Goal: Task Accomplishment & Management: Manage account settings

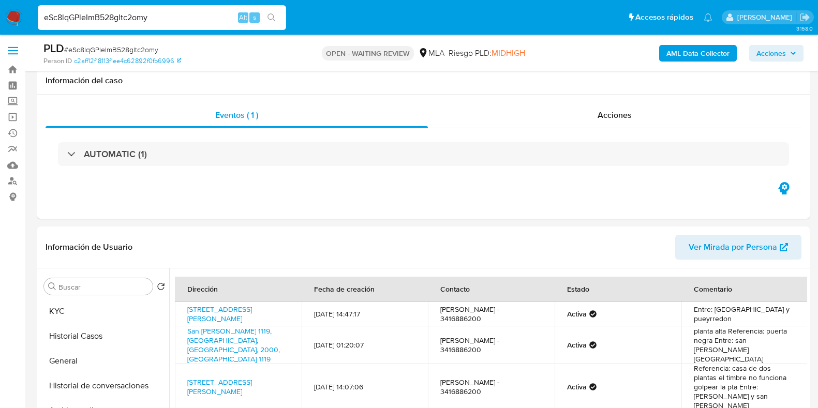
select select "10"
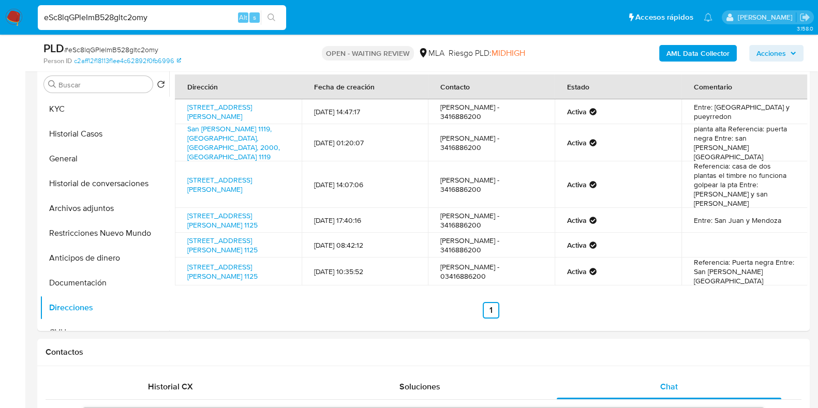
scroll to position [636, 0]
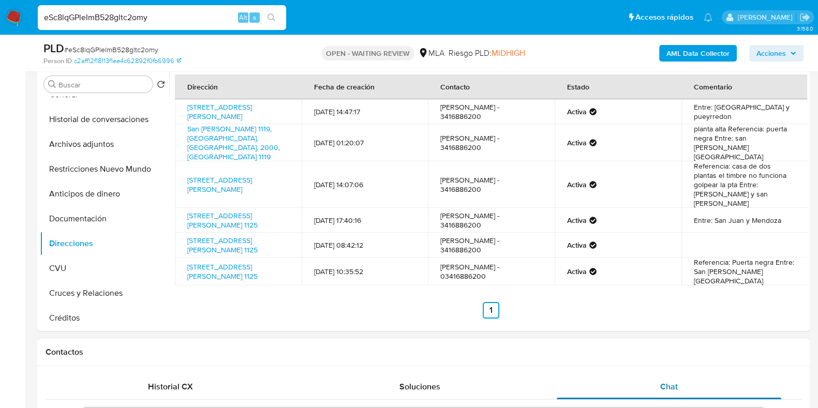
click at [666, 394] on div "Chat" at bounding box center [668, 386] width 224 height 25
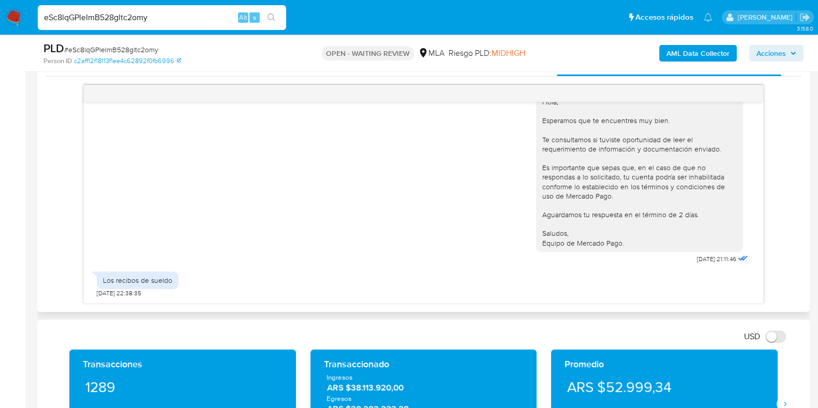
scroll to position [507, 0]
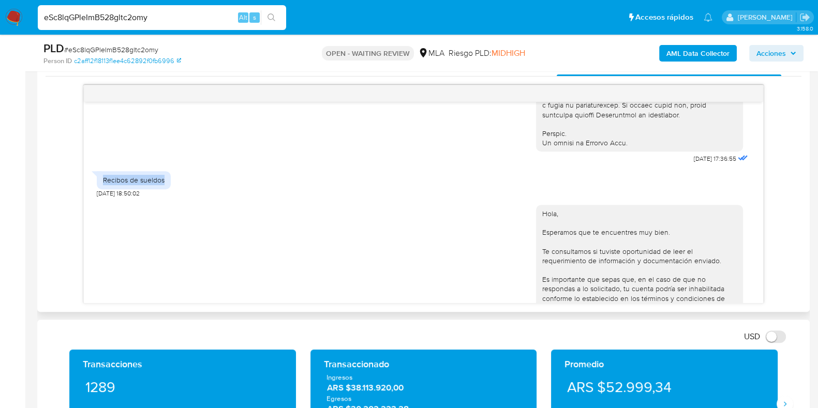
drag, startPoint x: 164, startPoint y: 201, endPoint x: 102, endPoint y: 200, distance: 62.1
click at [103, 185] on div "Recibos de sueldos" at bounding box center [134, 179] width 62 height 9
copy div "Recibos de sueldos"
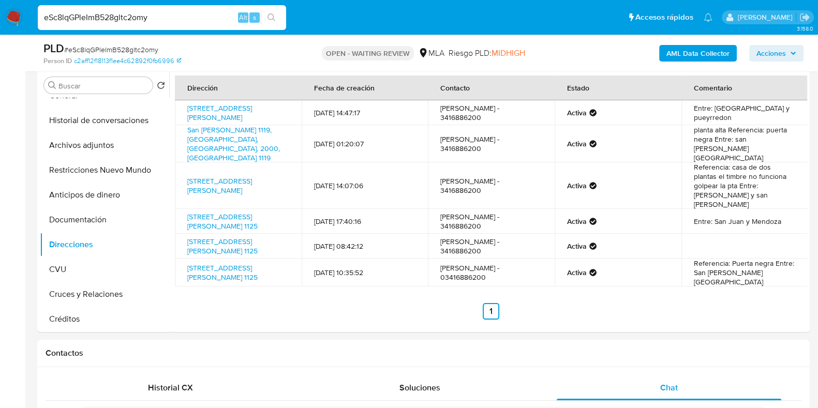
scroll to position [202, 0]
click at [85, 211] on button "Documentación" at bounding box center [100, 218] width 121 height 25
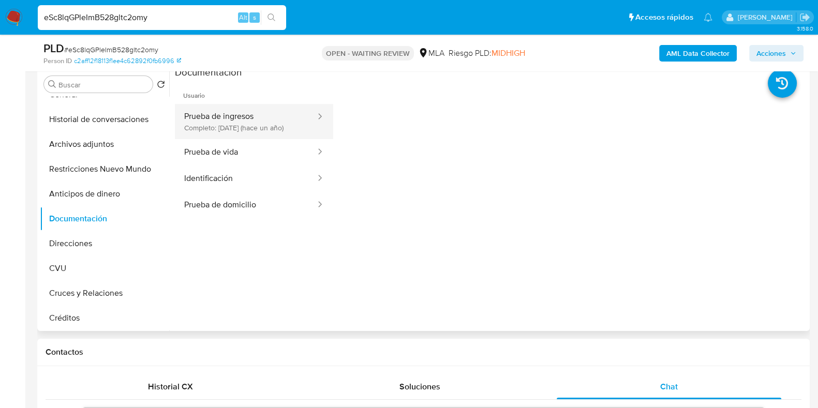
click at [250, 131] on button "Prueba de ingresos Completo: 21/03/2024 (hace un año)" at bounding box center [246, 121] width 142 height 35
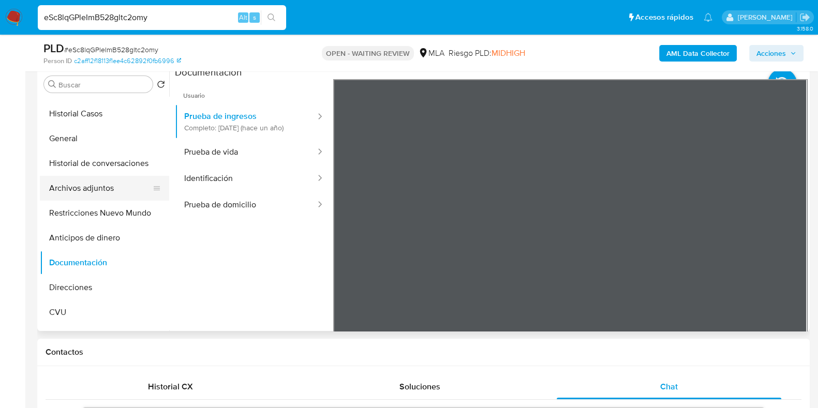
scroll to position [0, 0]
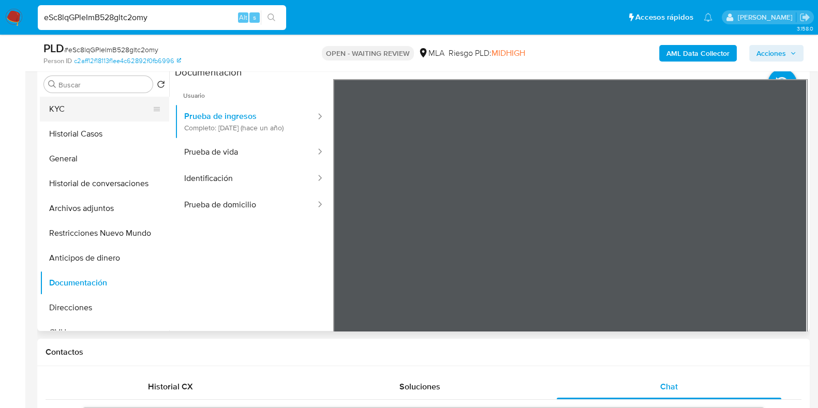
click at [86, 112] on button "KYC" at bounding box center [100, 109] width 121 height 25
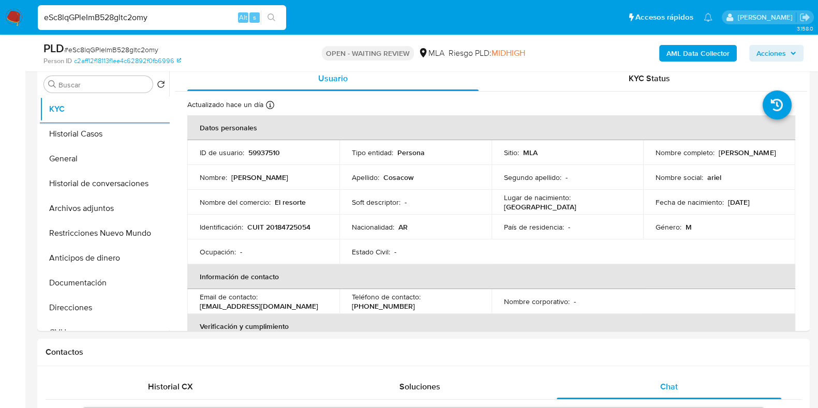
click at [140, 49] on span "# eSc8lqGPleImB528gltc2omy" at bounding box center [111, 49] width 94 height 10
copy span "eSc8lqGPleImB528gltc2omy"
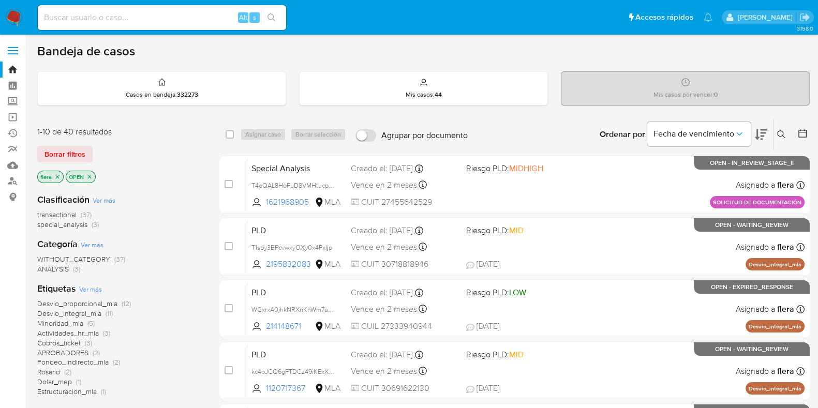
click at [776, 134] on button at bounding box center [782, 134] width 17 height 12
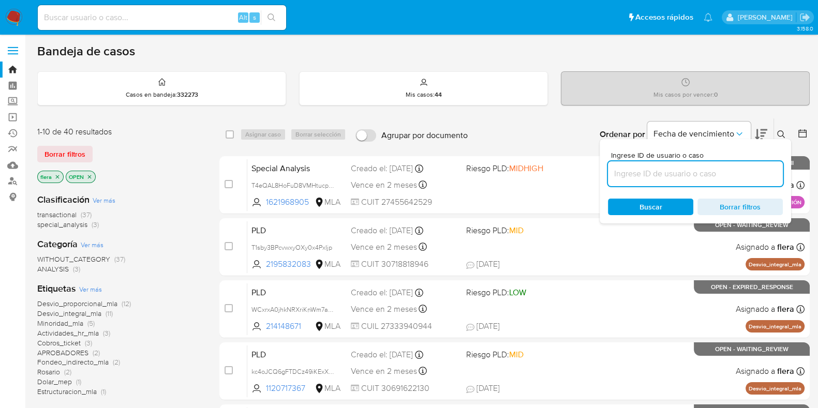
click at [710, 169] on input at bounding box center [695, 173] width 175 height 13
type input "eSc8lqGPleImB528gltc2omy"
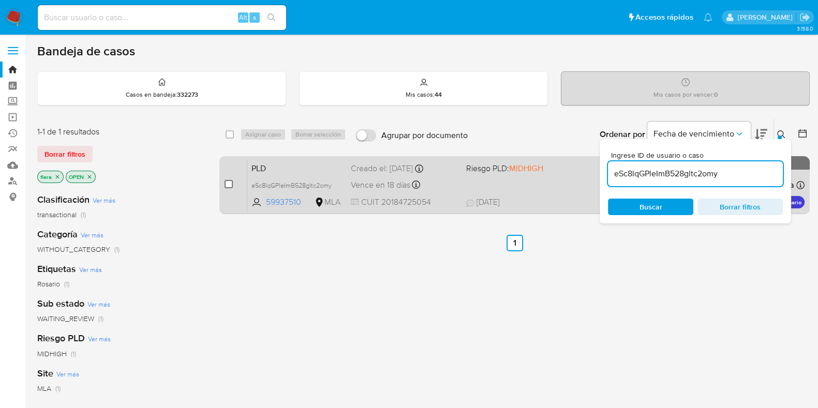
click at [230, 180] on input "checkbox" at bounding box center [228, 184] width 8 height 8
checkbox input "true"
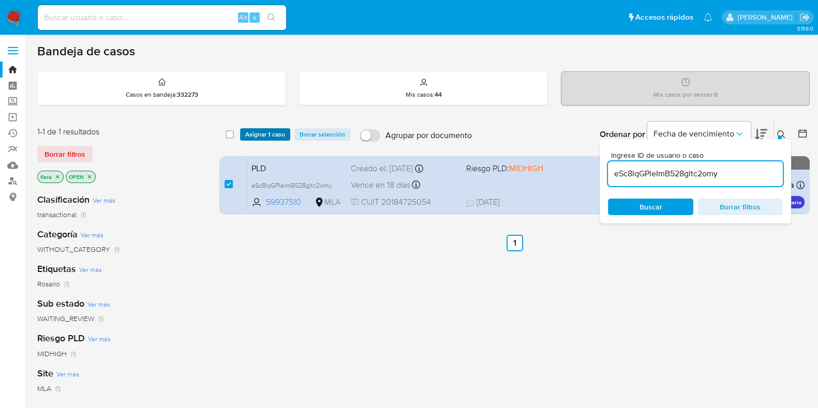
click at [269, 136] on span "Asignar 1 caso" at bounding box center [265, 134] width 40 height 10
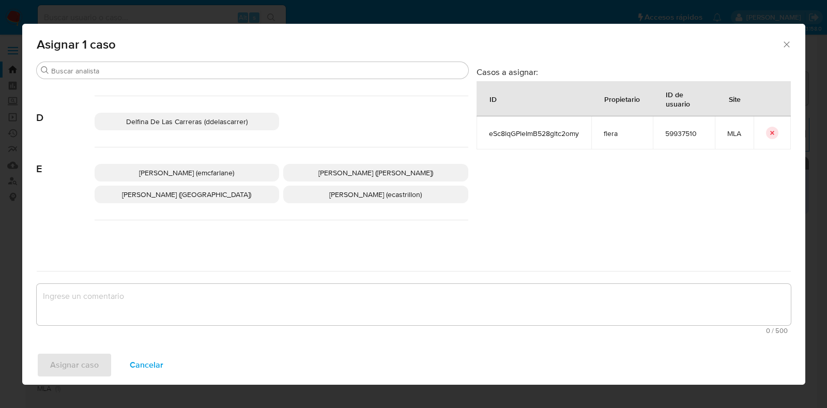
scroll to position [194, 0]
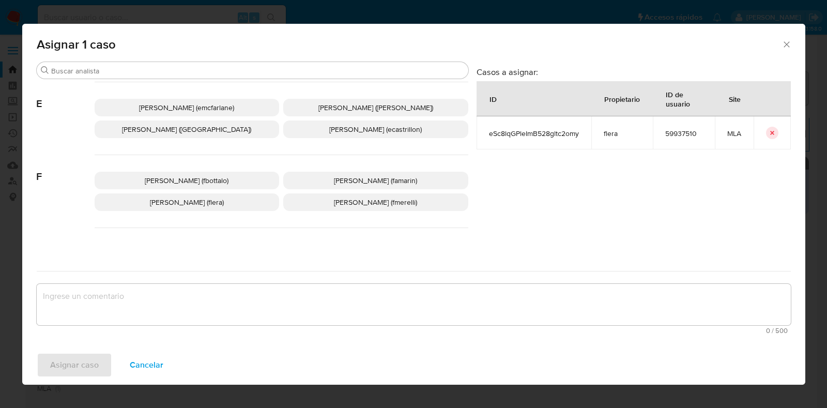
click at [241, 204] on p "Florencia Cecilia Lera (flera)" at bounding box center [187, 202] width 185 height 18
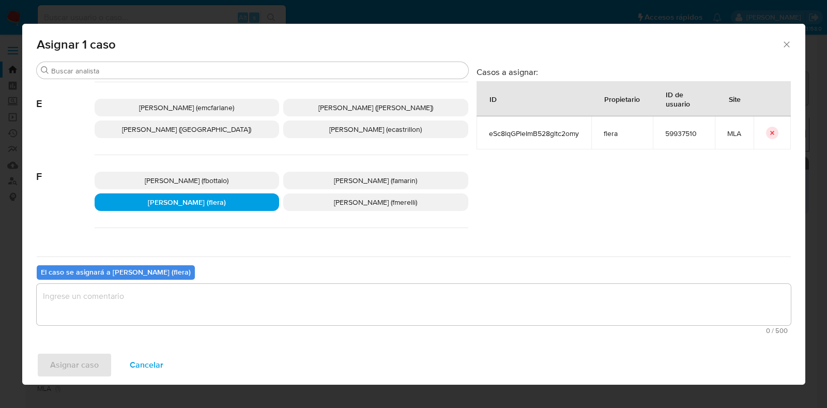
click at [239, 300] on textarea "assign-modal" at bounding box center [414, 304] width 754 height 41
click at [84, 354] on span "Asignar caso" at bounding box center [74, 365] width 49 height 23
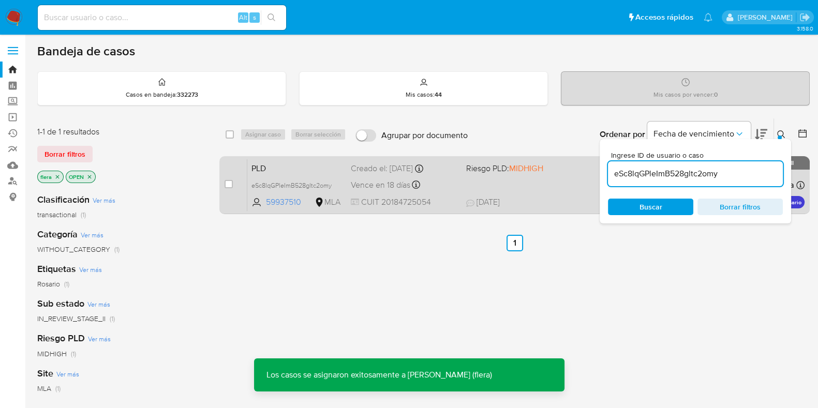
click at [285, 167] on span "PLD" at bounding box center [296, 167] width 91 height 13
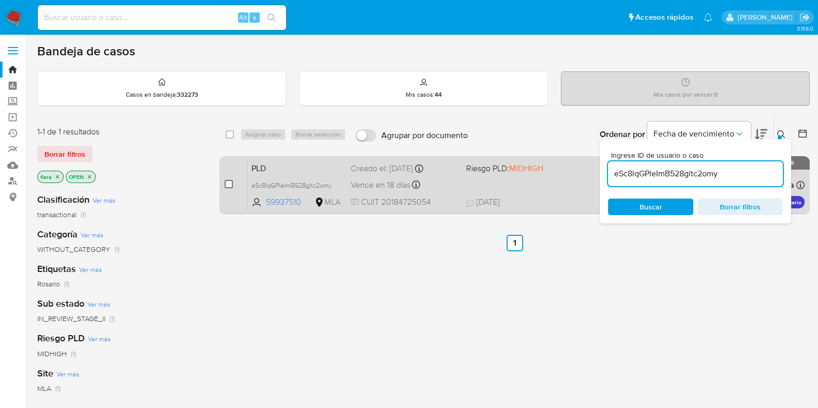
click at [231, 180] on input "checkbox" at bounding box center [228, 184] width 8 height 8
checkbox input "true"
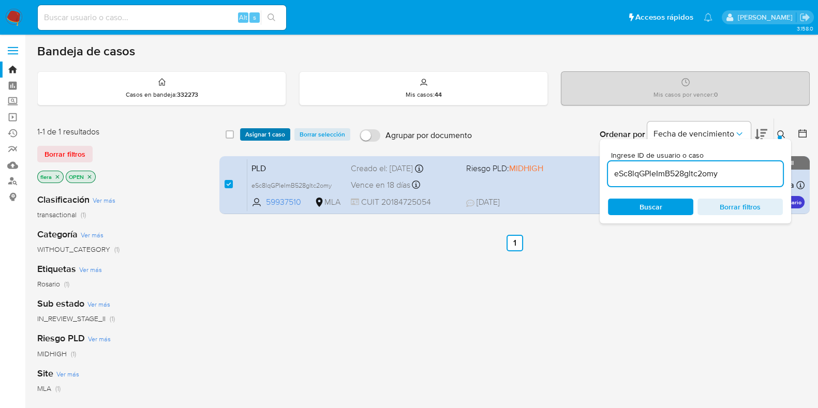
click at [261, 132] on span "Asignar 1 caso" at bounding box center [265, 134] width 40 height 10
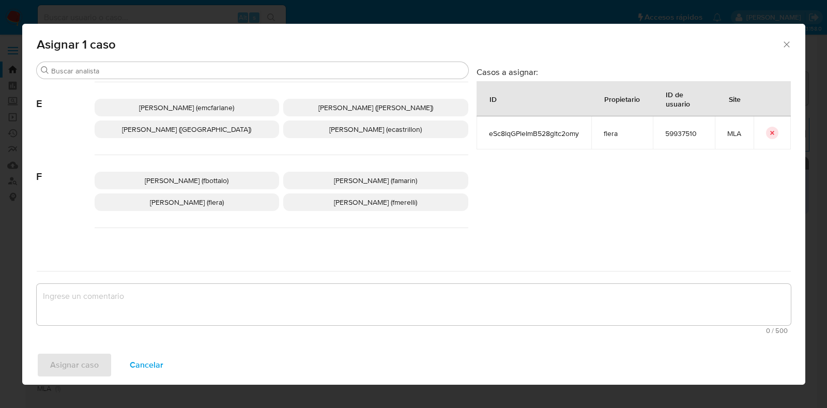
click at [234, 203] on p "Florencia Cecilia Lera (flera)" at bounding box center [187, 202] width 185 height 18
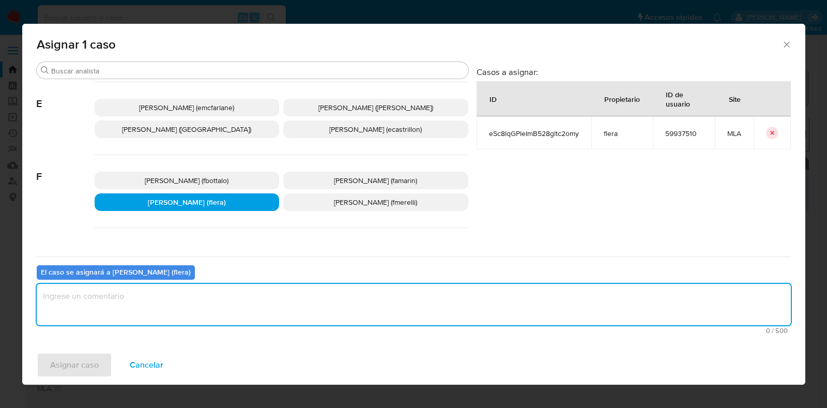
click at [200, 292] on textarea "assign-modal" at bounding box center [414, 304] width 754 height 41
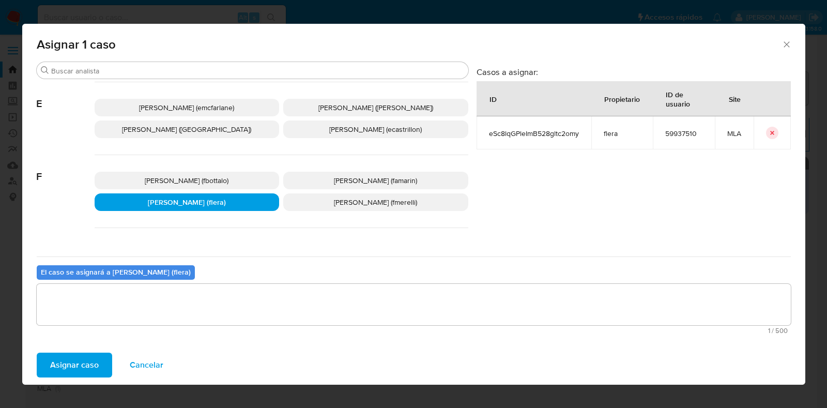
click at [88, 367] on span "Asignar caso" at bounding box center [74, 365] width 49 height 23
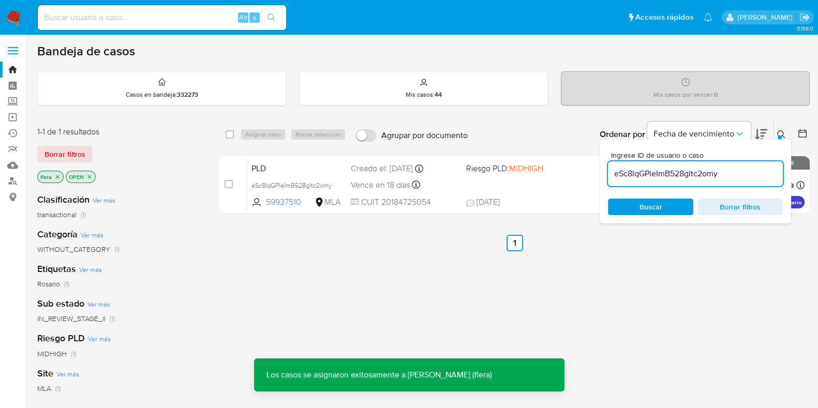
click at [271, 165] on span "PLD" at bounding box center [296, 167] width 91 height 13
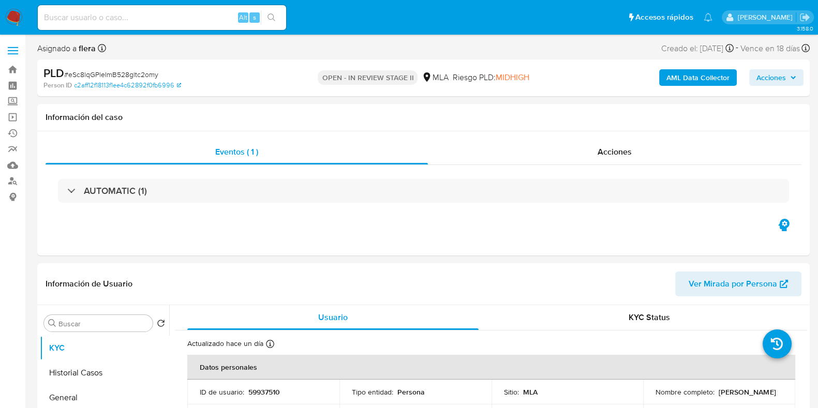
select select "10"
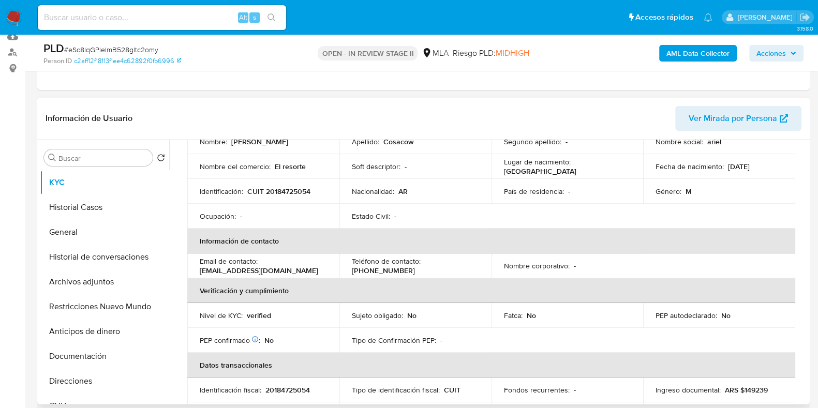
scroll to position [129, 0]
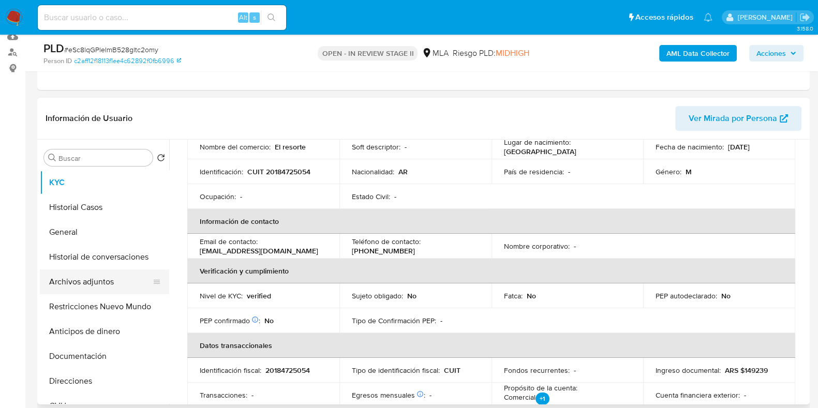
click at [80, 282] on button "Archivos adjuntos" at bounding box center [100, 281] width 121 height 25
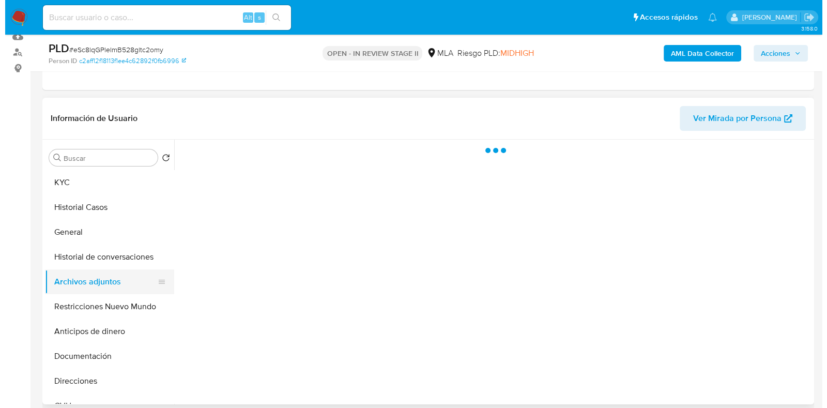
scroll to position [0, 0]
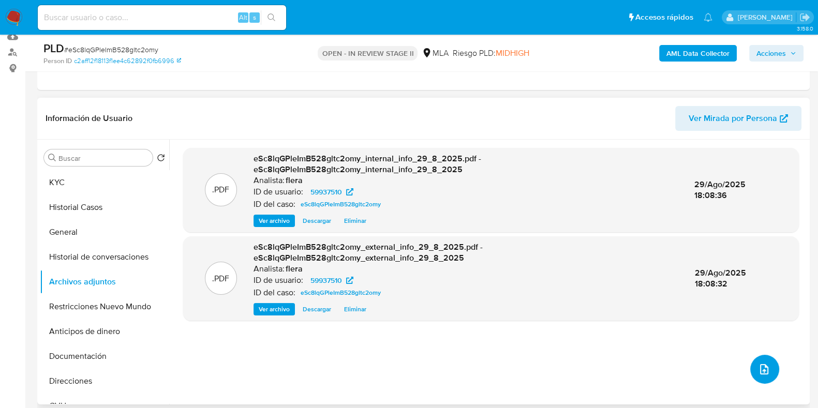
click at [765, 377] on button "upload-file" at bounding box center [764, 369] width 29 height 29
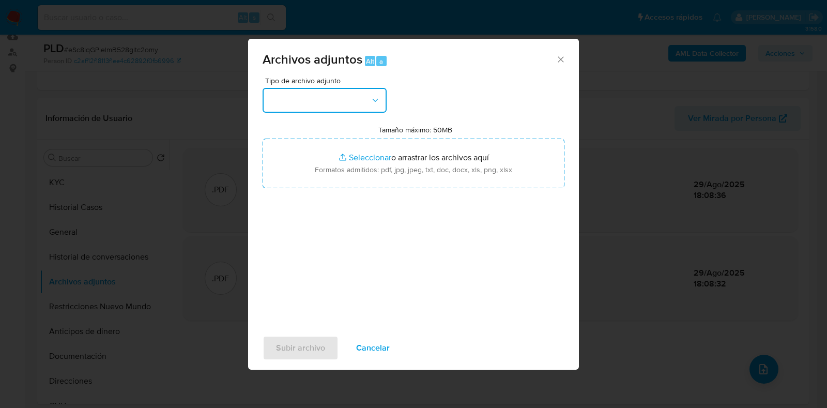
click at [286, 98] on button "button" at bounding box center [325, 100] width 124 height 25
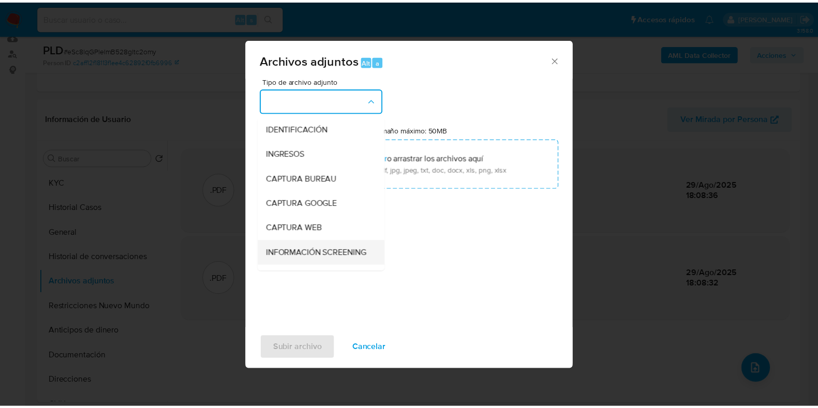
scroll to position [129, 0]
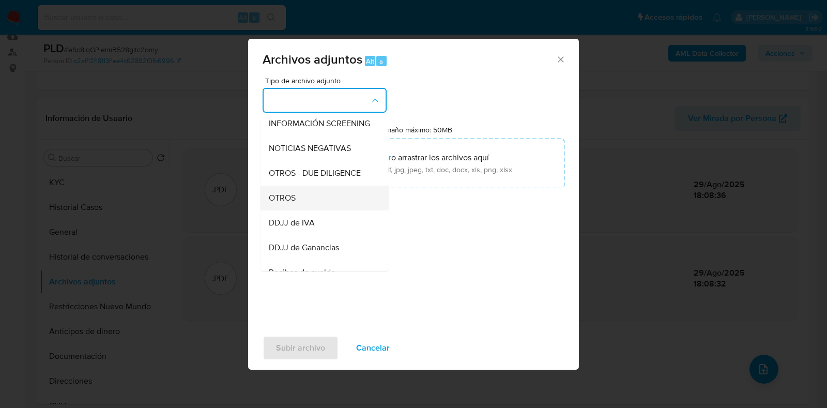
click at [309, 206] on div "OTROS" at bounding box center [321, 198] width 105 height 25
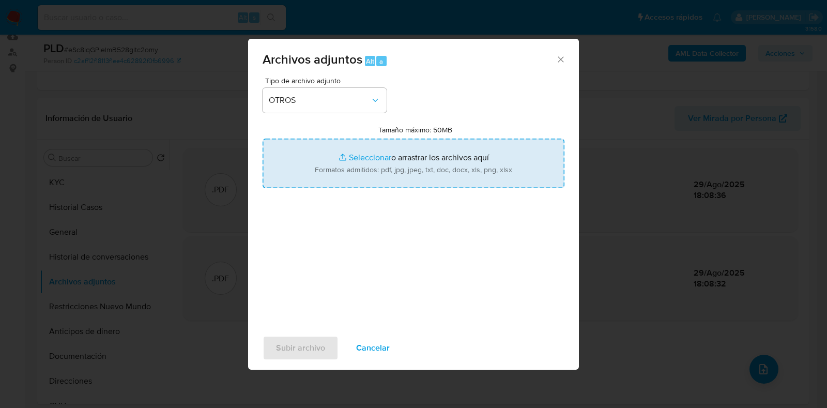
type input "C:\fakepath\Recibo de sueldo- febrero 2024.png"
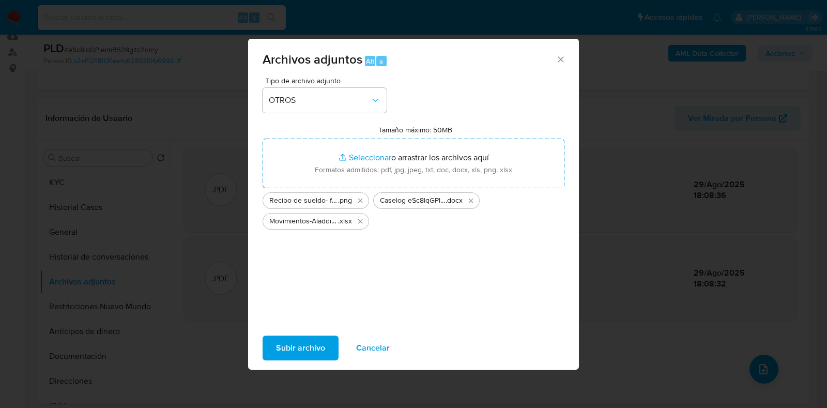
click at [296, 354] on span "Subir archivo" at bounding box center [300, 348] width 49 height 23
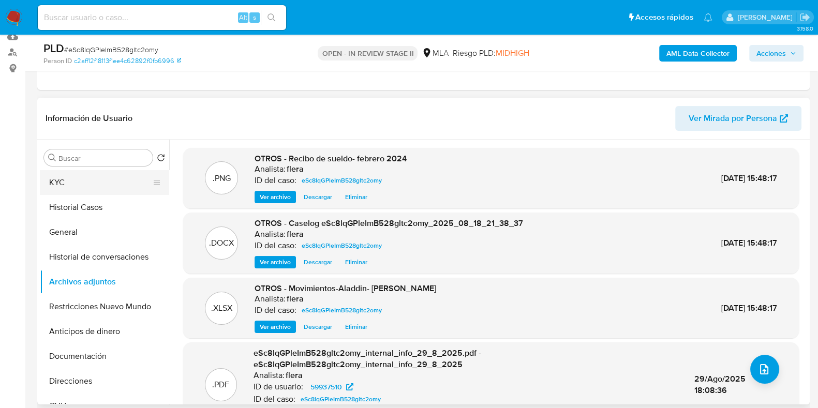
click at [90, 172] on button "KYC" at bounding box center [100, 182] width 121 height 25
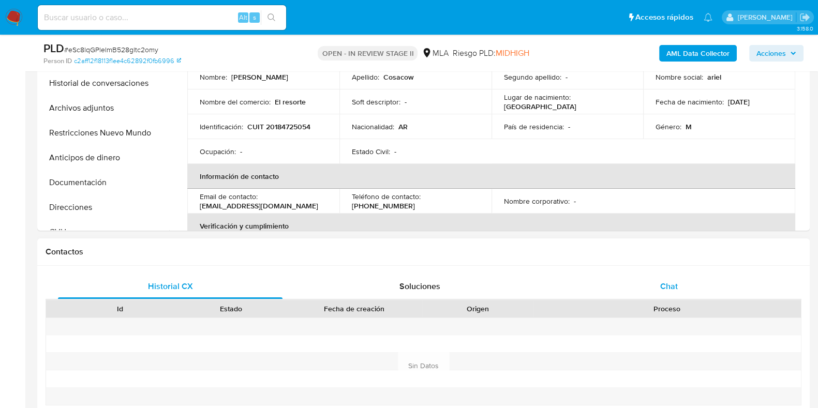
scroll to position [323, 0]
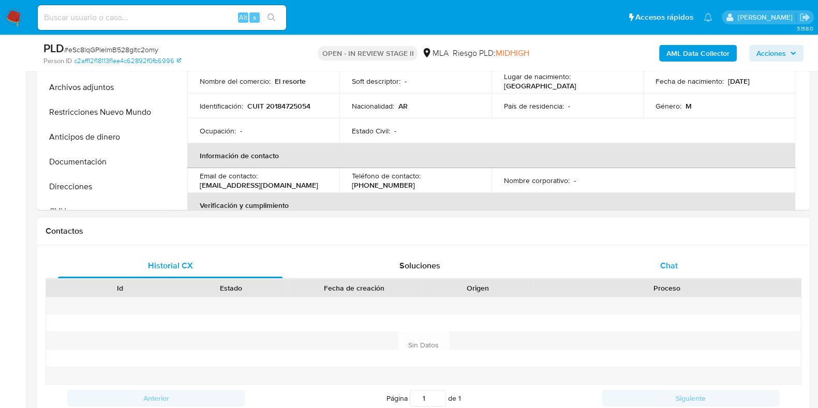
click at [654, 254] on div "Chat" at bounding box center [668, 265] width 224 height 25
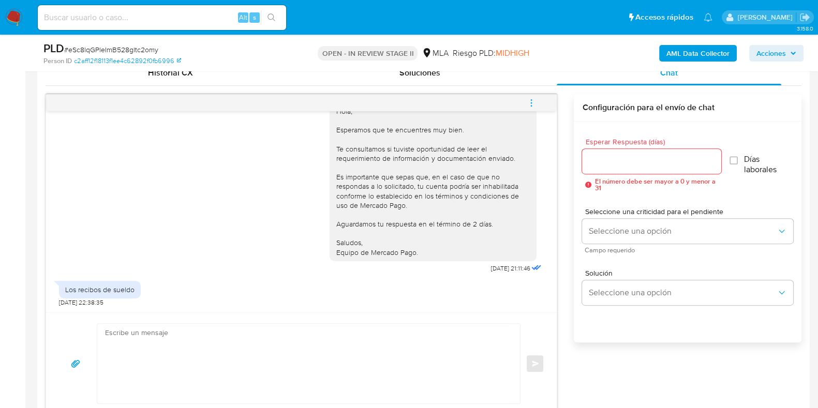
scroll to position [517, 0]
click at [299, 367] on textarea at bounding box center [306, 363] width 402 height 80
paste textarea "Hola, Muchas gracias por la respuesta. Analizamos tu caso y notamos que la info…"
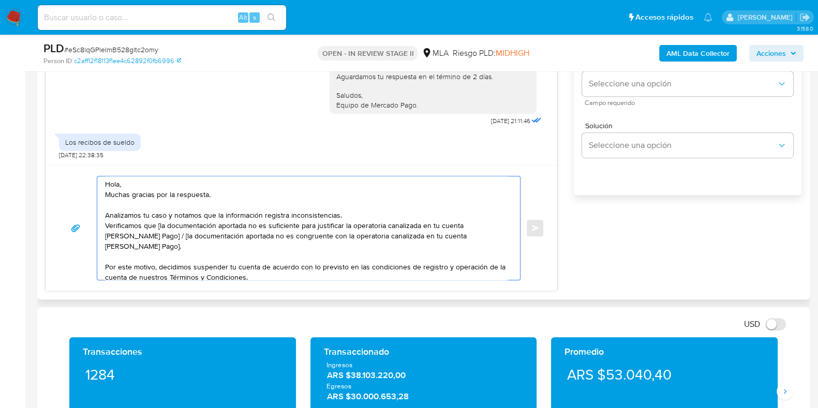
scroll to position [0, 0]
drag, startPoint x: 142, startPoint y: 249, endPoint x: 103, endPoint y: 230, distance: 43.2
click at [103, 230] on div "Hola, Muchas gracias por la respuesta. Analizamos tu caso y notamos que la info…" at bounding box center [305, 227] width 417 height 103
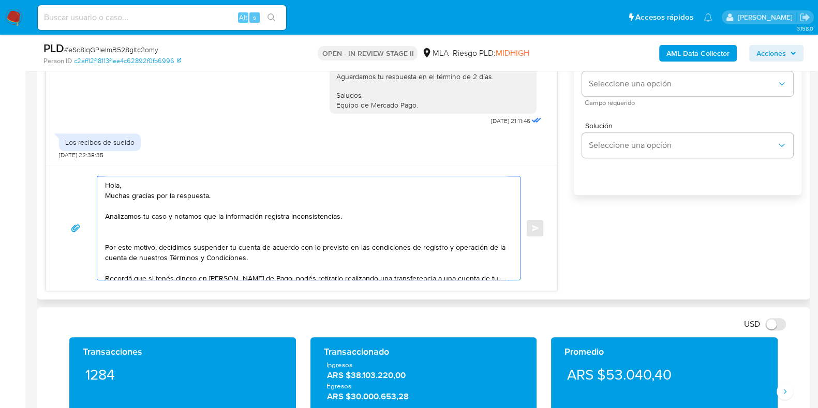
click at [106, 235] on textarea "Hola, Muchas gracias por la respuesta. Analizamos tu caso y notamos que la info…" at bounding box center [306, 227] width 402 height 103
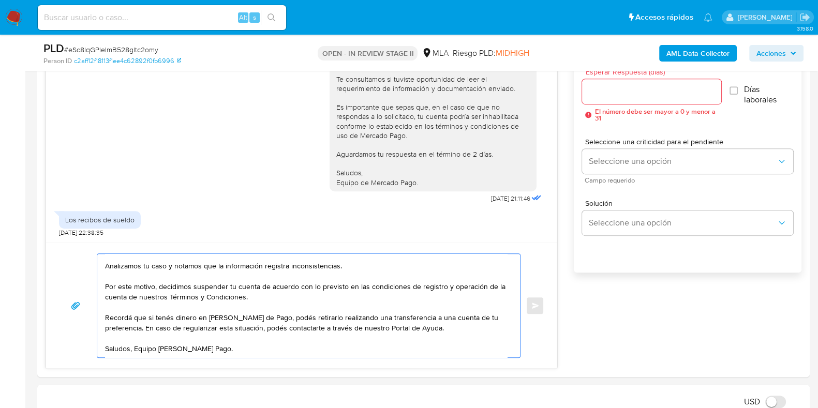
scroll to position [534, 0]
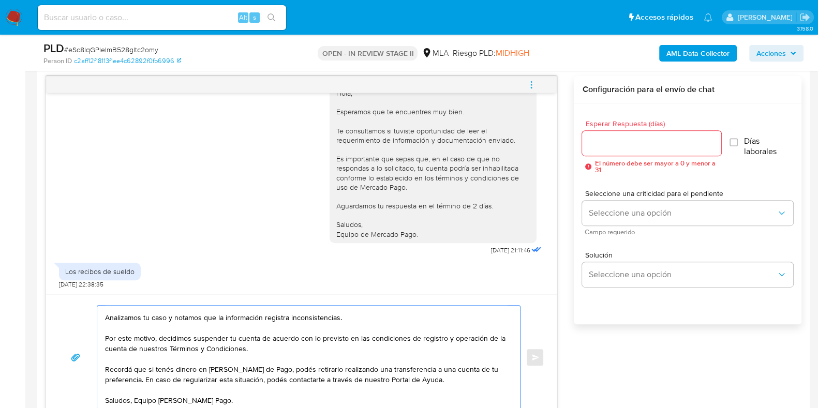
type textarea "Hola, Muchas gracias por la respuesta. Analizamos tu caso y notamos que la info…"
click at [600, 142] on input "Esperar Respuesta (días)" at bounding box center [651, 143] width 139 height 13
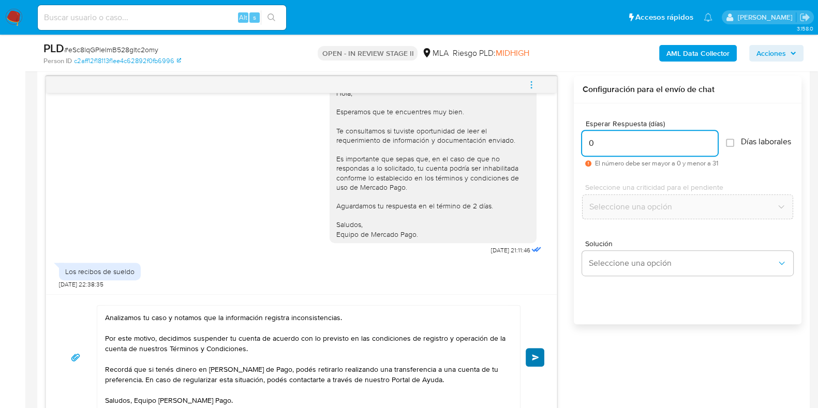
type input "0"
click at [532, 359] on span "Enviar" at bounding box center [535, 357] width 7 height 6
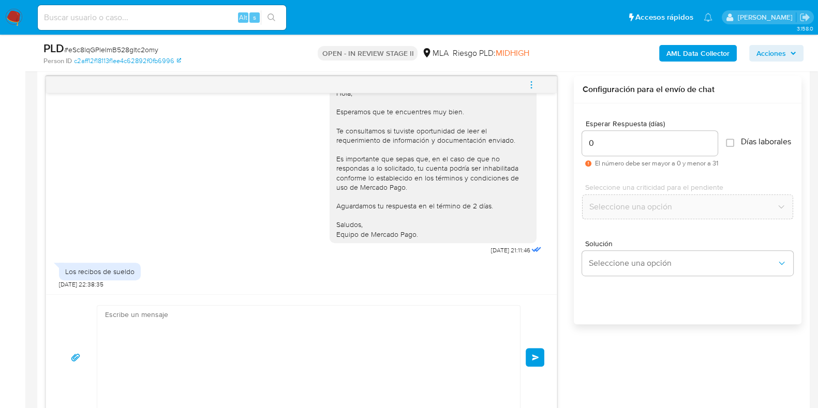
scroll to position [817, 0]
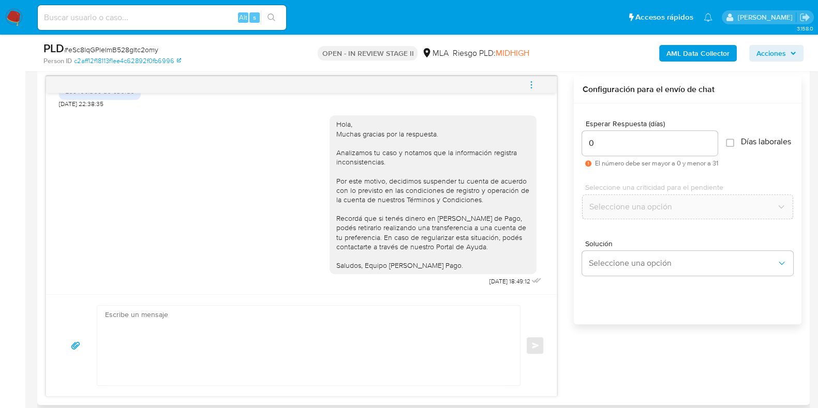
click at [530, 87] on icon "menu-action" at bounding box center [530, 84] width 9 height 9
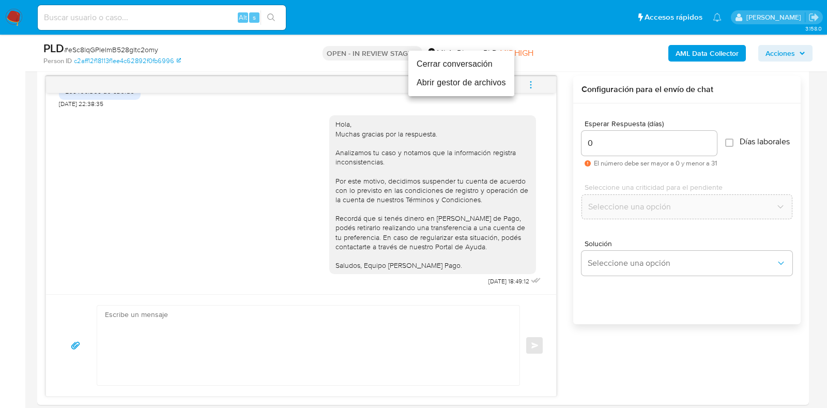
click at [442, 65] on li "Cerrar conversación" at bounding box center [462, 64] width 106 height 19
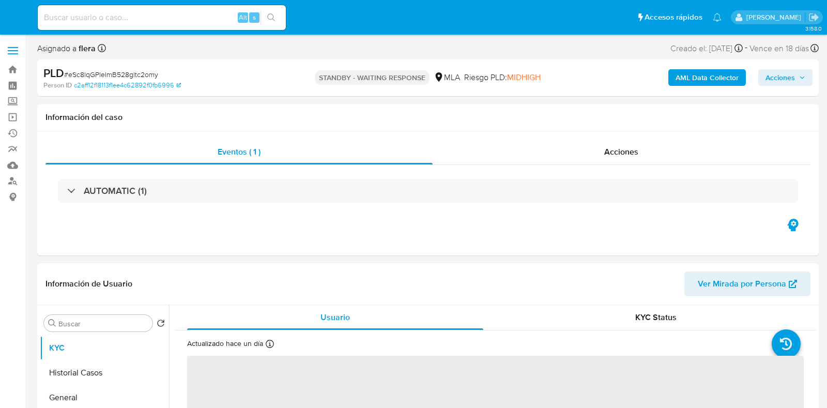
select select "10"
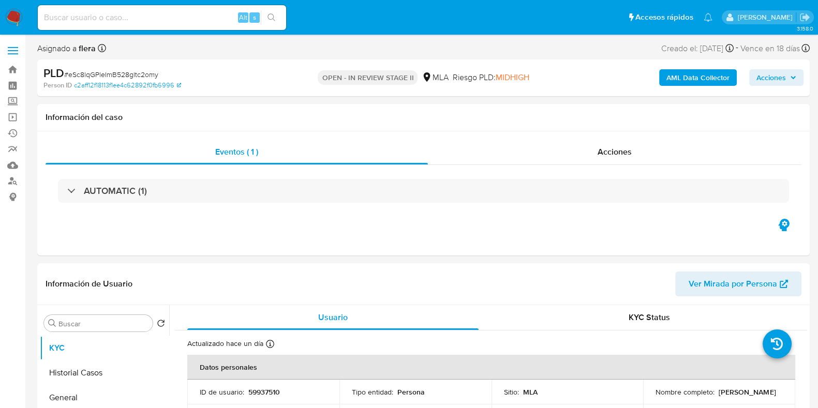
select select "10"
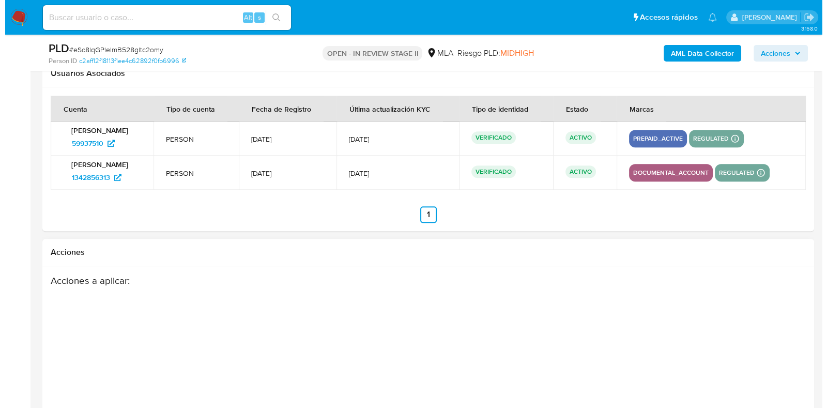
scroll to position [1689, 0]
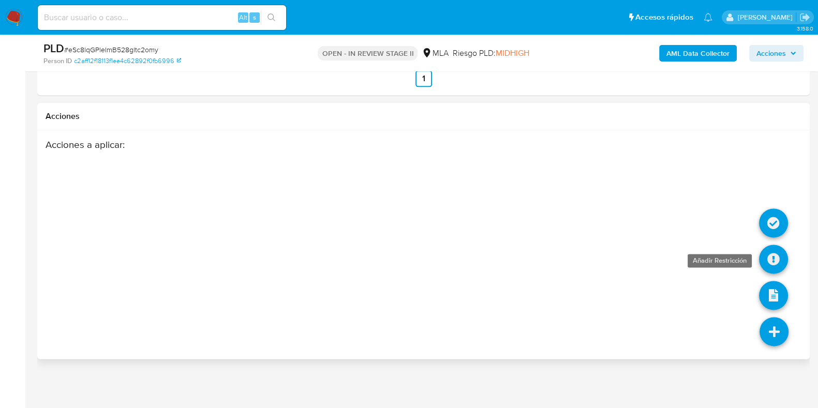
click at [769, 254] on icon at bounding box center [773, 259] width 29 height 29
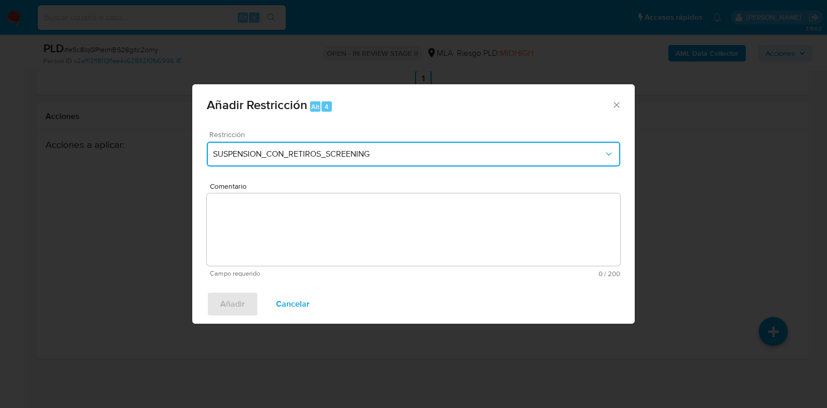
click at [327, 155] on span "SUSPENSION_CON_RETIROS_SCREENING" at bounding box center [408, 154] width 391 height 10
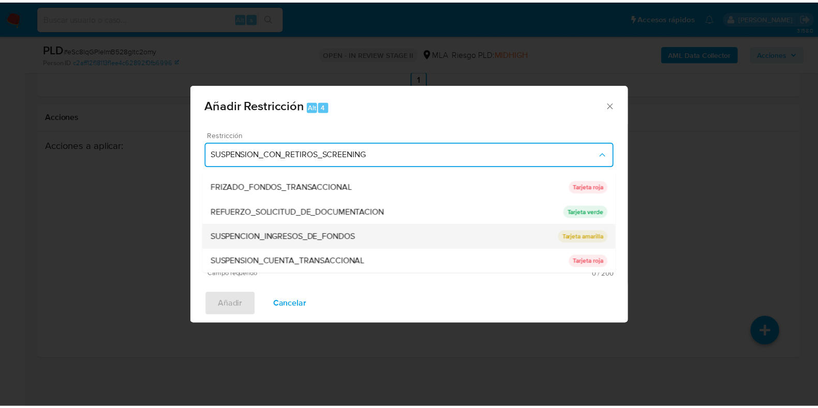
scroll to position [219, 0]
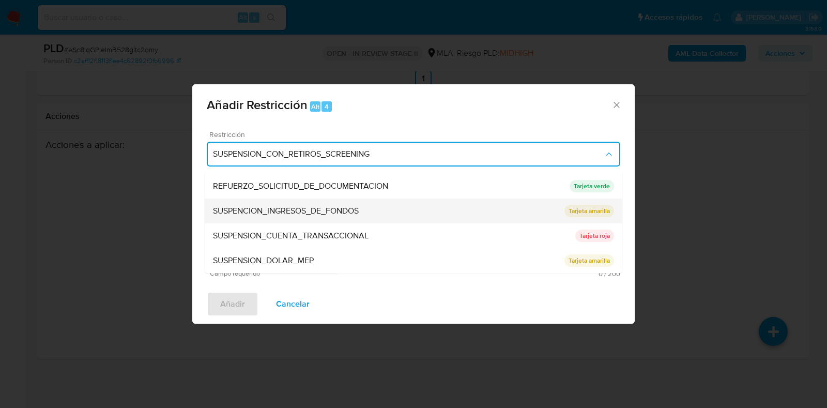
click at [297, 240] on span "SUSPENSION_CUENTA_TRANSACCIONAL" at bounding box center [291, 236] width 156 height 10
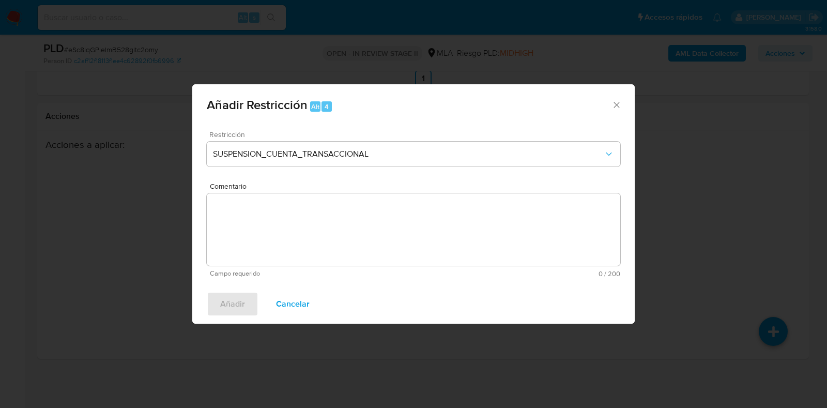
click at [301, 250] on textarea "Comentario" at bounding box center [414, 229] width 414 height 72
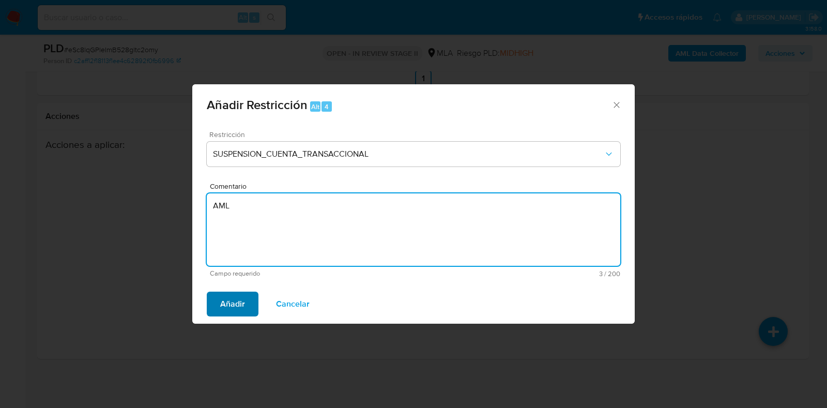
type textarea "AML"
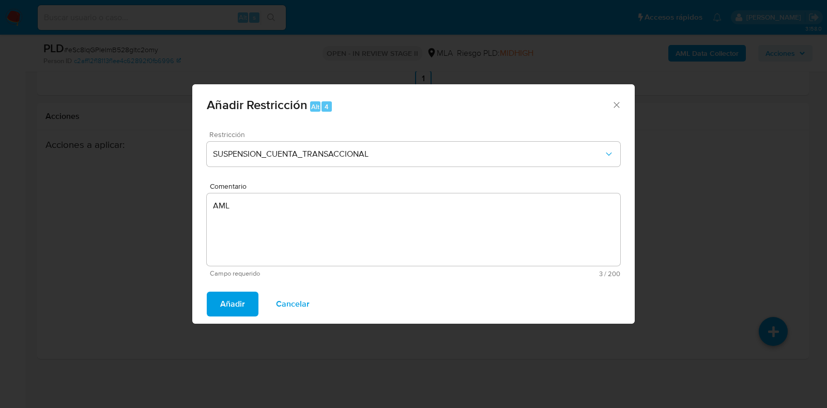
click at [238, 306] on span "Añadir" at bounding box center [232, 304] width 25 height 23
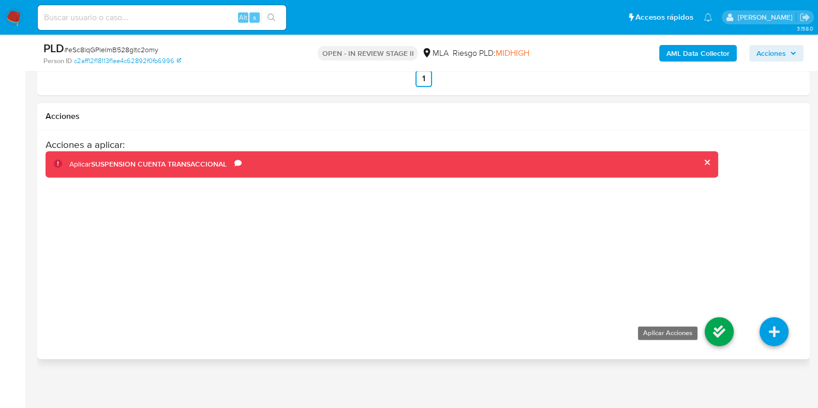
click at [730, 327] on icon at bounding box center [718, 331] width 29 height 29
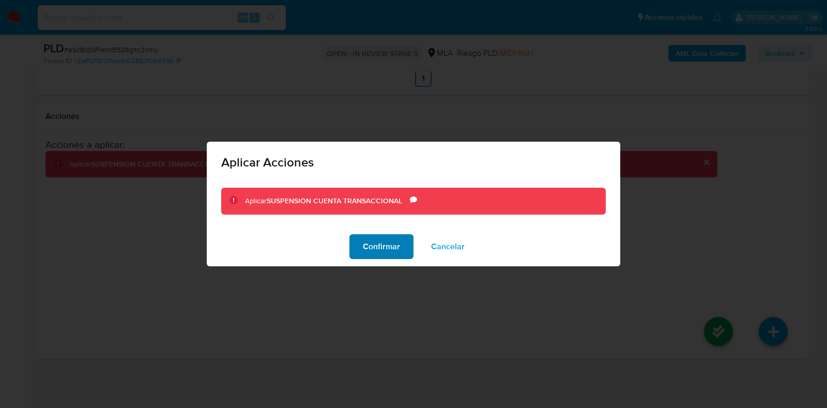
click at [372, 238] on span "Confirmar" at bounding box center [381, 246] width 37 height 23
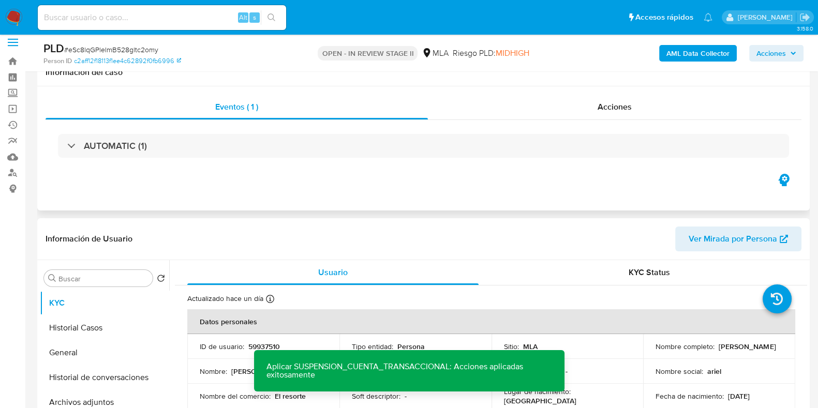
scroll to position [138, 0]
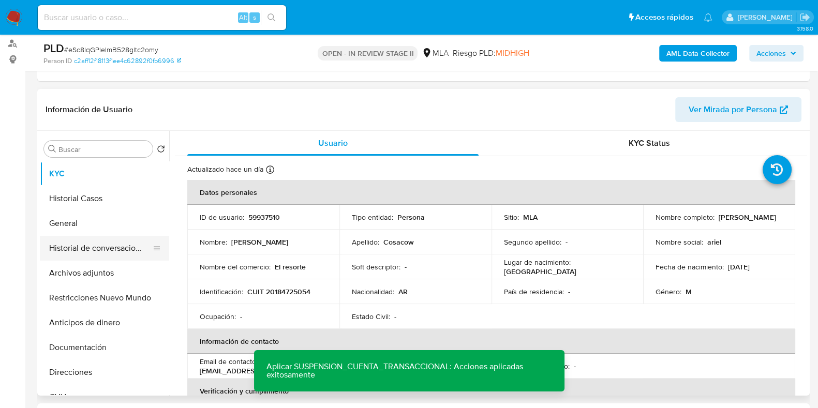
click at [108, 253] on button "Historial de conversaciones" at bounding box center [100, 248] width 121 height 25
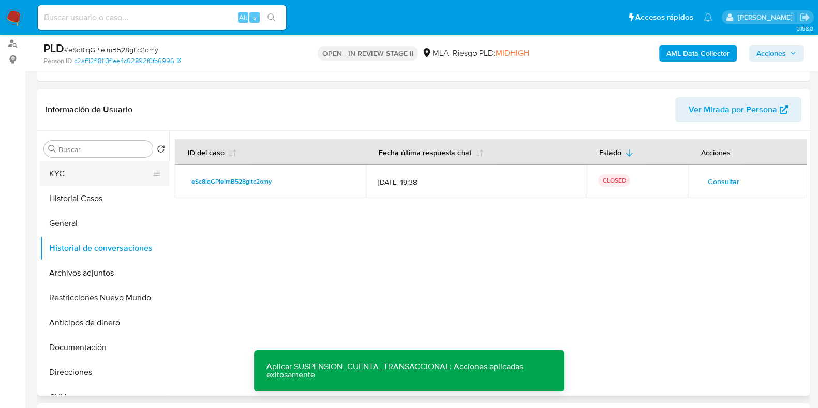
click at [98, 175] on button "KYC" at bounding box center [100, 173] width 121 height 25
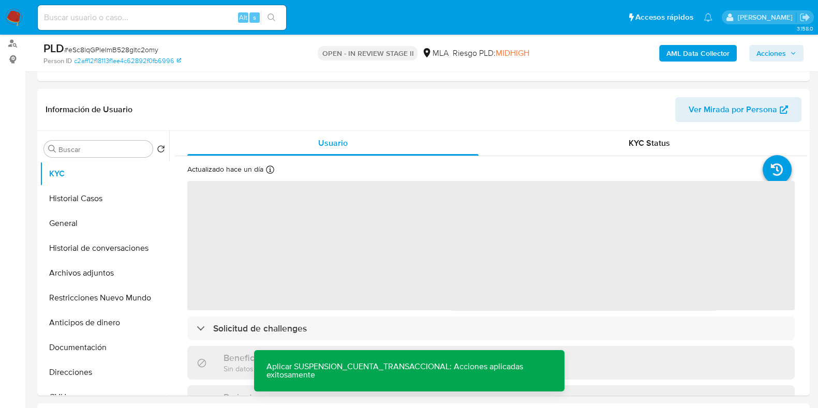
click at [758, 54] on span "Acciones" at bounding box center [770, 53] width 29 height 17
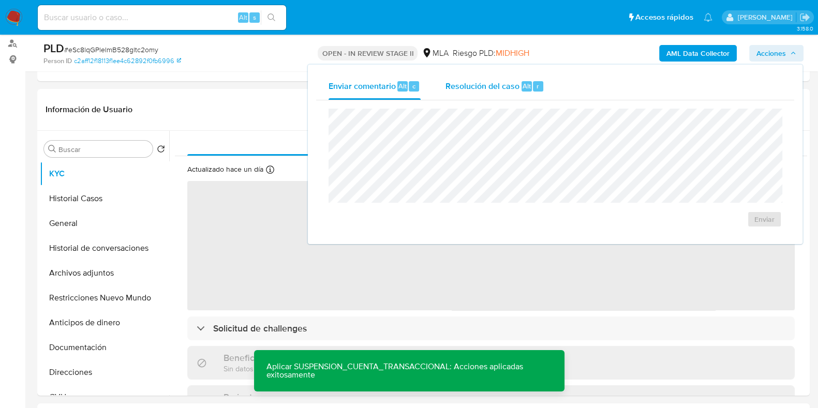
click at [515, 88] on span "Resolución del caso" at bounding box center [482, 86] width 74 height 12
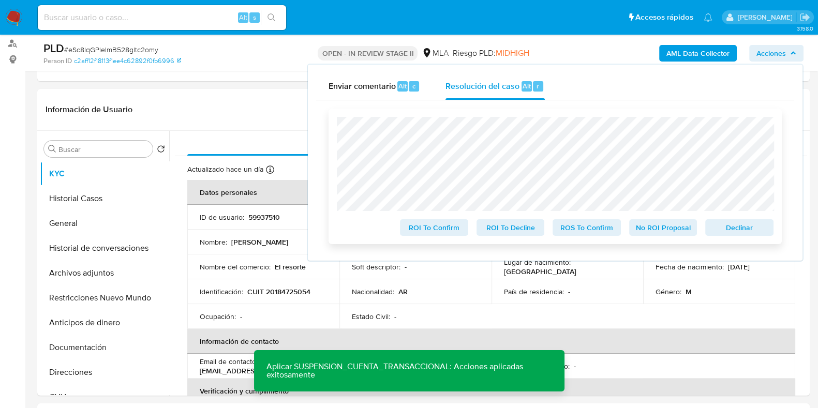
click at [722, 226] on span "Declinar" at bounding box center [739, 227] width 54 height 14
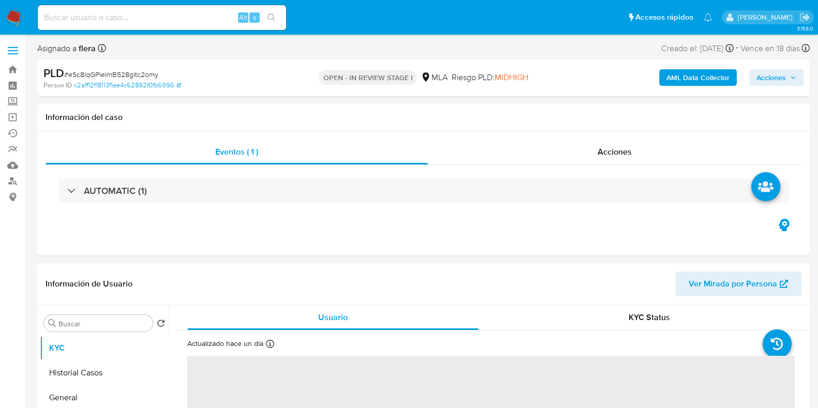
click at [759, 77] on span "Acciones" at bounding box center [770, 77] width 29 height 17
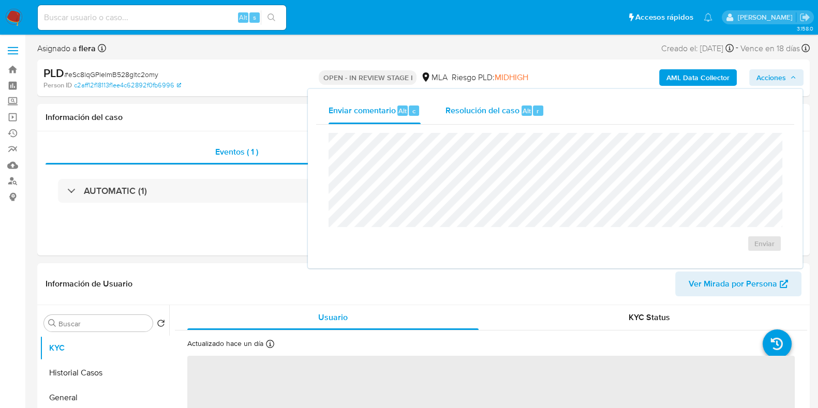
click at [547, 112] on button "Resolución del caso Alt r" at bounding box center [495, 110] width 124 height 27
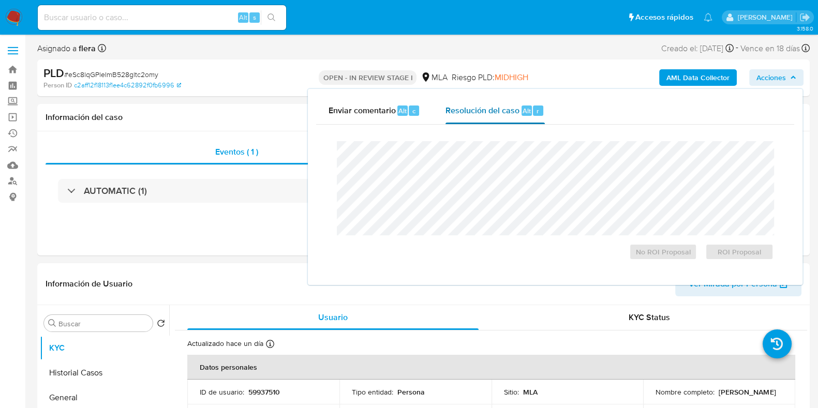
select select "10"
click at [729, 258] on span "ROI Proposal" at bounding box center [739, 252] width 54 height 14
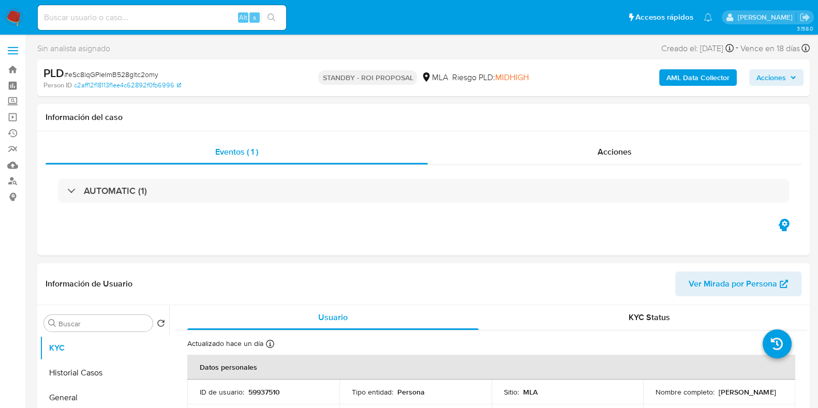
select select "10"
click at [90, 11] on input at bounding box center [162, 17] width 248 height 13
paste input "D4Rsi5Bk3RT8QQDoSqkHHBV7"
type input "D4Rsi5Bk3RT8QQDoSqkHHBV7"
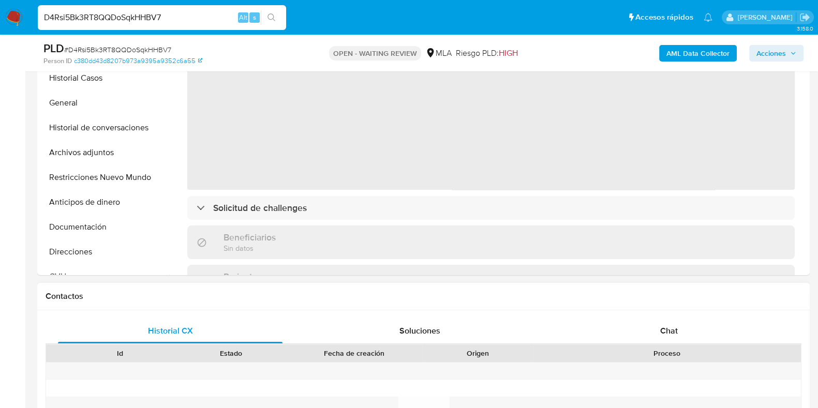
scroll to position [388, 0]
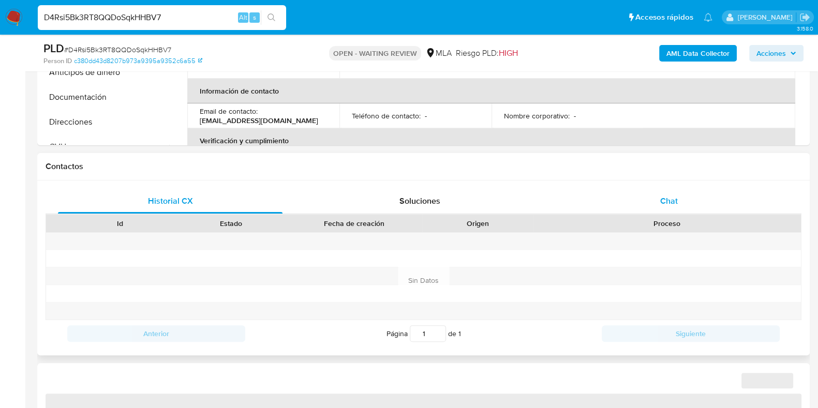
select select "10"
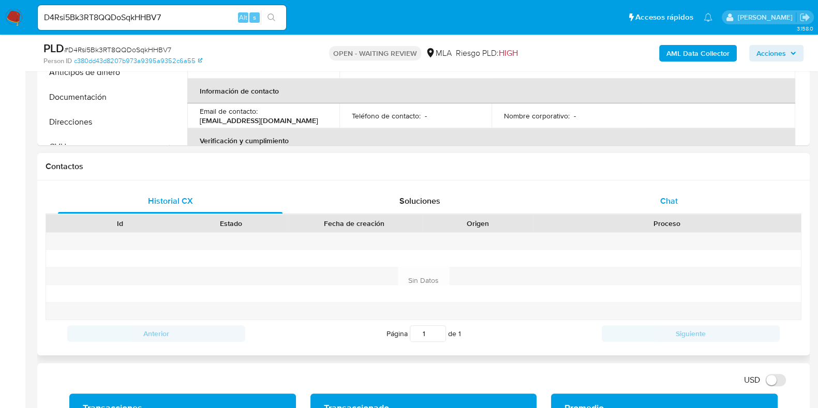
click at [678, 202] on div "Chat" at bounding box center [668, 201] width 224 height 25
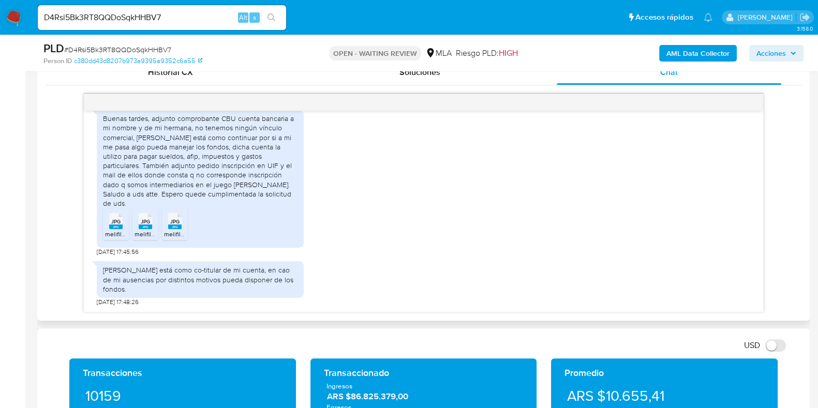
scroll to position [582, 0]
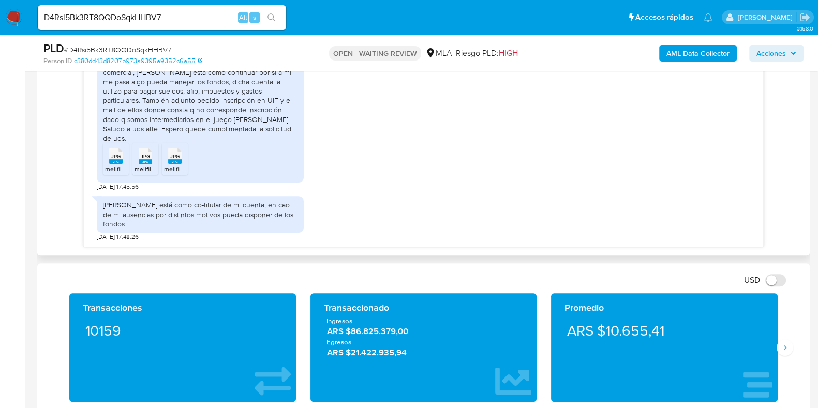
click at [117, 156] on span "JPG" at bounding box center [115, 156] width 9 height 7
click at [140, 161] on rect at bounding box center [145, 161] width 13 height 5
click at [173, 167] on span "melifile4249853438097252970.jpg" at bounding box center [213, 168] width 98 height 9
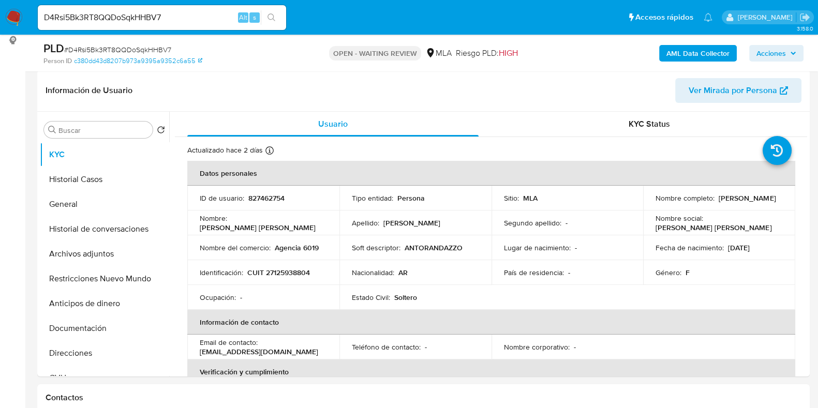
scroll to position [155, 0]
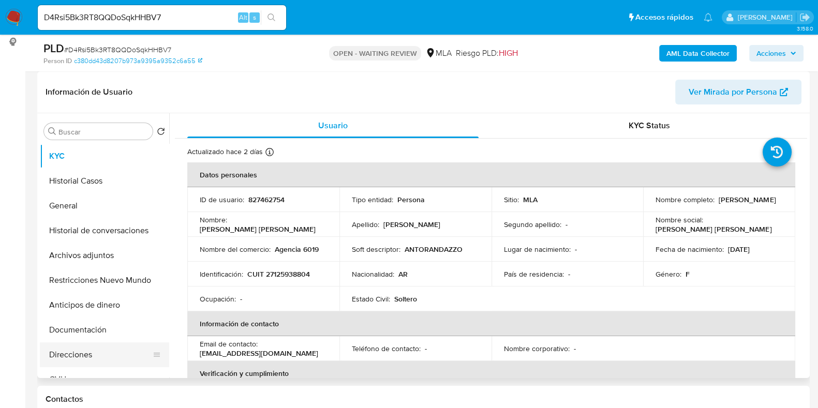
click at [78, 346] on button "Direcciones" at bounding box center [100, 354] width 121 height 25
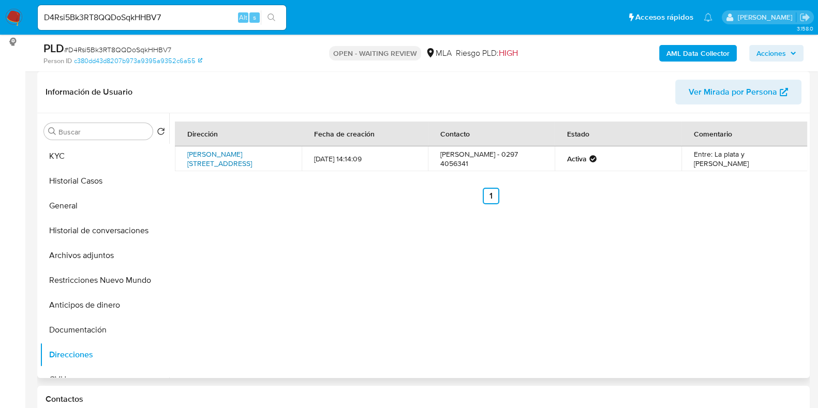
click at [235, 161] on link "Carrero Patagónico 2995, Comodoro Rivadavia, Chubut, 9000, Argentina 2995" at bounding box center [219, 159] width 65 height 20
click at [103, 157] on button "KYC" at bounding box center [100, 156] width 121 height 25
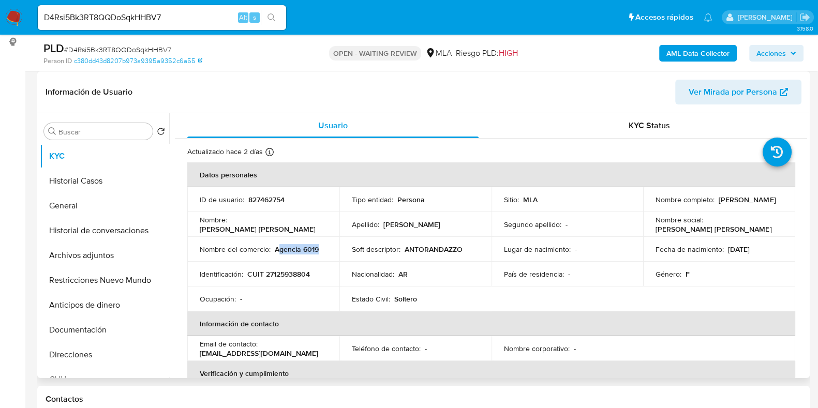
drag, startPoint x: 317, startPoint y: 252, endPoint x: 276, endPoint y: 249, distance: 40.9
click at [276, 249] on p "Agencia 6019" at bounding box center [297, 249] width 44 height 9
copy p "Agencia 6019"
click at [137, 47] on span "# D4Rsi5Bk3RT8QQDoSqkHHBV7" at bounding box center [117, 49] width 107 height 10
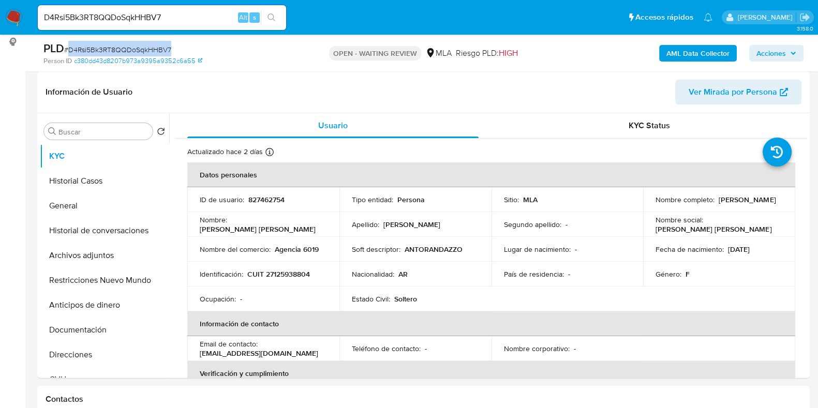
copy span "D4Rsi5Bk3RT8QQDoSqkHHBV7"
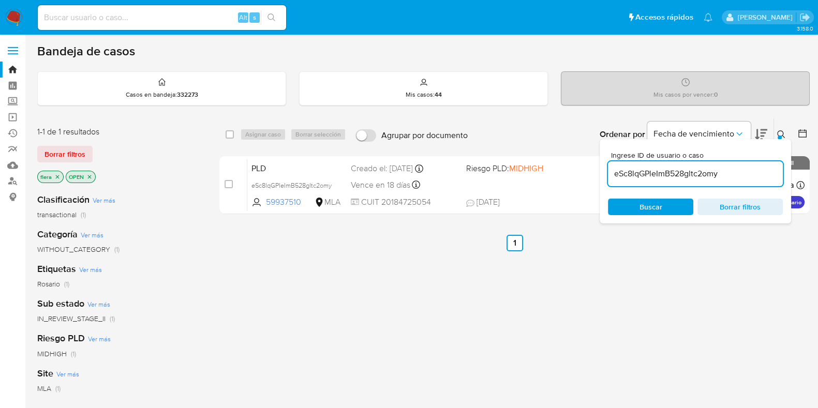
click at [672, 172] on input "eSc8lqGPleImB528gltc2omy" at bounding box center [695, 173] width 175 height 13
paste input "D4Rsi5Bk3RT8QQDoSqkHHBV7"
type input "D4Rsi5Bk3RT8QQDoSqkHHBV7"
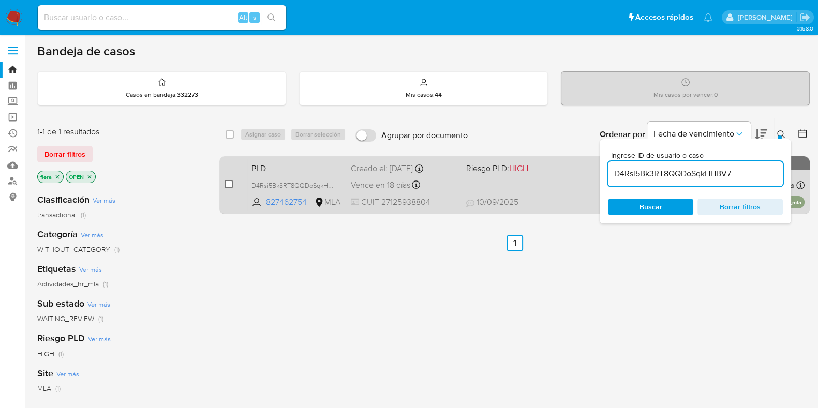
click at [230, 186] on input "checkbox" at bounding box center [228, 184] width 8 height 8
checkbox input "true"
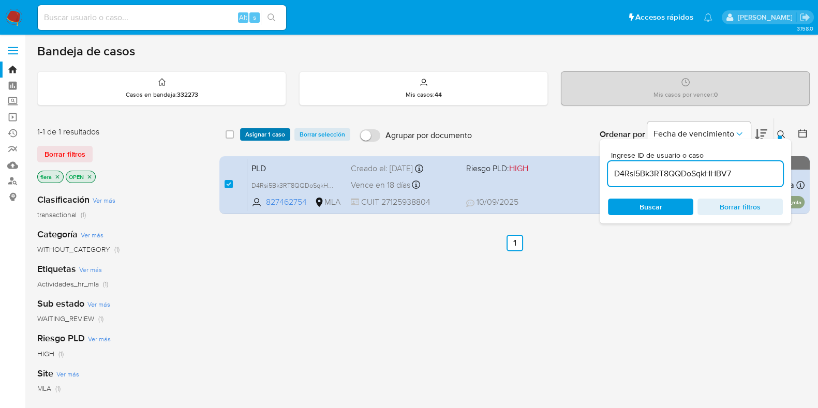
click at [263, 131] on span "Asignar 1 caso" at bounding box center [265, 134] width 40 height 10
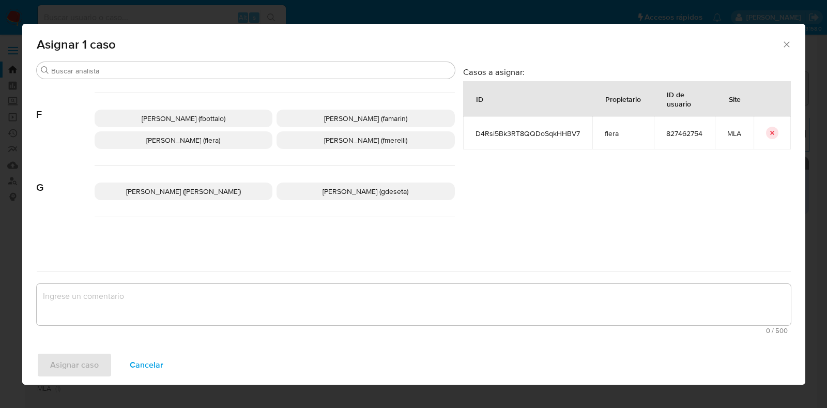
scroll to position [271, 0]
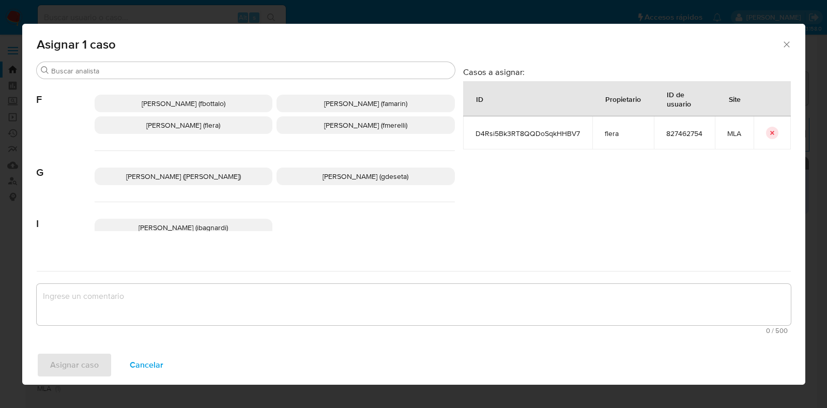
click at [179, 126] on span "Florencia Cecilia Lera (flera)" at bounding box center [183, 125] width 74 height 10
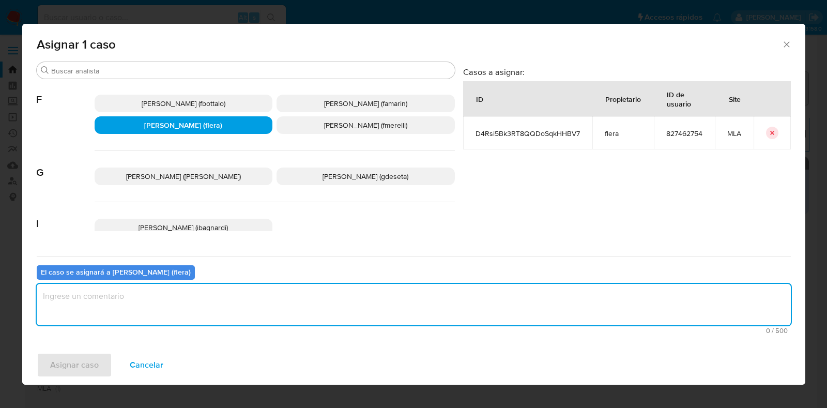
click at [220, 306] on textarea "assign-modal" at bounding box center [414, 304] width 754 height 41
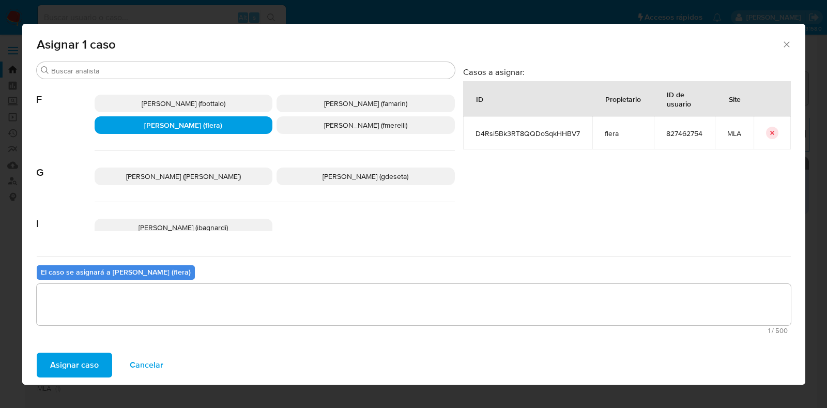
click at [78, 371] on span "Asignar caso" at bounding box center [74, 365] width 49 height 23
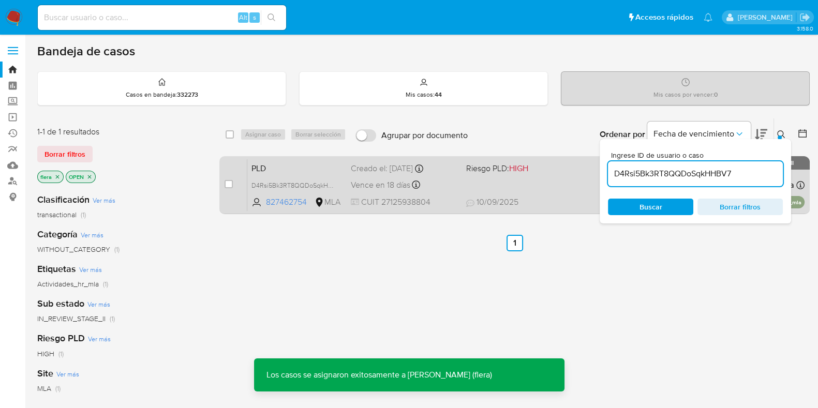
click at [310, 166] on span "PLD" at bounding box center [296, 167] width 91 height 13
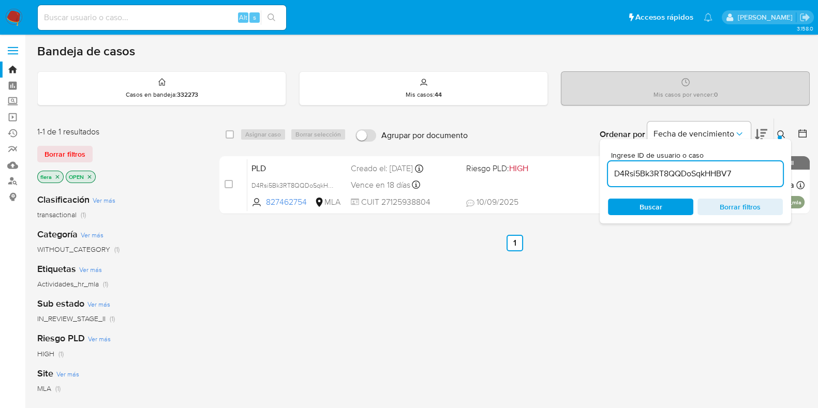
click at [651, 170] on input "D4Rsi5Bk3RT8QQDoSqkHHBV7" at bounding box center [695, 173] width 175 height 13
paste input "0oK6l7L1ZvhTMBbh4PvttoZX"
type input "0oK6l7L1ZvhTMBbh4PvttoZX"
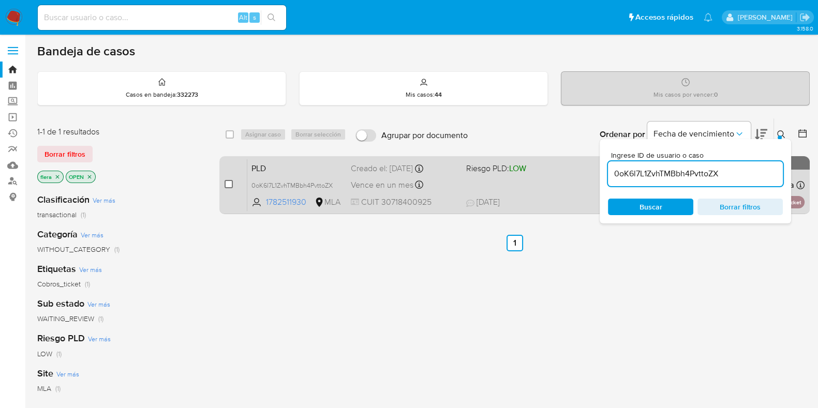
click at [230, 183] on input "checkbox" at bounding box center [228, 184] width 8 height 8
checkbox input "true"
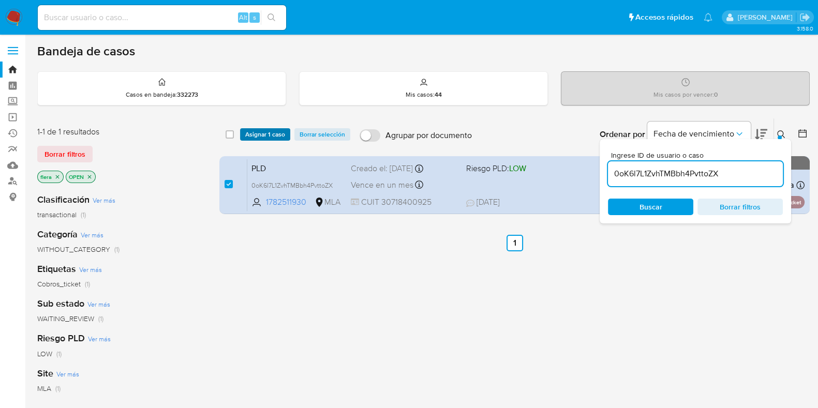
click at [269, 129] on span "Asignar 1 caso" at bounding box center [265, 134] width 40 height 10
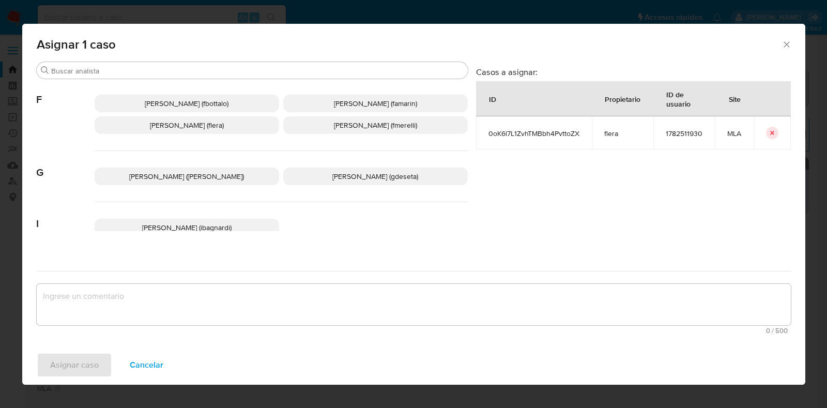
scroll to position [275, 0]
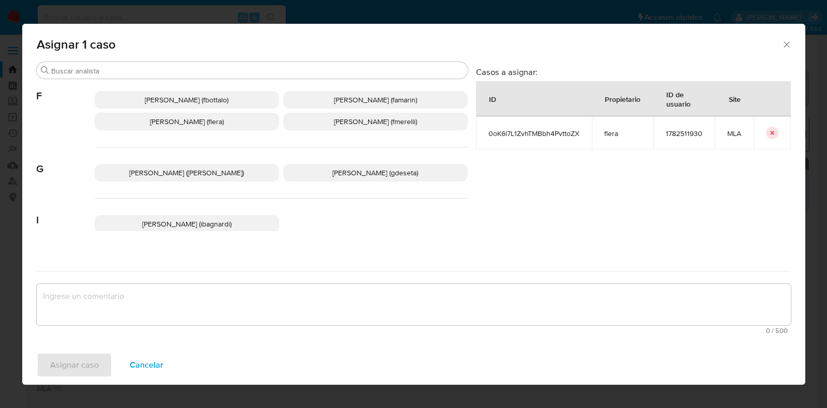
click at [220, 127] on p "Florencia Cecilia Lera (flera)" at bounding box center [187, 122] width 185 height 18
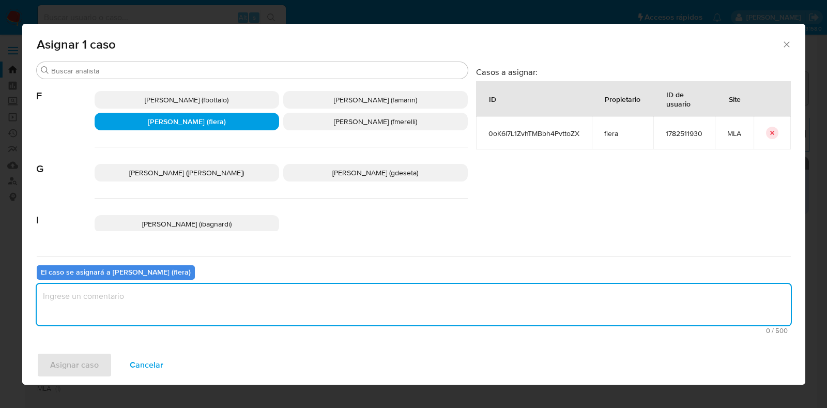
click at [222, 300] on textarea "assign-modal" at bounding box center [414, 304] width 754 height 41
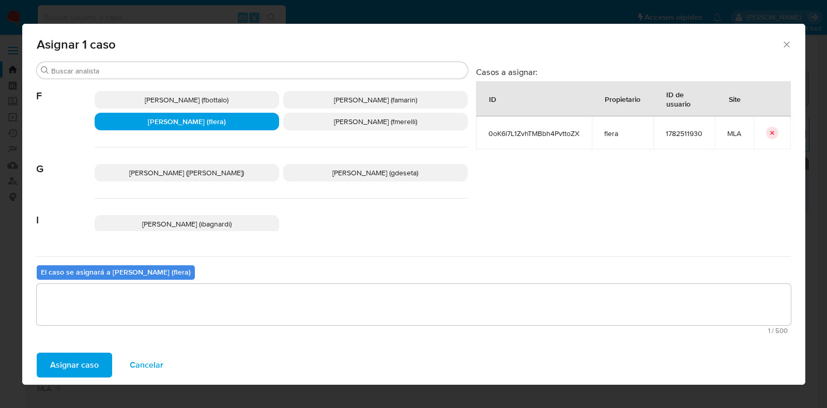
click at [59, 368] on span "Asignar caso" at bounding box center [74, 365] width 49 height 23
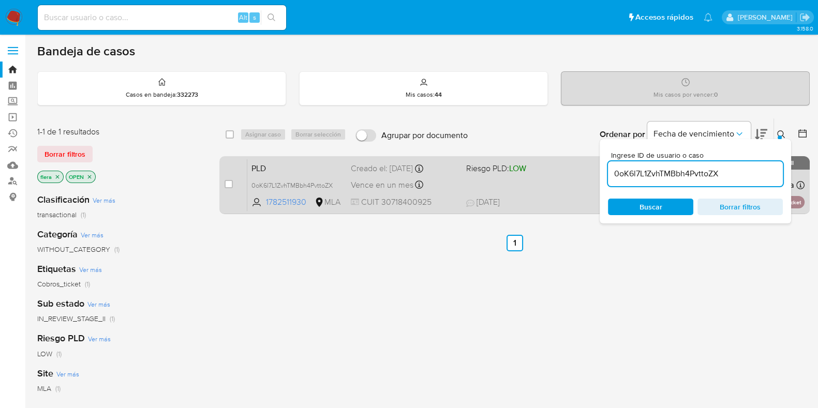
click at [310, 164] on span "PLD" at bounding box center [296, 167] width 91 height 13
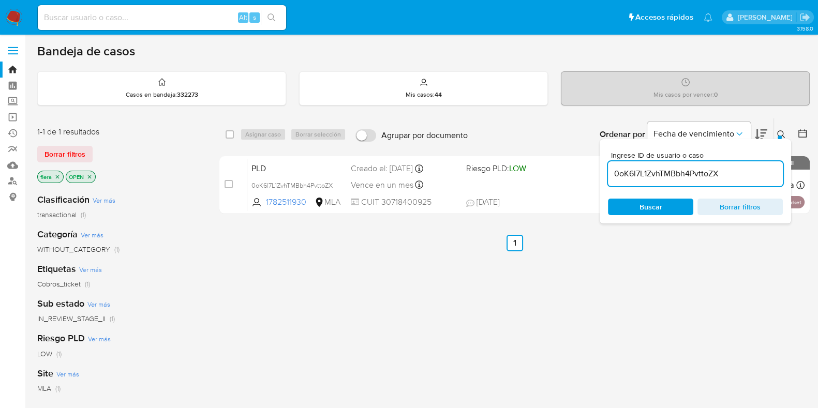
click at [662, 170] on input "0oK6l7L1ZvhTMBbh4PvttoZX" at bounding box center [695, 173] width 175 height 13
paste input "wJLXAgOhicyMNFMBncpD7XQ2"
type input "wJLXAgOhicyMNFMBncpD7XQ2"
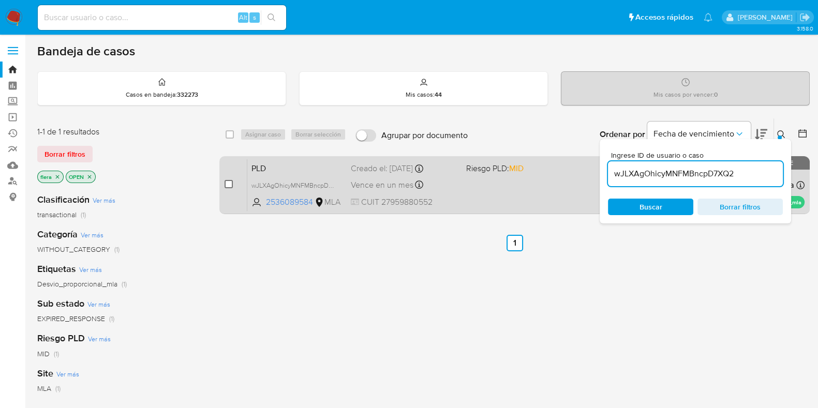
click at [225, 183] on input "checkbox" at bounding box center [228, 184] width 8 height 8
checkbox input "true"
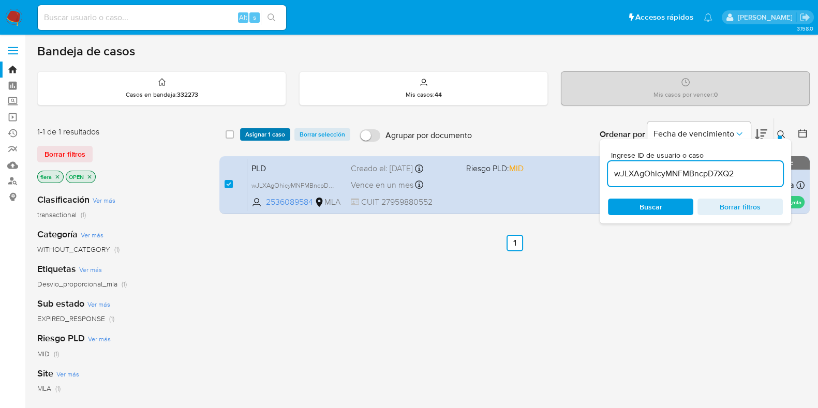
click at [274, 133] on span "Asignar 1 caso" at bounding box center [265, 134] width 40 height 10
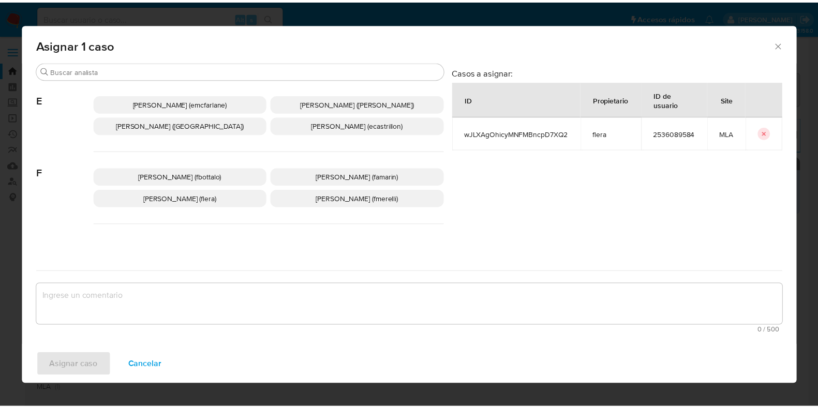
scroll to position [277, 0]
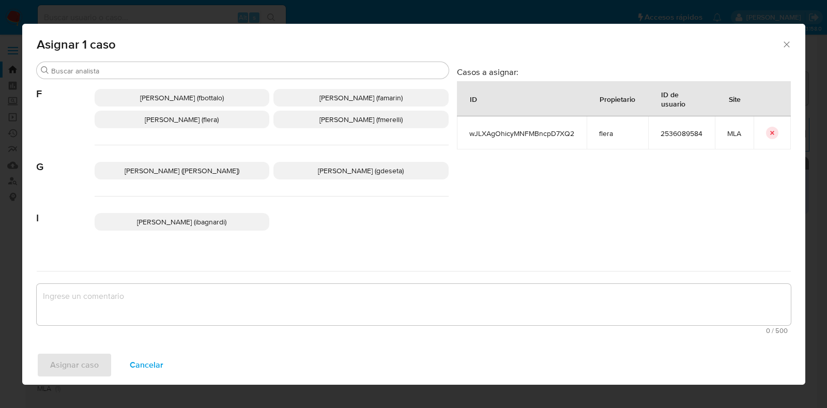
click at [190, 119] on span "Florencia Cecilia Lera (flera)" at bounding box center [182, 119] width 74 height 10
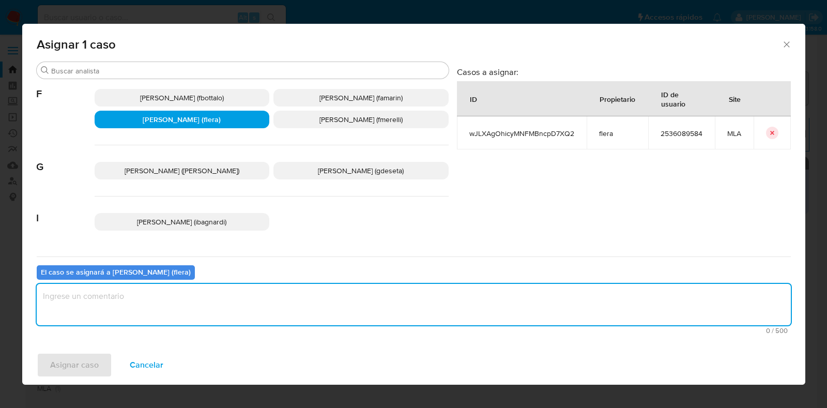
click at [249, 310] on textarea "assign-modal" at bounding box center [414, 304] width 754 height 41
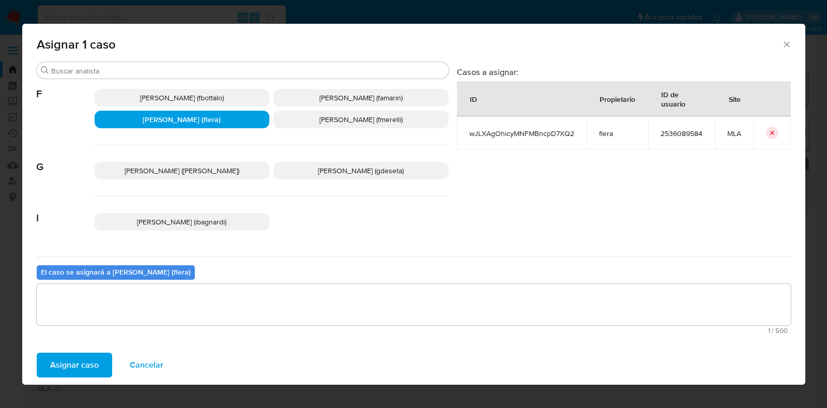
click at [80, 360] on span "Asignar caso" at bounding box center [74, 365] width 49 height 23
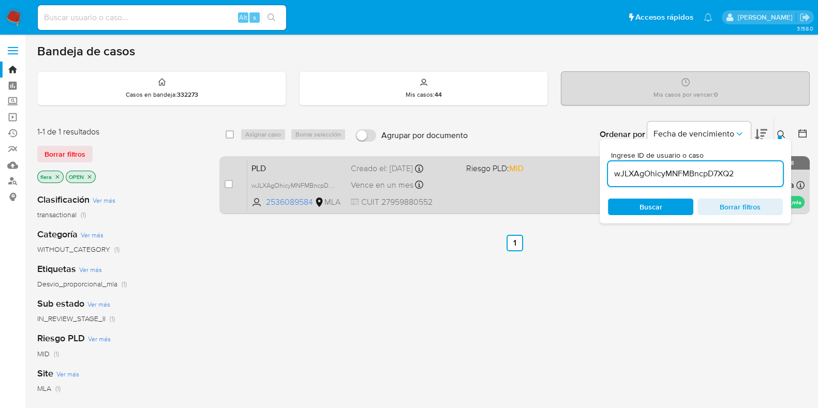
click at [303, 163] on span "PLD" at bounding box center [296, 167] width 91 height 13
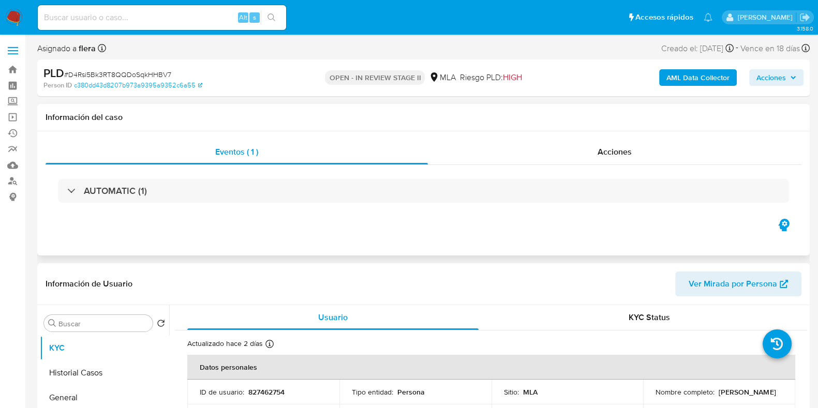
select select "10"
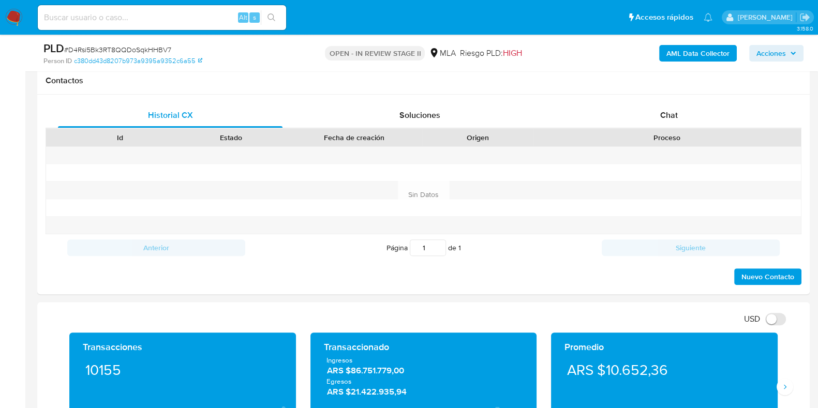
scroll to position [472, 0]
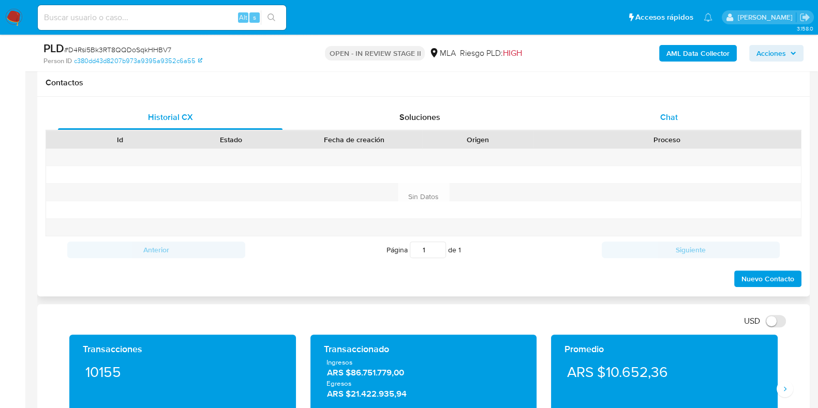
click at [677, 117] on span "Chat" at bounding box center [669, 117] width 18 height 12
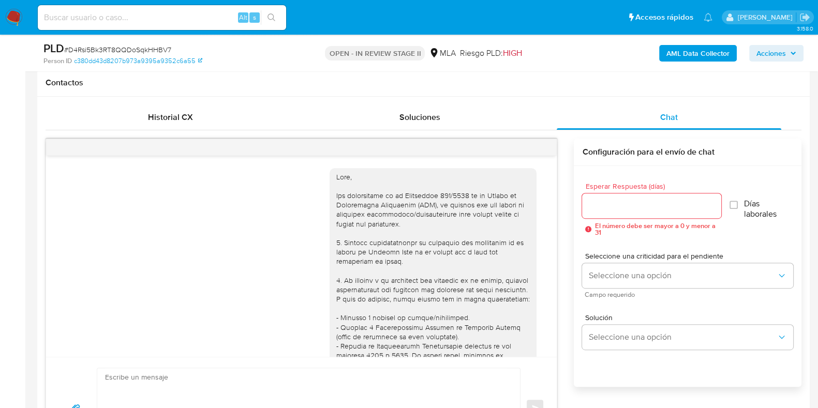
scroll to position [760, 0]
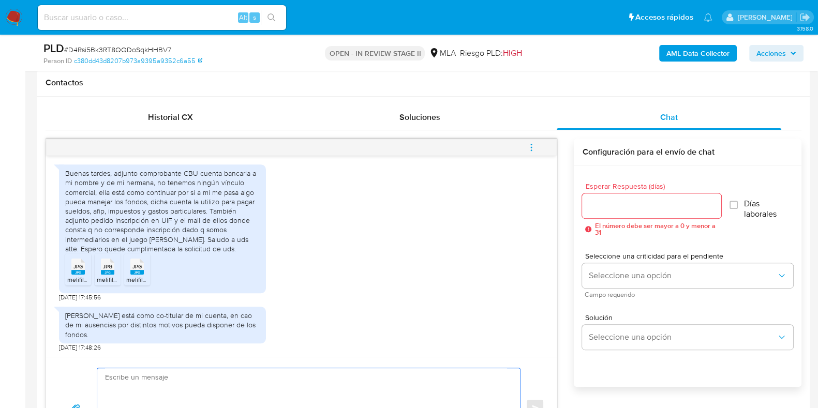
click at [322, 381] on textarea at bounding box center [306, 408] width 402 height 80
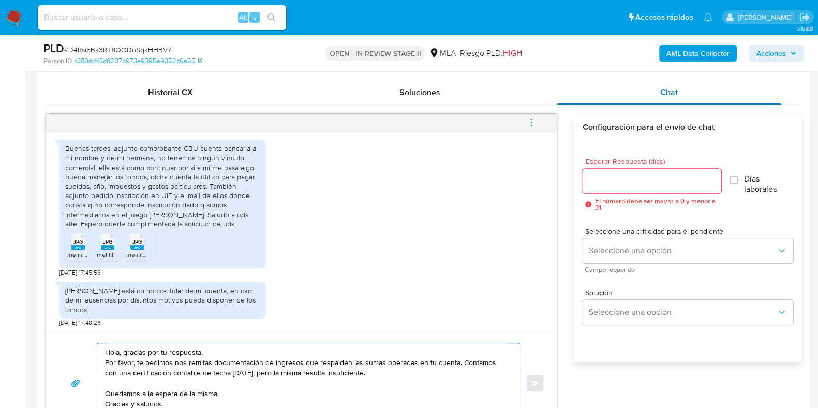
scroll to position [507, 0]
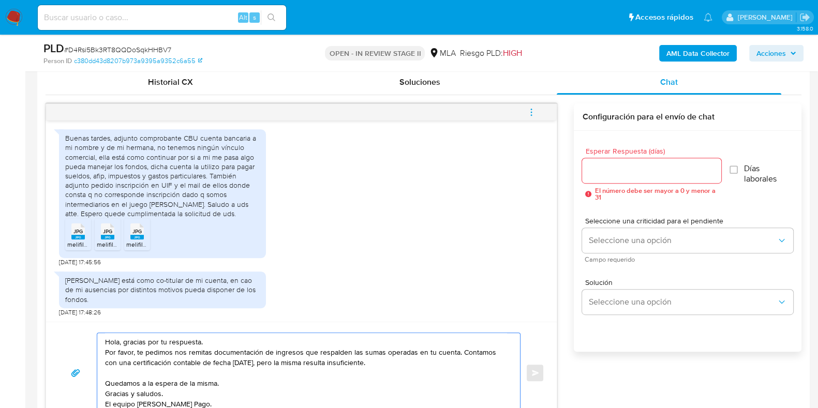
click at [421, 351] on textarea "Hola, gracias por tu respuesta. Por favor, te pedimos nos remitas documentación…" at bounding box center [306, 373] width 402 height 80
type textarea "Hola, gracias por tu respuesta. Por favor, te pedimos nos remitas documentación…"
click at [628, 167] on input "Esperar Respuesta (días)" at bounding box center [651, 170] width 139 height 13
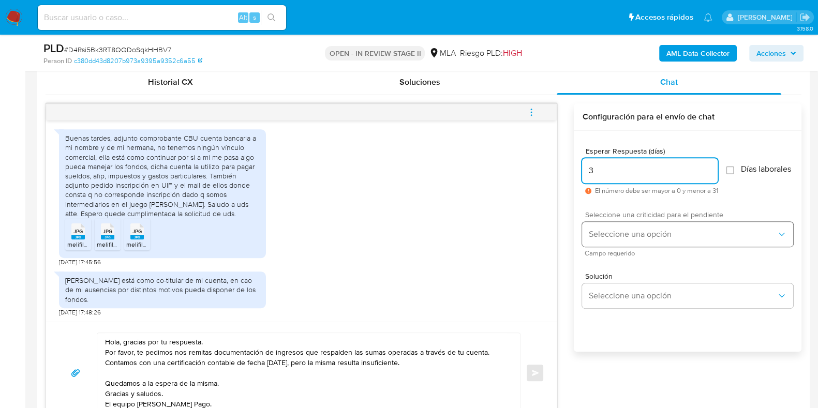
type input "3"
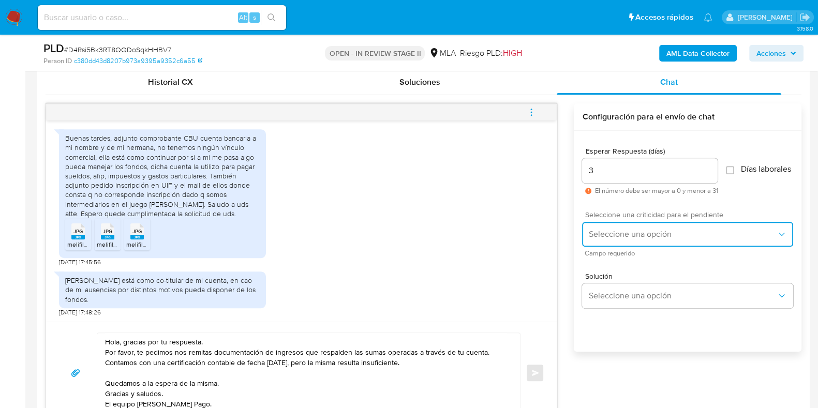
click at [592, 239] on span "Seleccione una opción" at bounding box center [682, 234] width 188 height 10
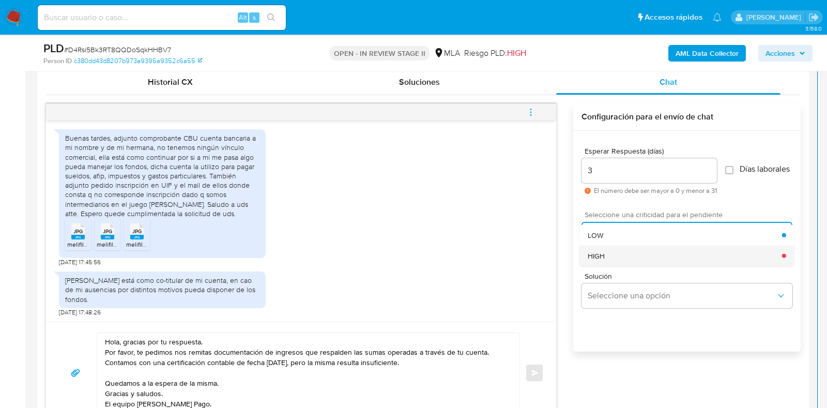
click at [592, 266] on div "HIGH" at bounding box center [685, 255] width 194 height 21
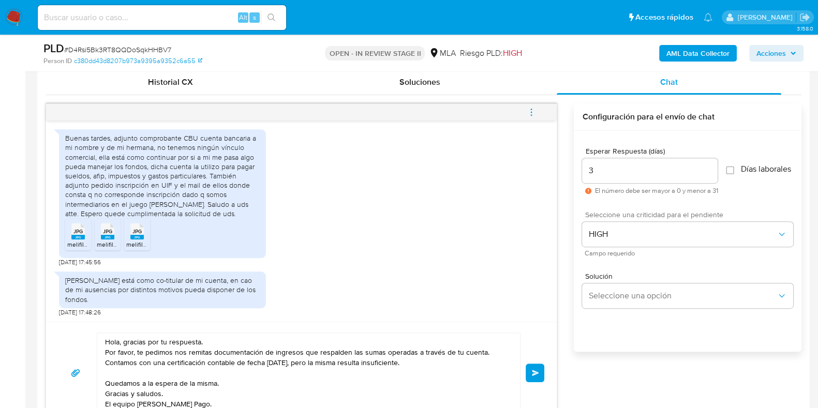
click at [533, 371] on span "Enviar" at bounding box center [535, 373] width 7 height 6
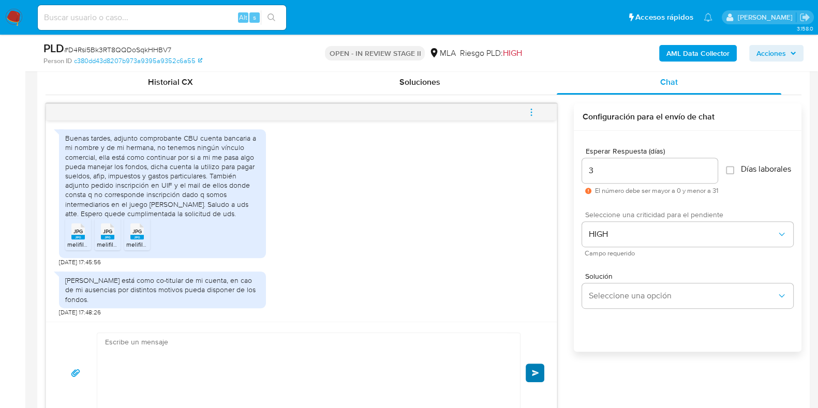
scroll to position [874, 0]
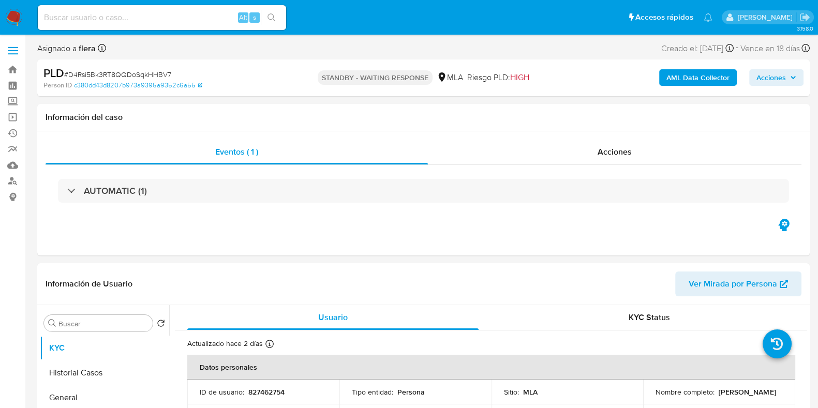
select select "10"
click at [137, 22] on input at bounding box center [162, 17] width 248 height 13
paste input "0oK6l7L1ZvhTMBbh4PvttoZX"
type input "0oK6l7L1ZvhTMBbh4PvttoZX"
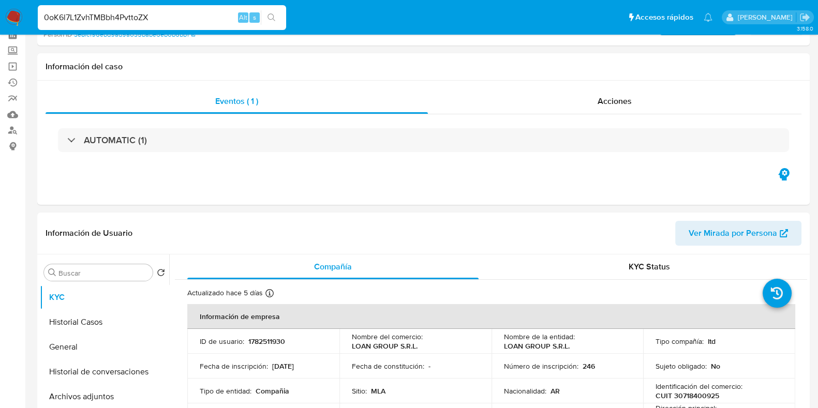
select select "10"
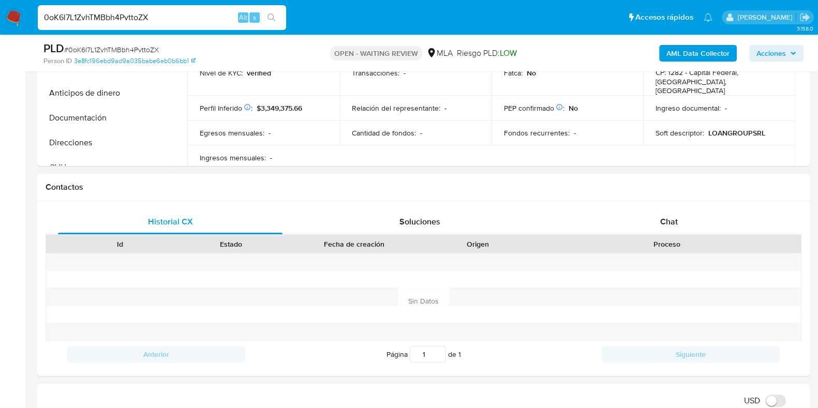
scroll to position [460, 0]
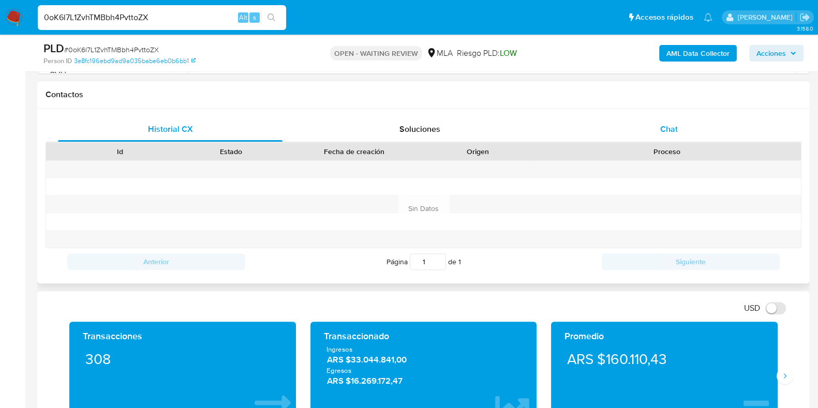
click at [654, 127] on div "Chat" at bounding box center [668, 129] width 224 height 25
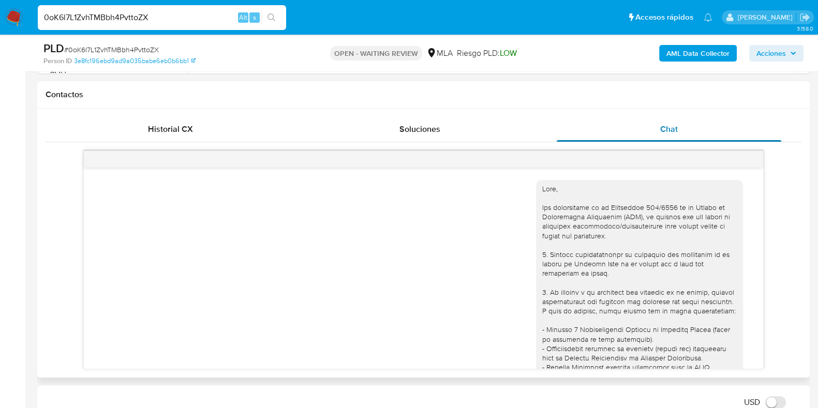
scroll to position [856, 0]
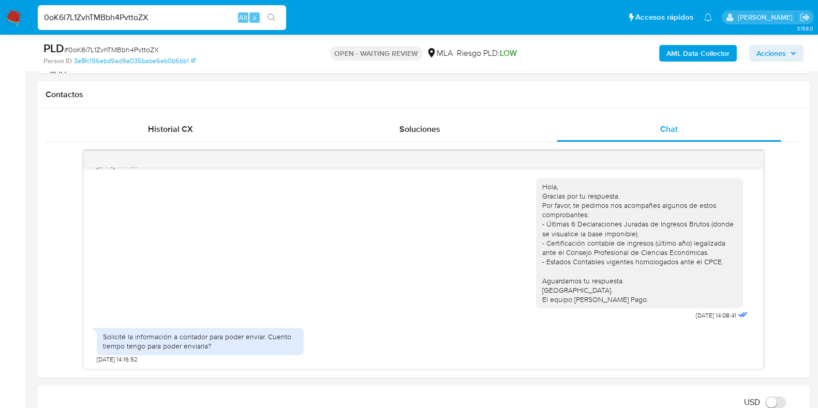
click at [134, 49] on span "# 0oK6l7L1ZvhTMBbh4PvttoZX" at bounding box center [111, 49] width 95 height 10
copy span "0oK6l7L1ZvhTMBbh4PvttoZX"
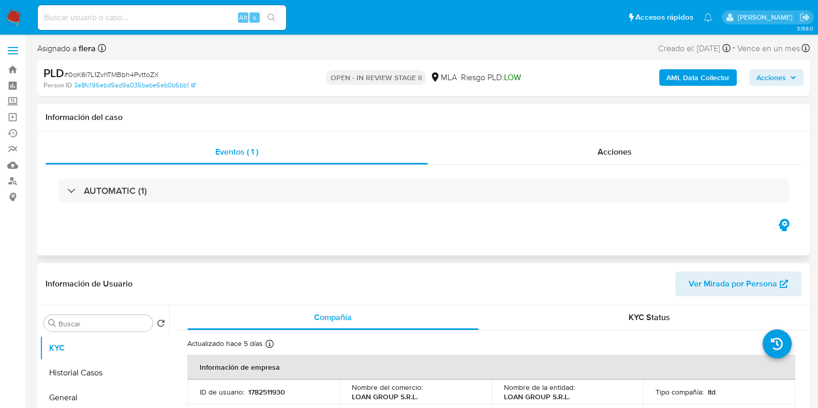
select select "10"
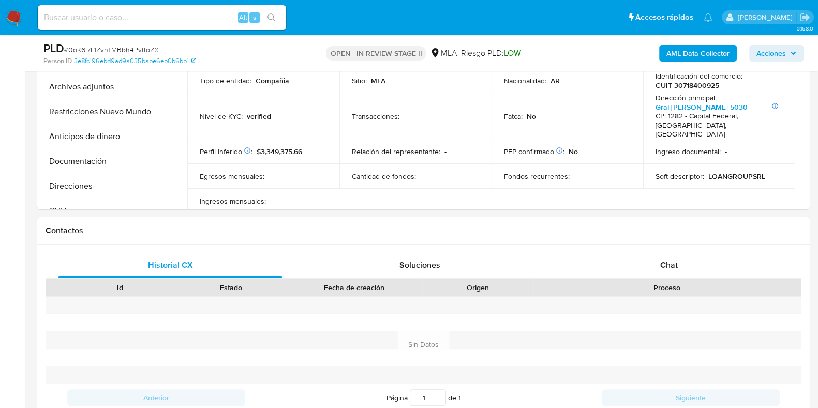
scroll to position [322, 0]
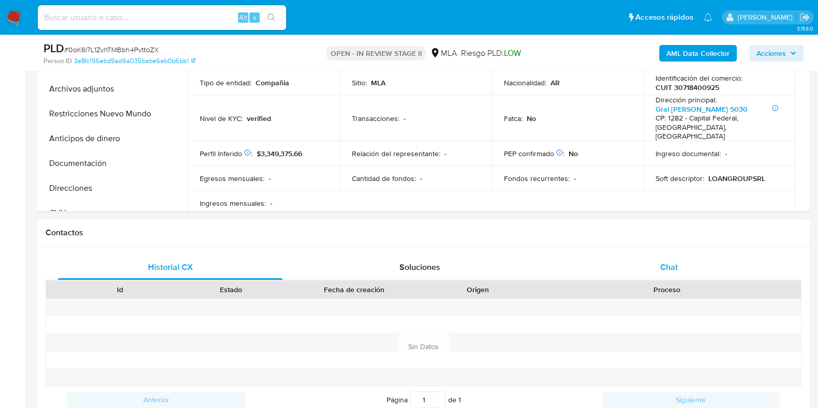
click at [674, 255] on div "Chat" at bounding box center [668, 267] width 224 height 25
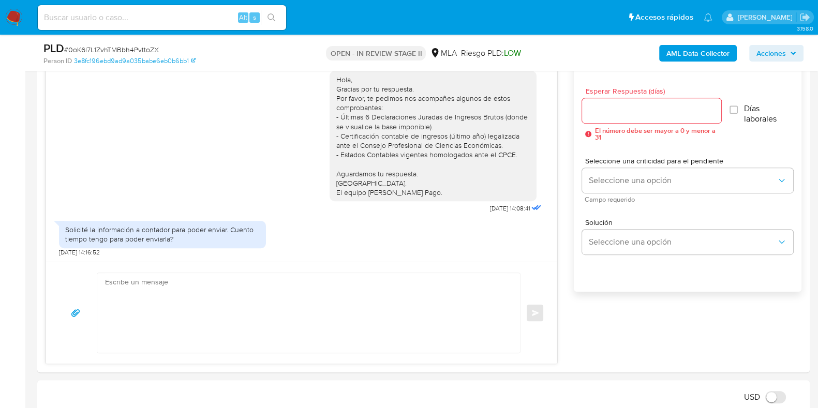
scroll to position [580, 0]
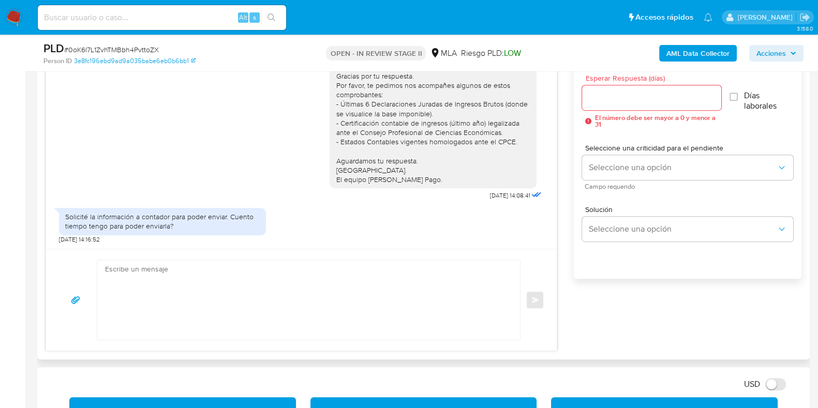
click at [371, 299] on textarea at bounding box center [306, 300] width 402 height 80
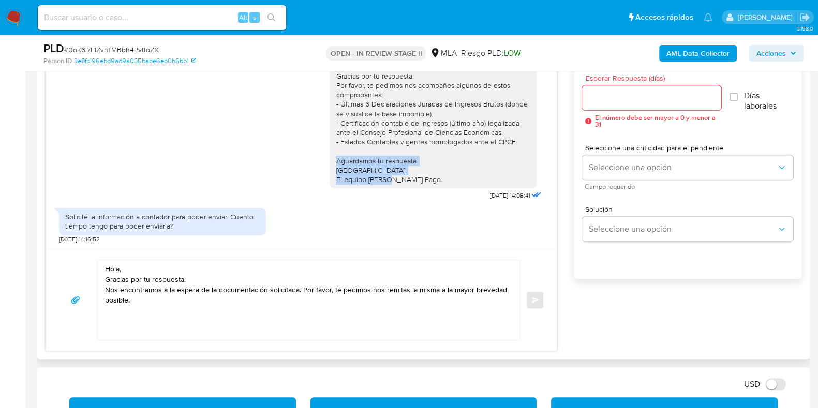
drag, startPoint x: 325, startPoint y: 158, endPoint x: 421, endPoint y: 189, distance: 101.2
click at [421, 189] on div "Hola, Gracias por tu respuesta. Por favor, te pedimos nos acompañes algunos de …" at bounding box center [436, 127] width 214 height 153
copy div "Aguardamos tu respuesta. Saludos. El equipo de Mercado Pago."
click at [102, 319] on div "Hola, Gracias por tu respuesta. Nos encontramos a la espera de la documentación…" at bounding box center [305, 300] width 417 height 80
click at [105, 312] on textarea "Hola, Gracias por tu respuesta. Nos encontramos a la espera de la documentación…" at bounding box center [306, 300] width 402 height 80
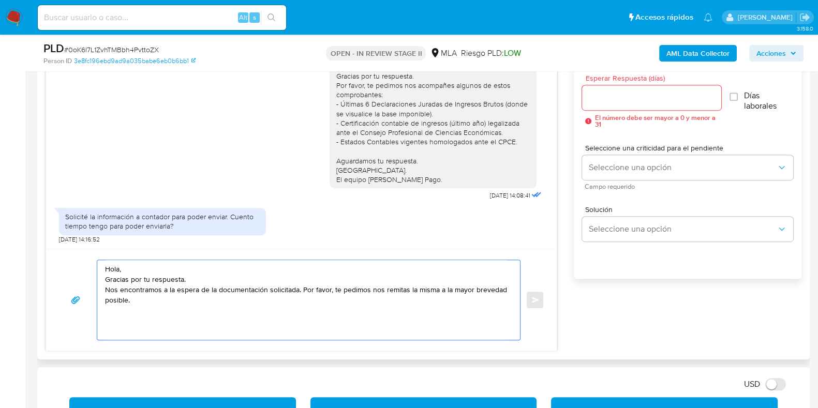
paste textarea "Aguardamos tu respuesta. Saludos. El equipo de Mercado Pago."
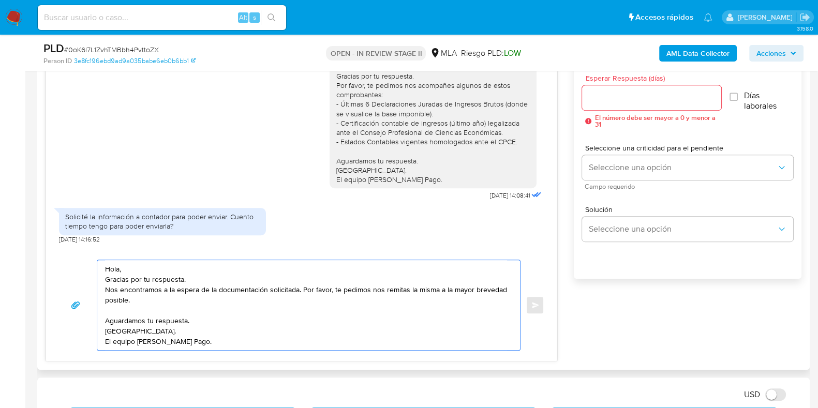
type textarea "Hola, Gracias por tu respuesta. Nos encontramos a la espera de la documentación…"
click at [602, 102] on input "Esperar Respuesta (días)" at bounding box center [651, 97] width 139 height 13
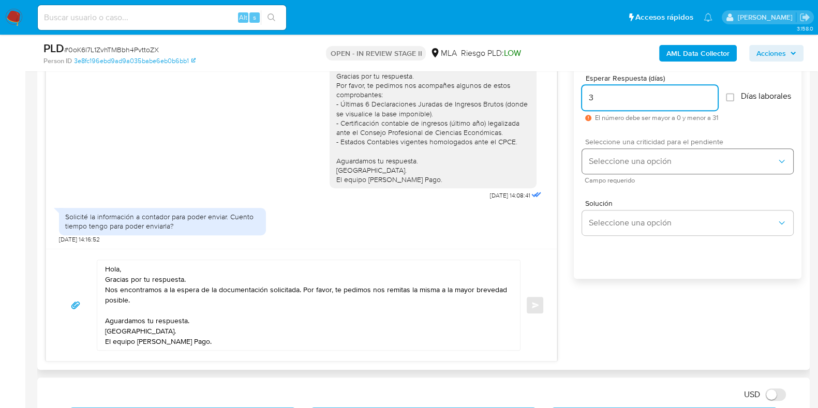
type input "3"
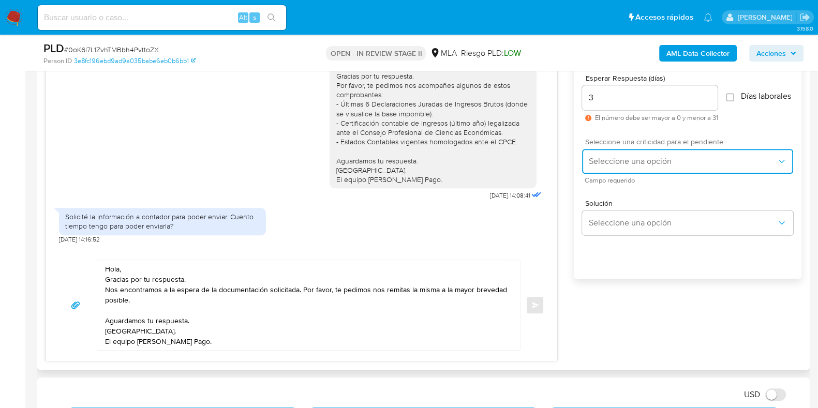
click at [610, 164] on span "Seleccione una opción" at bounding box center [682, 161] width 188 height 10
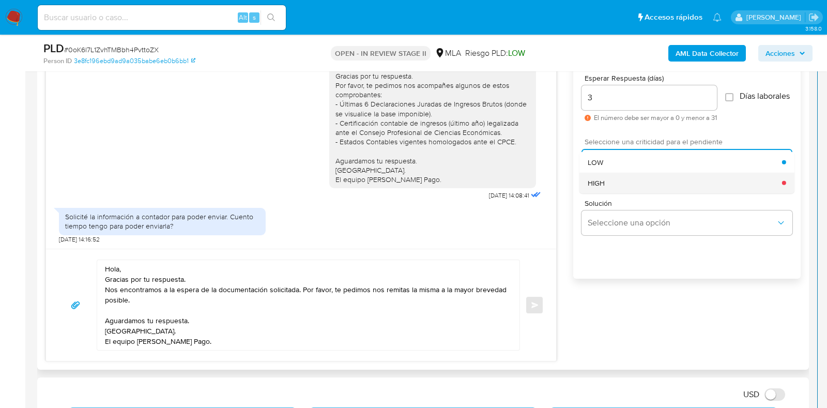
click at [604, 193] on div "HIGH" at bounding box center [685, 182] width 194 height 21
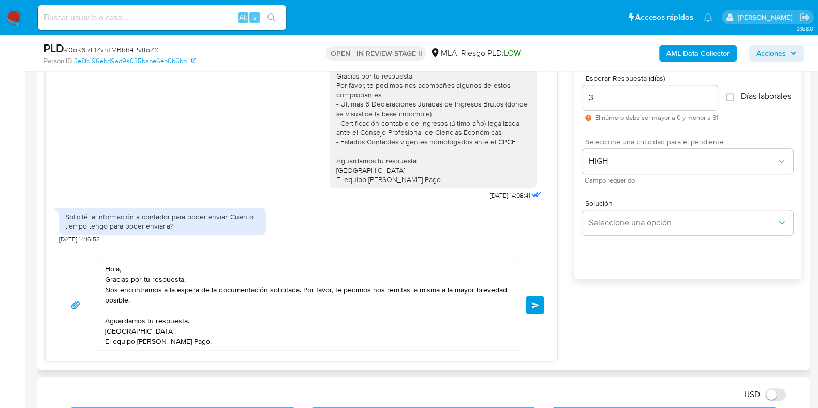
click at [543, 305] on button "Enviar" at bounding box center [534, 305] width 19 height 19
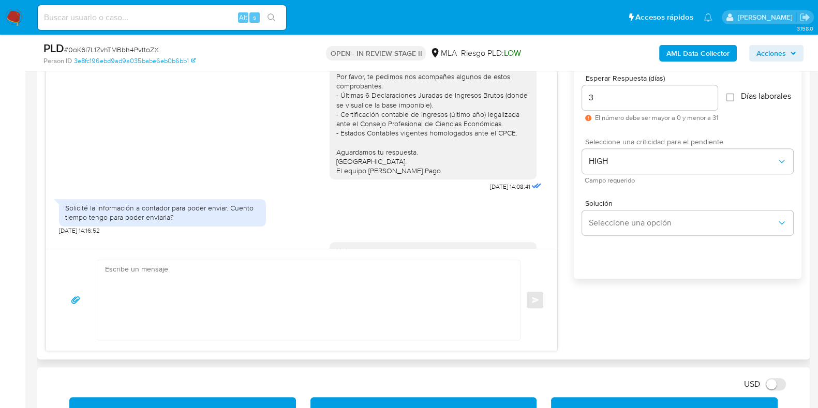
scroll to position [971, 0]
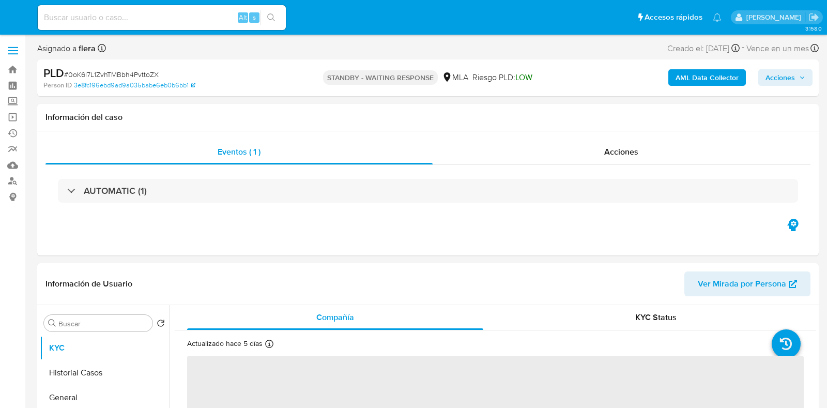
select select "10"
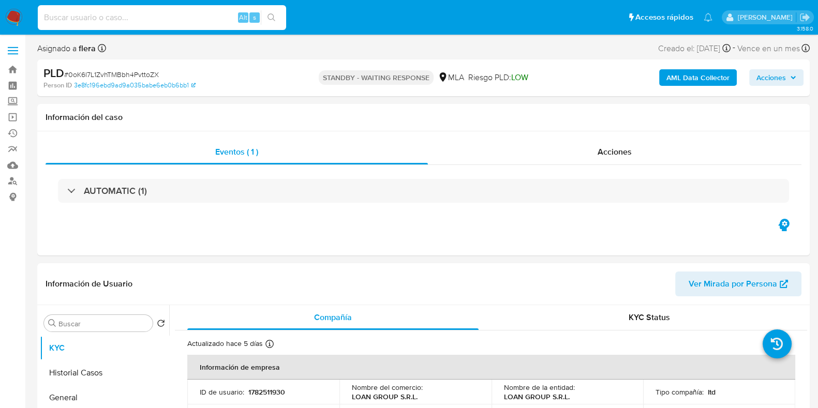
click at [159, 15] on input at bounding box center [162, 17] width 248 height 13
paste input "wJLXAgOhicyMNFMBncpD7XQ2"
type input "wJLXAgOhicyMNFMBncpD7XQ2"
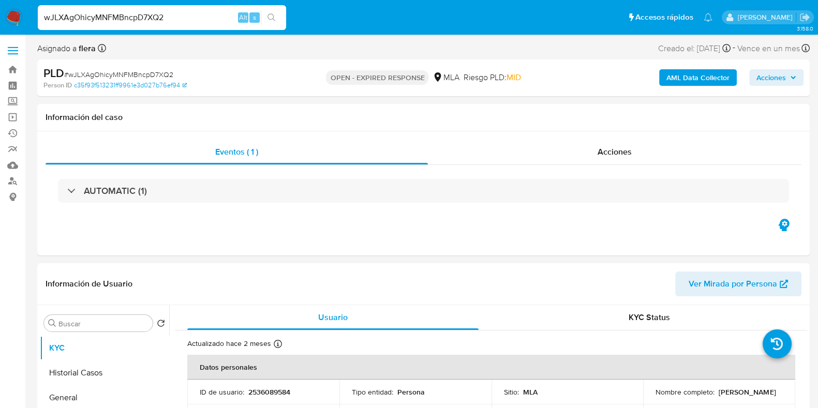
select select "10"
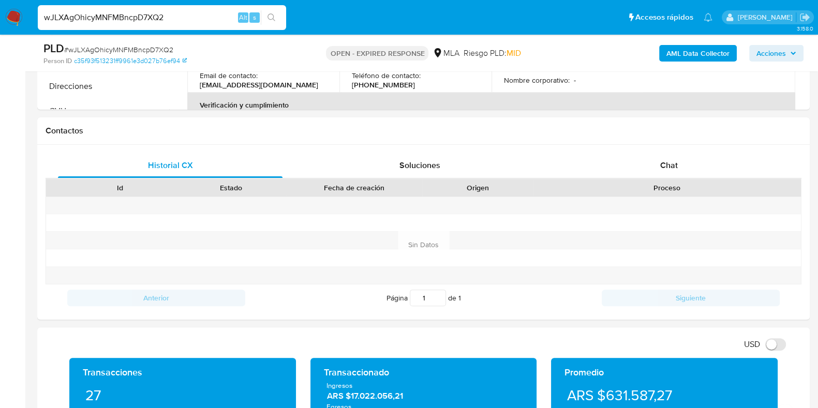
scroll to position [473, 0]
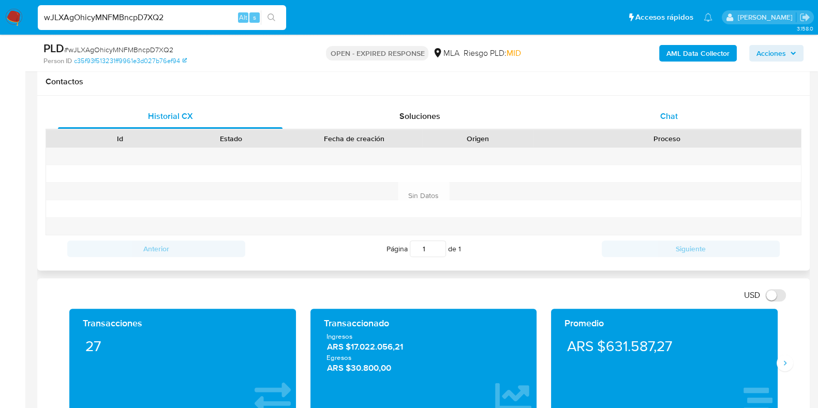
click at [664, 123] on div "Chat" at bounding box center [668, 116] width 224 height 25
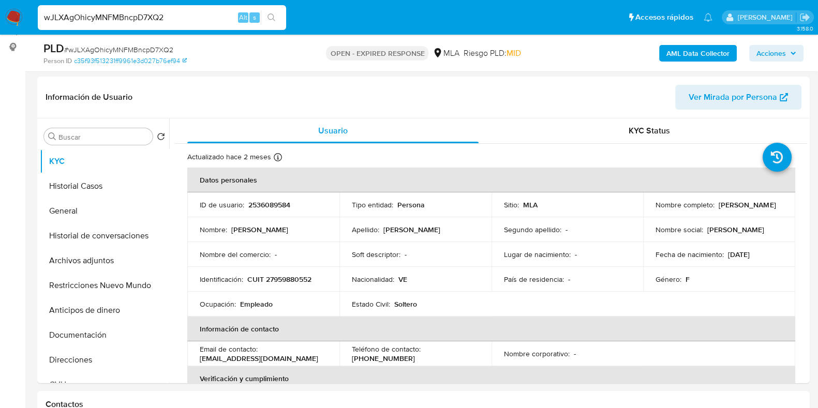
scroll to position [135, 0]
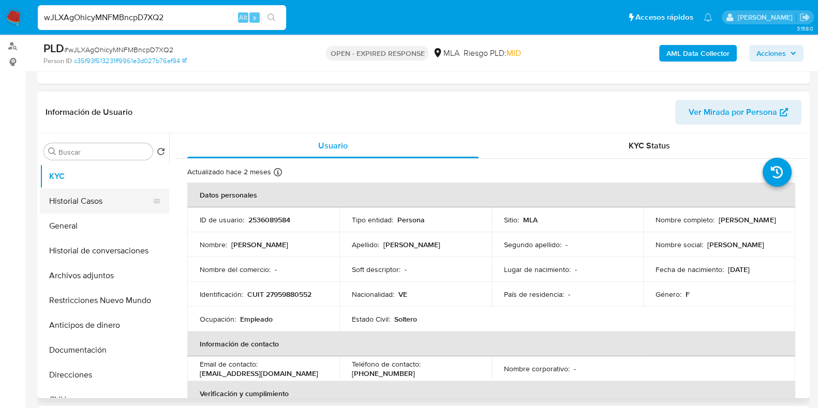
click at [88, 199] on button "Historial Casos" at bounding box center [100, 201] width 121 height 25
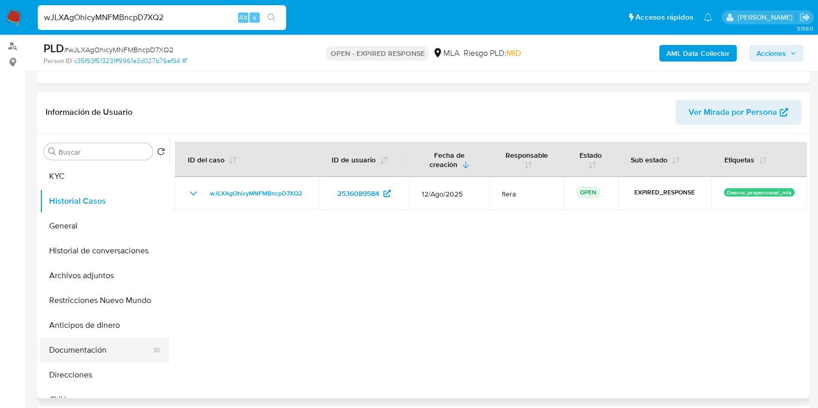
click at [97, 356] on button "Documentación" at bounding box center [100, 350] width 121 height 25
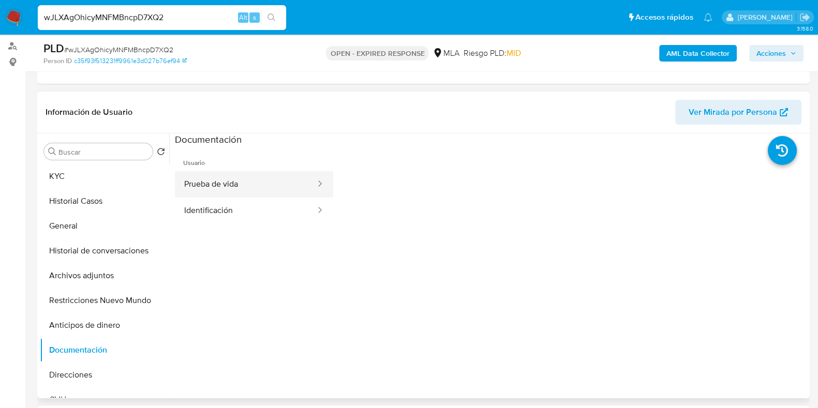
click at [235, 177] on button "Prueba de vida" at bounding box center [246, 184] width 142 height 26
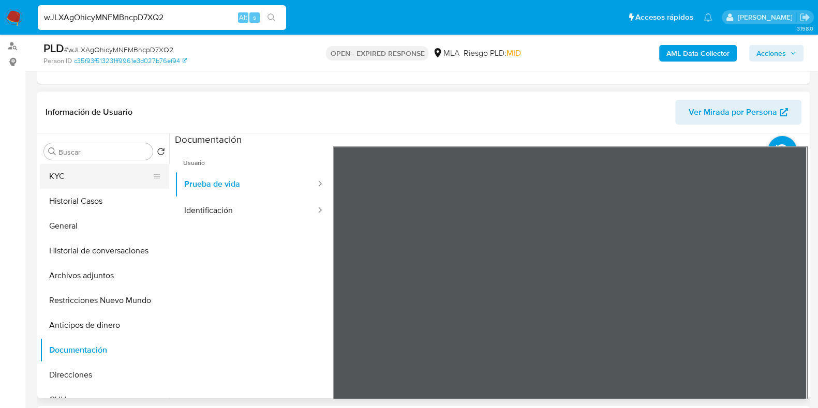
click at [62, 168] on button "KYC" at bounding box center [100, 176] width 121 height 25
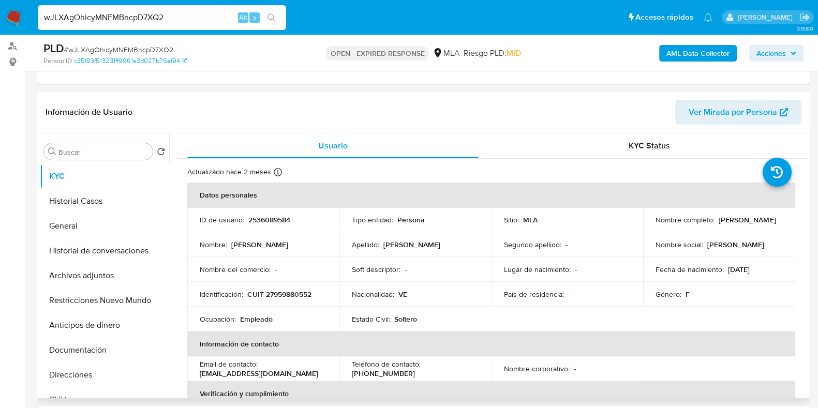
drag, startPoint x: 810, startPoint y: 172, endPoint x: 803, endPoint y: 172, distance: 7.2
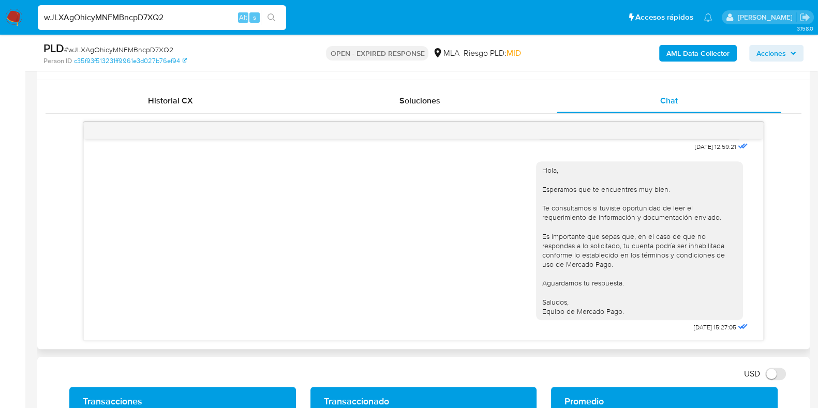
scroll to position [792, 0]
click at [155, 47] on span "# wJLXAgOhicyMNFMBncpD7XQ2" at bounding box center [118, 49] width 109 height 10
copy span "wJLXAgOhicyMNFMBncpD7XQ2"
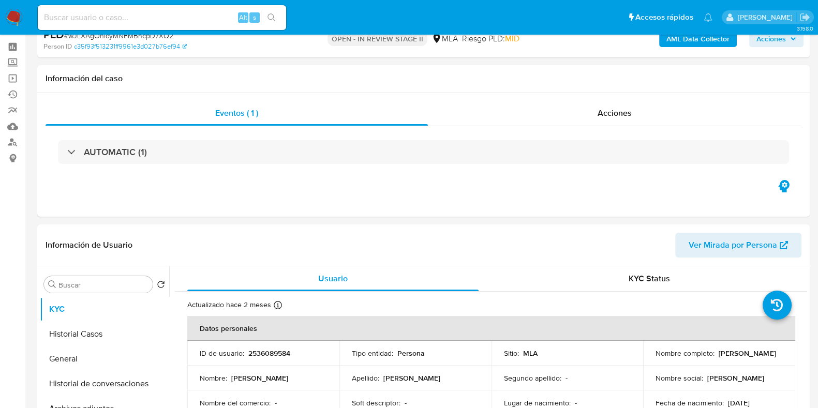
select select "10"
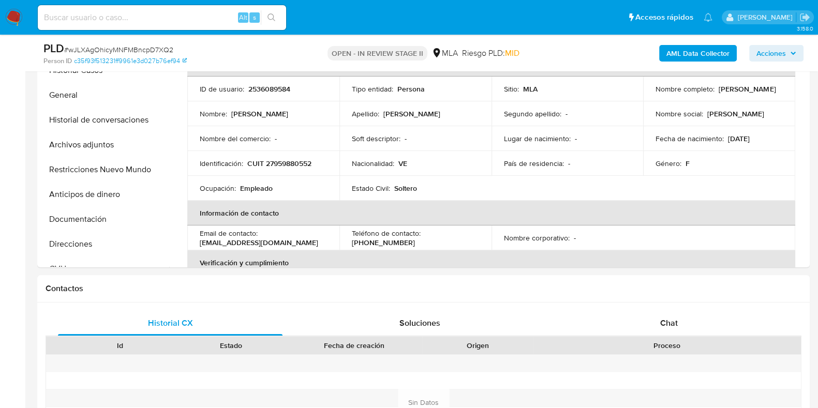
scroll to position [282, 0]
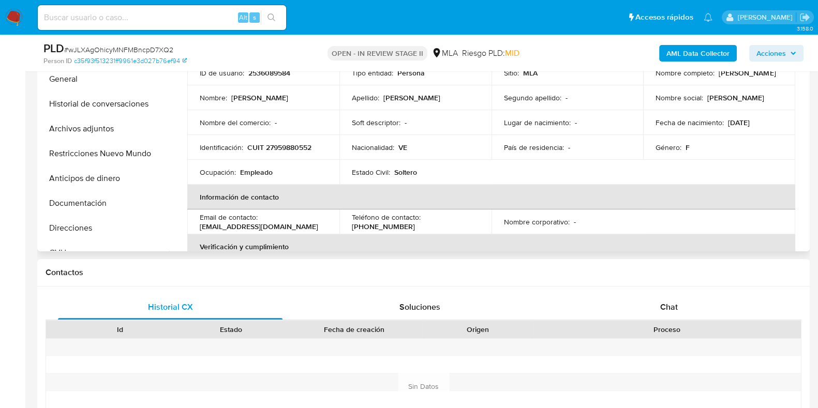
click at [718, 77] on p "[PERSON_NAME]" at bounding box center [746, 72] width 57 height 9
copy p "[PERSON_NAME]"
click at [674, 304] on span "Chat" at bounding box center [669, 307] width 18 height 12
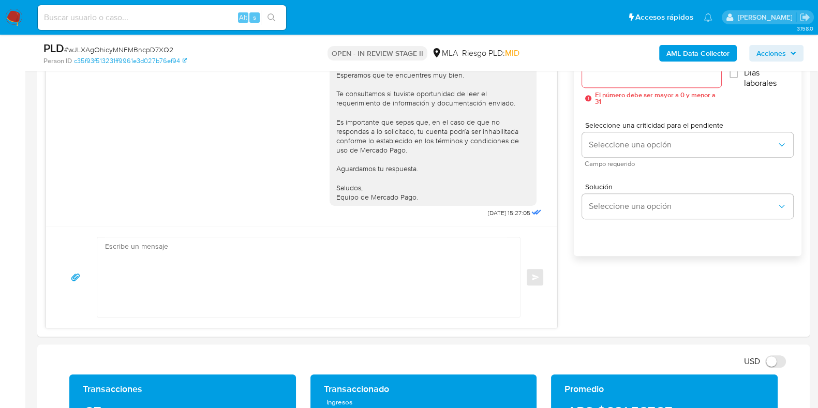
scroll to position [618, 0]
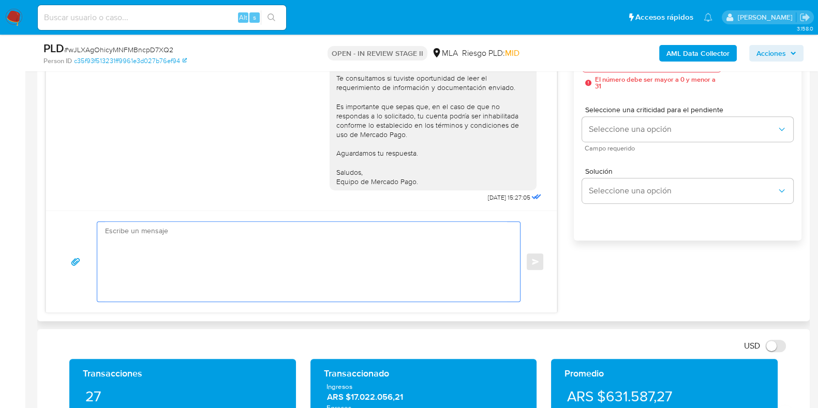
click at [339, 271] on textarea at bounding box center [306, 262] width 402 height 80
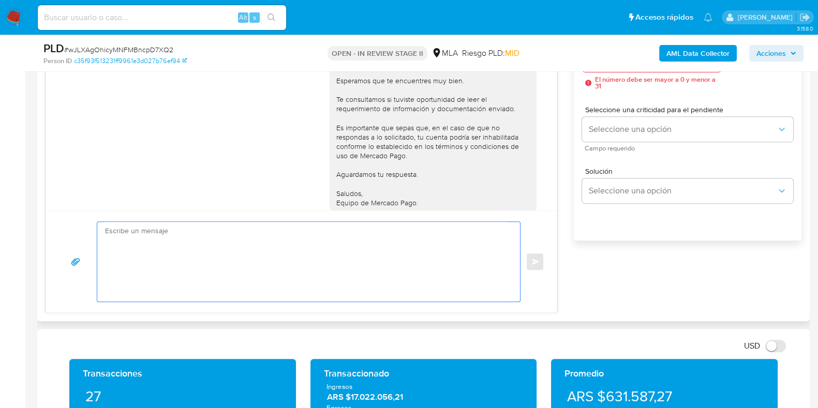
click at [199, 229] on textarea at bounding box center [306, 262] width 402 height 80
paste textarea "[PERSON_NAME]"
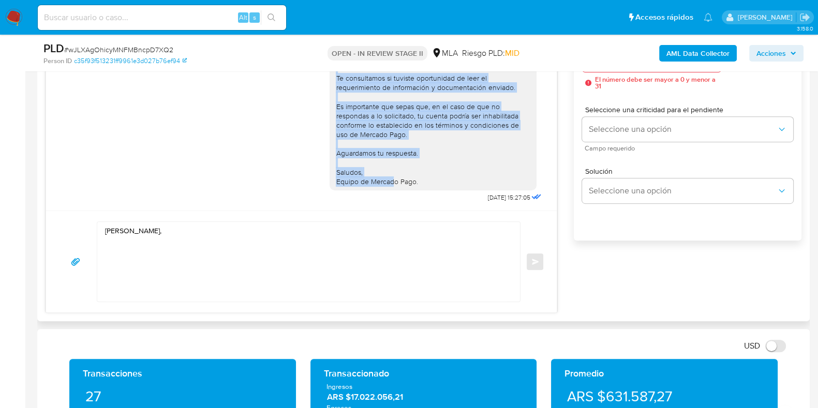
scroll to position [792, 0]
drag, startPoint x: 326, startPoint y: 107, endPoint x: 414, endPoint y: 185, distance: 117.2
click at [414, 185] on div "Hola, Esperamos que te encuentres muy bien. Te consultamos si tuviste oportunid…" at bounding box center [433, 111] width 194 height 150
copy div "Esperamos que te encuentres muy bien. Te consultamos si tuviste oportunidad [PE…"
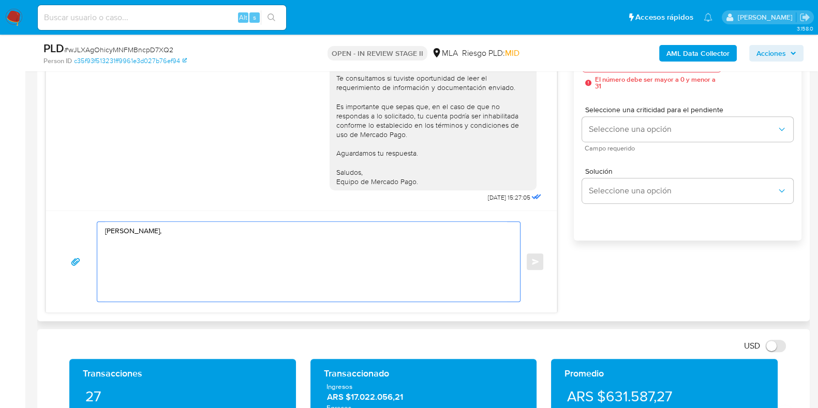
click at [114, 264] on textarea "[PERSON_NAME]," at bounding box center [306, 262] width 402 height 80
paste textarea "Esperamos que te encuentres muy bien. Te consultamos si tuviste oportunidad [PE…"
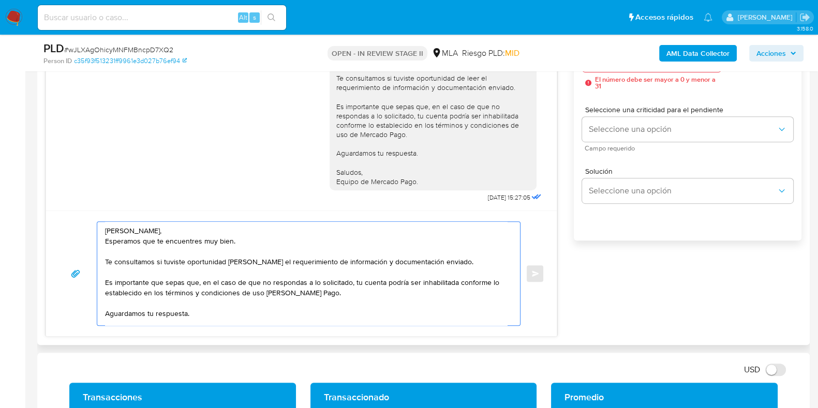
scroll to position [24, 0]
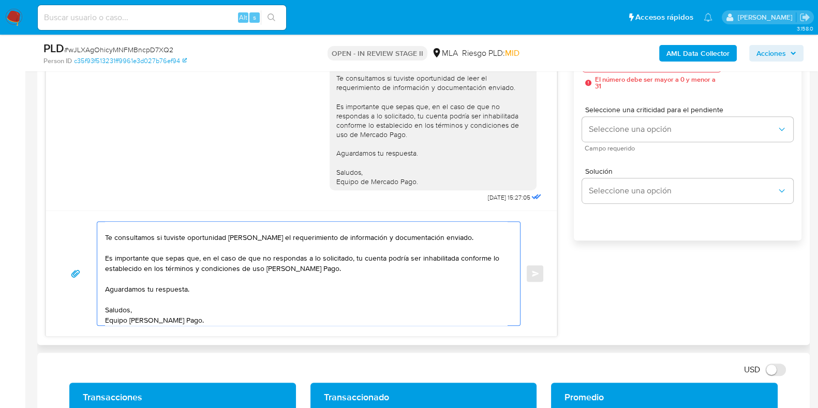
click at [187, 289] on textarea "[PERSON_NAME], Esperamos que te encuentres muy bien. Te consultamos si tuviste …" at bounding box center [306, 273] width 402 height 103
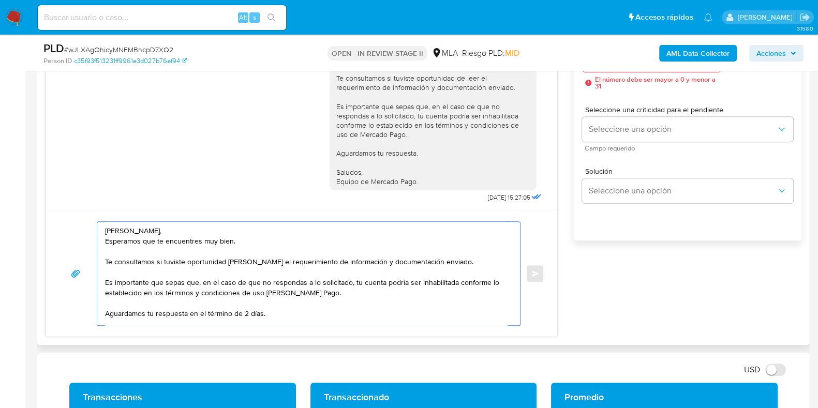
scroll to position [28, 0]
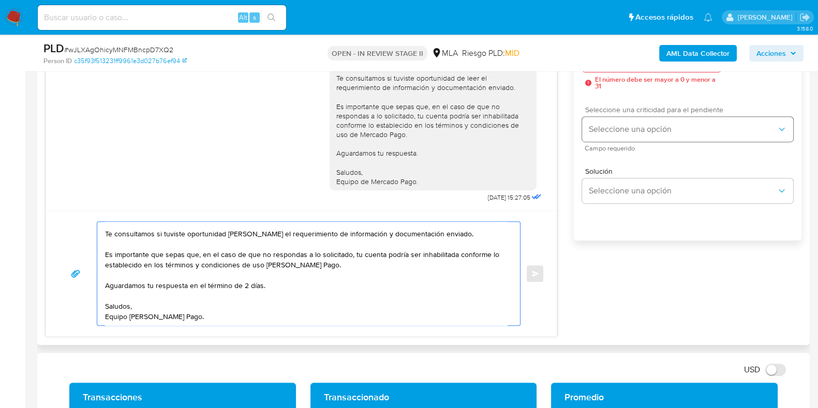
type textarea "[PERSON_NAME], Esperamos que te encuentres muy bien. Te consultamos si tuviste …"
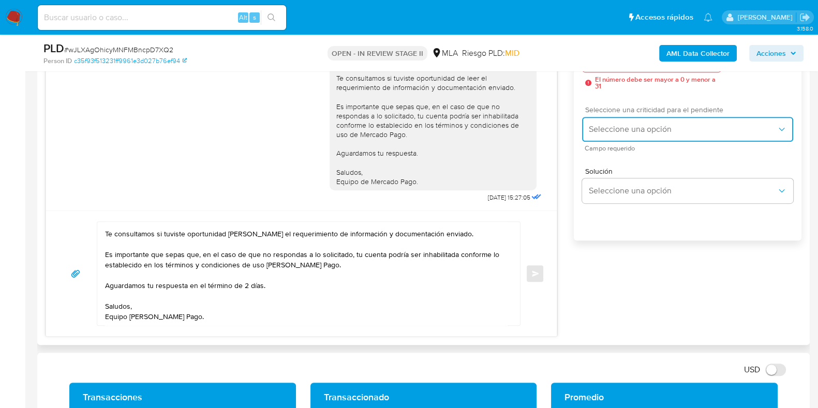
click at [614, 134] on button "Seleccione una opción" at bounding box center [687, 129] width 211 height 25
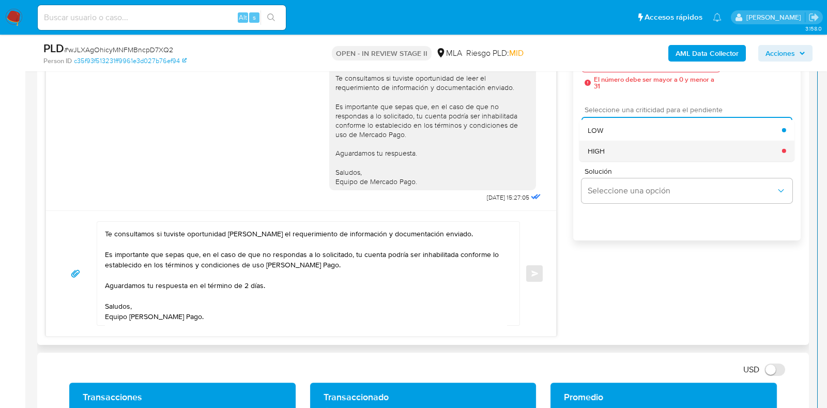
click at [617, 156] on div "HIGH" at bounding box center [685, 150] width 194 height 21
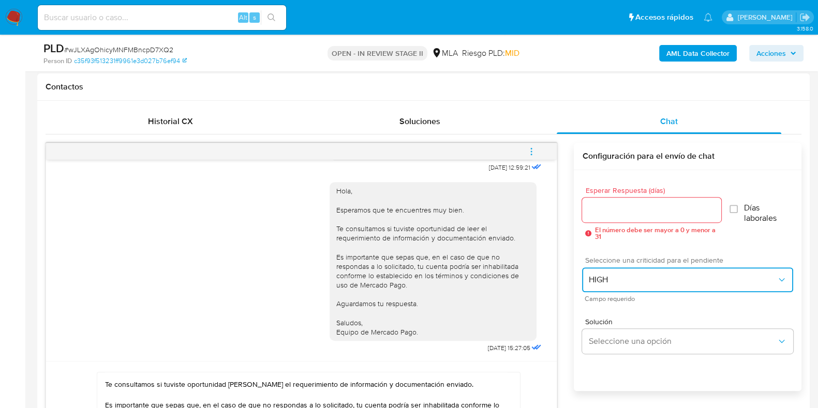
scroll to position [390, 0]
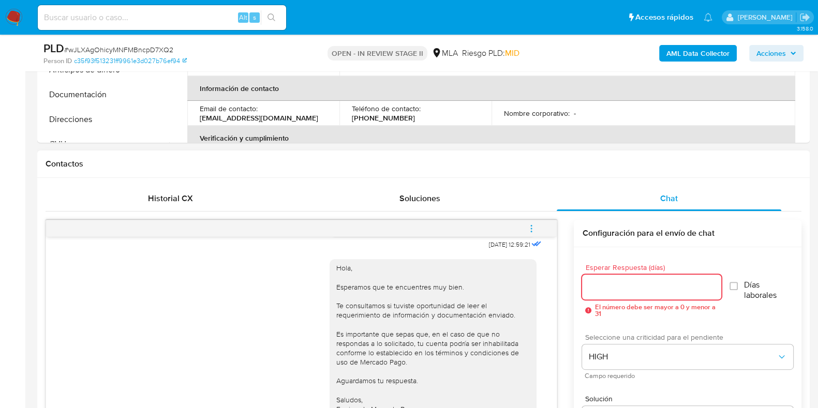
click at [593, 288] on input "Esperar Respuesta (días)" at bounding box center [651, 286] width 139 height 13
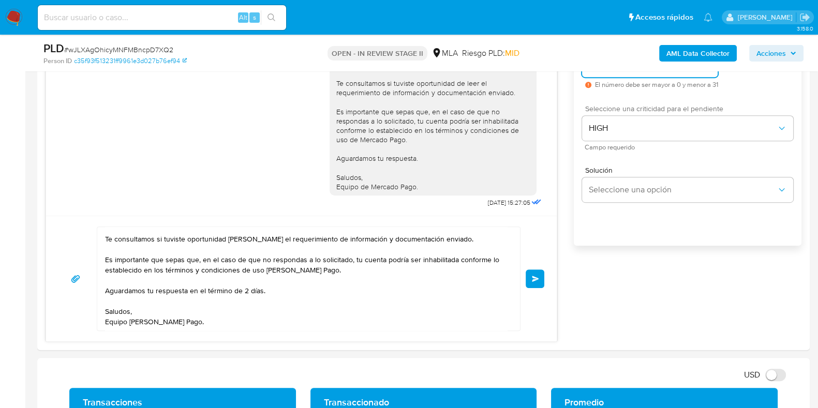
scroll to position [644, 0]
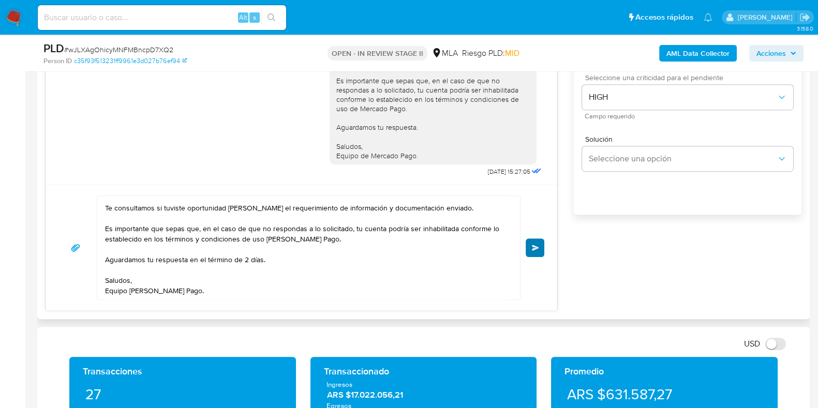
type input "2"
click at [539, 245] on button "Enviar" at bounding box center [534, 247] width 19 height 19
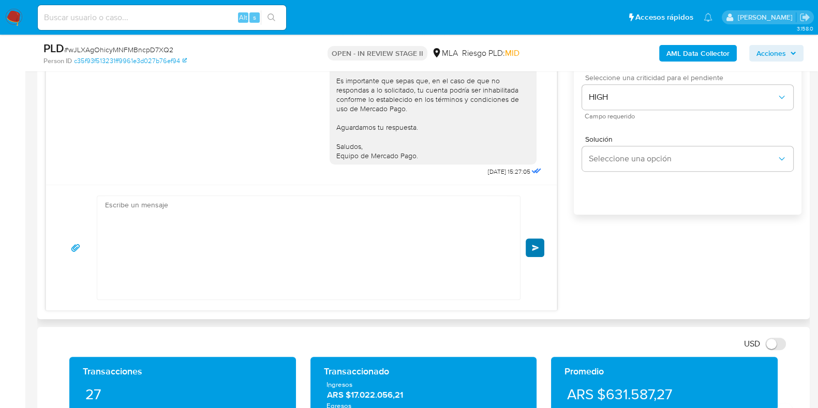
scroll to position [963, 0]
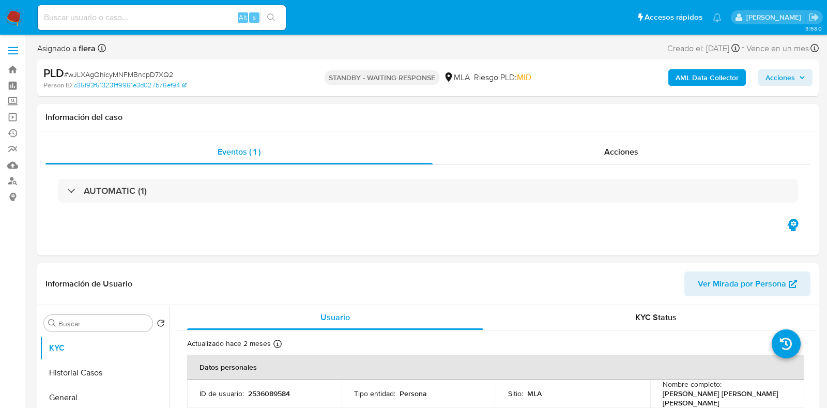
select select "10"
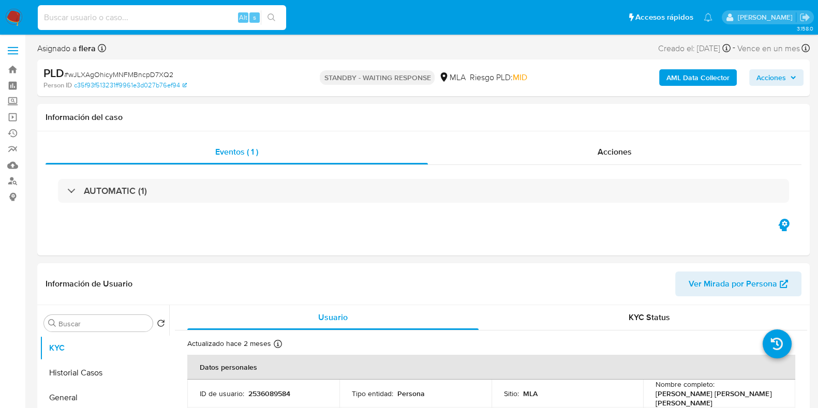
click at [194, 20] on input at bounding box center [162, 17] width 248 height 13
paste input "r5wAVymgzRROJDZUZ2YJzTpL"
type input "r5wAVymgzRROJDZUZ2YJzTpL"
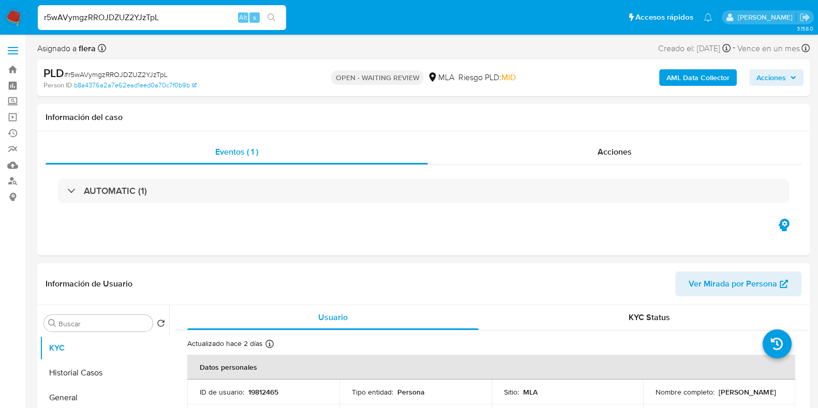
select select "10"
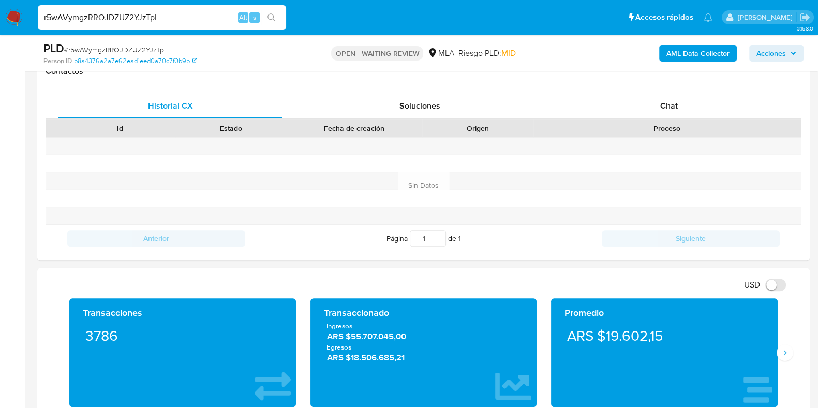
scroll to position [496, 0]
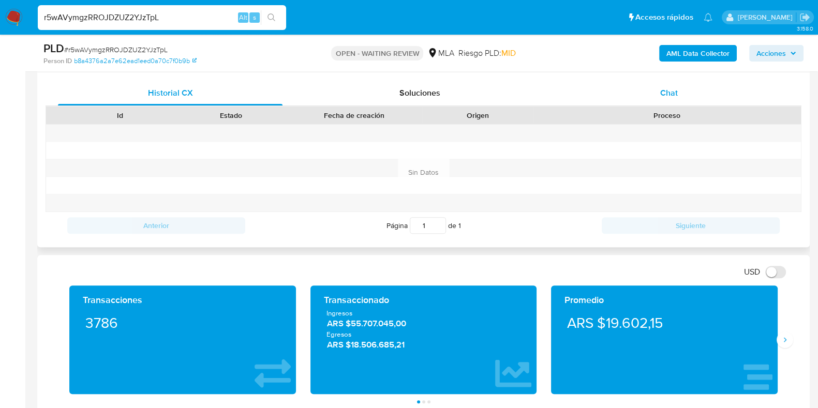
click at [678, 92] on div "Chat" at bounding box center [668, 93] width 224 height 25
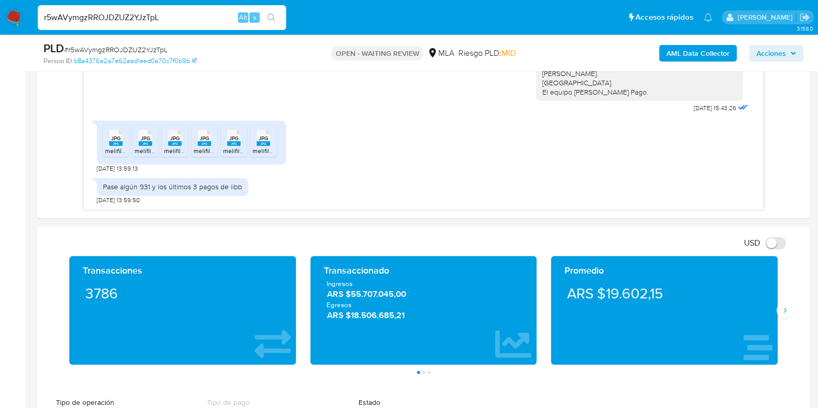
scroll to position [628, 0]
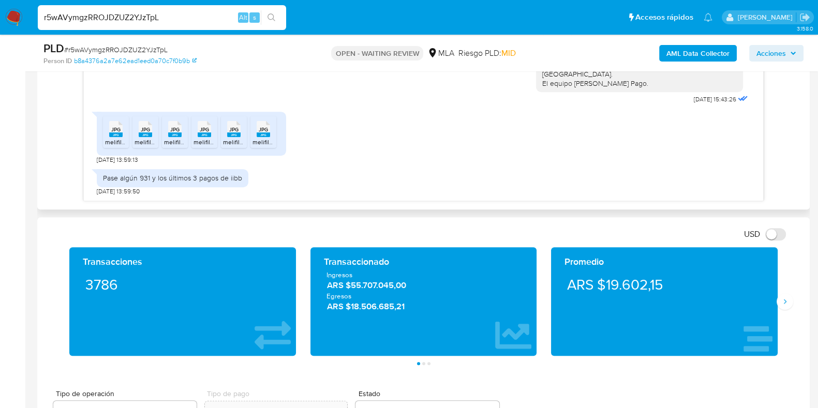
click at [111, 131] on span "JPG" at bounding box center [115, 129] width 9 height 7
click at [147, 131] on span "JPG" at bounding box center [145, 129] width 9 height 7
click at [173, 131] on span "JPG" at bounding box center [174, 129] width 9 height 7
click at [201, 135] on rect at bounding box center [204, 134] width 13 height 5
click at [233, 141] on span "melifile7711288926827177062.jpg" at bounding box center [269, 142] width 92 height 9
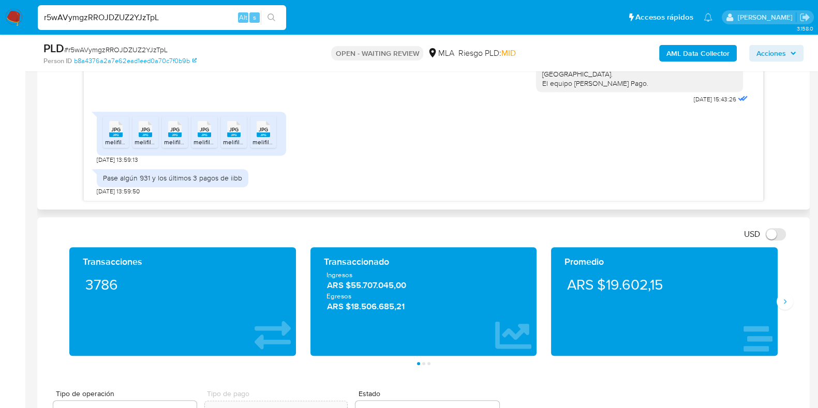
click at [270, 135] on div "JPG JPG" at bounding box center [263, 128] width 22 height 20
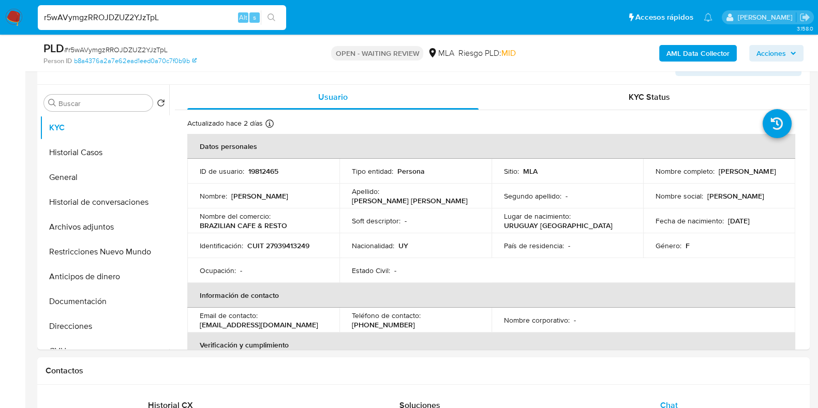
scroll to position [179, 0]
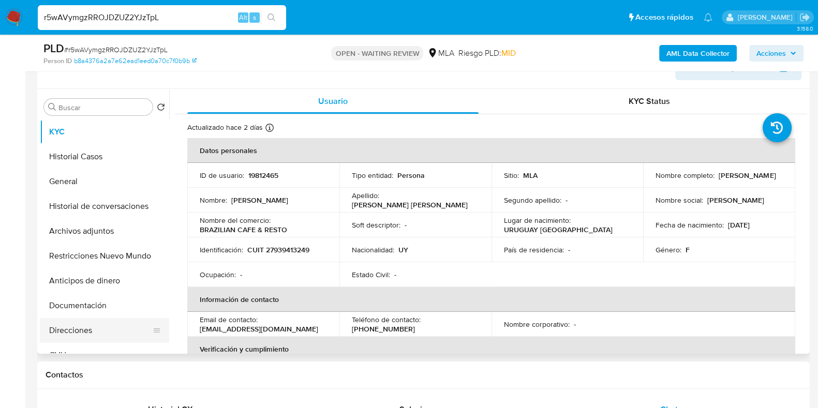
click at [80, 333] on button "Direcciones" at bounding box center [100, 330] width 121 height 25
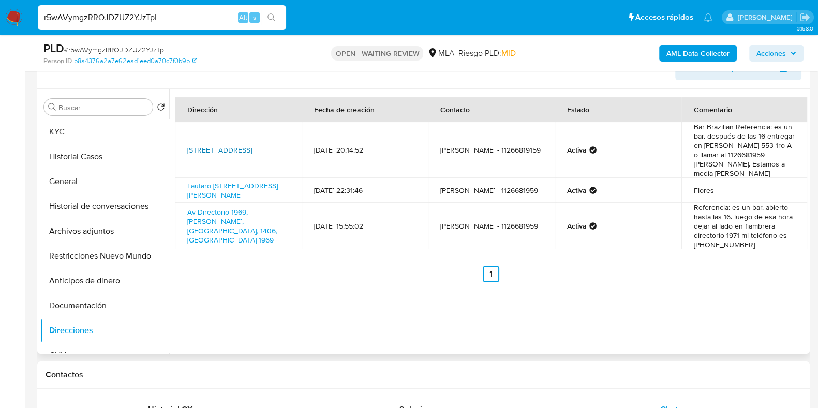
click at [209, 145] on link "Lautaro 515, Parque Chacabuco, Capital Federal, 1406, Argentina 515" at bounding box center [219, 150] width 65 height 10
drag, startPoint x: 255, startPoint y: 153, endPoint x: 182, endPoint y: 135, distance: 75.1
click at [182, 135] on td "Lautaro 515, Parque Chacabuco, Capital Federal, 1406, Argentina 515" at bounding box center [238, 150] width 127 height 56
copy link "Lautaro 515, Parque Chacabuco, Capital Federal, 1406, Argentina 515"
click at [117, 135] on button "KYC" at bounding box center [100, 131] width 121 height 25
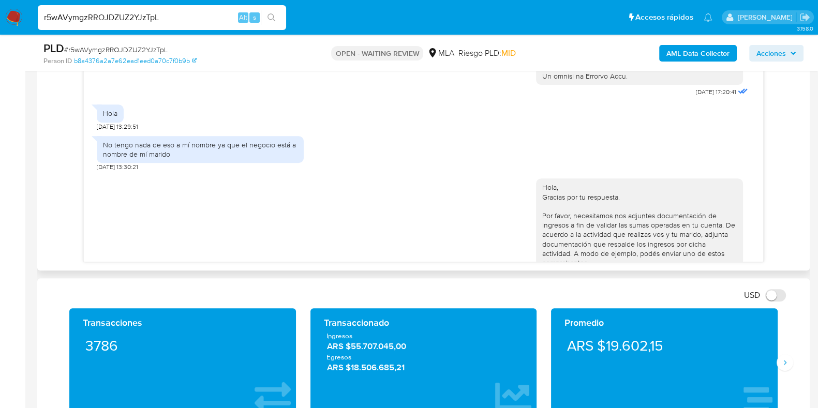
scroll to position [527, 0]
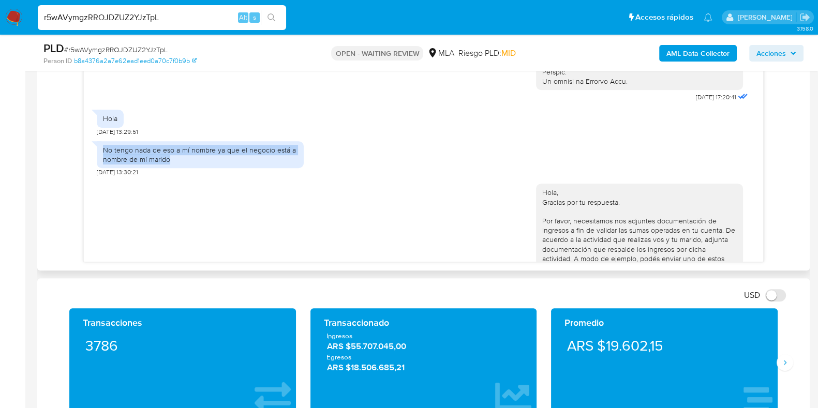
drag, startPoint x: 103, startPoint y: 168, endPoint x: 178, endPoint y: 183, distance: 76.1
click at [178, 168] on div "No tengo nada de eso a mí nombre ya que el negocio está a nombre de mí marido" at bounding box center [200, 154] width 207 height 27
copy div "No tengo nada de eso a mí nombre ya que el negocio está a nombre de mí marido"
click at [147, 43] on div "PLD # r5wAVymgzRROJDZUZ2YJzTpL" at bounding box center [167, 49] width 249 height 16
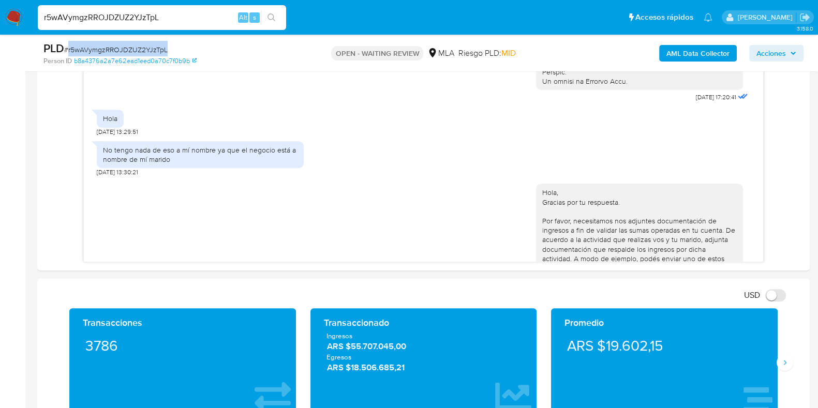
click at [147, 43] on div "PLD # r5wAVymgzRROJDZUZ2YJzTpL" at bounding box center [167, 49] width 249 height 16
copy span "r5wAVymgzRROJDZUZ2YJzTpL"
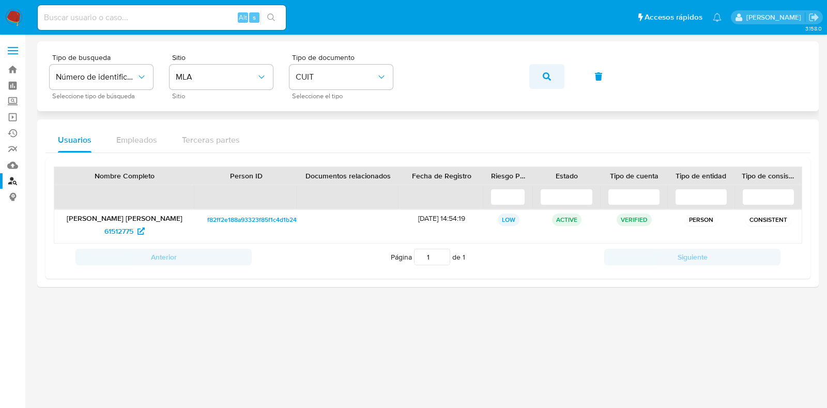
click at [552, 77] on button "button" at bounding box center [547, 76] width 35 height 25
click at [118, 235] on span "339969314" at bounding box center [119, 231] width 36 height 17
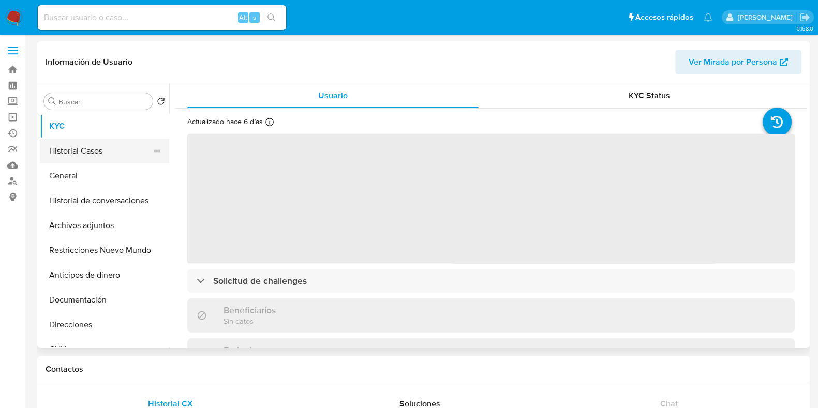
click at [98, 157] on button "Historial Casos" at bounding box center [100, 151] width 121 height 25
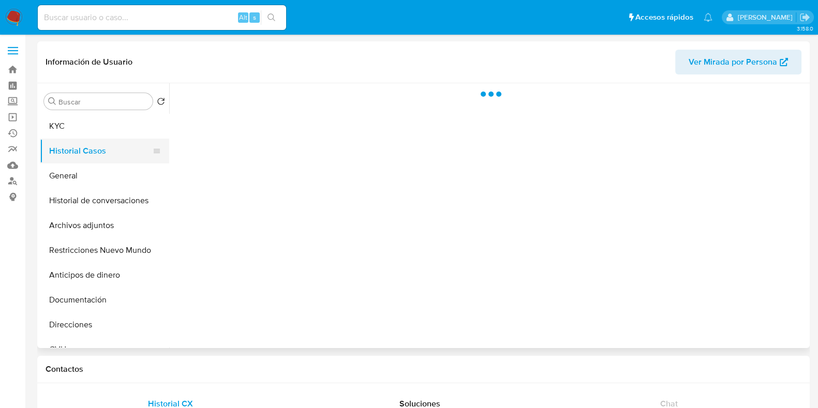
select select "10"
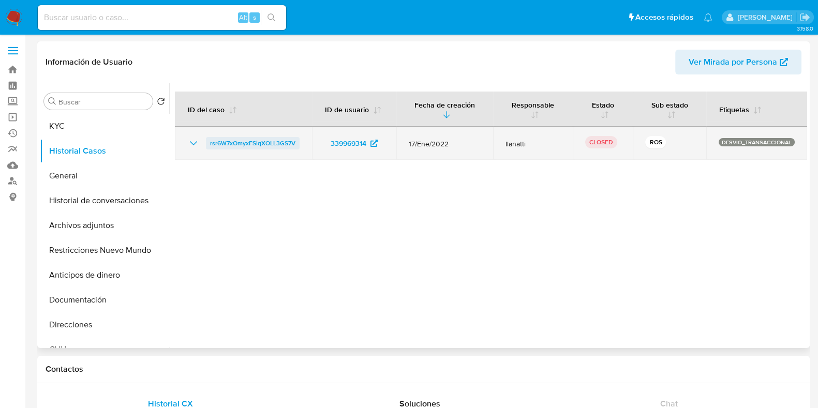
click at [250, 143] on span "rsr6W7xOmyxFSiqXOLL3GS7V" at bounding box center [252, 143] width 85 height 12
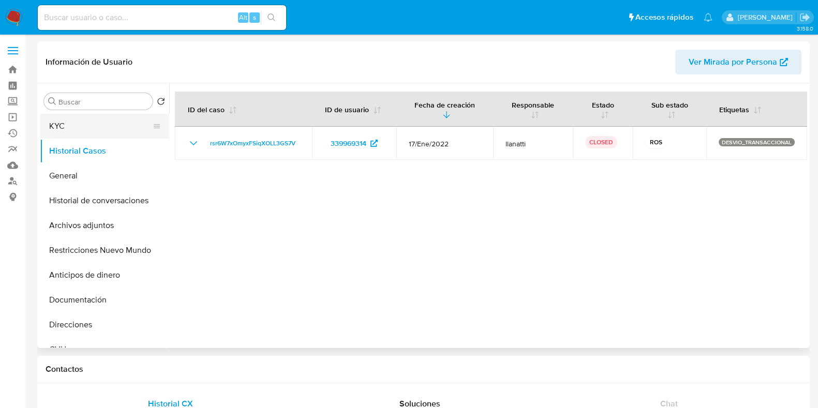
click at [107, 125] on button "KYC" at bounding box center [100, 126] width 121 height 25
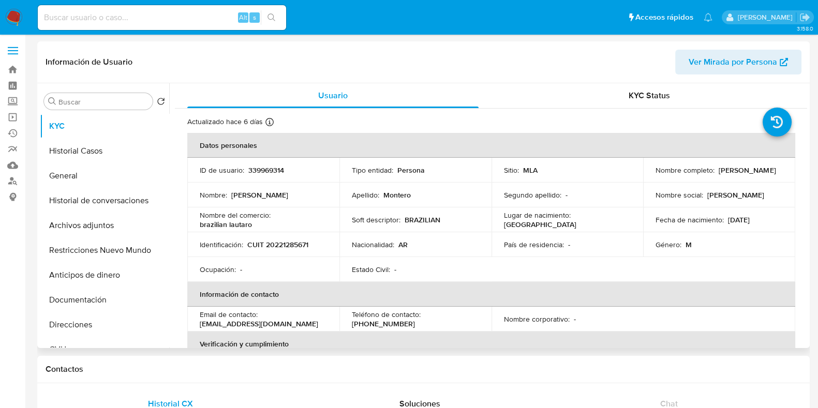
click at [300, 243] on p "CUIT 20221285671" at bounding box center [277, 244] width 61 height 9
copy p "20221285671"
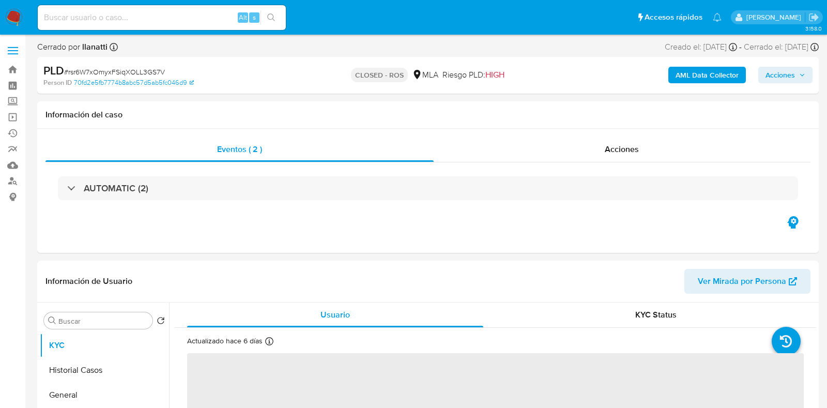
select select "10"
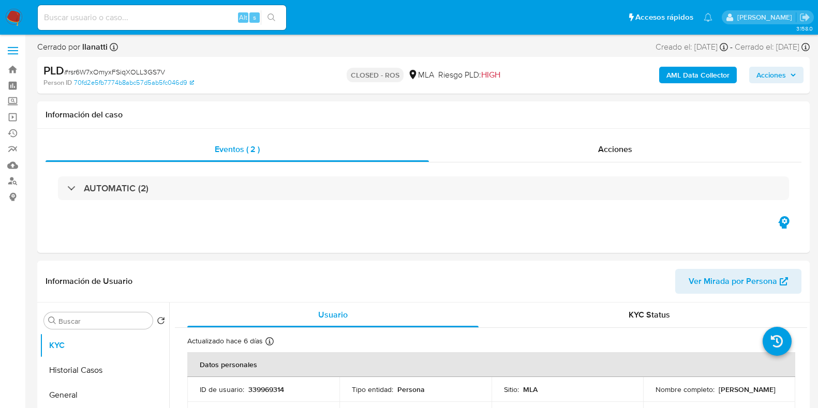
select select "10"
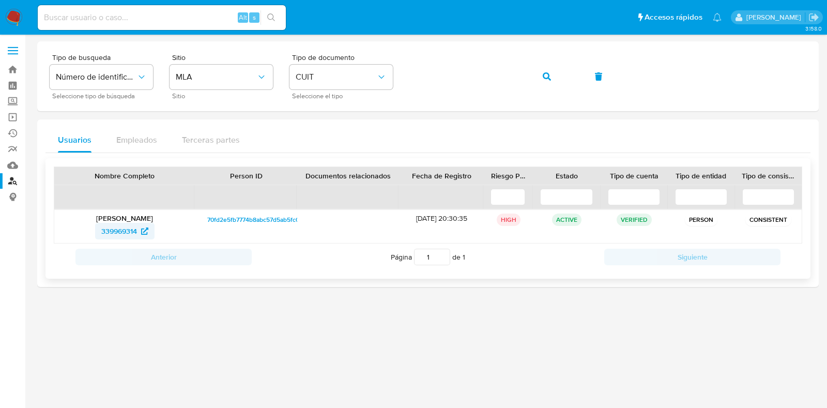
click at [132, 226] on span "339969314" at bounding box center [119, 231] width 36 height 17
click at [542, 75] on button "button" at bounding box center [547, 76] width 35 height 25
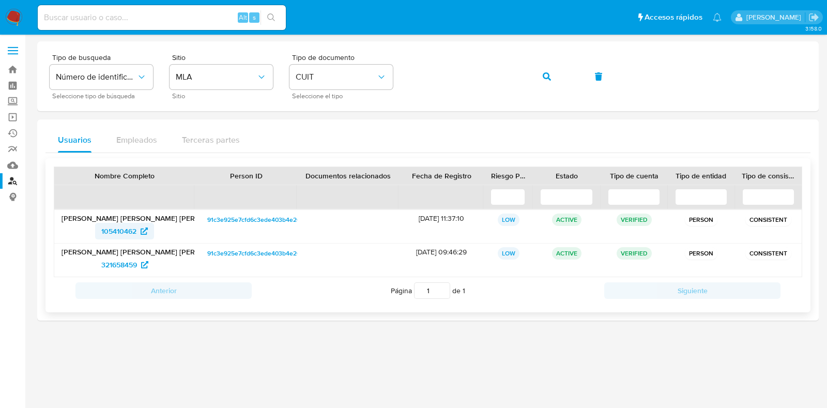
click at [132, 226] on span "105410462" at bounding box center [118, 231] width 35 height 17
click at [128, 269] on span "321658459" at bounding box center [119, 264] width 36 height 17
click at [557, 81] on button "button" at bounding box center [547, 76] width 35 height 25
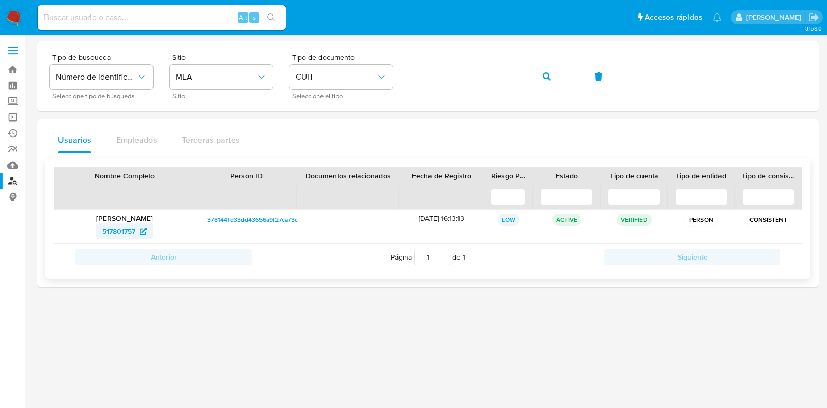
click at [134, 230] on span "517801757" at bounding box center [118, 231] width 33 height 17
click at [554, 74] on button "button" at bounding box center [547, 76] width 35 height 25
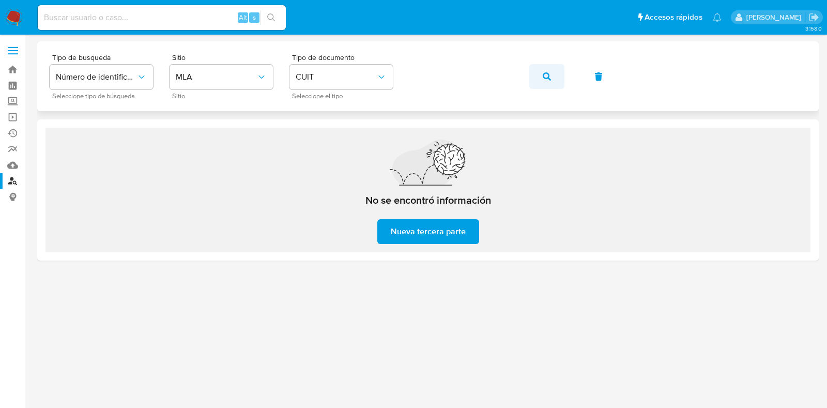
click at [548, 75] on icon "button" at bounding box center [547, 76] width 8 height 8
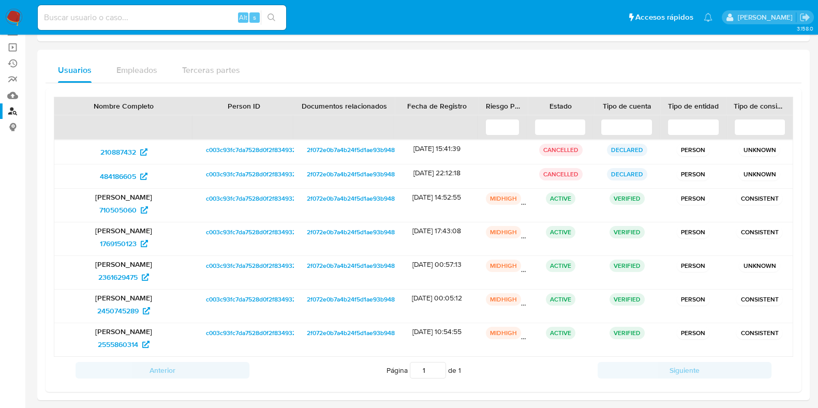
scroll to position [70, 0]
click at [129, 148] on span "210887432" at bounding box center [118, 152] width 36 height 17
click at [127, 173] on span "484186605" at bounding box center [118, 176] width 36 height 17
click at [113, 206] on span "710505060" at bounding box center [117, 210] width 37 height 17
click at [124, 241] on span "1769150123" at bounding box center [118, 243] width 37 height 17
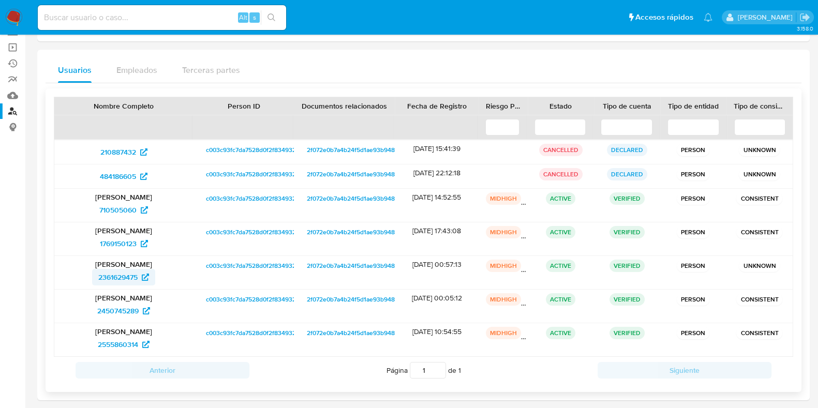
click at [132, 270] on span "2361629475" at bounding box center [117, 277] width 39 height 17
click at [131, 306] on span "2450745289" at bounding box center [117, 311] width 41 height 17
click at [120, 341] on span "2555860314" at bounding box center [118, 344] width 40 height 17
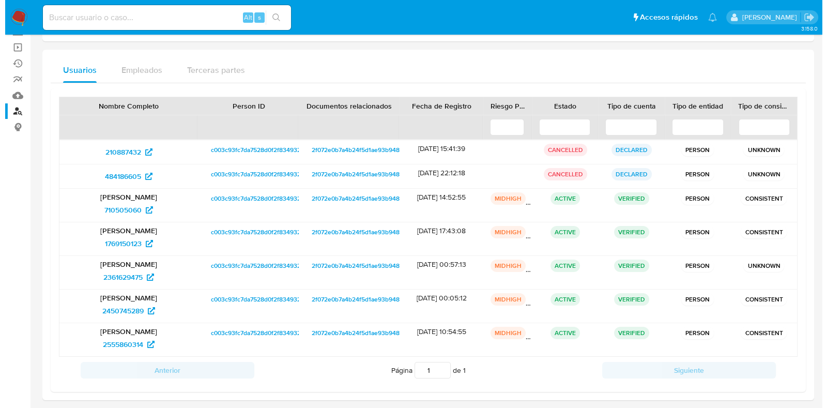
scroll to position [0, 0]
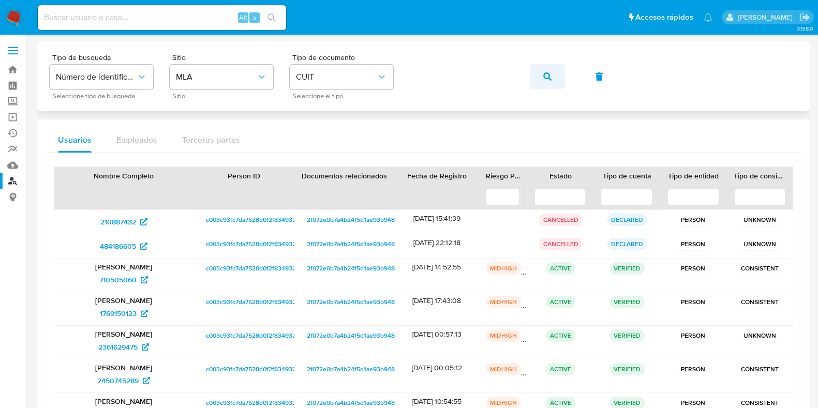
click at [551, 74] on button "button" at bounding box center [547, 76] width 35 height 25
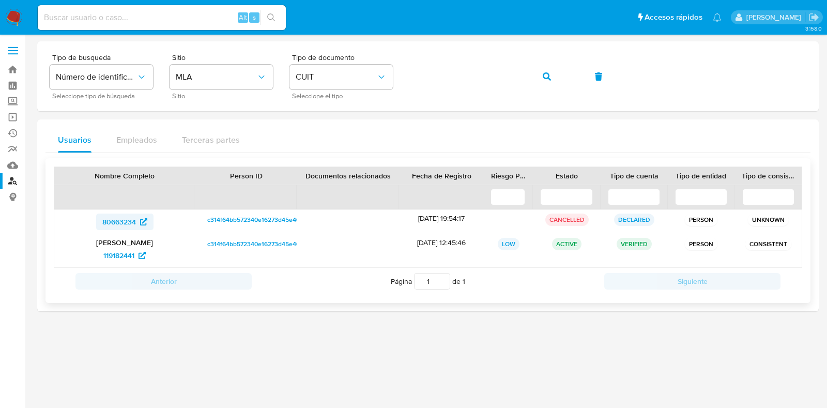
click at [110, 221] on span "80663234" at bounding box center [119, 222] width 34 height 17
click at [121, 252] on span "119182441" at bounding box center [118, 255] width 31 height 17
click at [549, 80] on icon "button" at bounding box center [547, 76] width 8 height 8
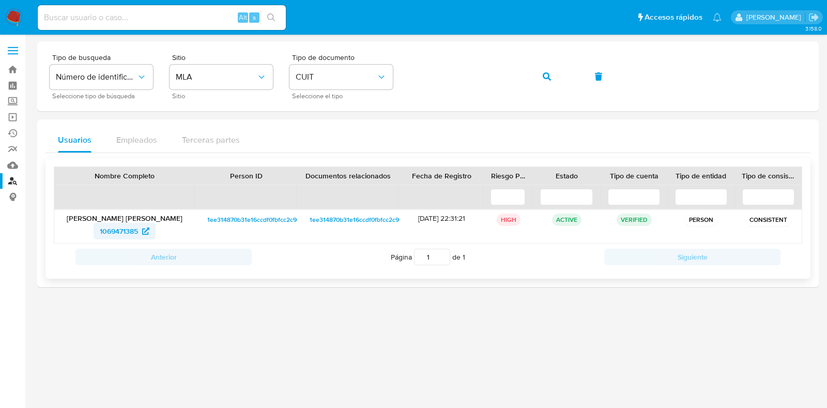
click at [126, 226] on span "1069471385" at bounding box center [119, 231] width 38 height 17
click at [550, 79] on icon "button" at bounding box center [547, 76] width 8 height 8
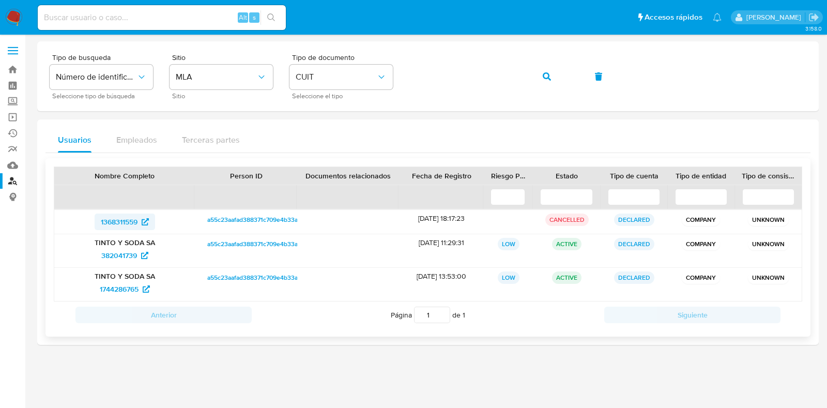
click at [128, 217] on span "1368311559" at bounding box center [119, 222] width 37 height 17
click at [120, 253] on span "382041739" at bounding box center [119, 255] width 36 height 17
click at [116, 289] on span "1744286765" at bounding box center [119, 289] width 39 height 17
click at [548, 77] on icon "button" at bounding box center [547, 76] width 8 height 8
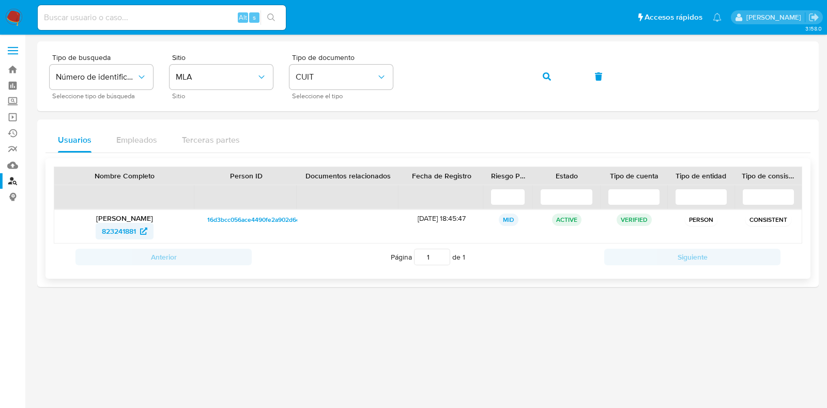
click at [124, 228] on span "823241881" at bounding box center [119, 231] width 34 height 17
click at [553, 74] on button "button" at bounding box center [547, 76] width 35 height 25
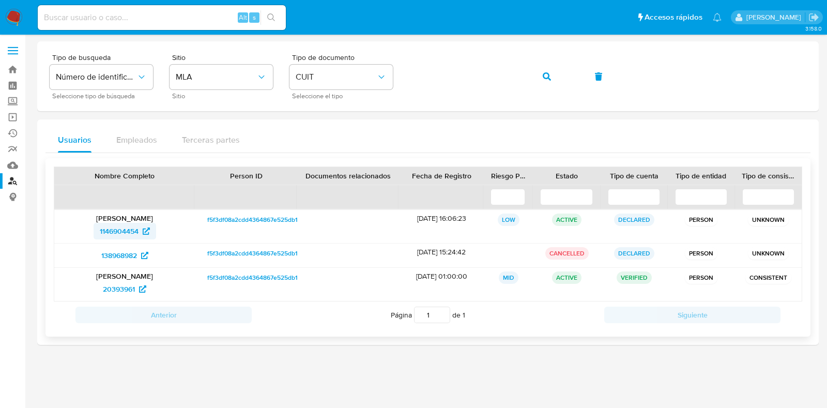
click at [129, 226] on span "1146904454" at bounding box center [119, 231] width 39 height 17
click at [123, 253] on span "138968982" at bounding box center [119, 255] width 36 height 17
click at [116, 288] on span "20393961" at bounding box center [119, 289] width 32 height 17
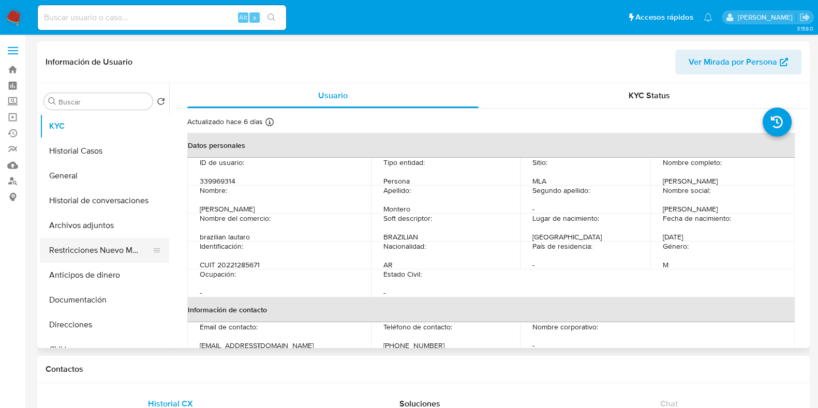
select select "10"
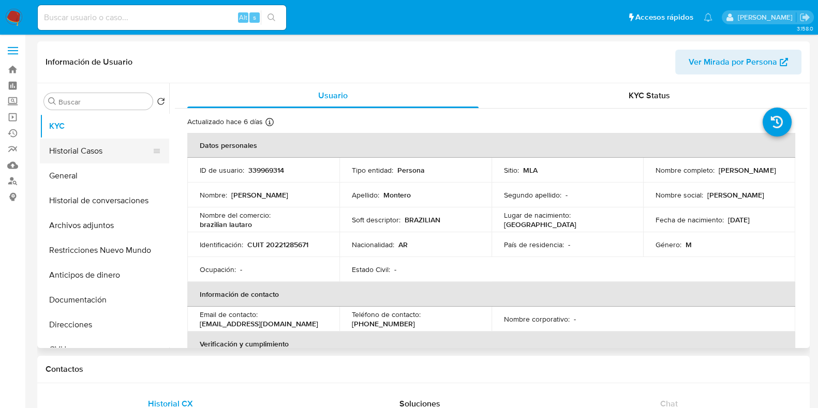
click button "Historial Casos"
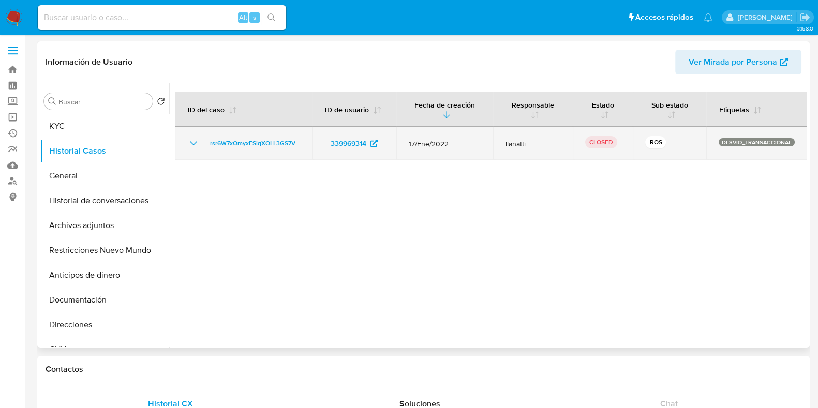
click icon "Mostrar/Ocultar"
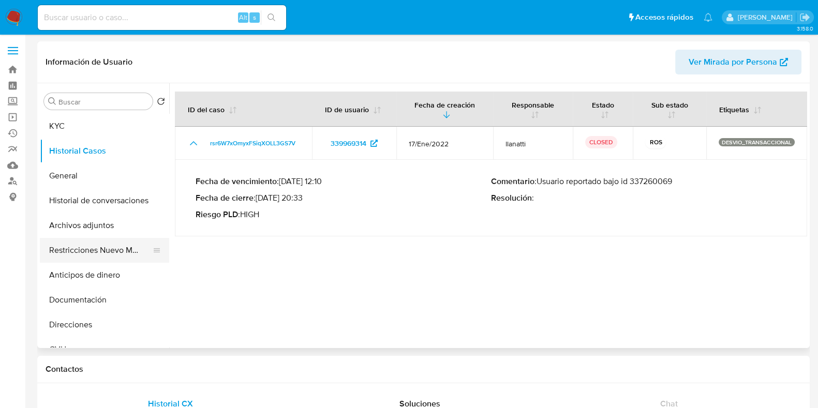
click button "Restricciones Nuevo Mundo"
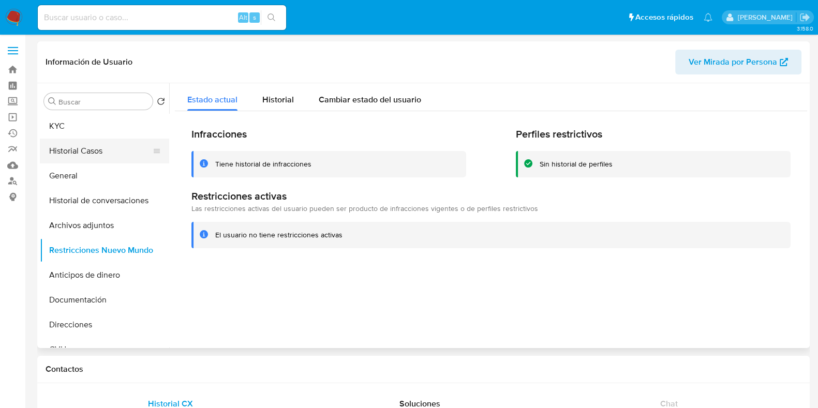
click button "Historial Casos"
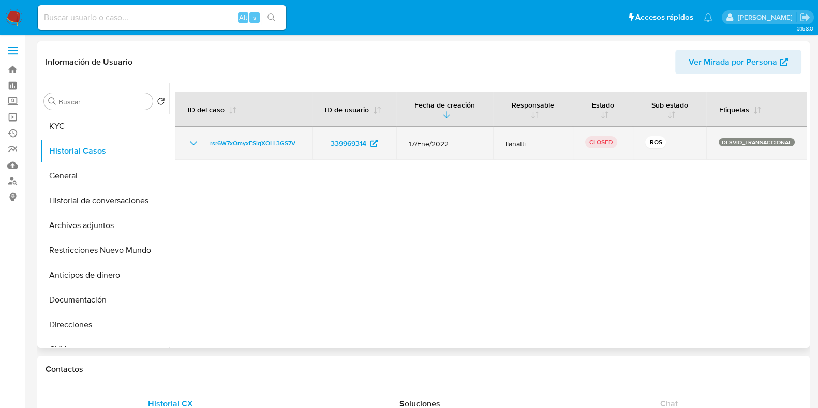
click icon "Mostrar/Ocultar"
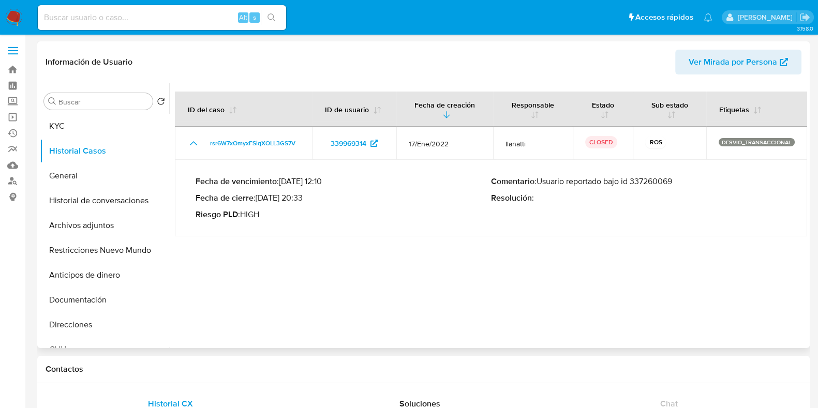
drag, startPoint x: 676, startPoint y: 186, endPoint x: 538, endPoint y: 185, distance: 138.1
click p "Comentario : Usuario reportado bajo id 337260069"
click button "Documentación"
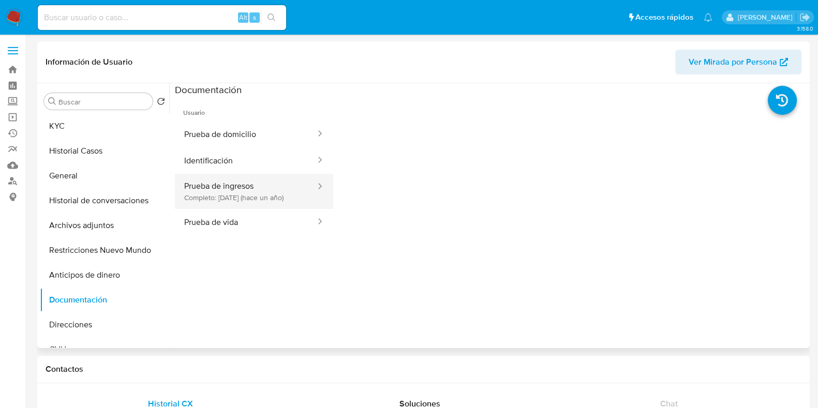
click button "Prueba de ingresos Completo: 17/07/2024 (hace un año)"
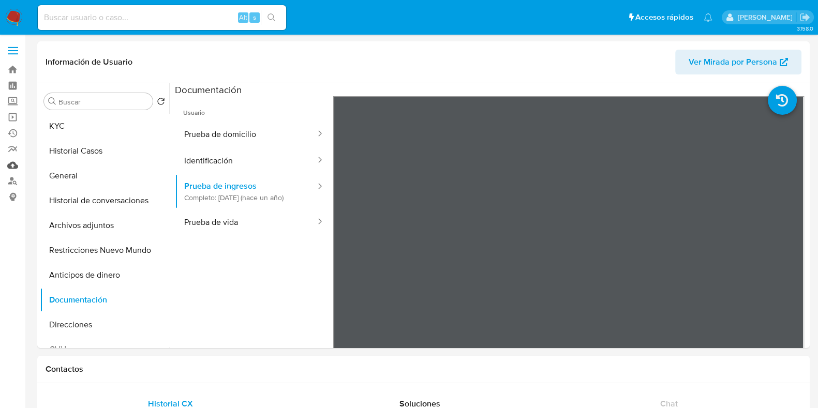
click link "Mulan"
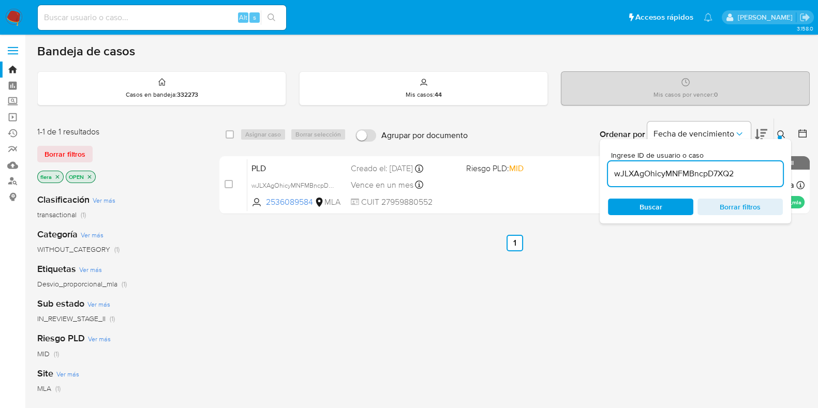
click at [649, 179] on input "wJLXAgOhicyMNFMBncpD7XQ2" at bounding box center [695, 173] width 175 height 13
paste input "r5wAVymgzRROJDZUZ2YJzTpL"
type input "r5wAVymgzRROJDZUZ2YJzTpL"
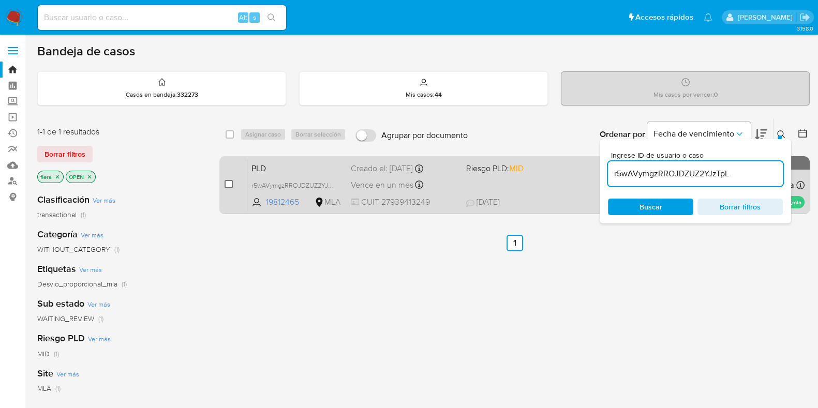
click at [227, 185] on input "checkbox" at bounding box center [228, 184] width 8 height 8
checkbox input "true"
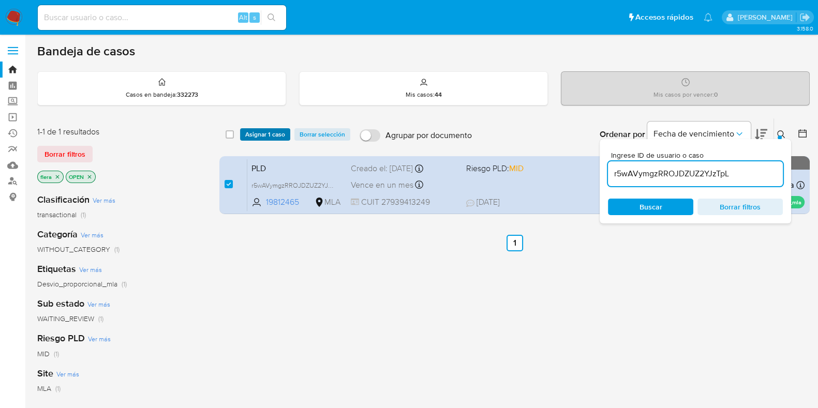
click at [265, 133] on span "Asignar 1 caso" at bounding box center [265, 134] width 40 height 10
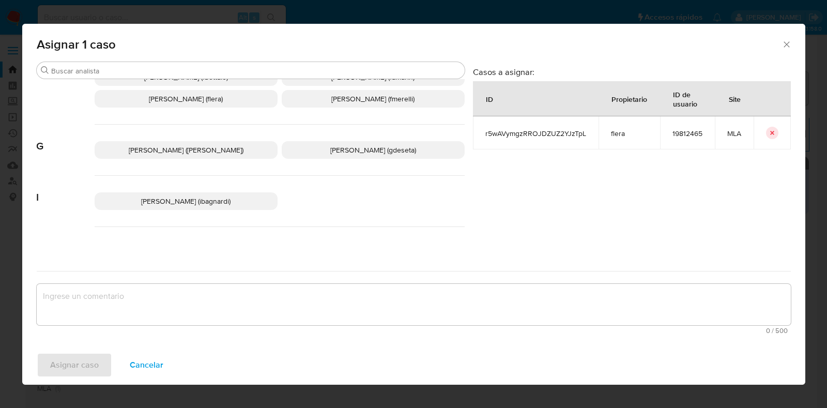
scroll to position [301, 0]
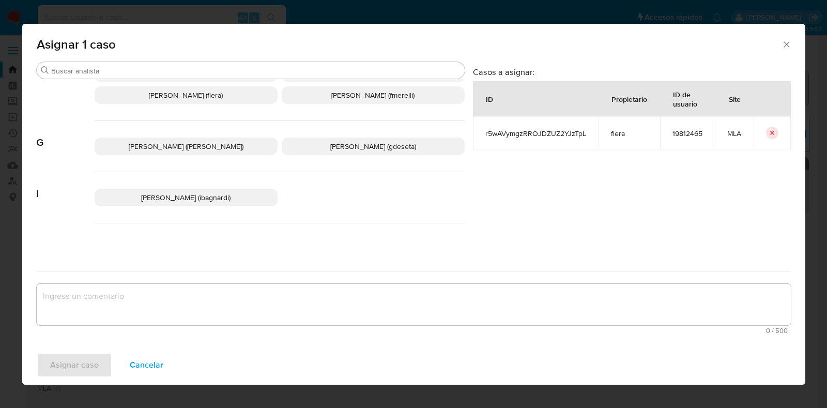
click at [197, 95] on span "[PERSON_NAME] (flera)" at bounding box center [186, 95] width 74 height 10
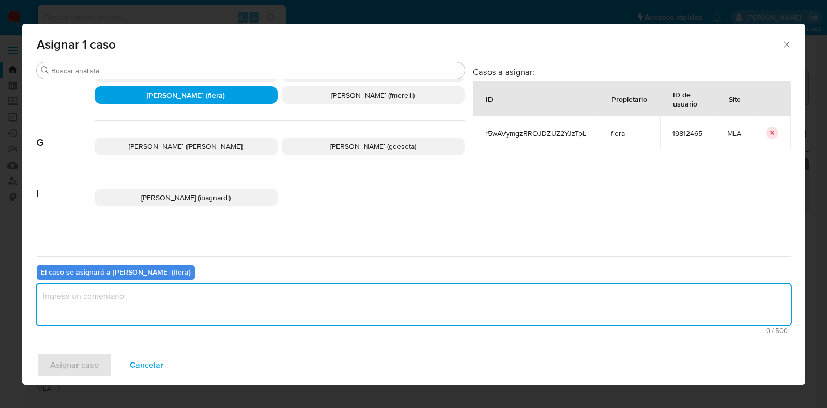
click at [241, 294] on textarea "assign-modal" at bounding box center [414, 304] width 754 height 41
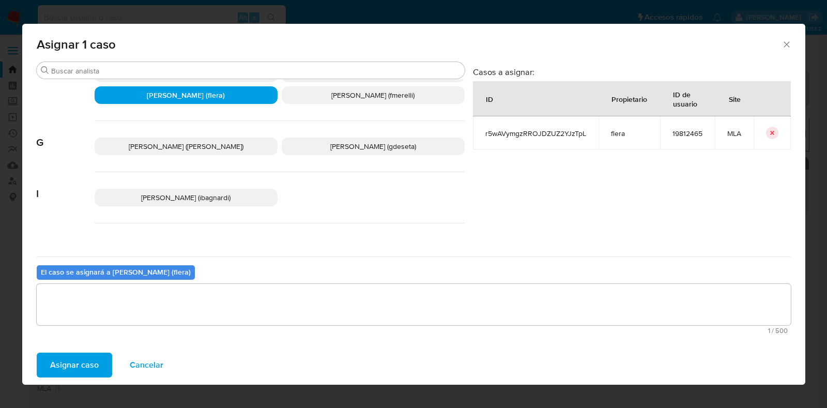
click at [90, 365] on span "Asignar caso" at bounding box center [74, 365] width 49 height 23
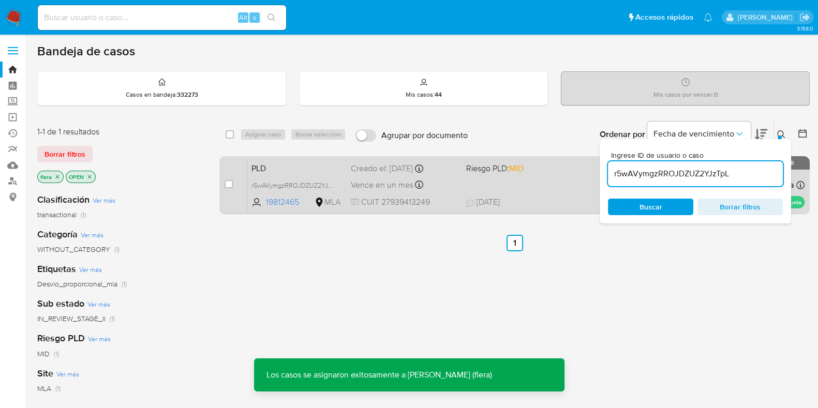
click at [282, 164] on span "PLD" at bounding box center [296, 167] width 91 height 13
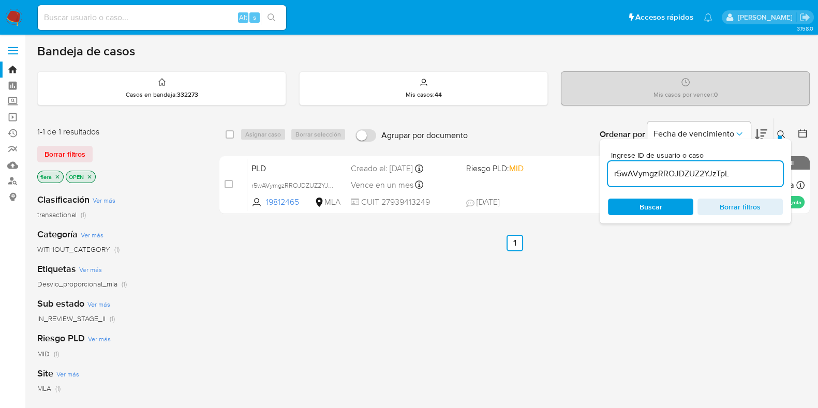
click at [648, 168] on input "r5wAVymgzRROJDZUZ2YJzTpL" at bounding box center [695, 173] width 175 height 13
paste input "1iGr8Xvcqh8L9jPnsuRqGMT9"
type input "1iGr8Xvcqh8L9jPnsuRqGMT9"
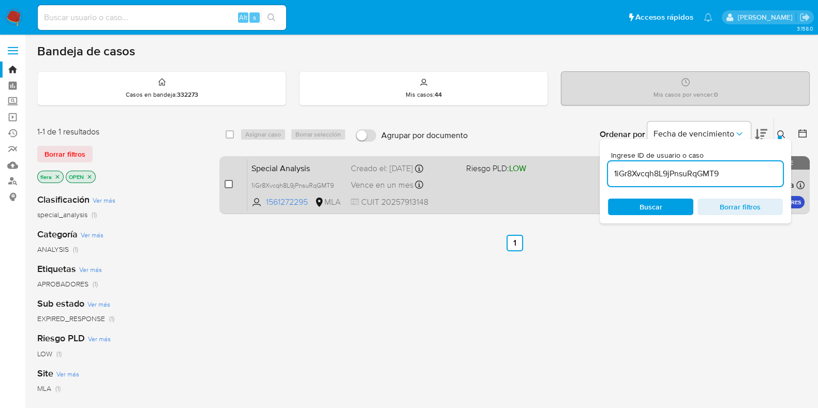
click at [231, 182] on input "checkbox" at bounding box center [228, 184] width 8 height 8
checkbox input "true"
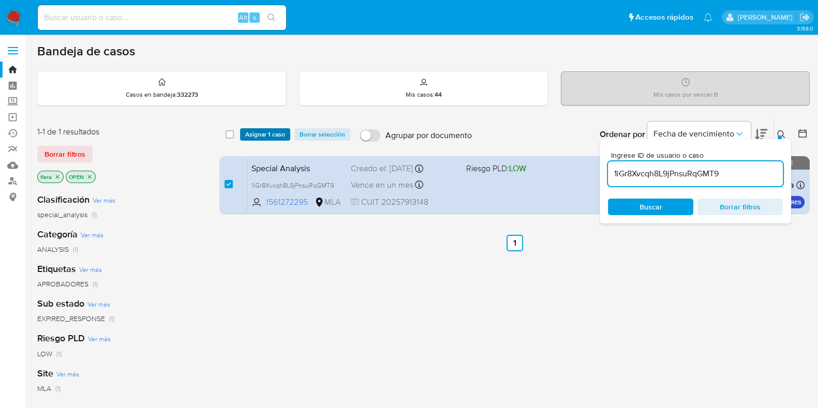
click at [263, 129] on span "Asignar 1 caso" at bounding box center [265, 134] width 40 height 10
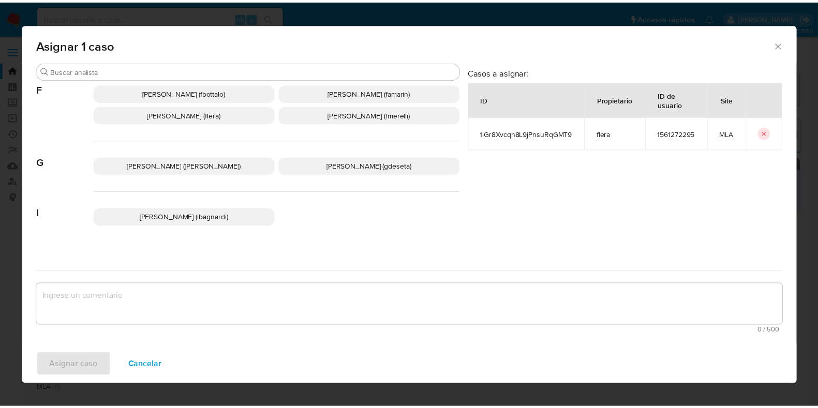
scroll to position [301, 0]
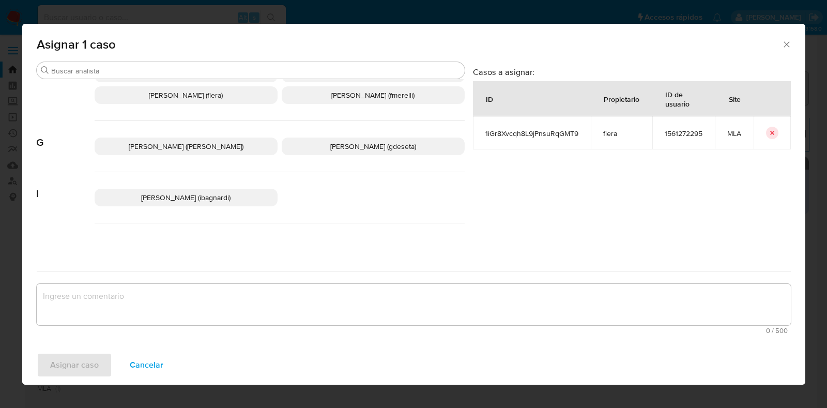
click at [192, 100] on p "Florencia Cecilia Lera (flera)" at bounding box center [186, 95] width 183 height 18
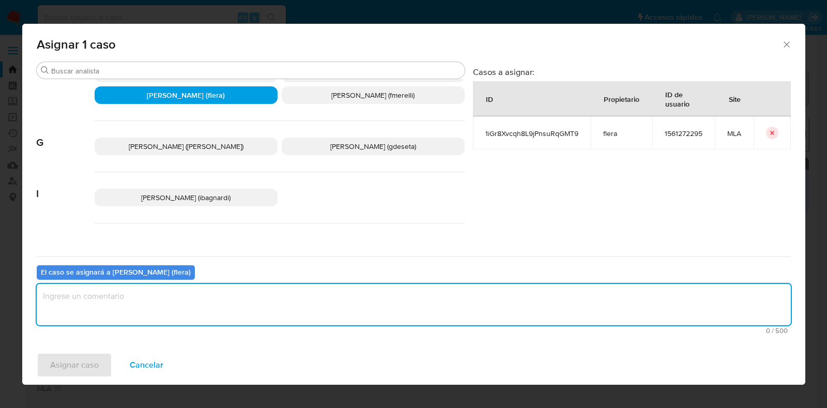
click at [202, 306] on textarea "assign-modal" at bounding box center [414, 304] width 754 height 41
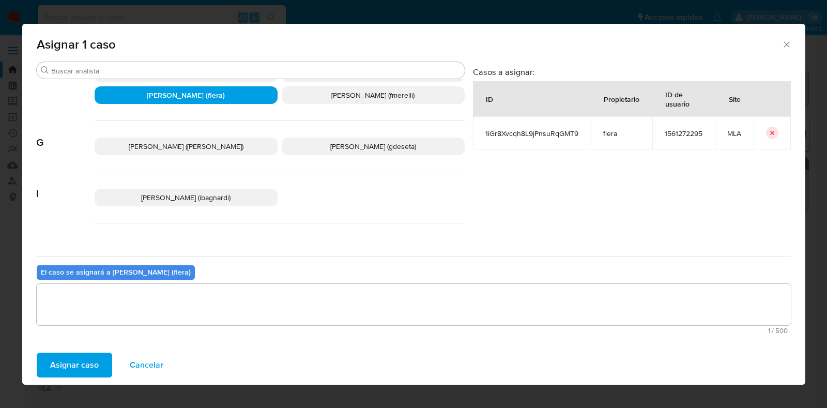
click at [83, 359] on span "Asignar caso" at bounding box center [74, 365] width 49 height 23
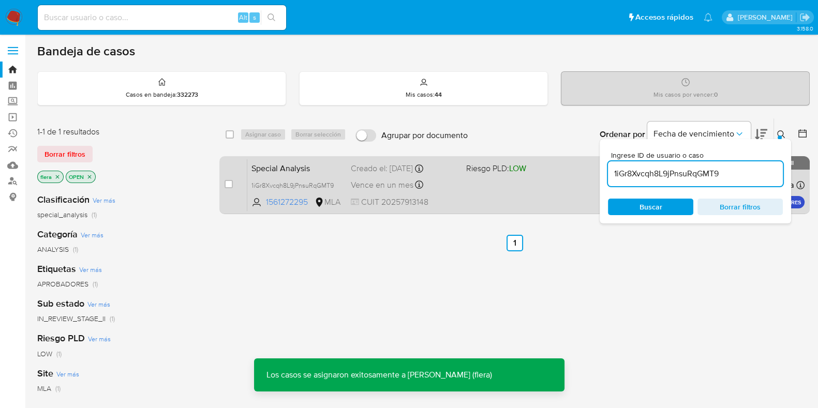
click at [266, 167] on span "Special Analysis" at bounding box center [296, 167] width 91 height 13
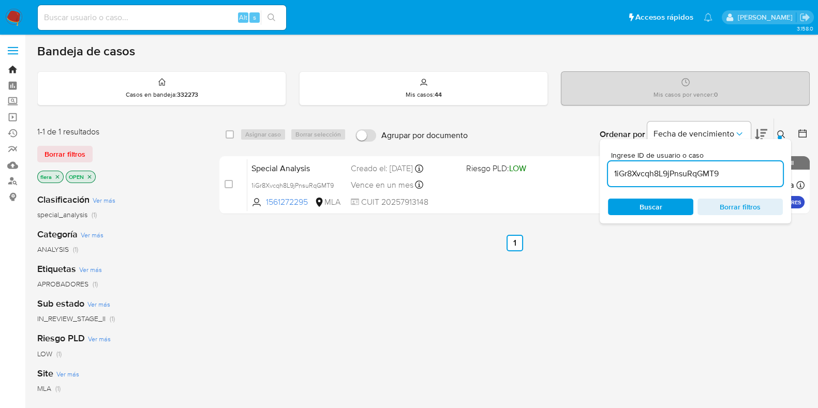
click at [11, 69] on link "Bandeja" at bounding box center [61, 70] width 123 height 16
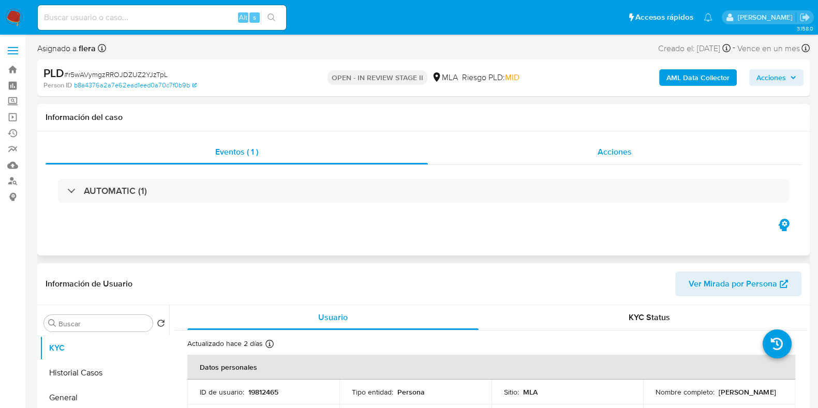
select select "10"
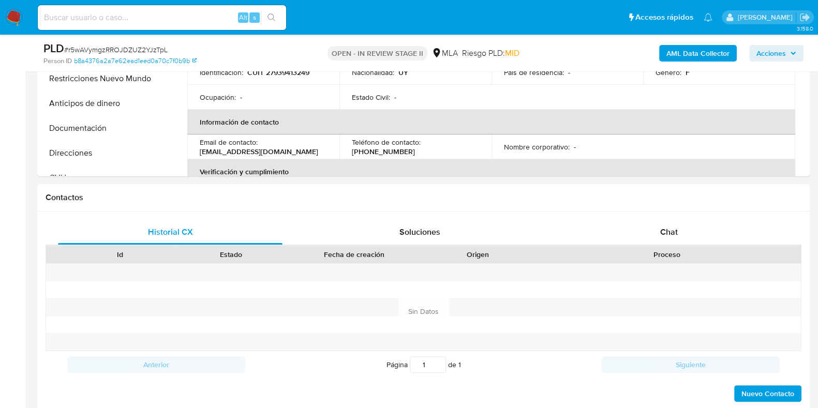
scroll to position [509, 0]
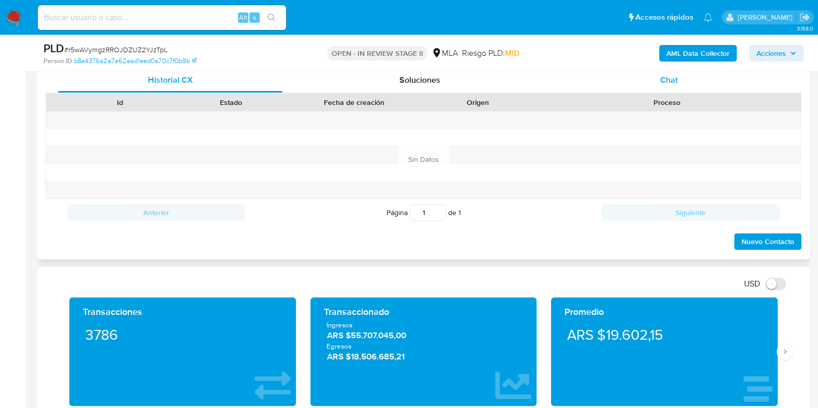
click at [660, 75] on span "Chat" at bounding box center [669, 80] width 18 height 12
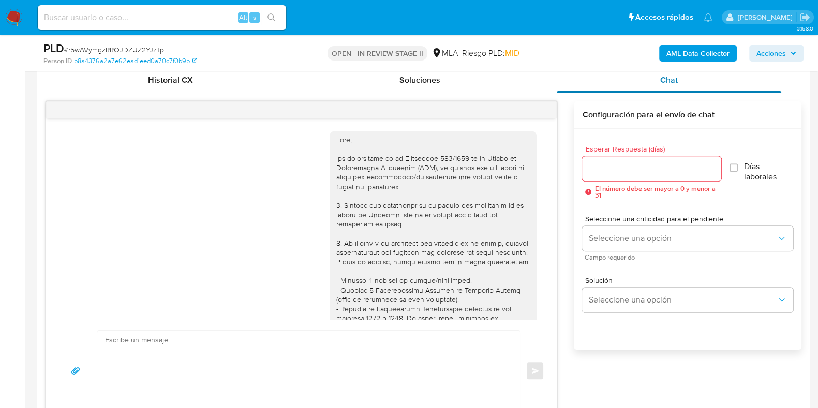
scroll to position [819, 0]
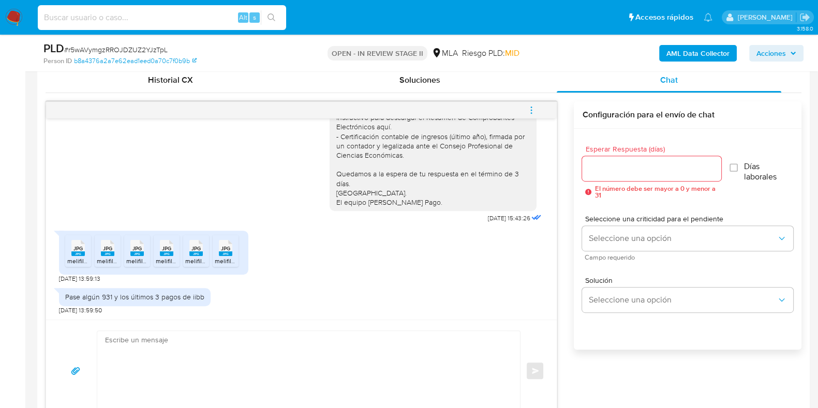
click at [189, 16] on input at bounding box center [162, 17] width 248 height 13
paste input "U7gFpIuW2v8MFnKw8rf6Iben"
type input "U7gFpIuW2v8MFnKw8rf6Iben"
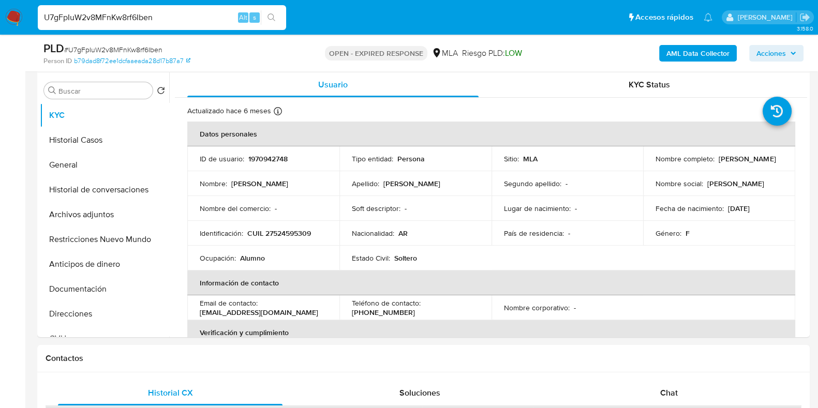
select select "10"
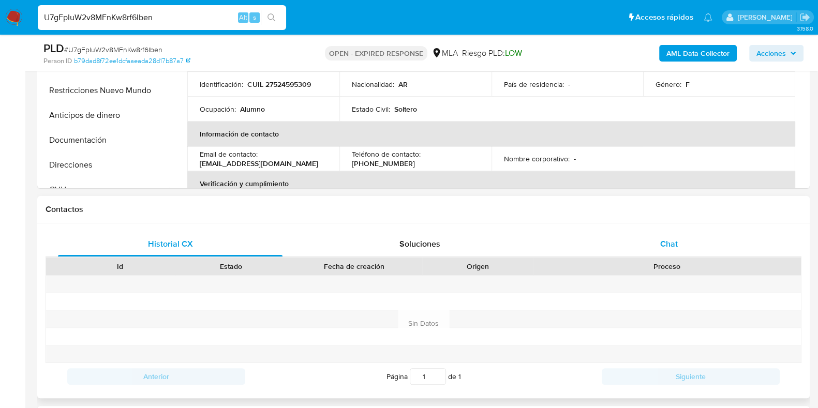
scroll to position [357, 0]
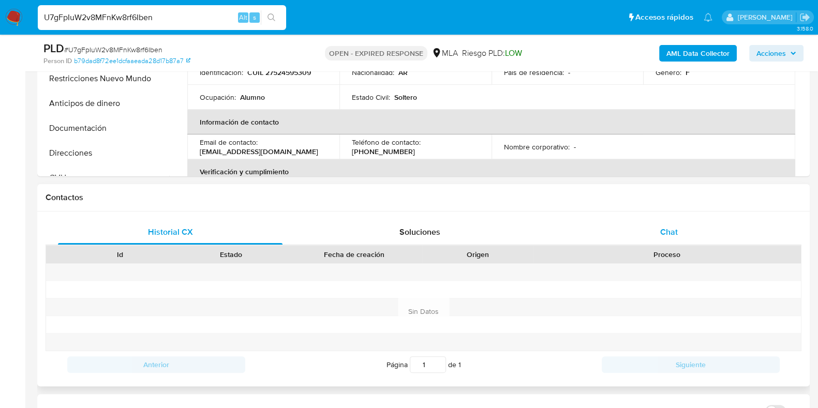
click at [673, 236] on span "Chat" at bounding box center [669, 232] width 18 height 12
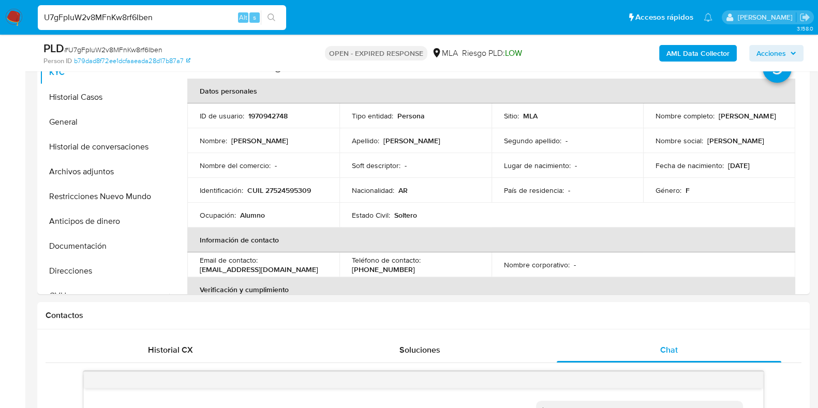
scroll to position [235, 0]
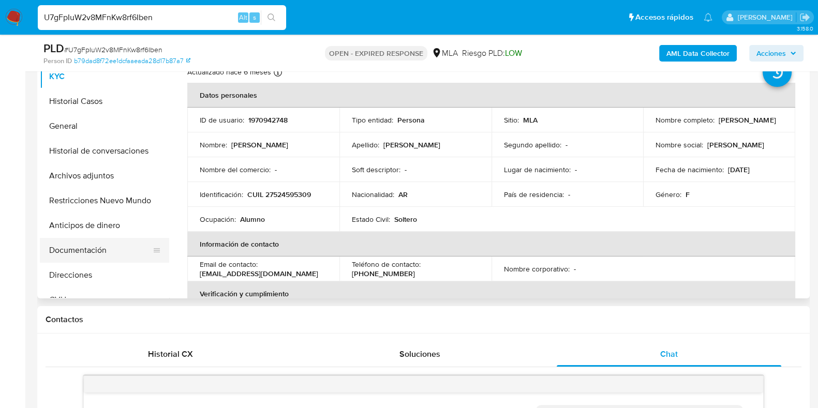
click at [112, 247] on button "Documentación" at bounding box center [100, 250] width 121 height 25
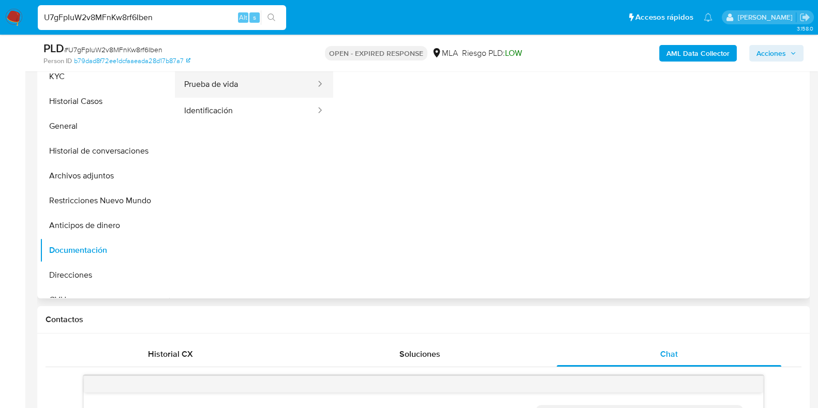
click at [231, 80] on button "Prueba de vida" at bounding box center [246, 84] width 142 height 26
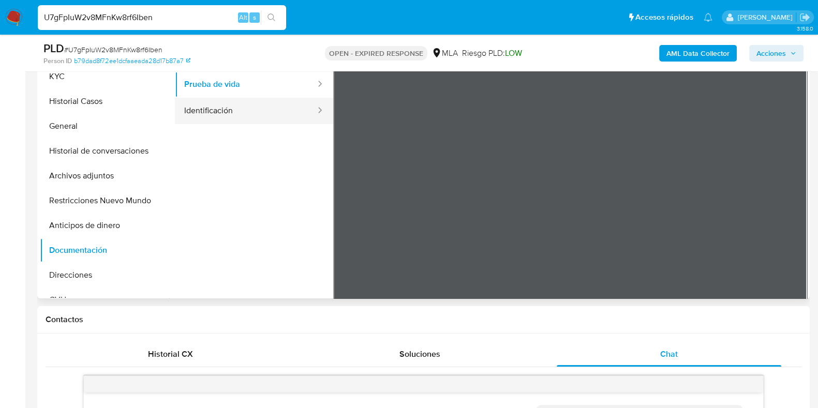
click at [234, 113] on button "Identificación" at bounding box center [246, 111] width 142 height 26
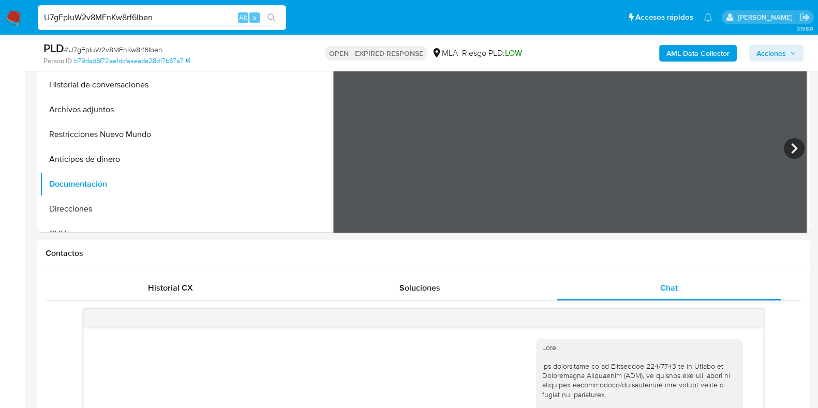
scroll to position [307, 0]
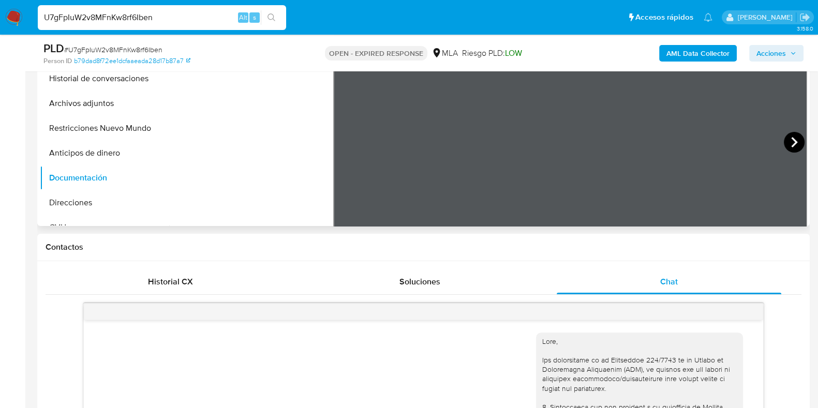
click at [789, 141] on icon at bounding box center [793, 142] width 21 height 21
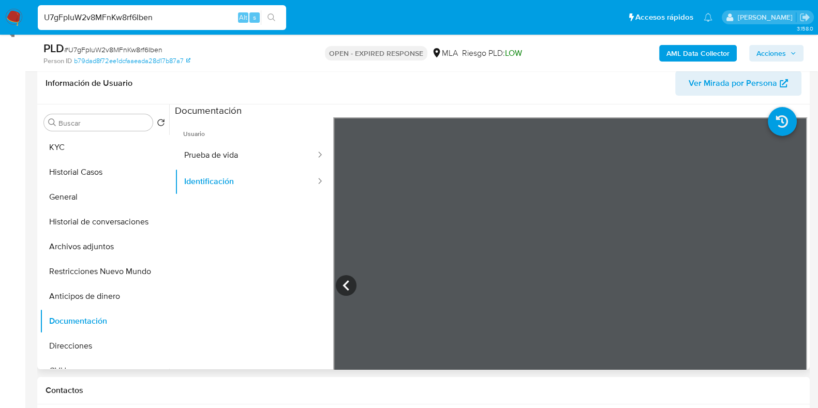
scroll to position [162, 0]
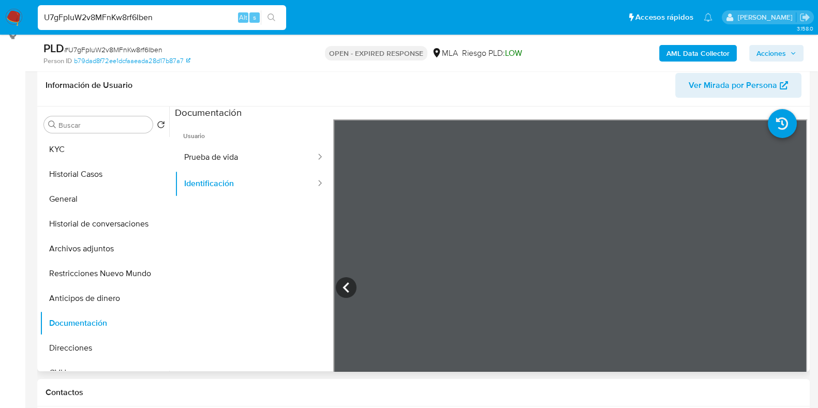
click at [144, 49] on span "# U7gFpIuW2v8MFnKw8rf6Iben" at bounding box center [113, 49] width 98 height 10
copy span "U7gFpIuW2v8MFnKw8rf6Iben"
click at [97, 156] on button "KYC" at bounding box center [100, 149] width 121 height 25
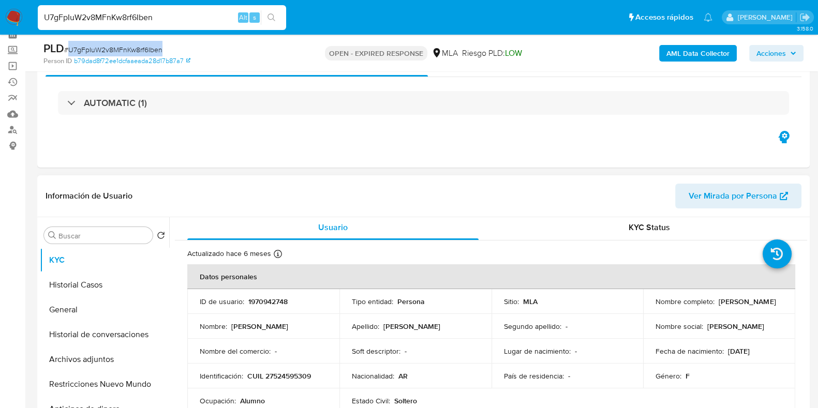
scroll to position [0, 0]
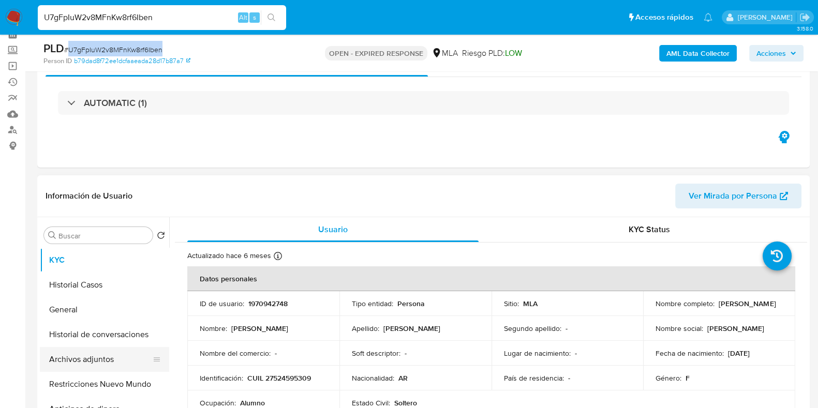
click at [80, 354] on button "Archivos adjuntos" at bounding box center [100, 359] width 121 height 25
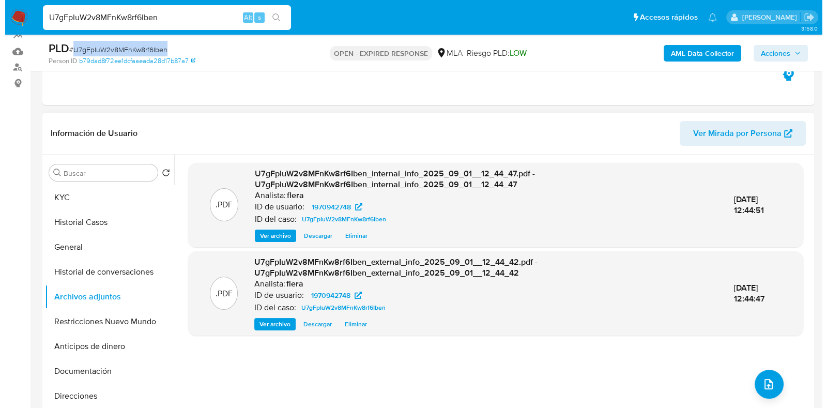
scroll to position [116, 0]
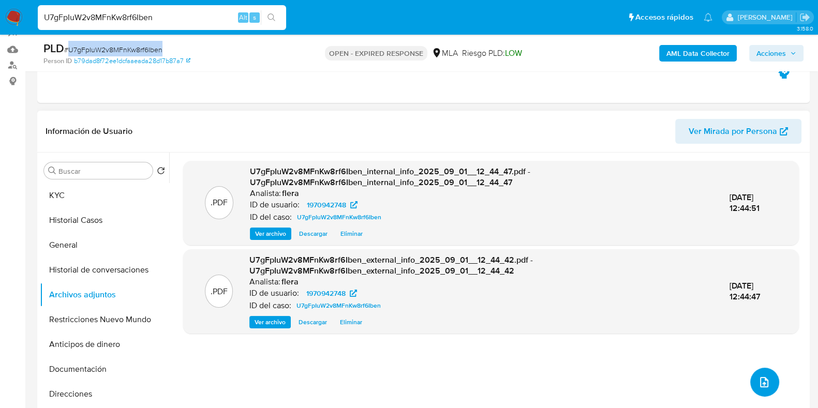
click at [758, 379] on icon "upload-file" at bounding box center [764, 382] width 12 height 12
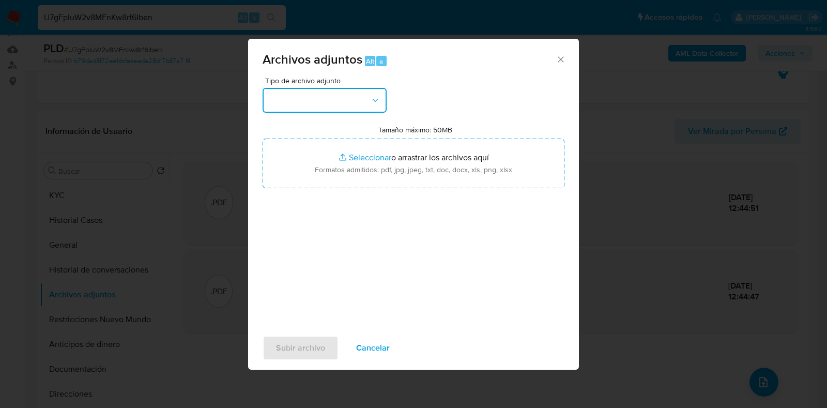
click at [368, 98] on button "button" at bounding box center [325, 100] width 124 height 25
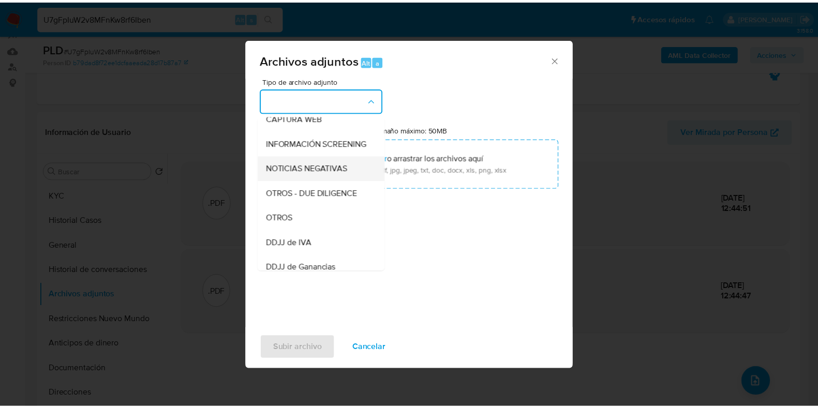
scroll to position [129, 0]
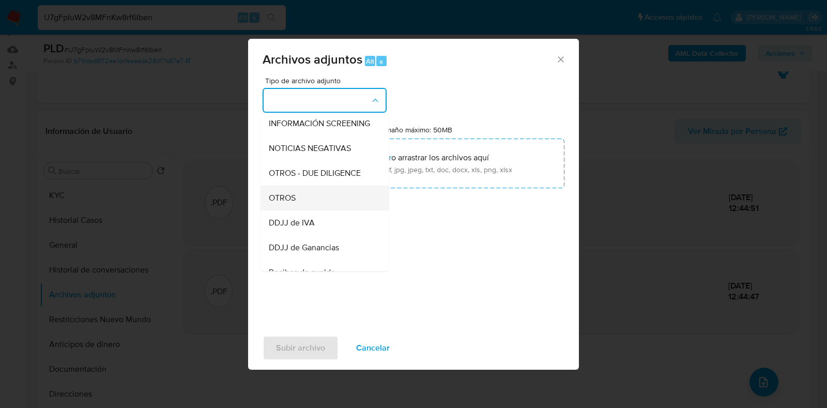
click at [322, 210] on div "OTROS" at bounding box center [321, 198] width 105 height 25
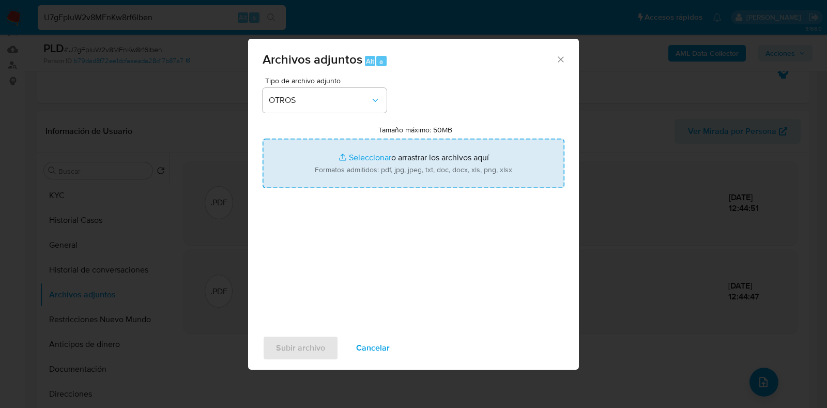
type input "C:\fakepath\Movimientos-Aladdin- Olivia Mones Ruiz.xlsx"
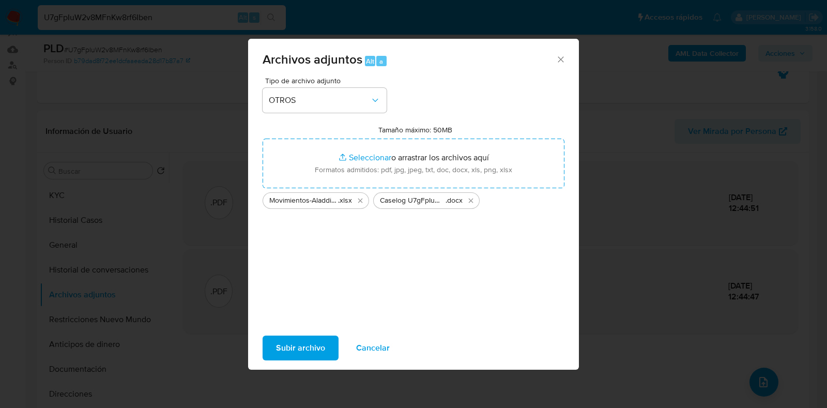
click at [282, 349] on span "Subir archivo" at bounding box center [300, 348] width 49 height 23
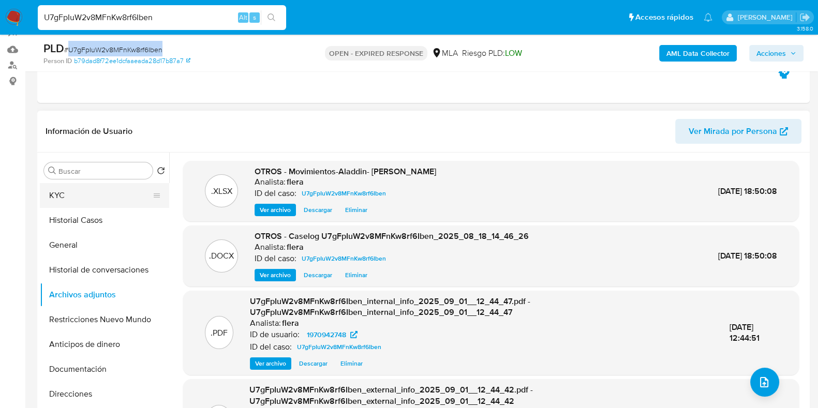
click at [106, 193] on button "KYC" at bounding box center [100, 195] width 121 height 25
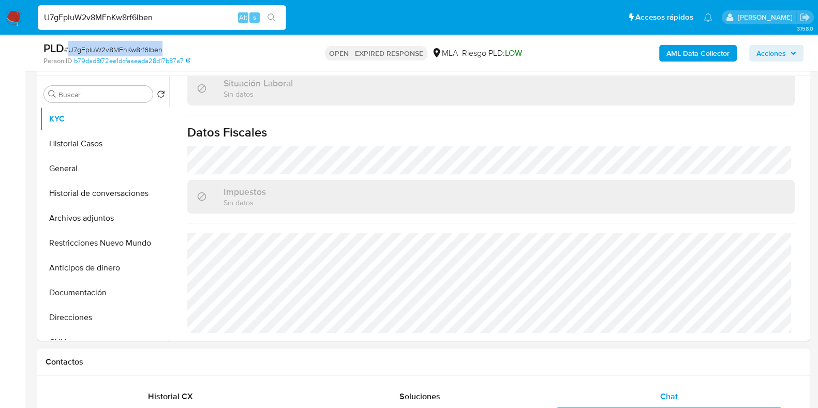
scroll to position [310, 0]
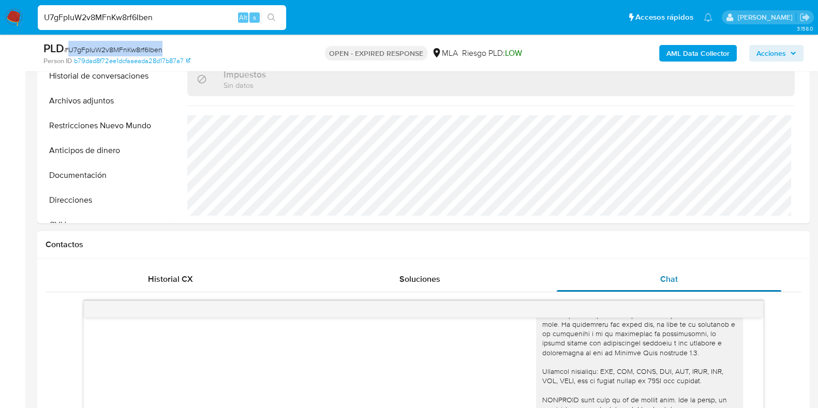
click at [681, 278] on div "Chat" at bounding box center [668, 279] width 224 height 25
copy span "U7gFpIuW2v8MFnKw8rf6Iben"
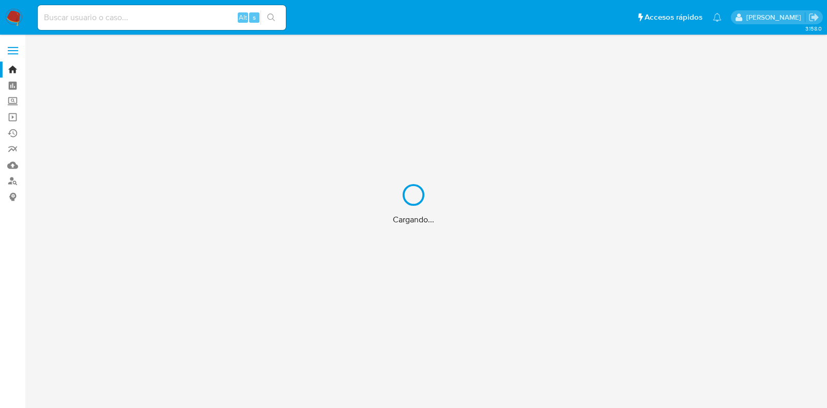
click at [122, 23] on div "Cargando..." at bounding box center [413, 204] width 827 height 408
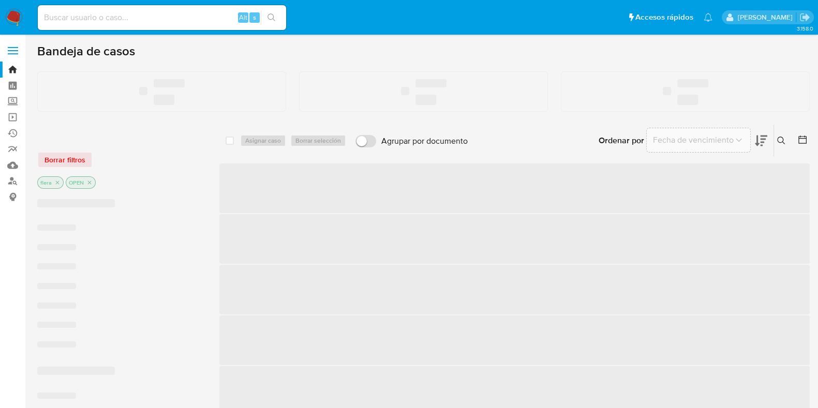
click at [118, 17] on input at bounding box center [162, 17] width 248 height 13
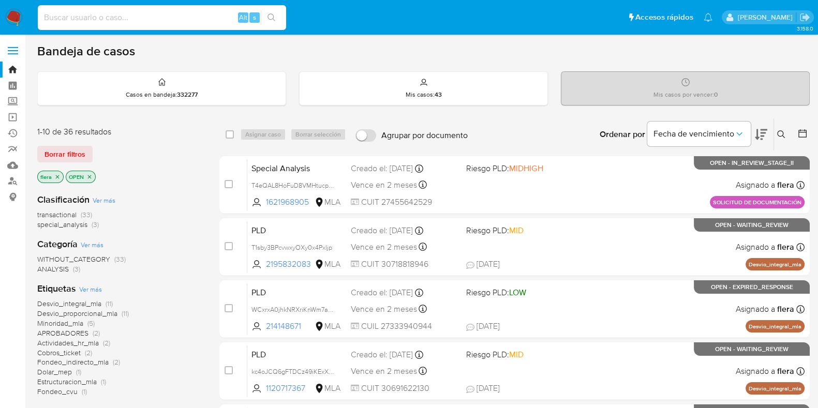
paste input "1iGr8Xvcqh8L9jPnsuRqGMT9"
type input "1iGr8Xvcqh8L9jPnsuRqGMT9"
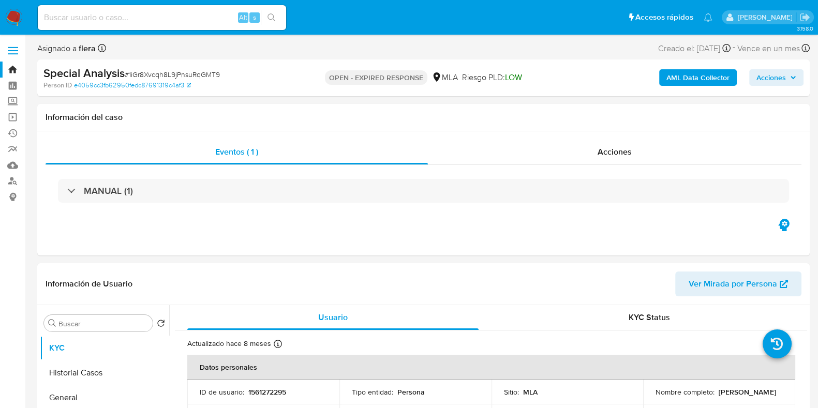
select select "10"
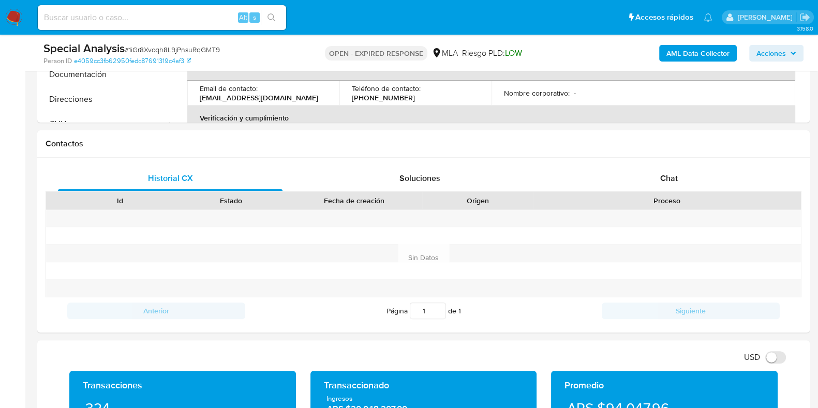
scroll to position [442, 0]
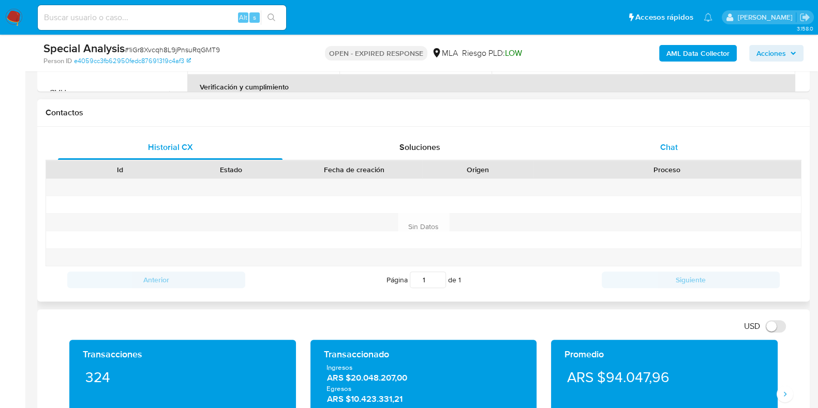
click at [671, 151] on span "Chat" at bounding box center [669, 147] width 18 height 12
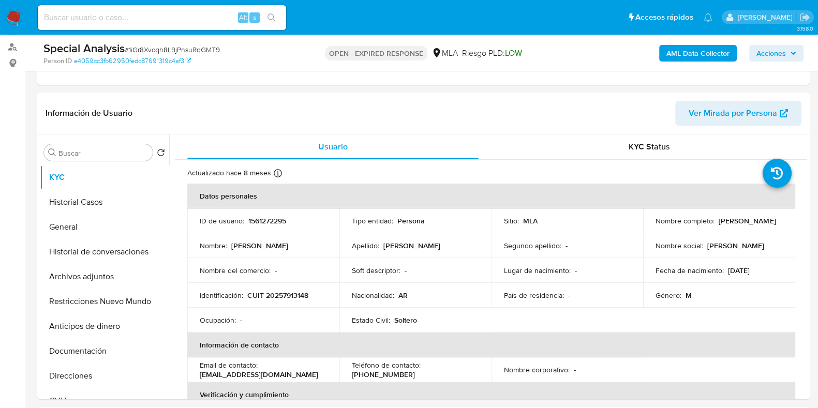
scroll to position [34, 0]
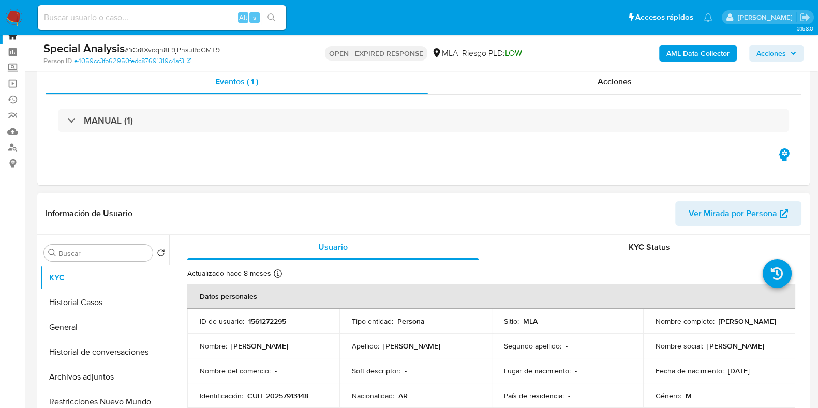
click at [272, 318] on p "1561272295" at bounding box center [267, 320] width 38 height 9
copy p "1561272295"
drag, startPoint x: 748, startPoint y: 325, endPoint x: 652, endPoint y: 326, distance: 96.7
click at [655, 326] on div "Nombre completo : Hernan Santiago Mones Ruiz" at bounding box center [718, 320] width 127 height 9
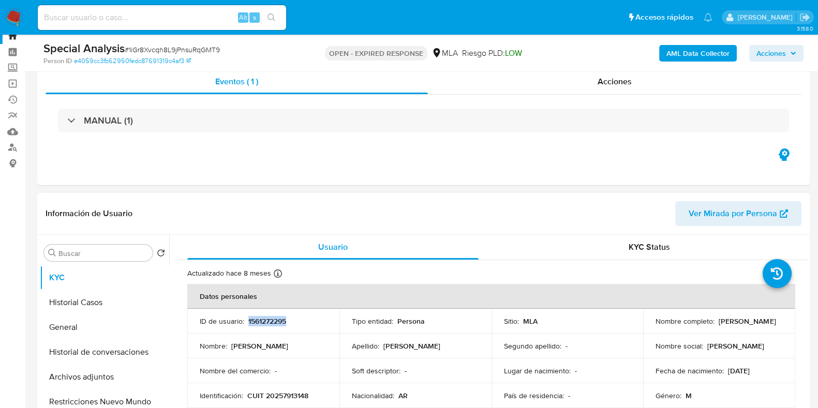
copy p "Hernan Santiago Mones Ruiz"
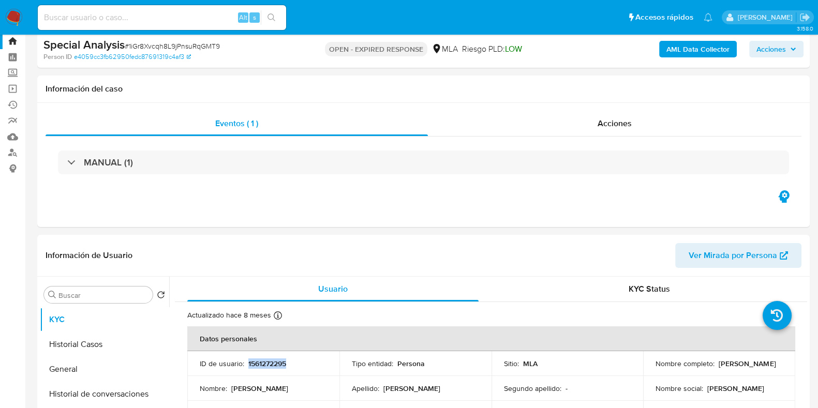
scroll to position [24, 0]
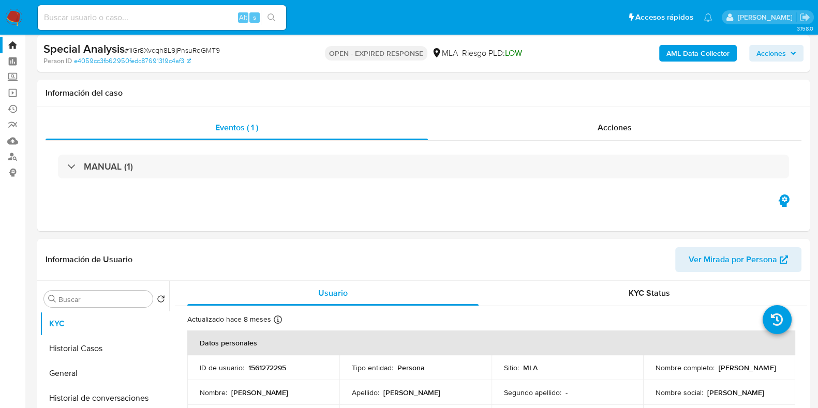
click at [141, 47] on span "# 1iGr8Xvcqh8L9jPnsuRqGMT9" at bounding box center [172, 50] width 95 height 10
copy span "1iGr8Xvcqh8L9jPnsuRqGMT9"
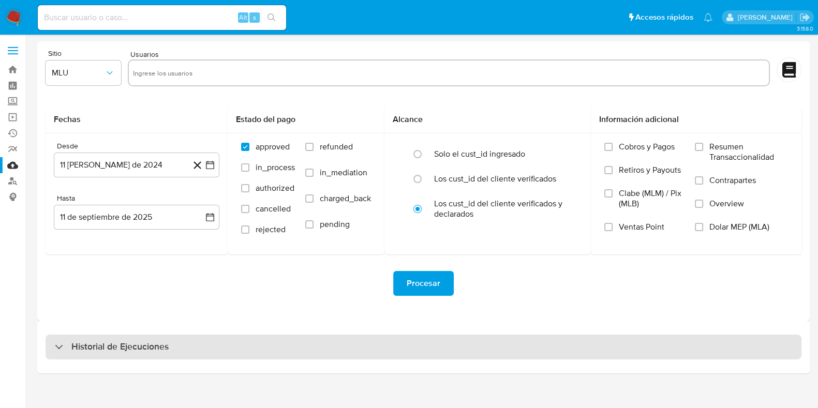
click at [115, 350] on h3 "Historial de Ejecuciones" at bounding box center [119, 347] width 97 height 12
select select "10"
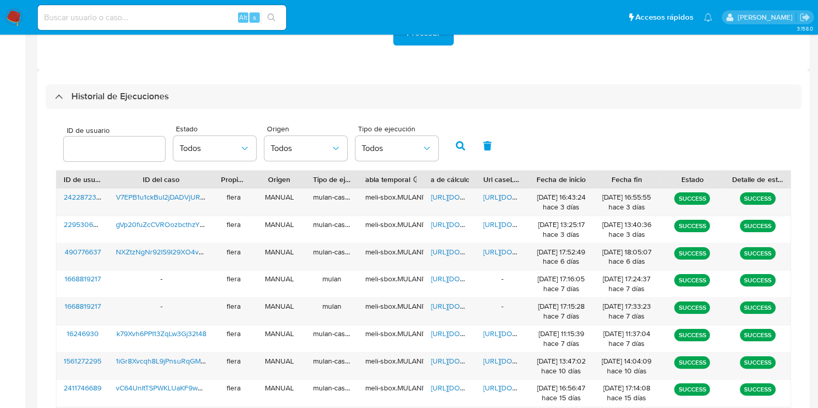
scroll to position [253, 0]
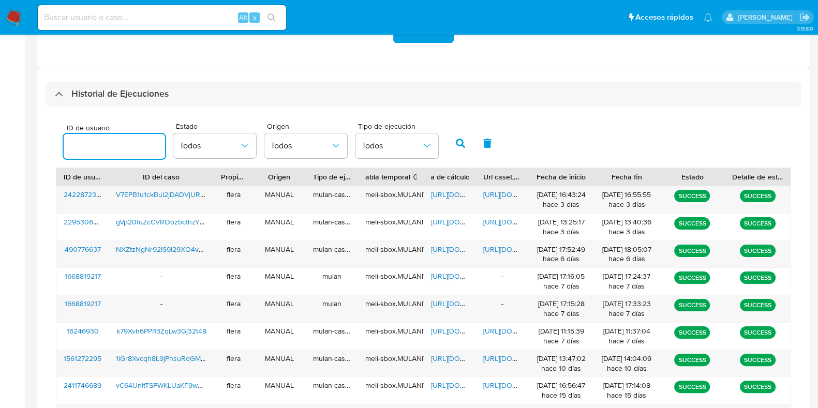
click at [147, 149] on input "number" at bounding box center [114, 146] width 101 height 13
type input "1561272295"
click at [450, 142] on button "button" at bounding box center [460, 143] width 27 height 25
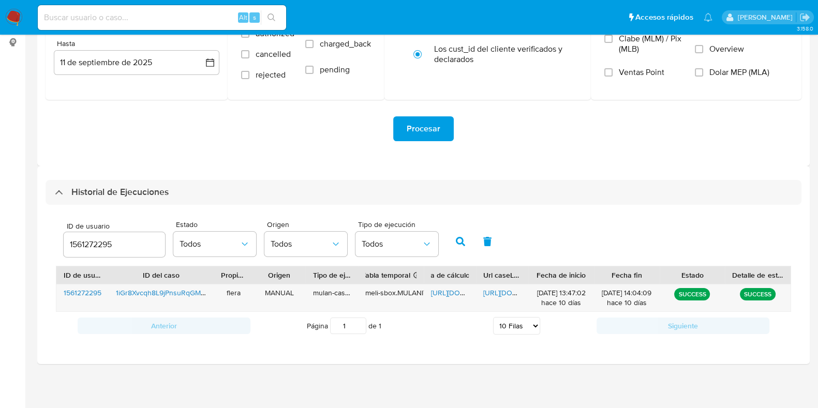
scroll to position [153, 0]
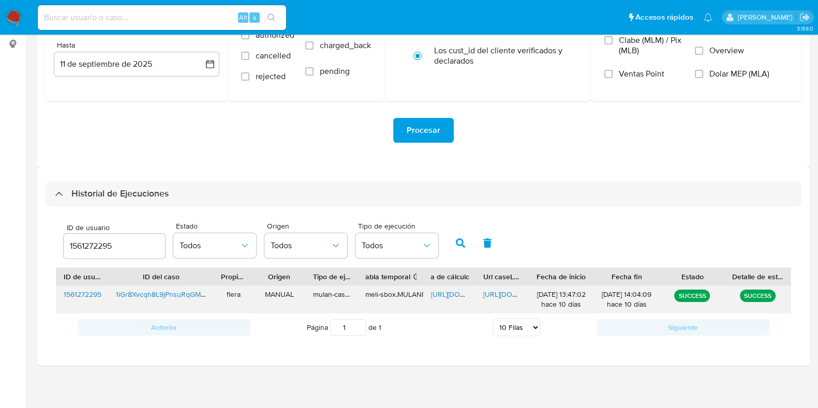
click at [453, 296] on span "https://docs.google.com/spreadsheets/d/18gqT74UbFVawcnkGy-ih7m6gUcrhHWHfOfPWYqC…" at bounding box center [466, 294] width 71 height 10
click at [496, 293] on span "https://docs.google.com/document/d/11uZ2TU3ssjkxMNli9q_h36wsVa4LcQW-fwBw8Qah24Y…" at bounding box center [518, 294] width 71 height 10
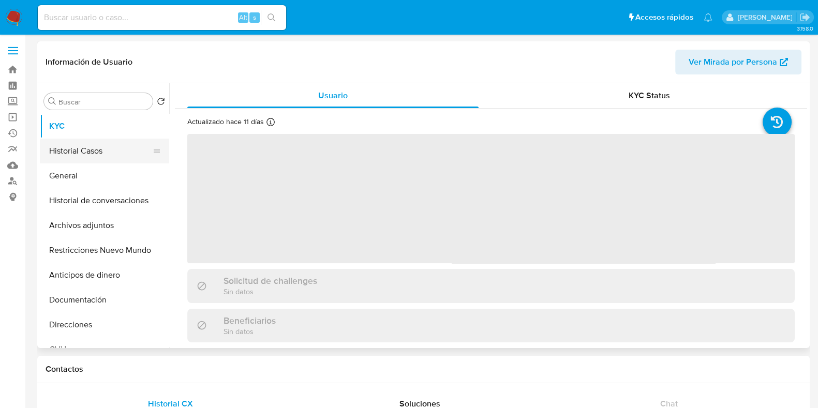
click at [72, 154] on button "Historial Casos" at bounding box center [100, 151] width 121 height 25
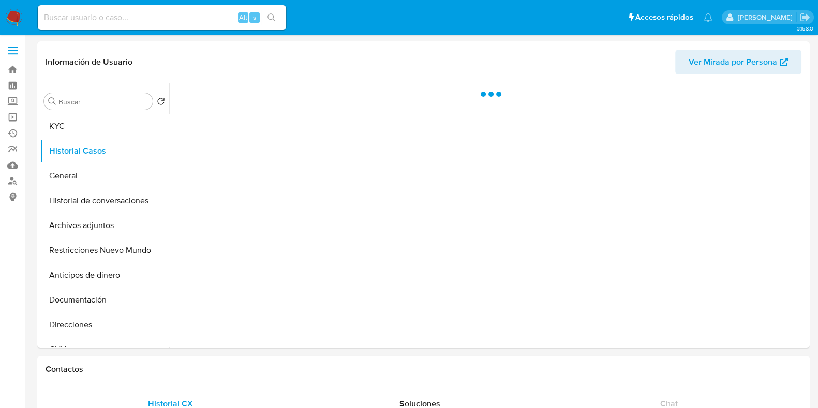
select select "10"
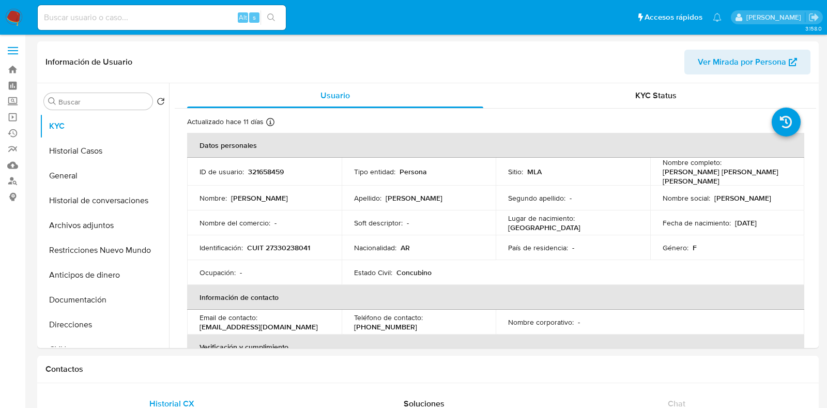
select select "10"
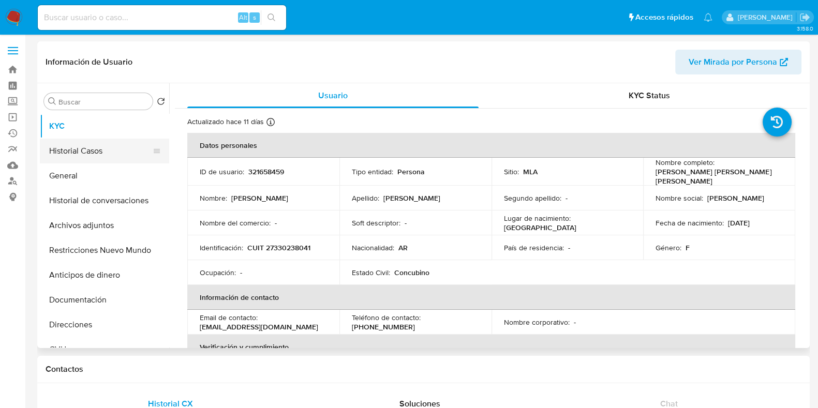
click at [99, 155] on button "Historial Casos" at bounding box center [100, 151] width 121 height 25
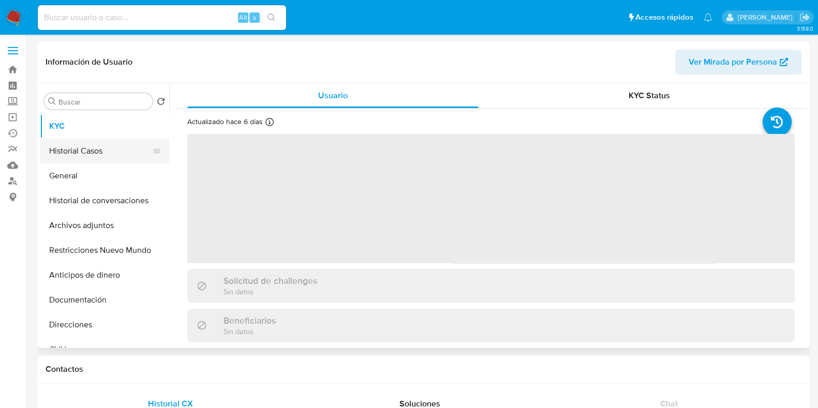
click at [83, 155] on button "Historial Casos" at bounding box center [100, 151] width 121 height 25
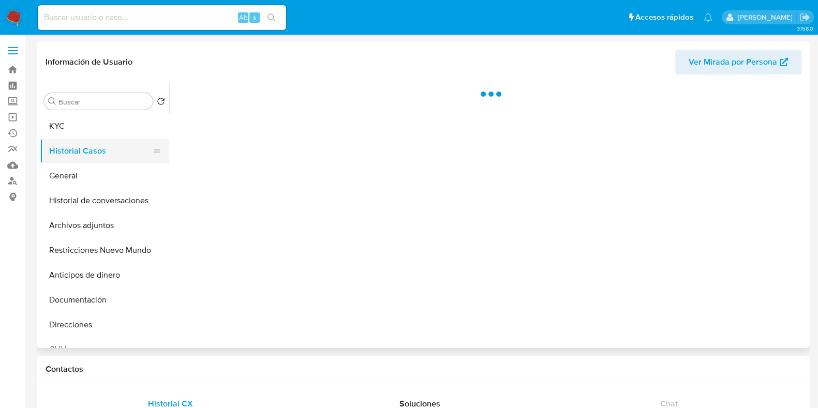
select select "10"
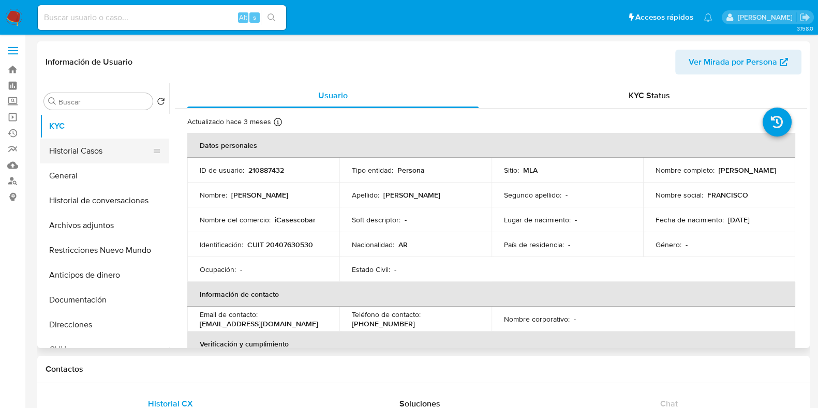
select select "10"
click at [88, 155] on button "Historial Casos" at bounding box center [100, 151] width 121 height 25
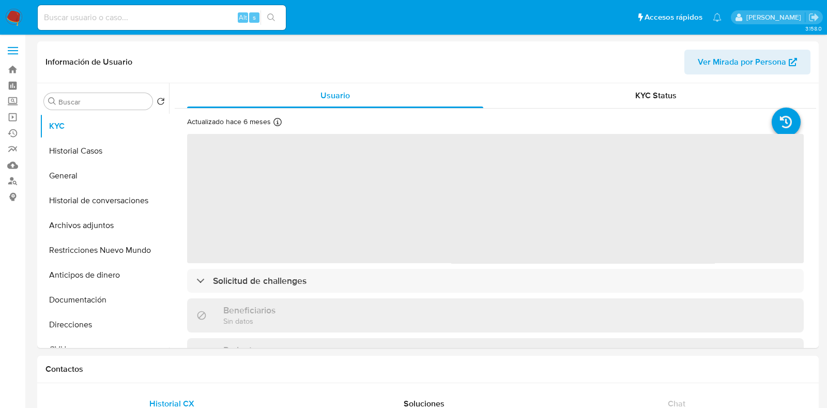
select select "10"
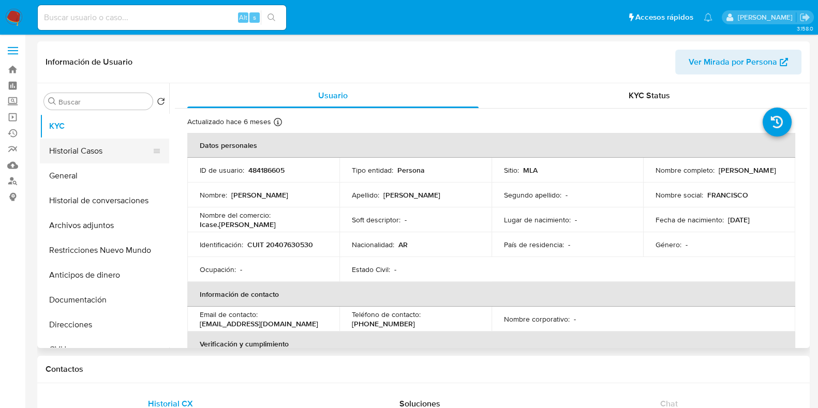
click at [90, 147] on button "Historial Casos" at bounding box center [100, 151] width 121 height 25
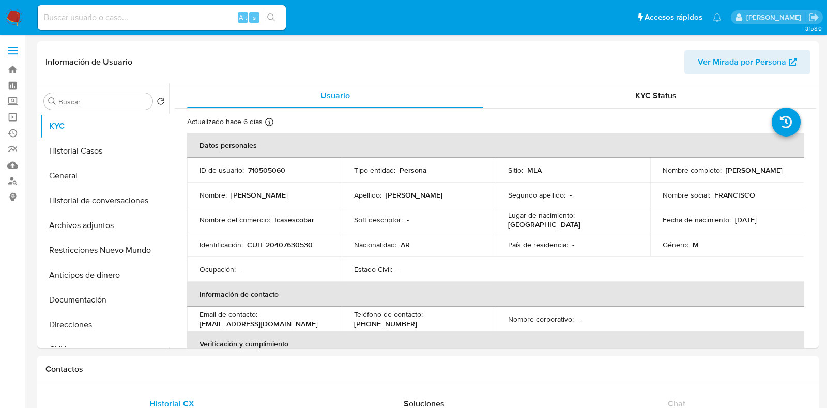
select select "10"
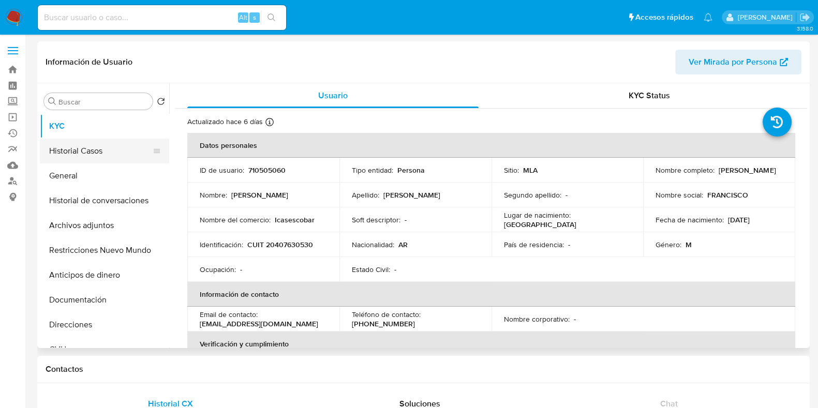
click at [112, 144] on button "Historial Casos" at bounding box center [100, 151] width 121 height 25
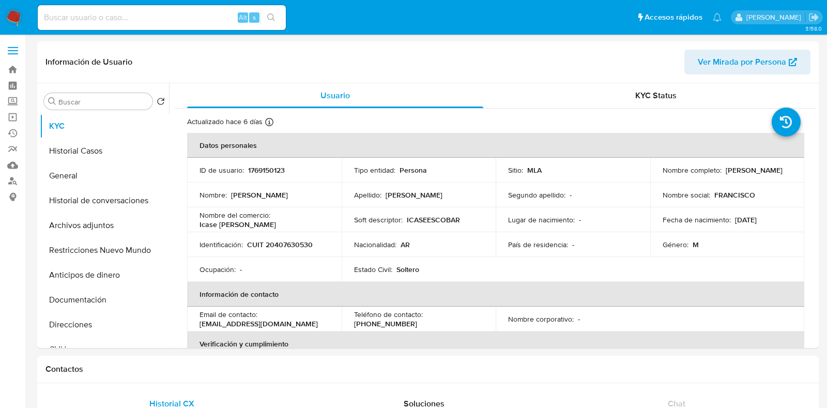
select select "10"
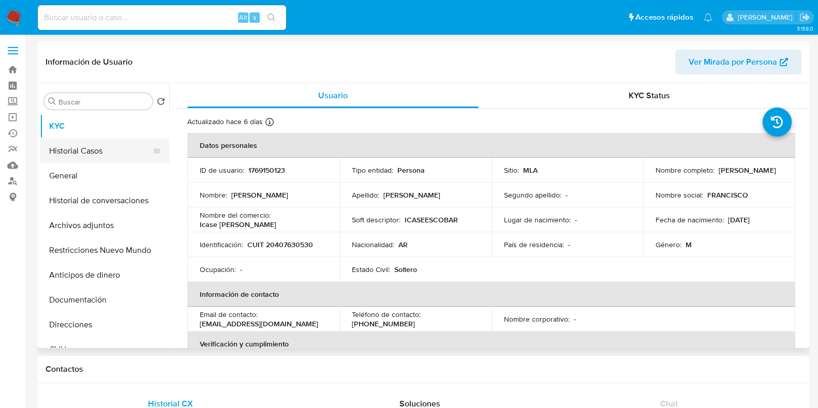
click at [102, 147] on button "Historial Casos" at bounding box center [100, 151] width 121 height 25
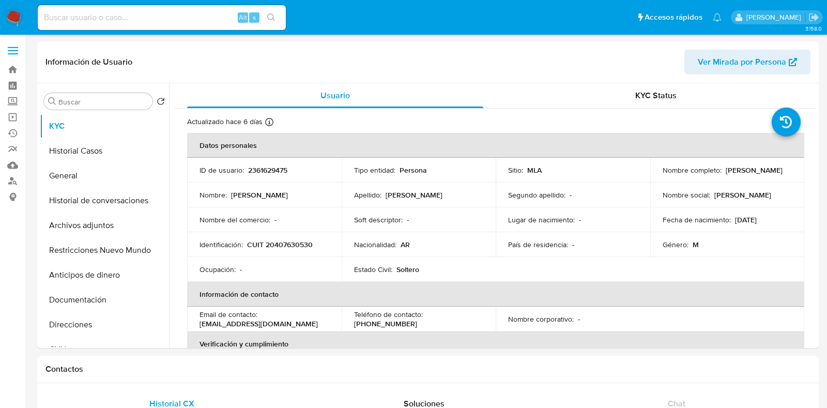
select select "10"
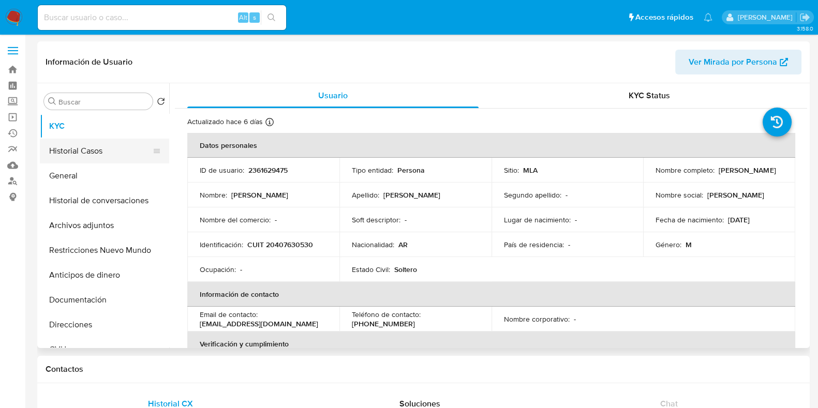
click at [84, 150] on button "Historial Casos" at bounding box center [100, 151] width 121 height 25
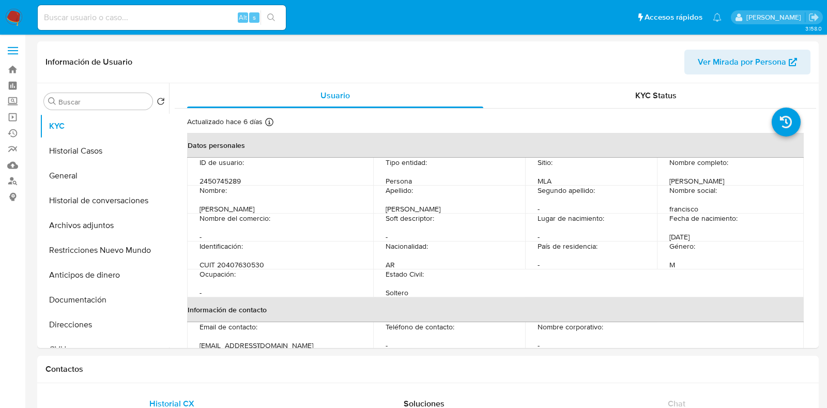
select select "10"
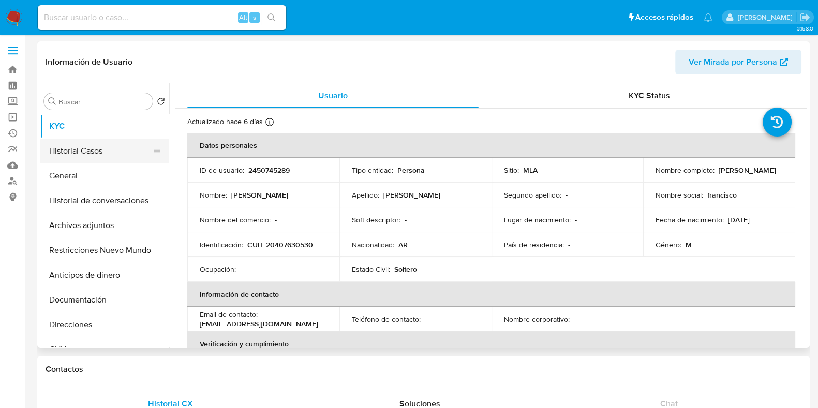
click at [89, 148] on button "Historial Casos" at bounding box center [100, 151] width 121 height 25
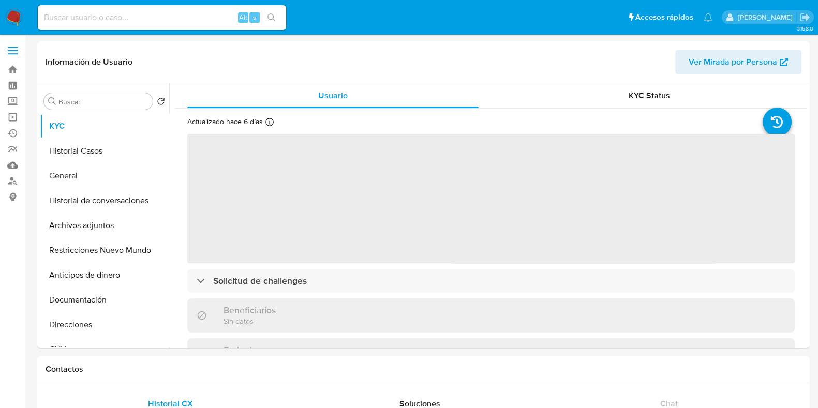
select select "10"
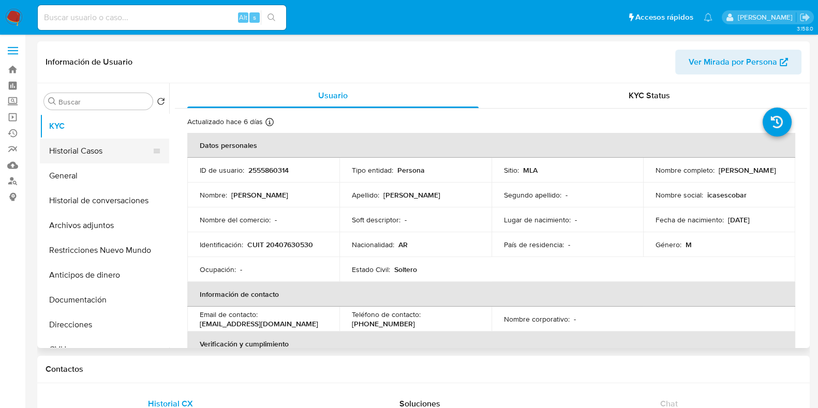
click at [96, 149] on button "Historial Casos" at bounding box center [100, 151] width 121 height 25
click at [97, 154] on button "Historial Casos" at bounding box center [100, 151] width 121 height 25
select select "10"
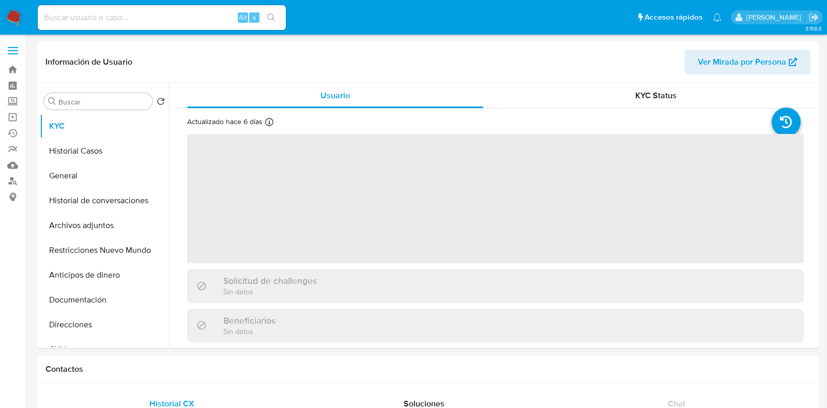
select select "10"
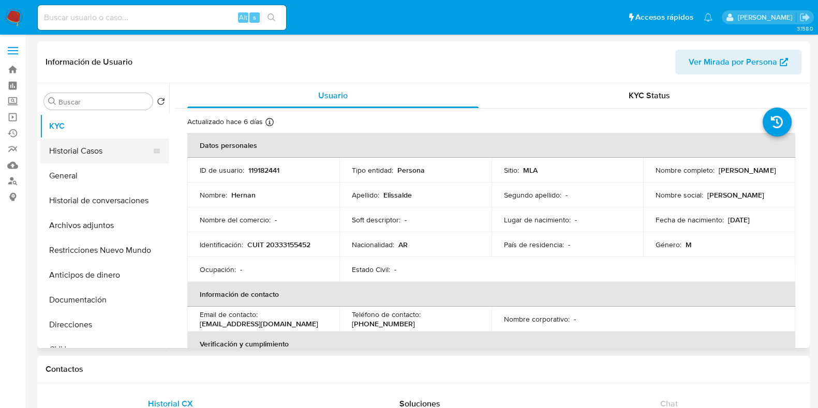
click at [82, 149] on button "Historial Casos" at bounding box center [100, 151] width 121 height 25
click at [92, 148] on button "Historial Casos" at bounding box center [100, 151] width 121 height 25
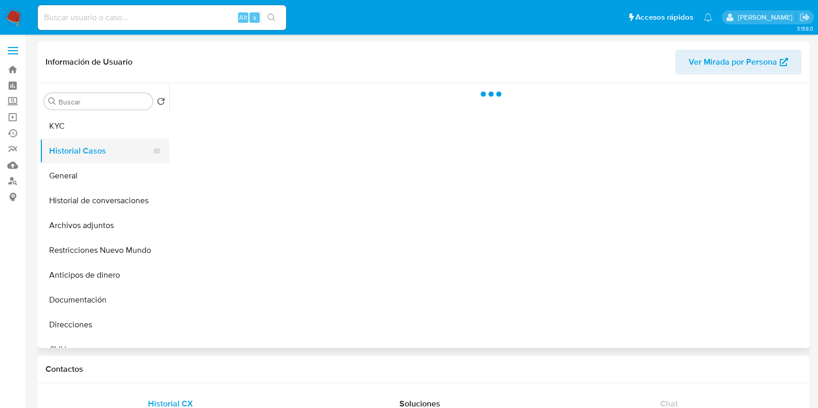
select select "10"
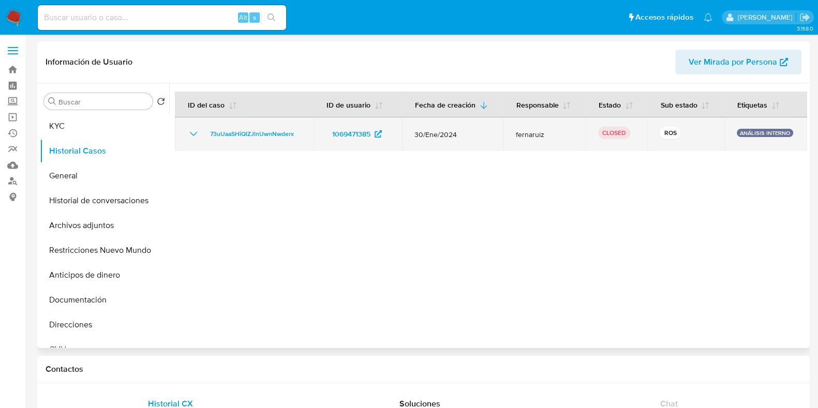
click at [190, 134] on icon "Mostrar/Ocultar" at bounding box center [193, 134] width 12 height 12
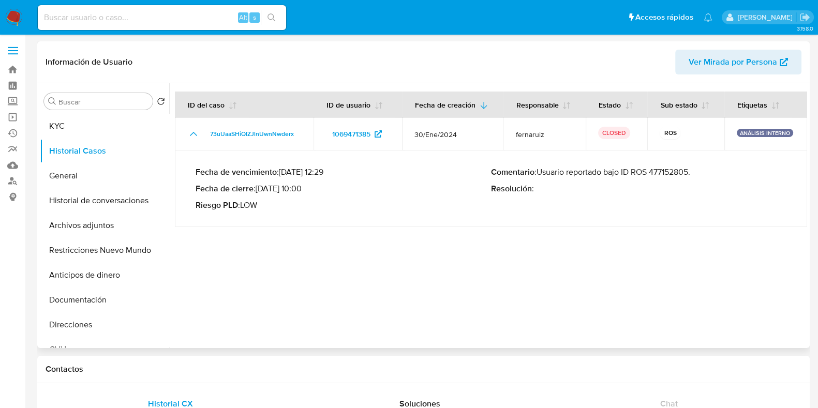
drag, startPoint x: 690, startPoint y: 174, endPoint x: 538, endPoint y: 177, distance: 152.1
click at [538, 177] on p "Comentario : Usuario reportado bajo ID ROS 477152805." at bounding box center [638, 172] width 295 height 10
click at [88, 127] on button "KYC" at bounding box center [100, 126] width 121 height 25
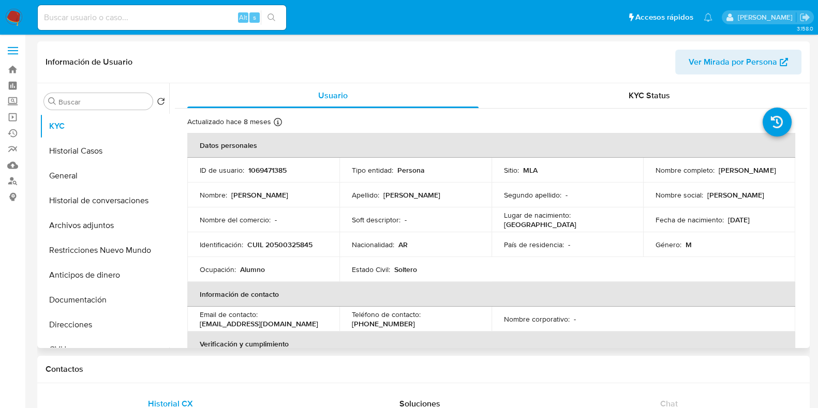
click at [295, 243] on p "CUIL 20500325845" at bounding box center [279, 244] width 65 height 9
copy p "20500325845"
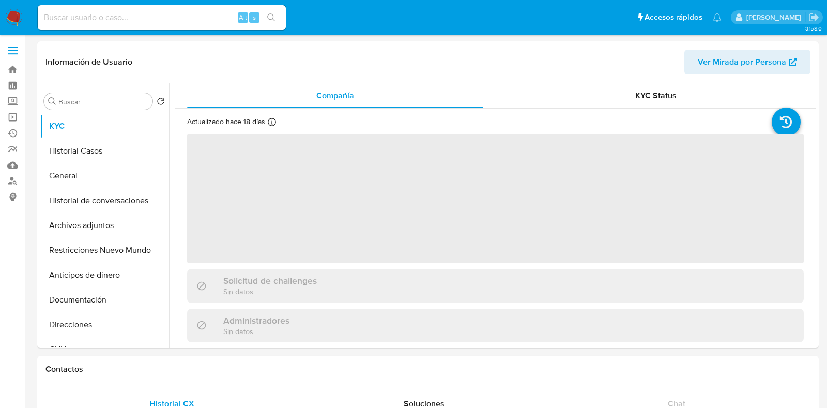
select select "10"
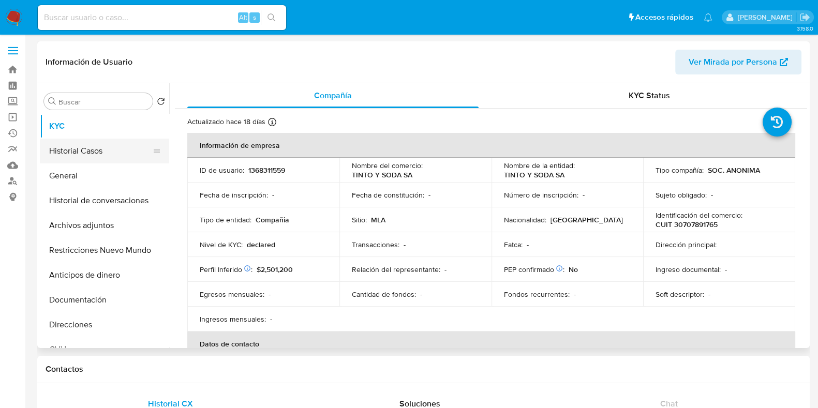
click at [98, 146] on button "Historial Casos" at bounding box center [100, 151] width 121 height 25
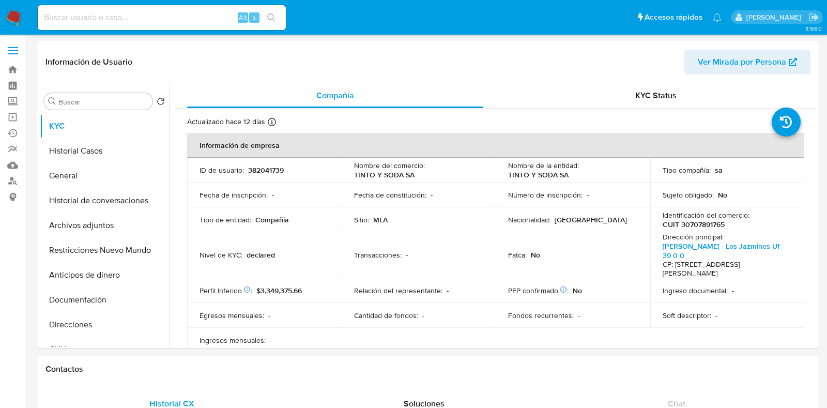
select select "10"
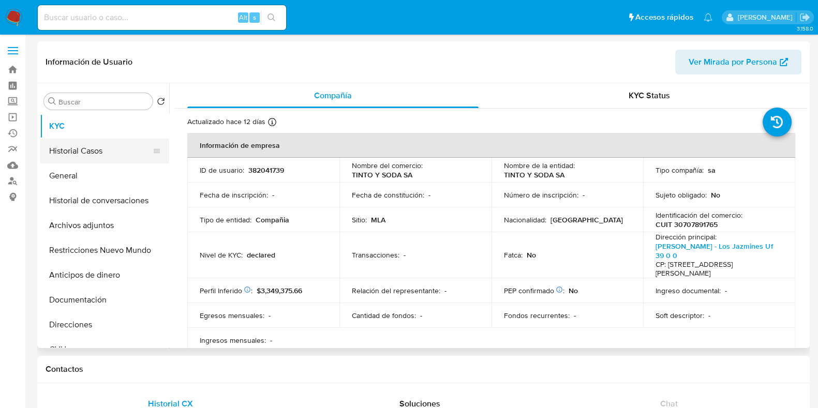
click at [104, 153] on button "Historial Casos" at bounding box center [100, 151] width 121 height 25
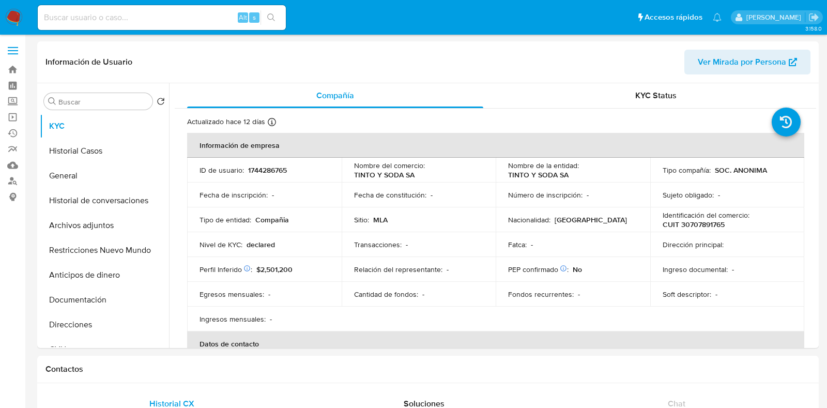
select select "10"
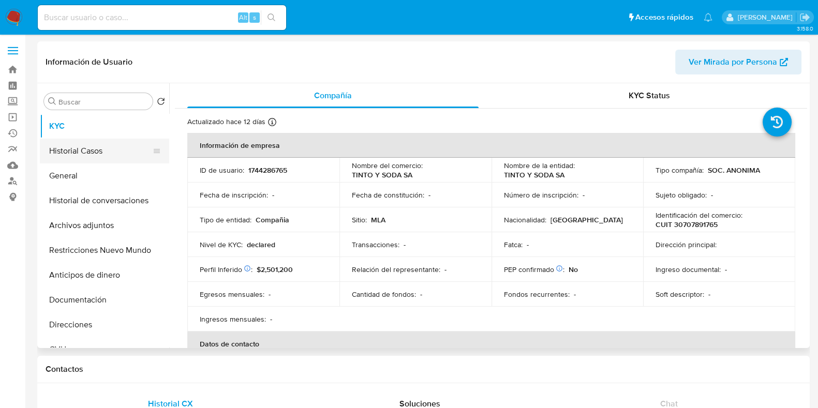
click at [98, 150] on button "Historial Casos" at bounding box center [100, 151] width 121 height 25
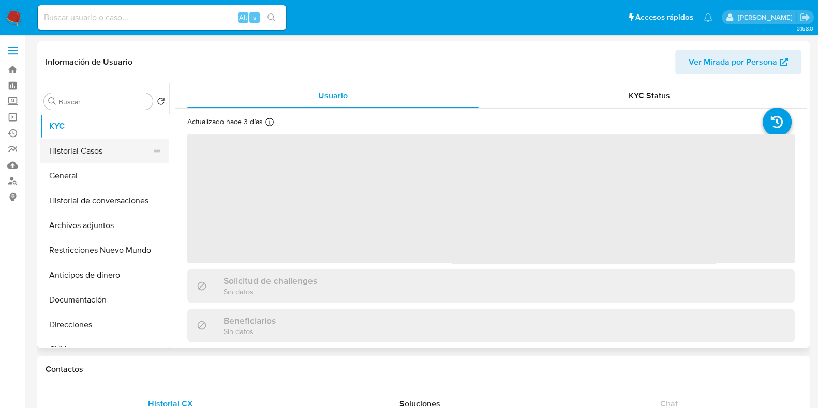
click at [113, 145] on button "Historial Casos" at bounding box center [100, 151] width 121 height 25
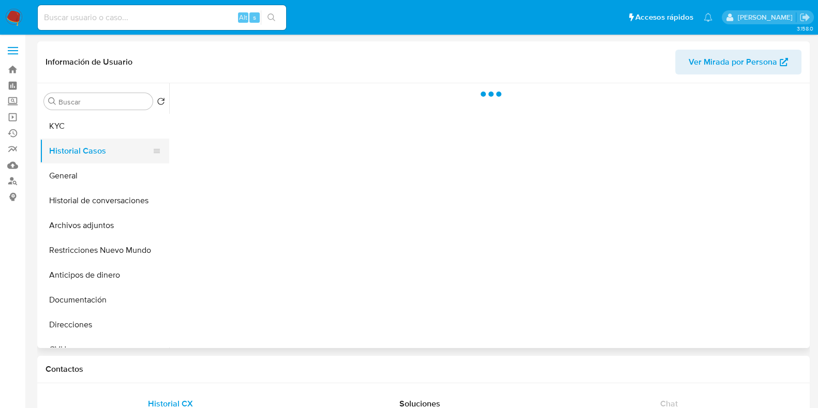
select select "10"
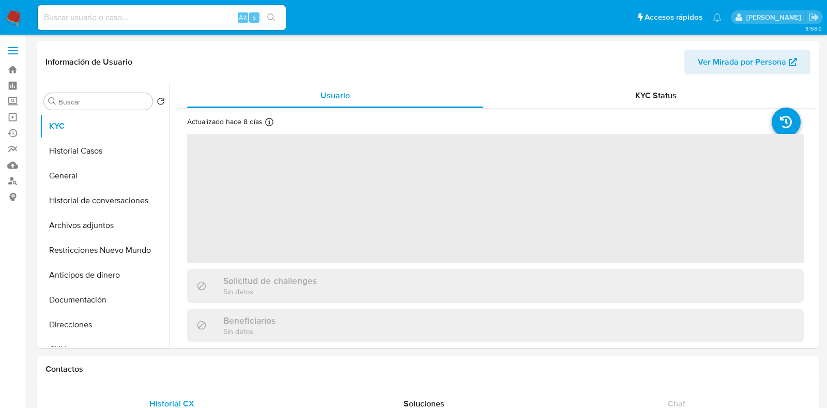
select select "10"
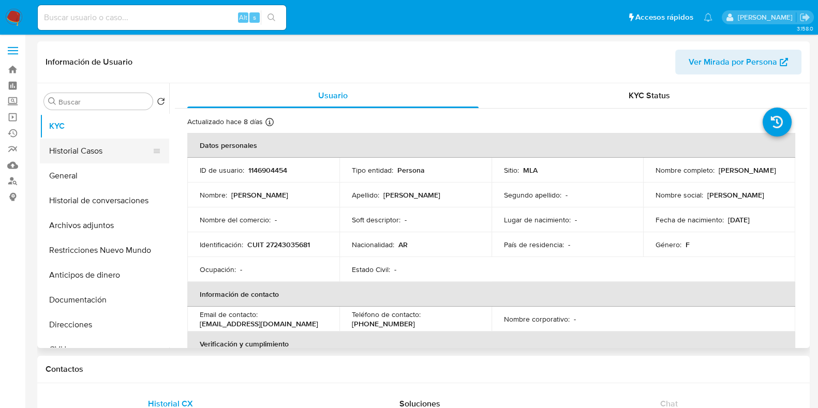
click at [97, 148] on button "Historial Casos" at bounding box center [100, 151] width 121 height 25
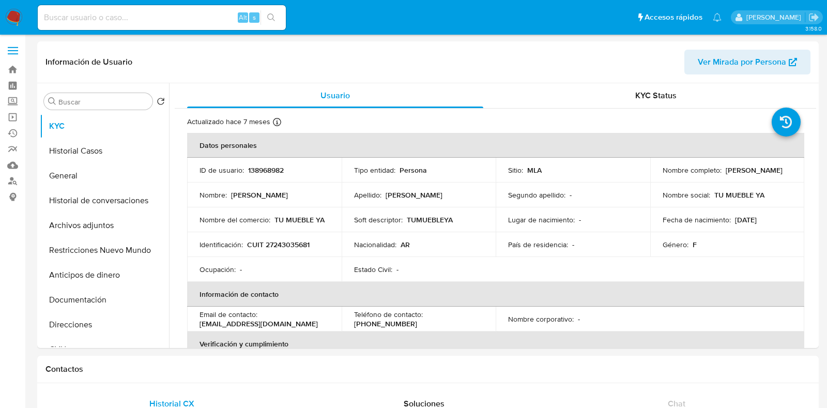
select select "10"
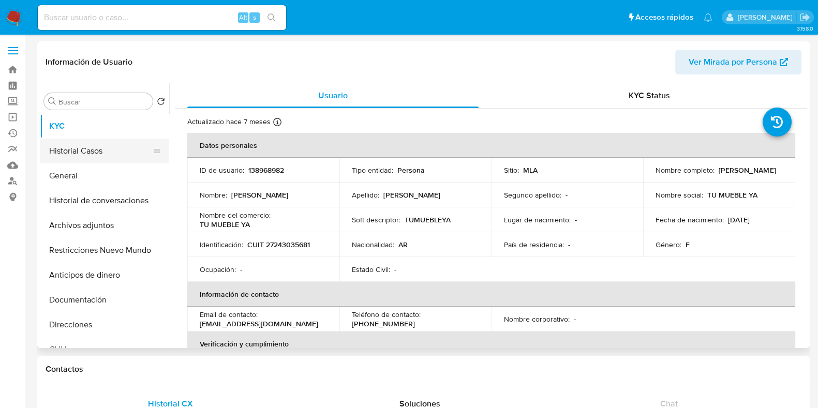
click at [112, 151] on button "Historial Casos" at bounding box center [100, 151] width 121 height 25
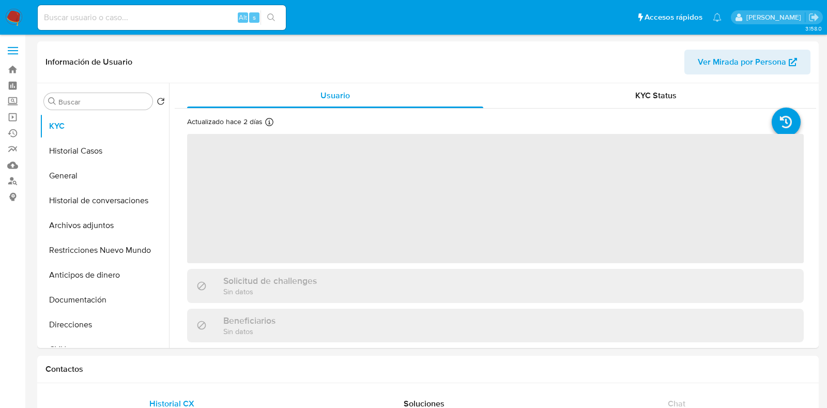
select select "10"
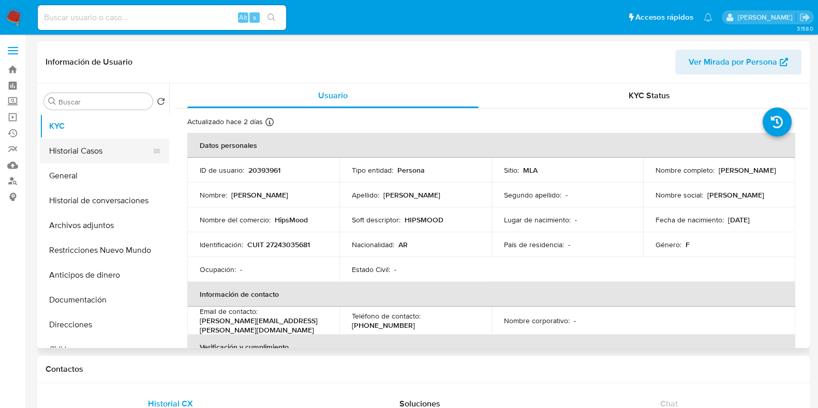
click at [106, 145] on button "Historial Casos" at bounding box center [100, 151] width 121 height 25
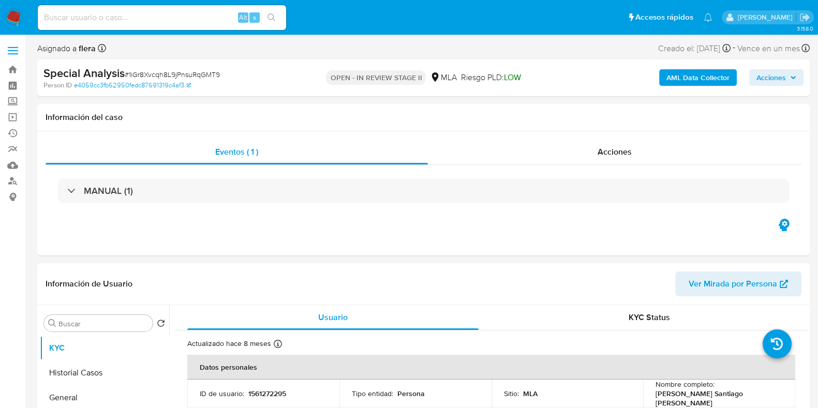
select select "10"
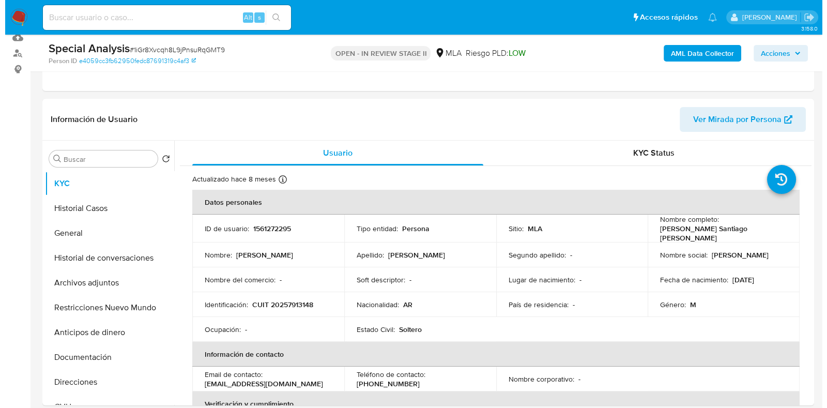
scroll to position [130, 0]
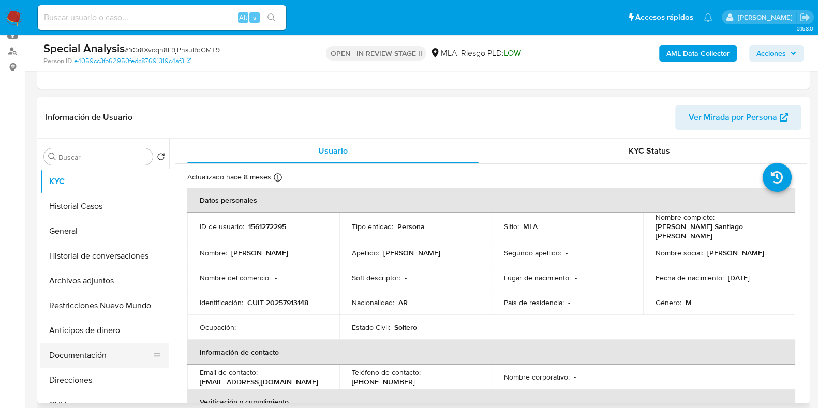
click at [108, 351] on button "Documentación" at bounding box center [100, 355] width 121 height 25
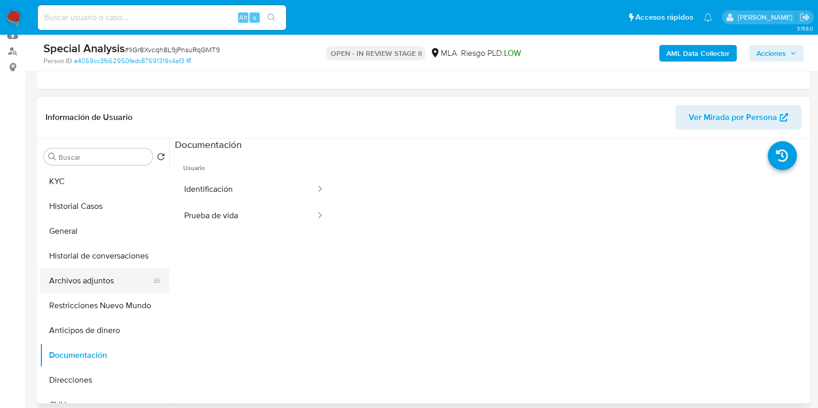
click at [85, 270] on button "Archivos adjuntos" at bounding box center [100, 280] width 121 height 25
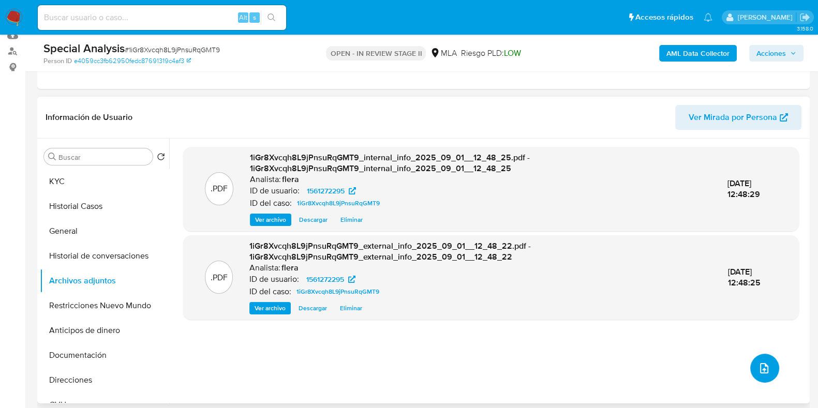
click at [764, 363] on icon "upload-file" at bounding box center [764, 368] width 12 height 12
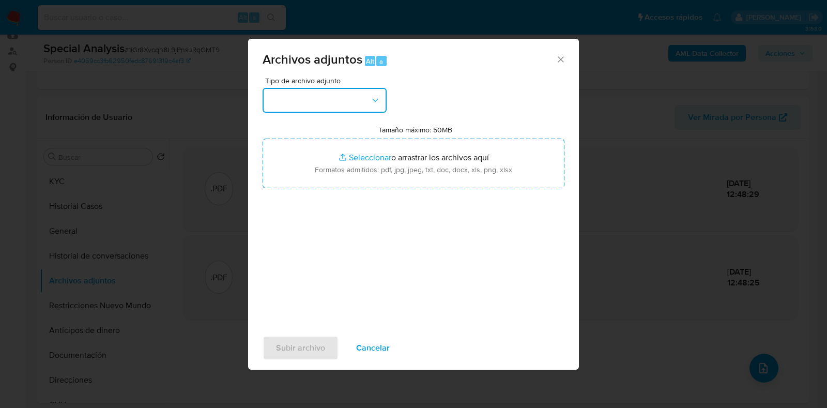
click at [365, 109] on button "button" at bounding box center [325, 100] width 124 height 25
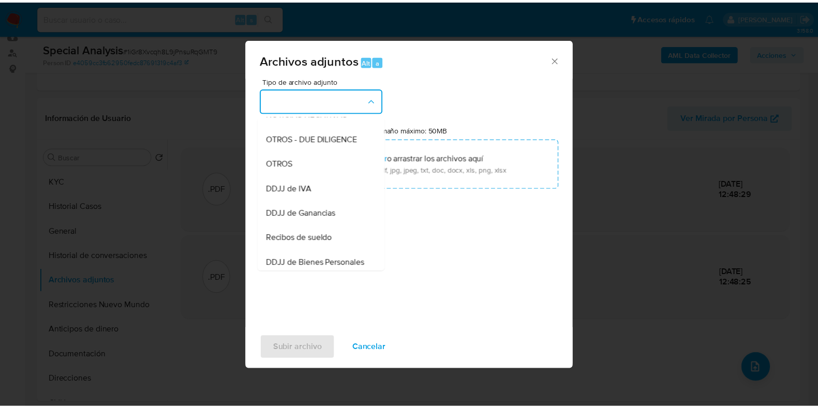
scroll to position [161, 0]
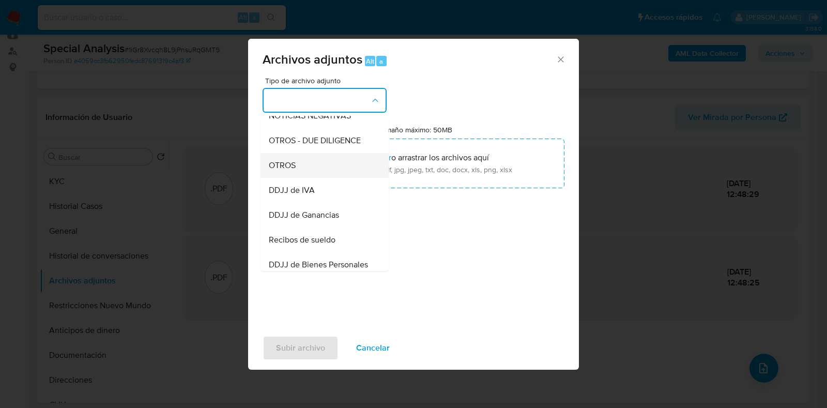
click at [314, 167] on div "OTROS" at bounding box center [321, 165] width 105 height 25
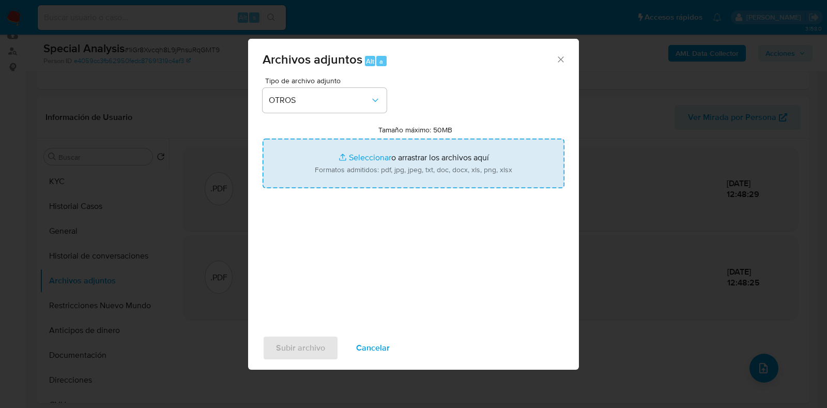
type input "C:\fakepath\Movimientos-Aladdin- Hernan Santiago Mones Ruiz.xlsx"
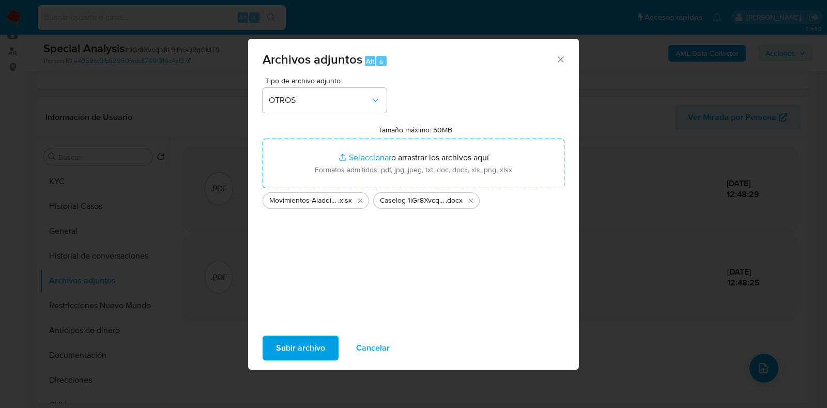
click at [298, 342] on span "Subir archivo" at bounding box center [300, 348] width 49 height 23
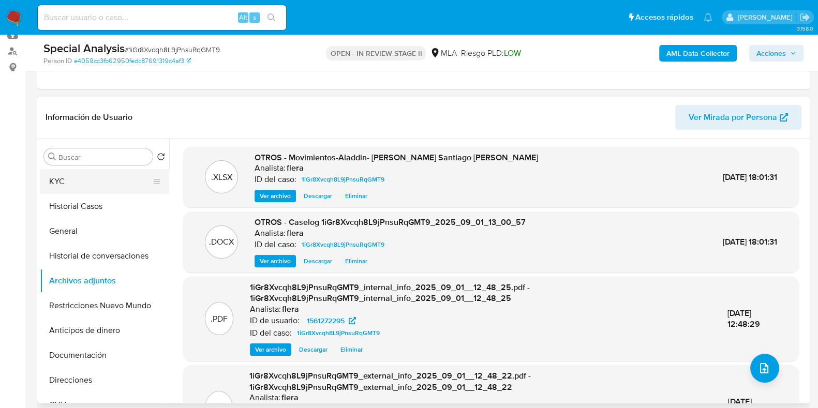
click at [69, 169] on button "KYC" at bounding box center [100, 181] width 121 height 25
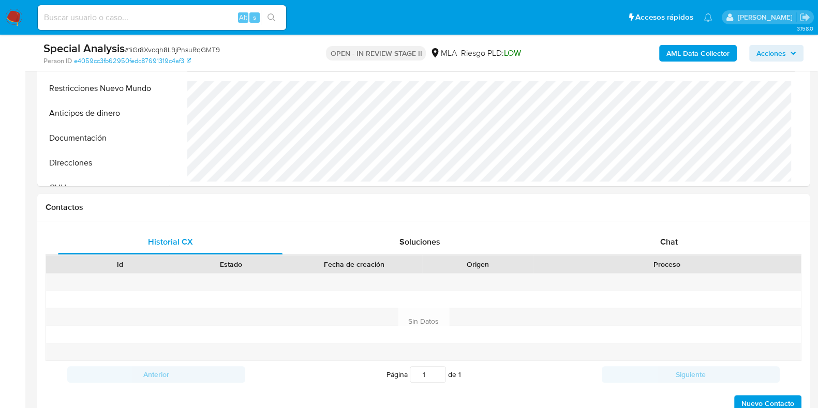
scroll to position [338, 0]
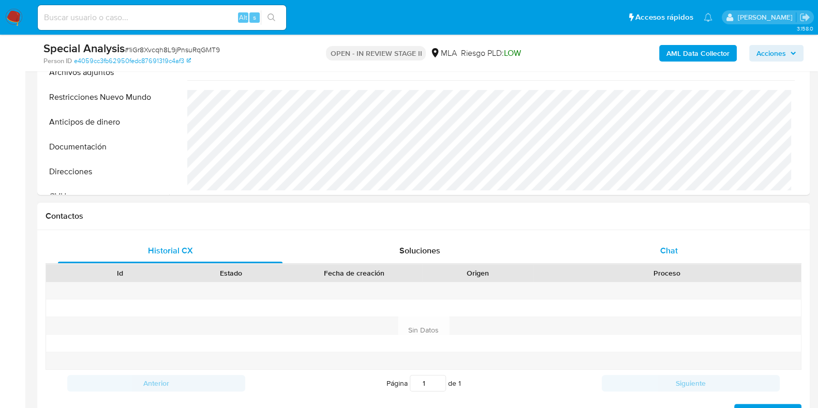
click at [672, 249] on span "Chat" at bounding box center [669, 251] width 18 height 12
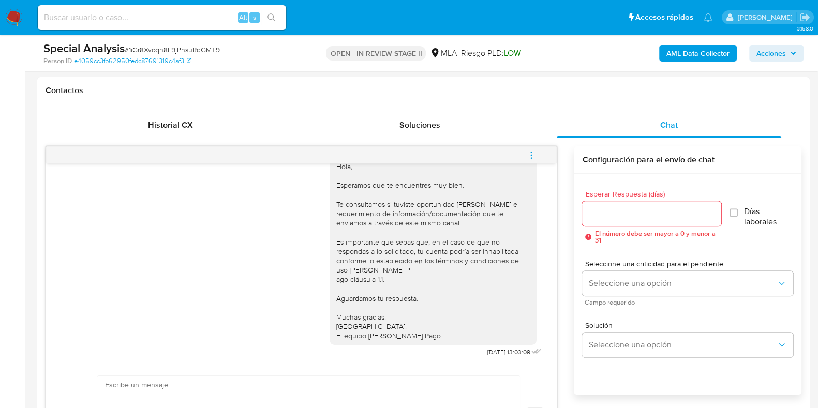
scroll to position [504, 0]
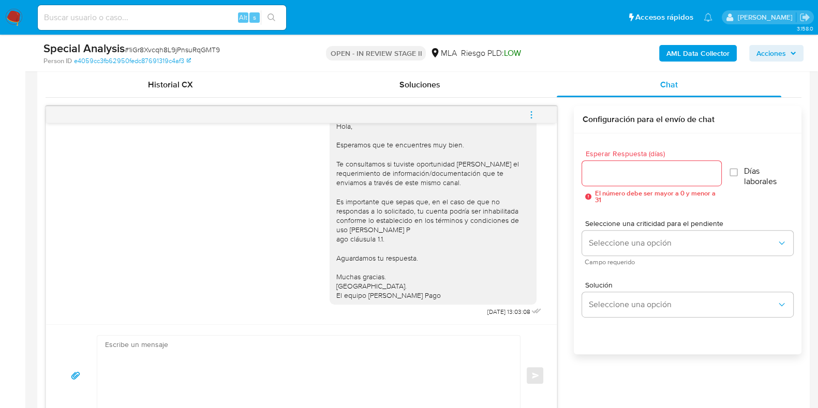
click at [535, 119] on span "menu-action" at bounding box center [530, 114] width 9 height 25
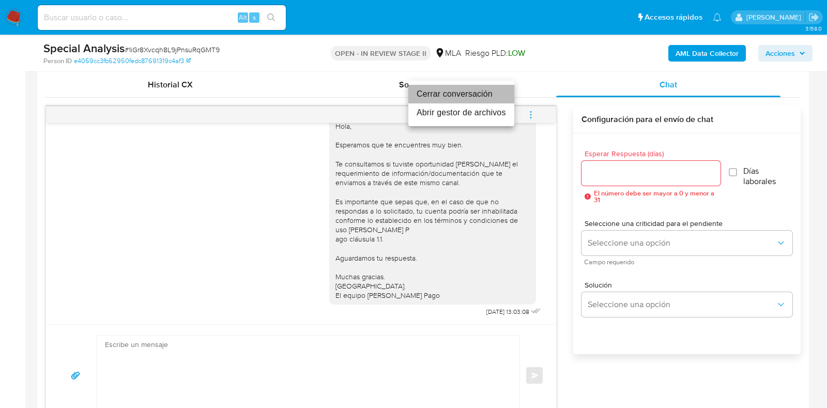
click at [462, 99] on li "Cerrar conversación" at bounding box center [462, 94] width 106 height 19
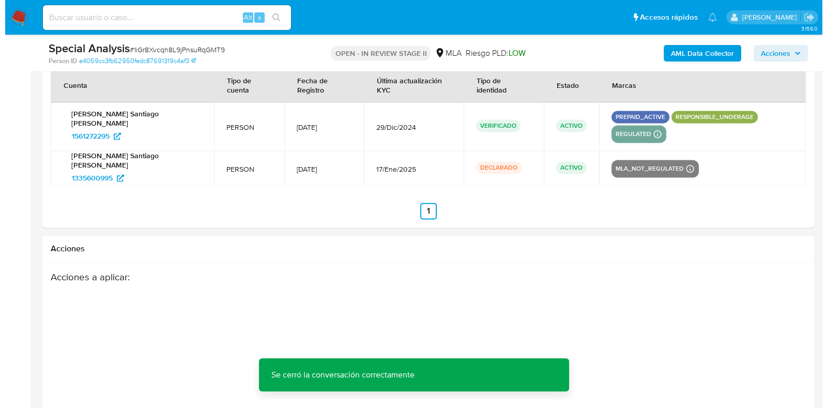
scroll to position [1860, 0]
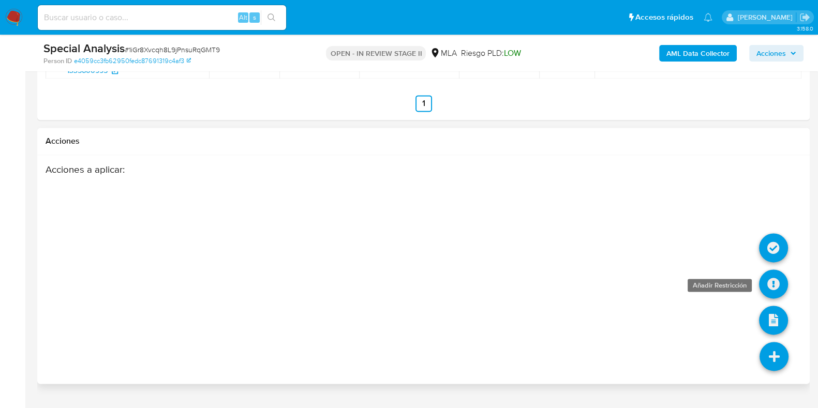
click at [776, 269] on icon at bounding box center [773, 283] width 29 height 29
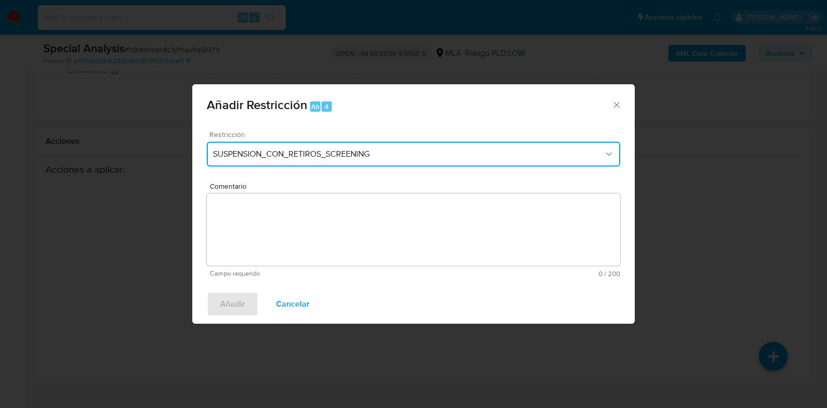
click at [586, 161] on button "SUSPENSION_CON_RETIROS_SCREENING" at bounding box center [414, 154] width 414 height 25
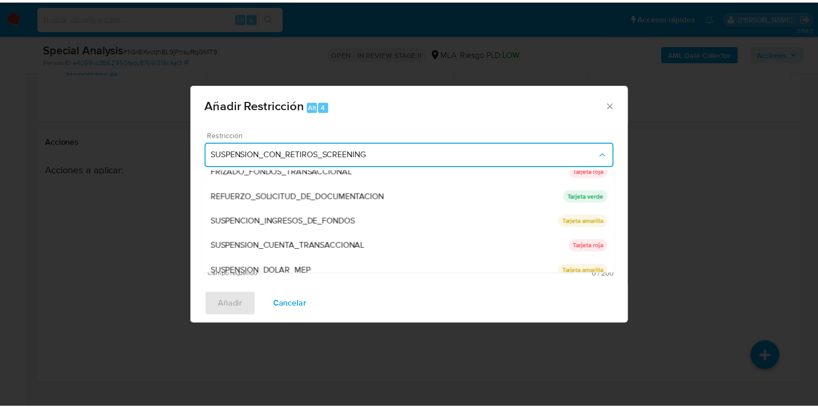
scroll to position [219, 0]
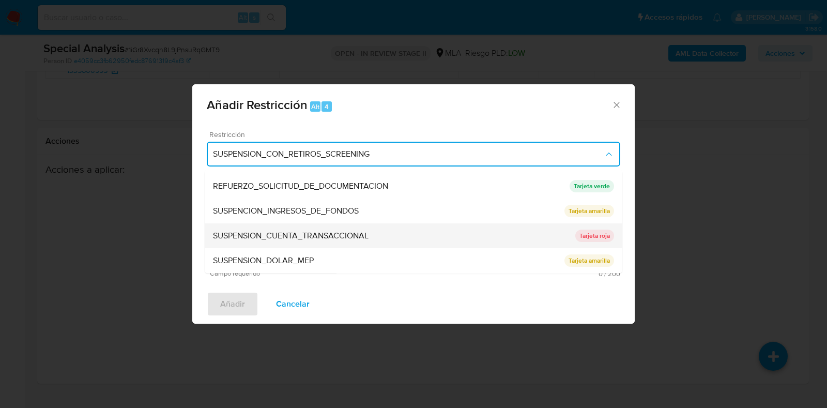
click at [540, 235] on div "SUSPENSION_CUENTA_TRANSACCIONAL" at bounding box center [394, 236] width 362 height 25
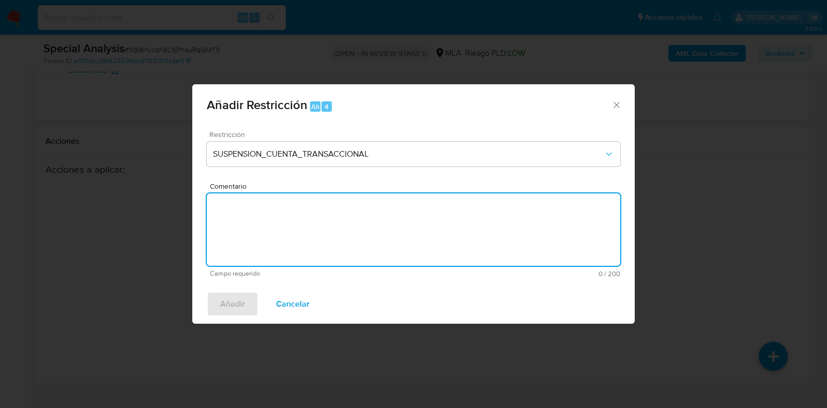
click at [477, 239] on textarea "Comentario" at bounding box center [414, 229] width 414 height 72
type textarea "AML"
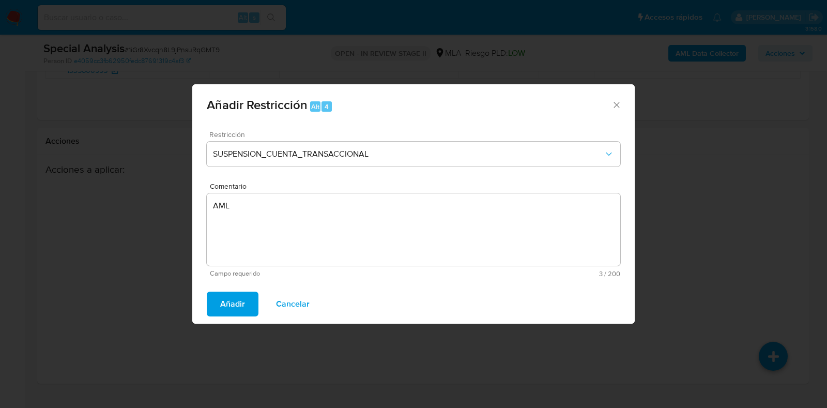
click at [246, 306] on button "Añadir" at bounding box center [233, 304] width 52 height 25
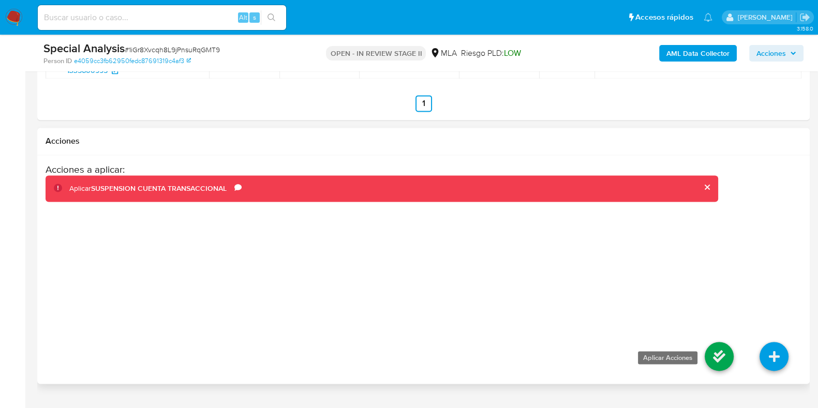
click at [721, 342] on icon at bounding box center [718, 356] width 29 height 29
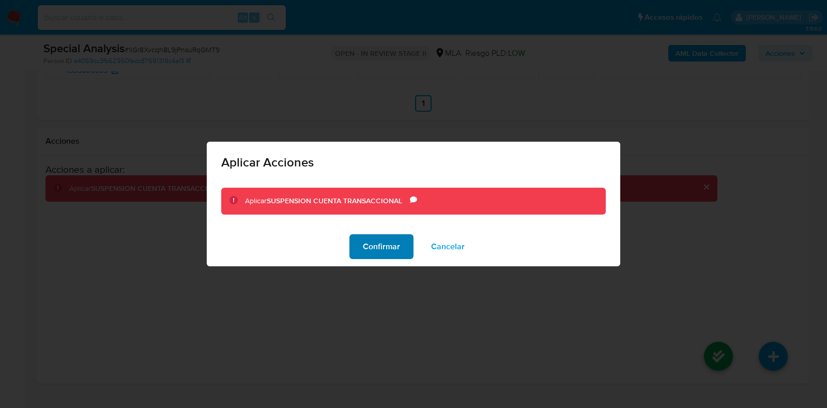
click at [383, 247] on span "Confirmar" at bounding box center [381, 246] width 37 height 23
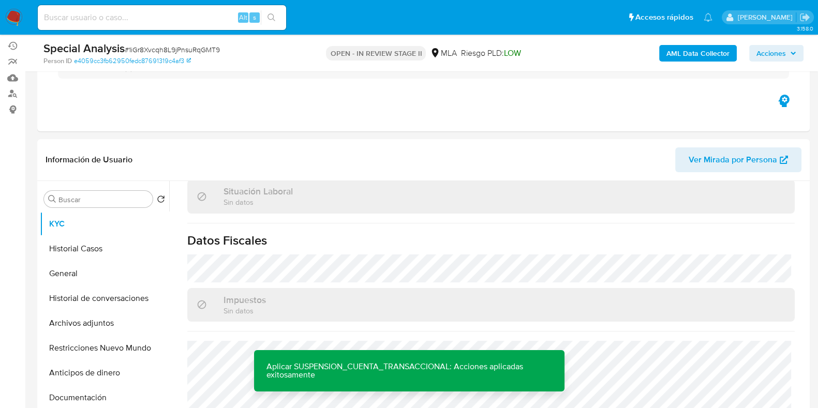
scroll to position [0, 0]
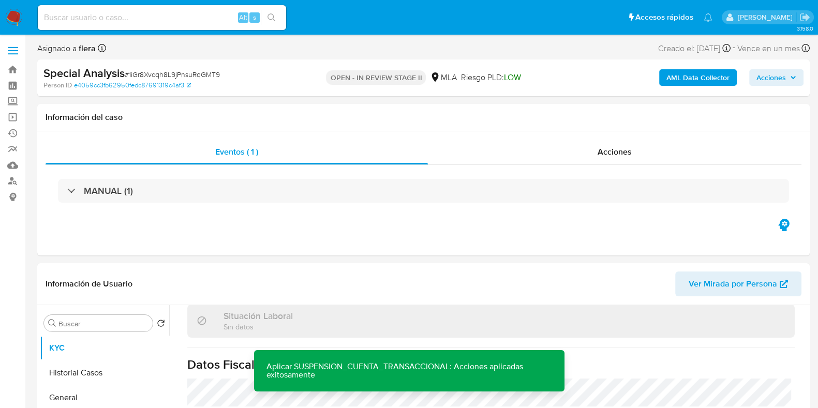
click at [770, 79] on span "Acciones" at bounding box center [770, 77] width 29 height 17
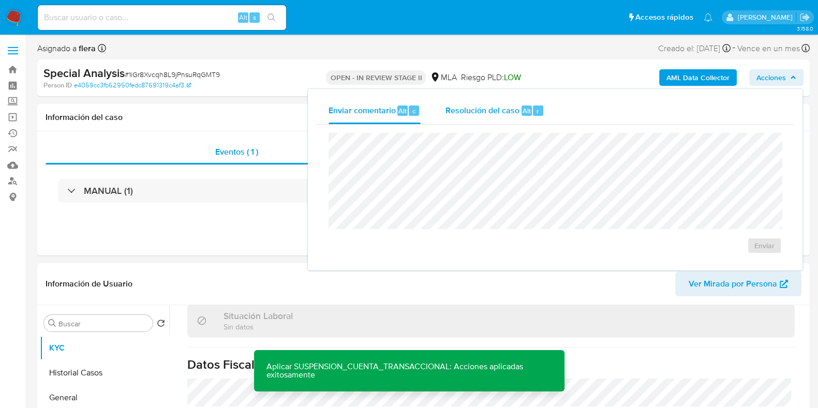
click at [536, 111] on span "r" at bounding box center [537, 111] width 3 height 10
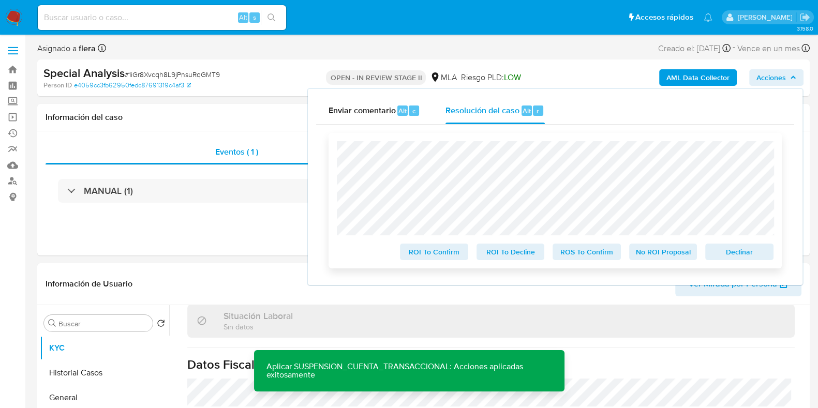
click at [734, 251] on span "Declinar" at bounding box center [739, 252] width 54 height 14
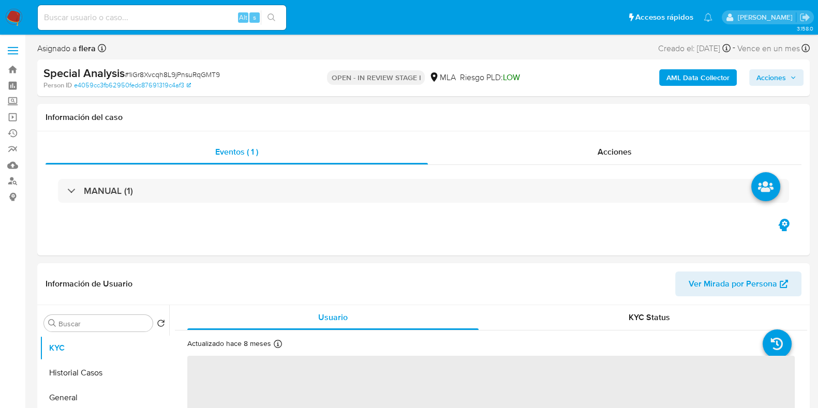
click at [769, 73] on span "Acciones" at bounding box center [770, 77] width 29 height 17
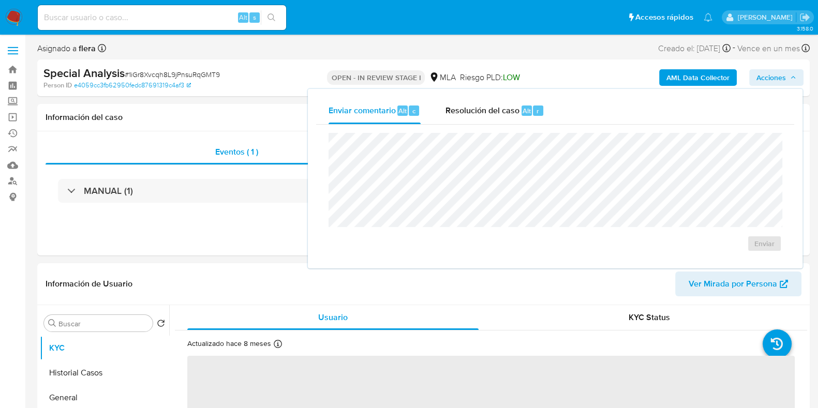
select select "10"
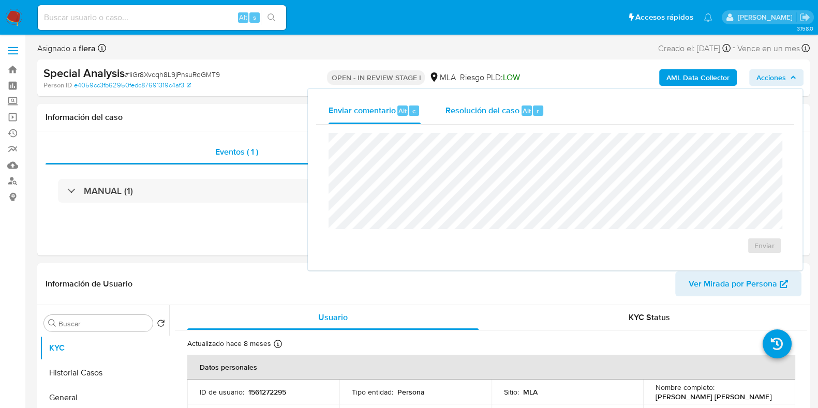
click at [512, 104] on span "Resolución del caso" at bounding box center [482, 110] width 74 height 12
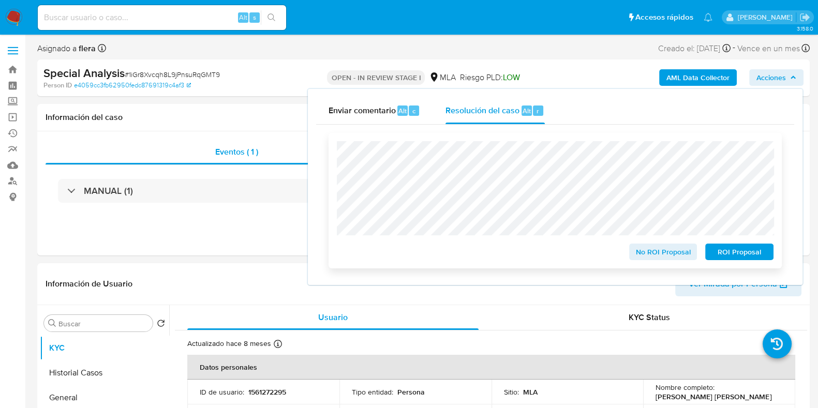
click at [742, 254] on span "ROI Proposal" at bounding box center [739, 252] width 54 height 14
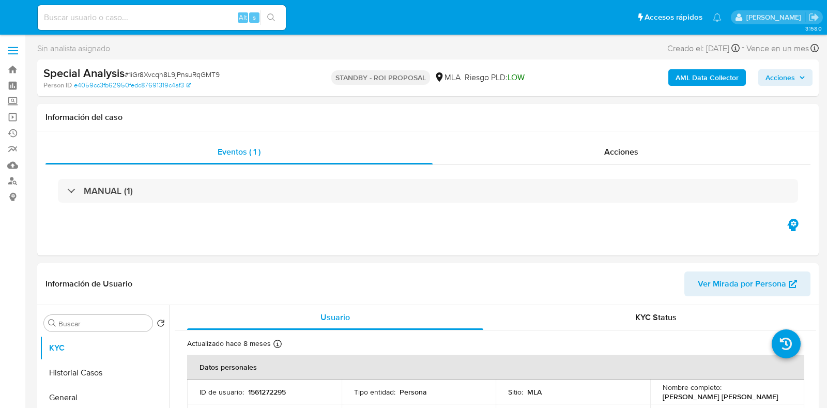
select select "10"
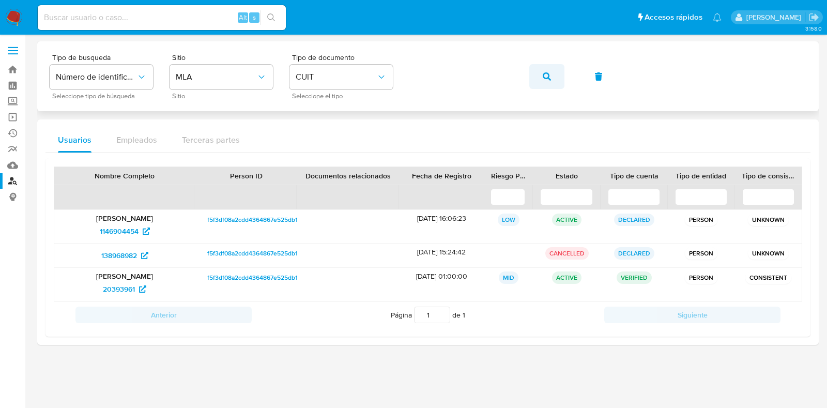
click at [543, 68] on span "button" at bounding box center [547, 76] width 8 height 23
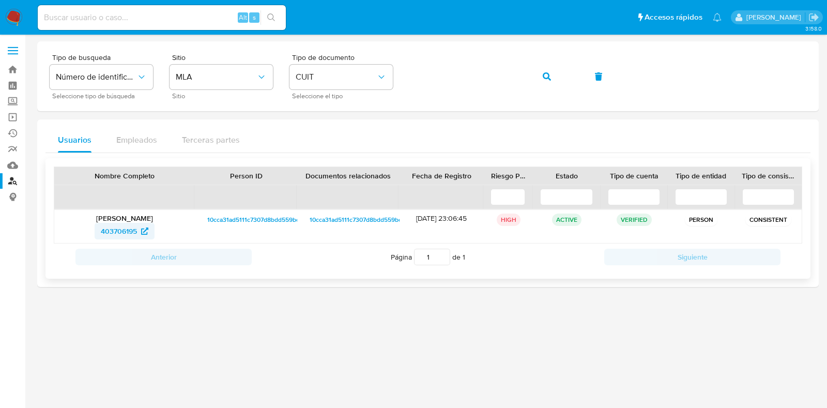
click at [125, 231] on span "403706195" at bounding box center [119, 231] width 36 height 17
click at [548, 81] on span "button" at bounding box center [547, 76] width 8 height 23
click at [119, 234] on span "258063784" at bounding box center [118, 231] width 37 height 17
click at [553, 74] on button "button" at bounding box center [547, 76] width 35 height 25
click at [109, 232] on span "343695886" at bounding box center [118, 231] width 37 height 17
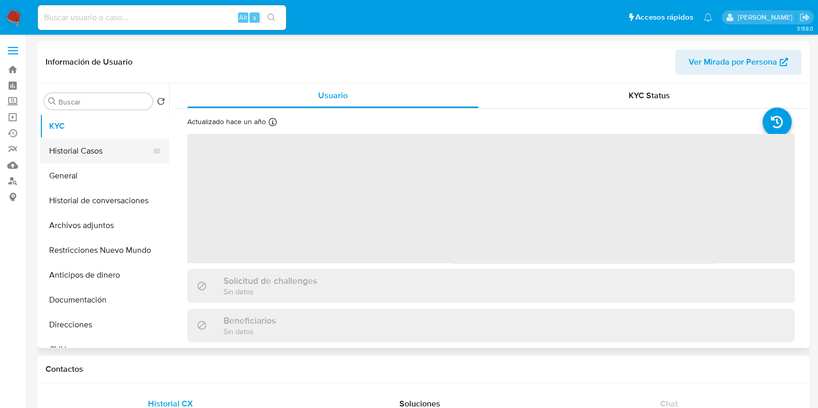
click at [96, 161] on button "Historial Casos" at bounding box center [100, 151] width 121 height 25
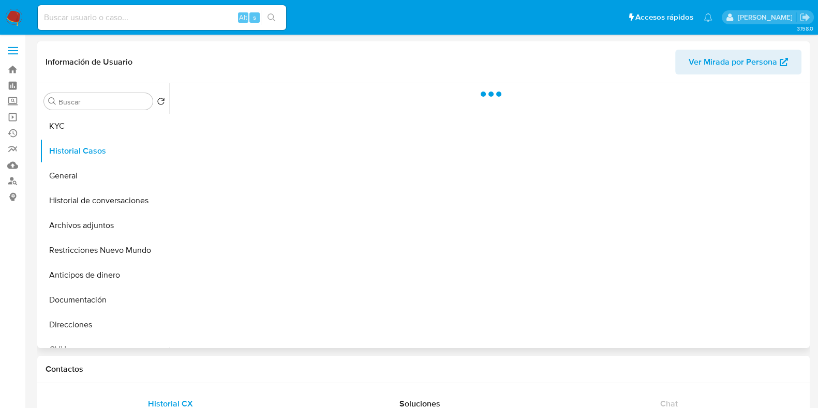
select select "10"
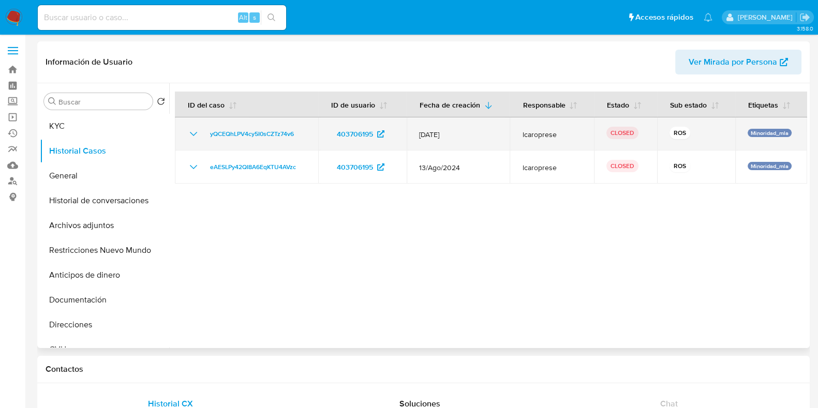
click at [193, 131] on icon "Mostrar/Ocultar" at bounding box center [193, 134] width 12 height 12
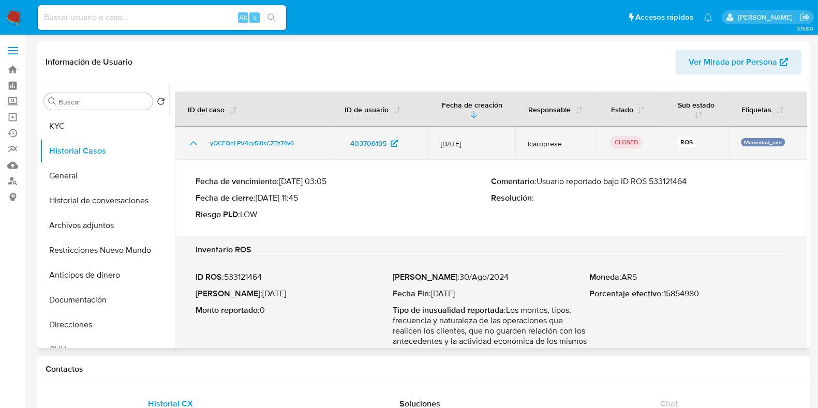
click at [189, 141] on icon "Mostrar/Ocultar" at bounding box center [193, 143] width 12 height 12
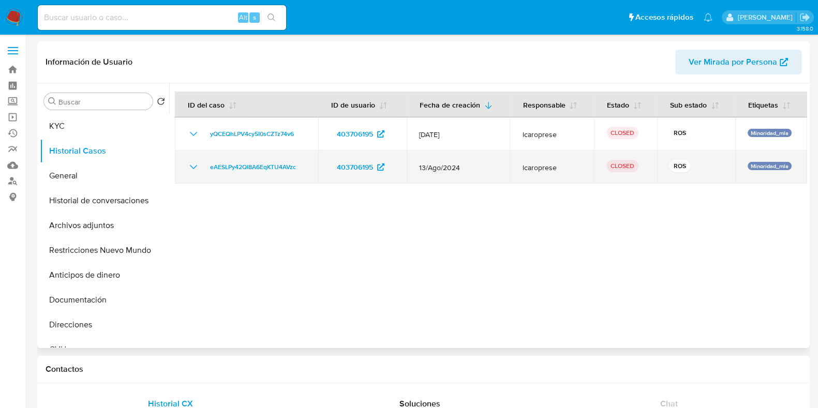
click at [192, 167] on icon "Mostrar/Ocultar" at bounding box center [193, 167] width 7 height 4
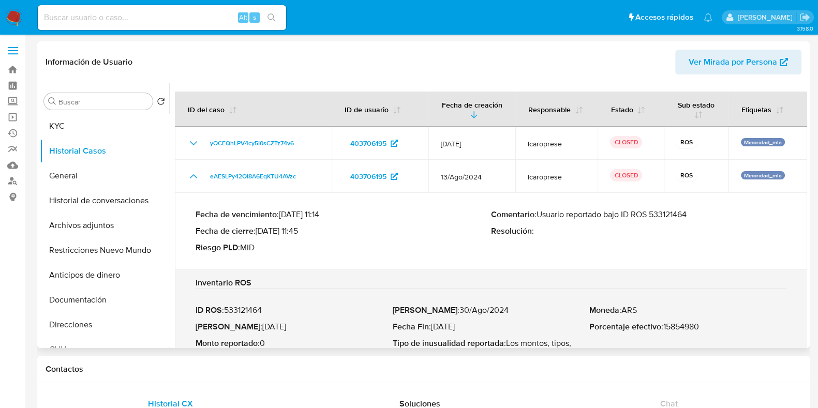
drag, startPoint x: 690, startPoint y: 217, endPoint x: 540, endPoint y: 213, distance: 150.5
click at [540, 213] on p "Comentario : Usuario reportado bajo ID ROS 533121464" at bounding box center [638, 214] width 295 height 10
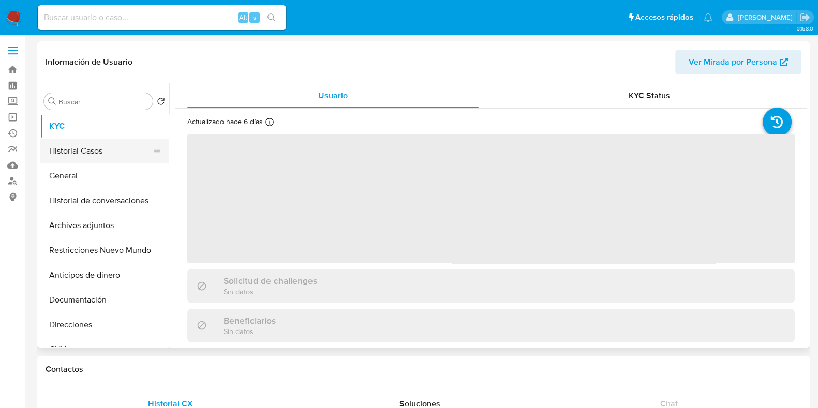
click at [105, 155] on button "Historial Casos" at bounding box center [100, 151] width 121 height 25
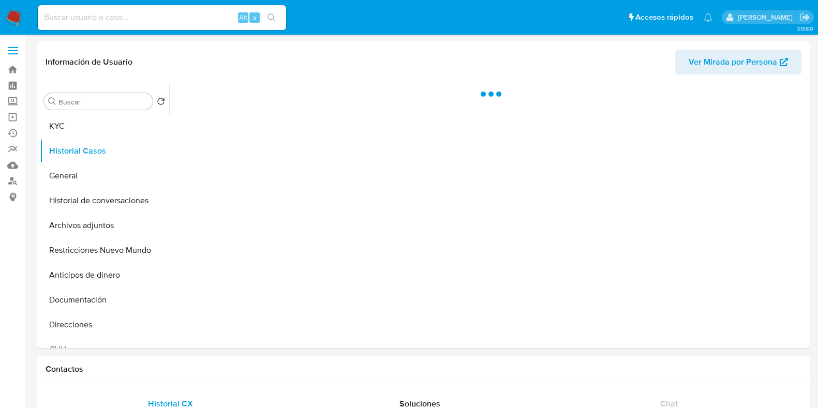
select select "10"
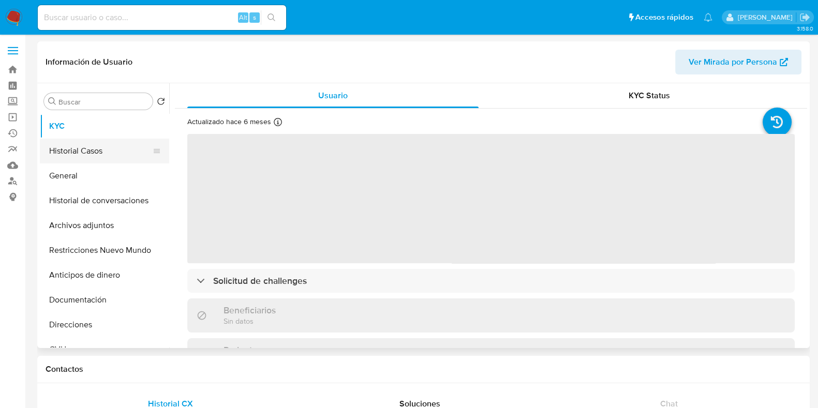
click at [98, 152] on button "Historial Casos" at bounding box center [100, 151] width 121 height 25
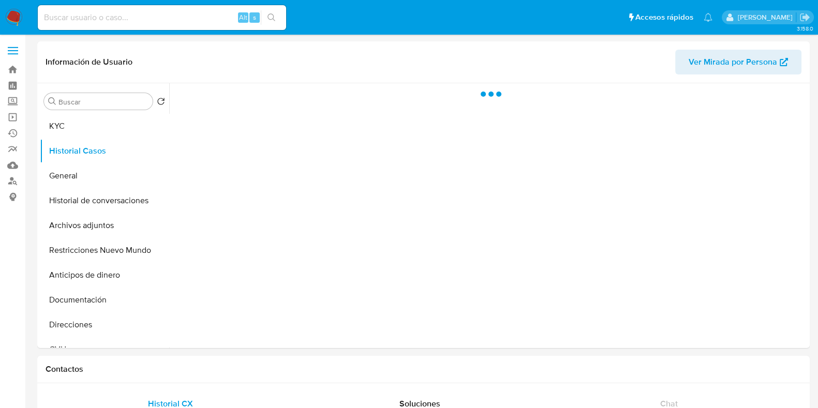
select select "10"
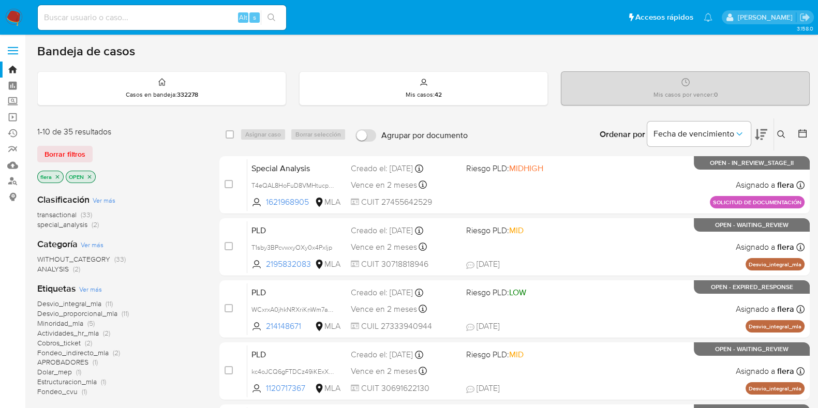
click at [782, 135] on icon at bounding box center [781, 134] width 8 height 8
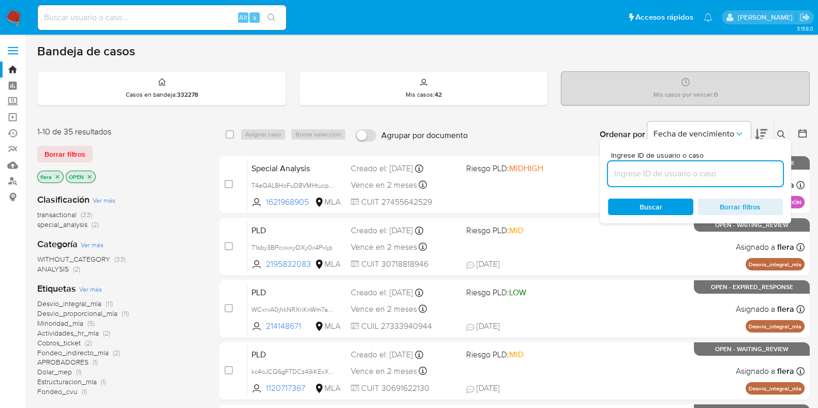
click at [727, 169] on input at bounding box center [695, 173] width 175 height 13
type input "U7gFpIuW2v8MFnKw8rf6Iben"
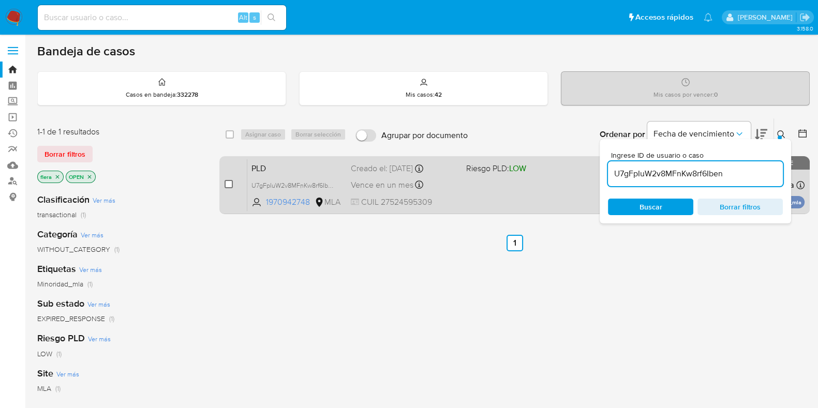
click at [228, 184] on input "checkbox" at bounding box center [228, 184] width 8 height 8
checkbox input "true"
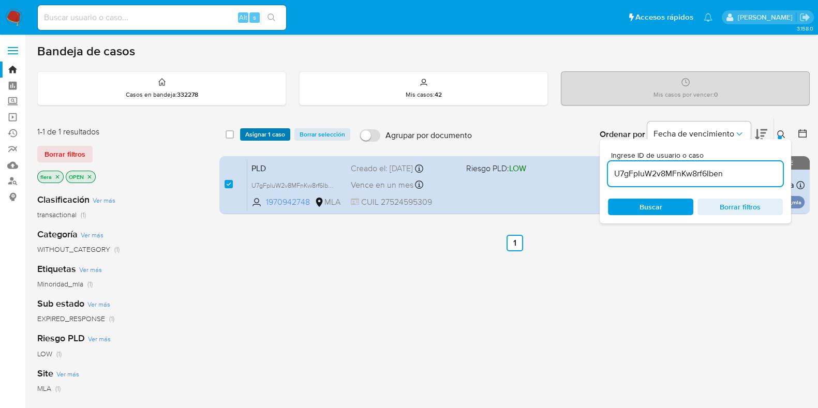
click at [274, 129] on span "Asignar 1 caso" at bounding box center [265, 134] width 40 height 10
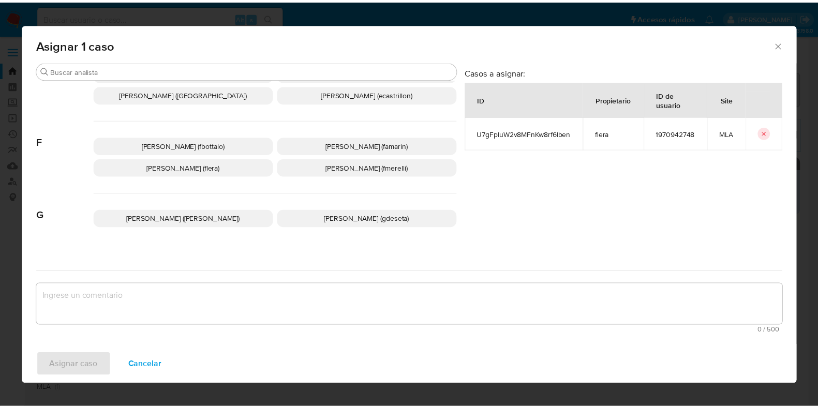
scroll to position [258, 0]
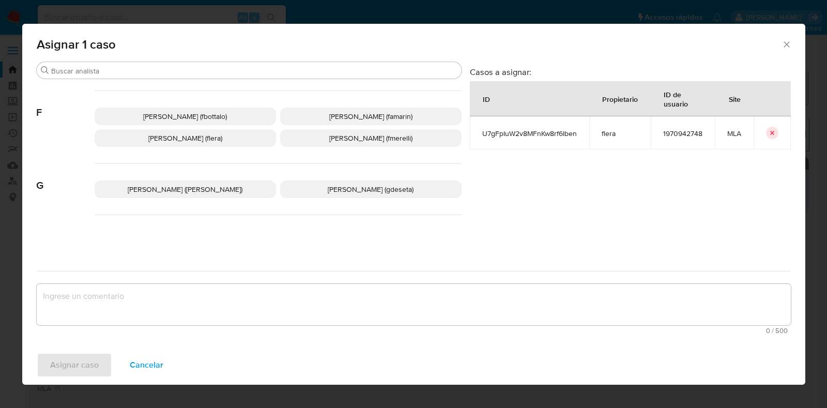
click at [238, 141] on p "[PERSON_NAME] (flera)" at bounding box center [186, 138] width 182 height 18
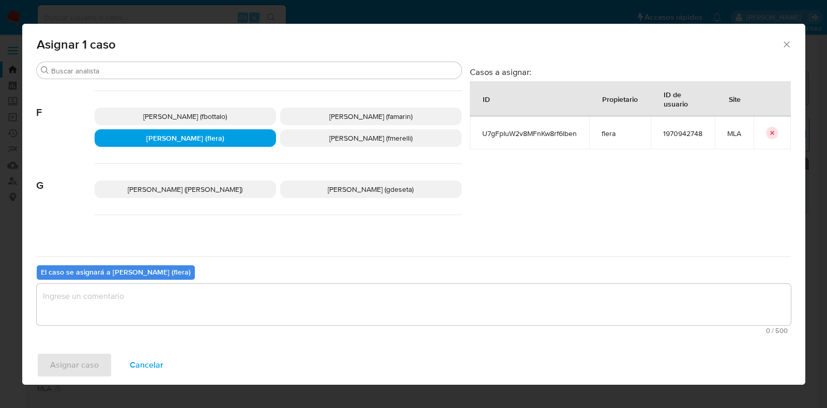
click at [189, 303] on textarea "assign-modal" at bounding box center [414, 304] width 754 height 41
click at [96, 368] on span "Asignar caso" at bounding box center [74, 365] width 49 height 23
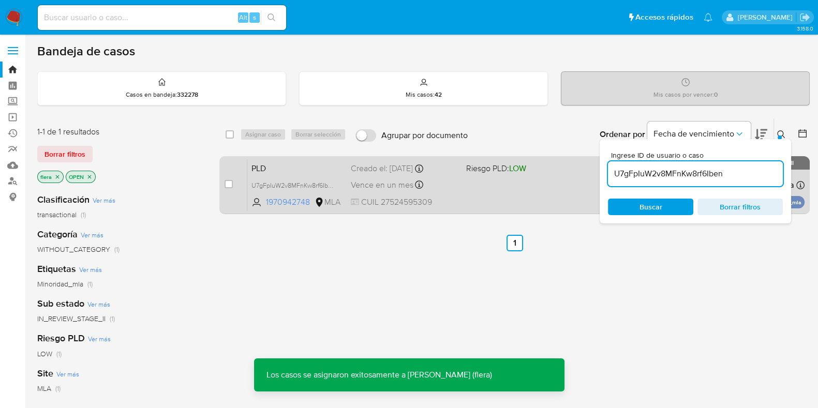
click at [282, 164] on span "PLD" at bounding box center [296, 167] width 91 height 13
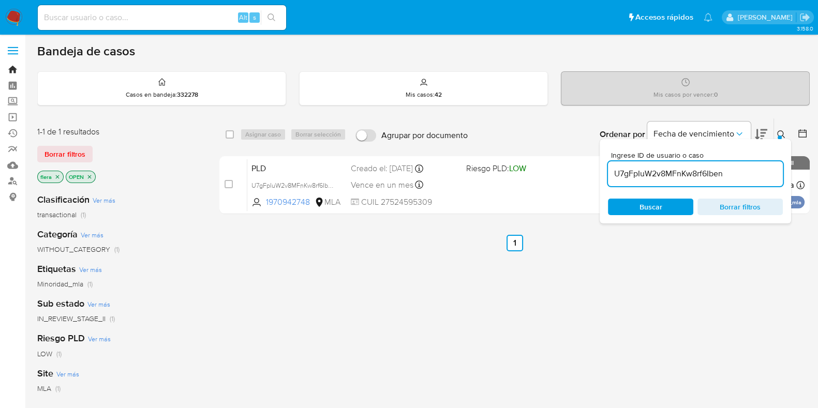
click at [13, 64] on link "Bandeja" at bounding box center [61, 70] width 123 height 16
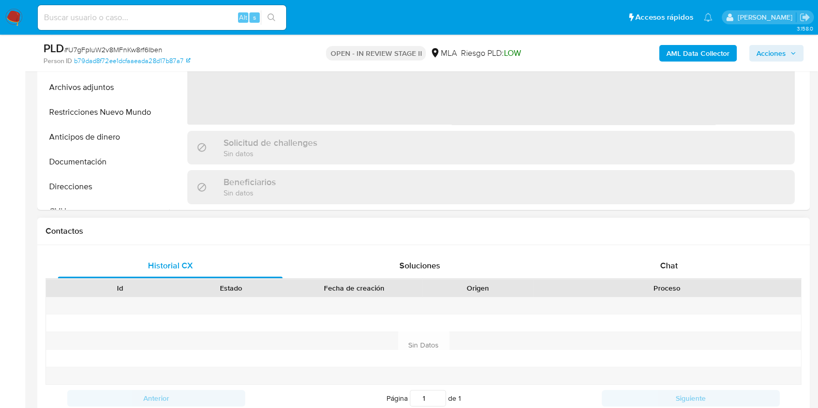
scroll to position [388, 0]
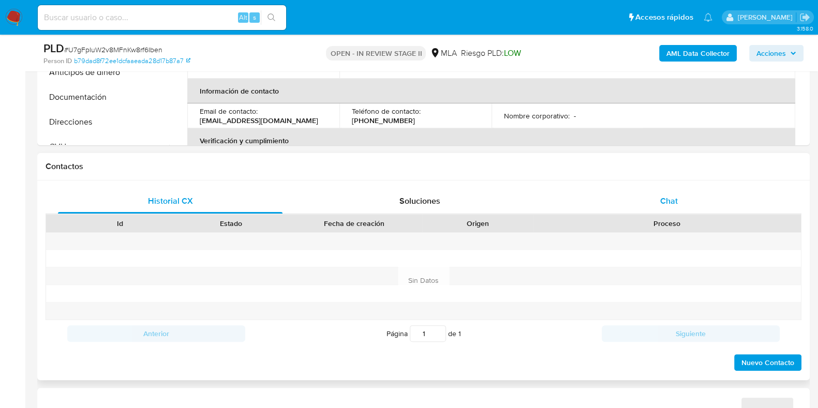
select select "10"
click at [663, 199] on span "Chat" at bounding box center [669, 201] width 18 height 12
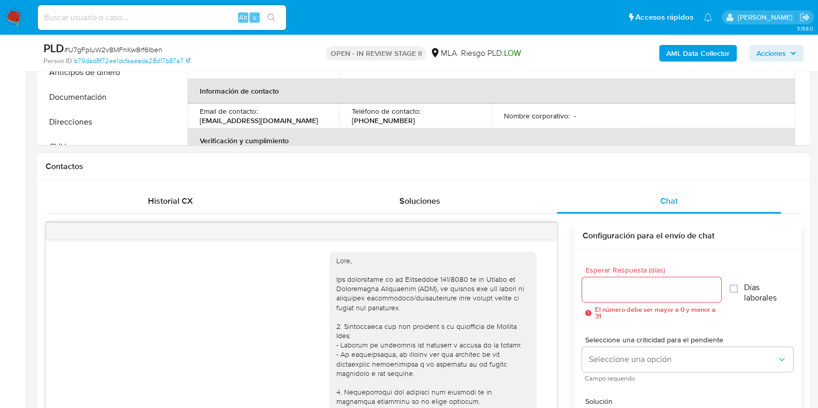
scroll to position [498, 0]
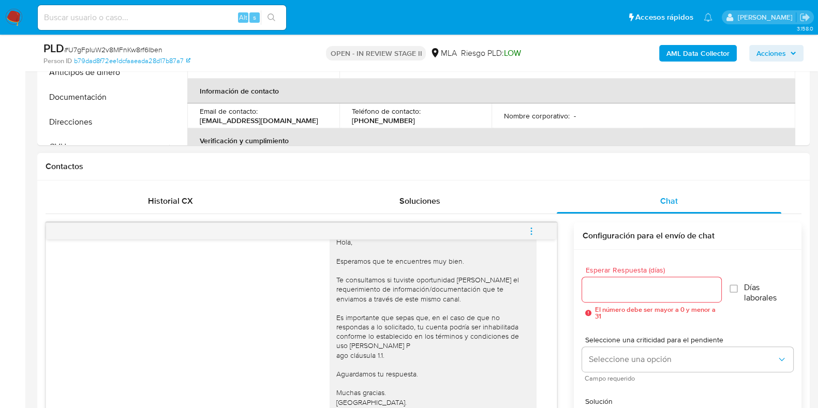
click at [537, 231] on button "menu-action" at bounding box center [531, 231] width 34 height 25
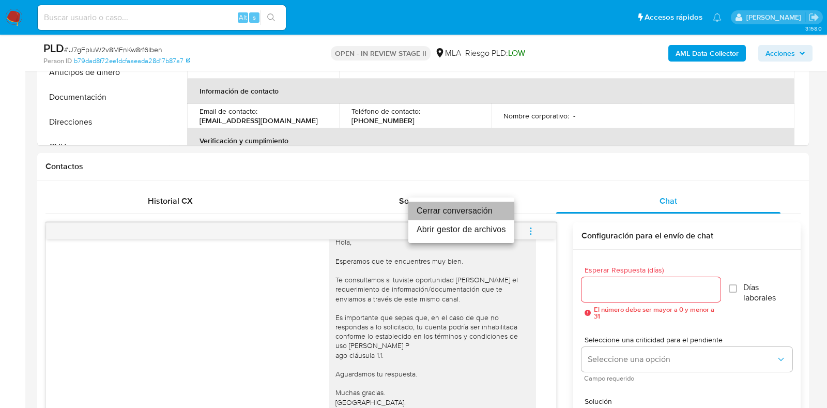
click at [487, 213] on li "Cerrar conversación" at bounding box center [462, 211] width 106 height 19
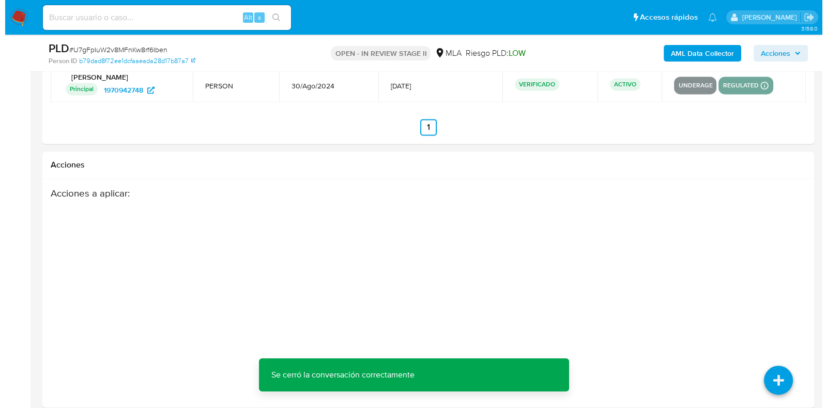
scroll to position [1807, 0]
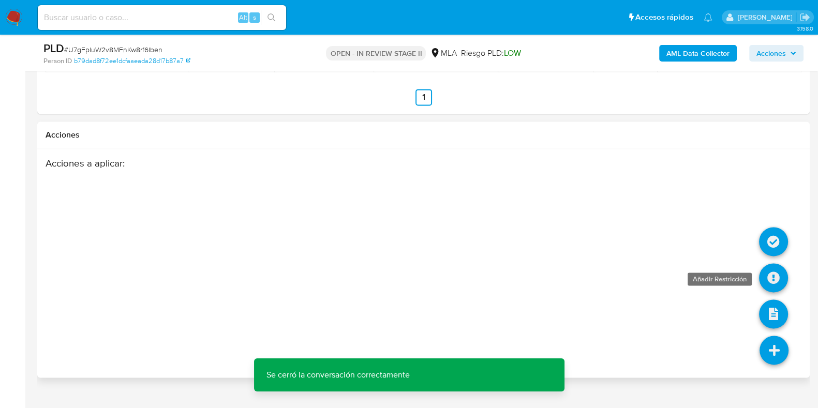
click at [768, 267] on icon at bounding box center [773, 277] width 29 height 29
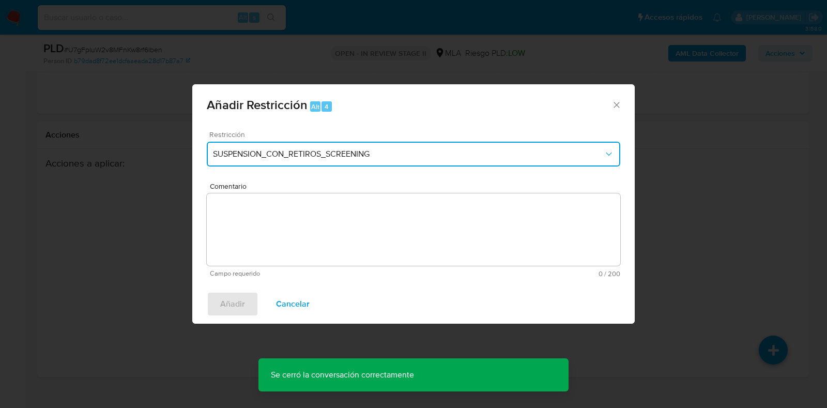
click at [320, 145] on button "SUSPENSION_CON_RETIROS_SCREENING" at bounding box center [414, 154] width 414 height 25
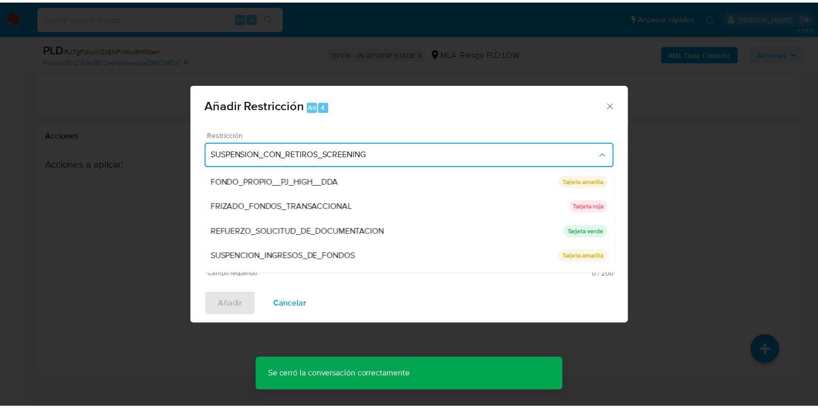
scroll to position [194, 0]
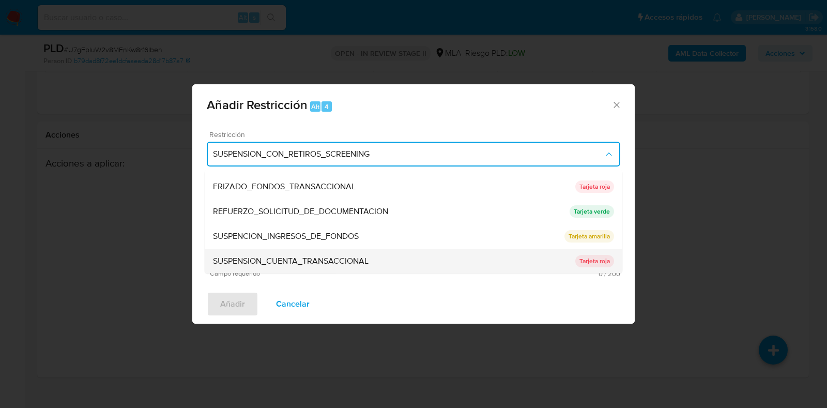
click at [321, 252] on div "SUSPENSION_CUENTA_TRANSACCIONAL" at bounding box center [394, 261] width 362 height 25
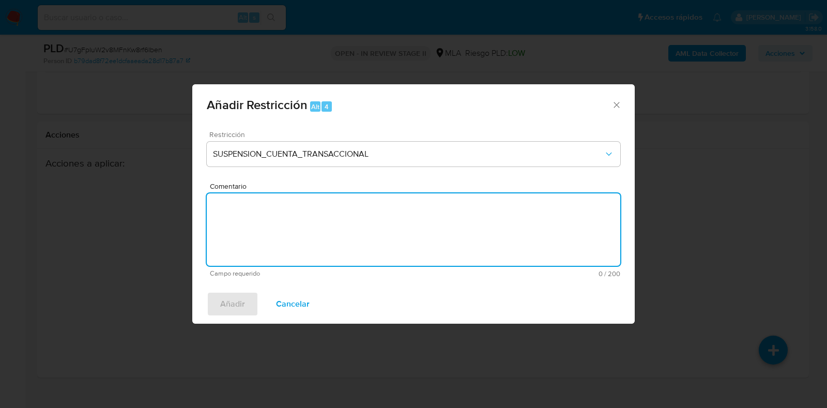
click at [321, 252] on textarea "Comentario" at bounding box center [414, 229] width 414 height 72
type textarea "AML"
click at [230, 304] on span "Añadir" at bounding box center [232, 304] width 25 height 23
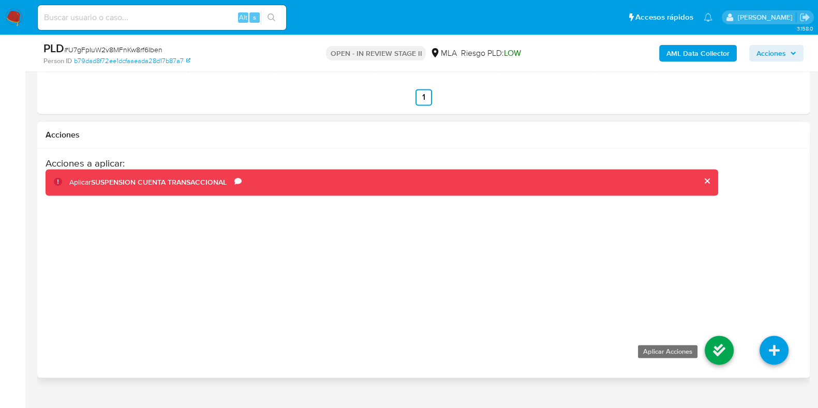
click at [721, 347] on icon at bounding box center [718, 350] width 29 height 29
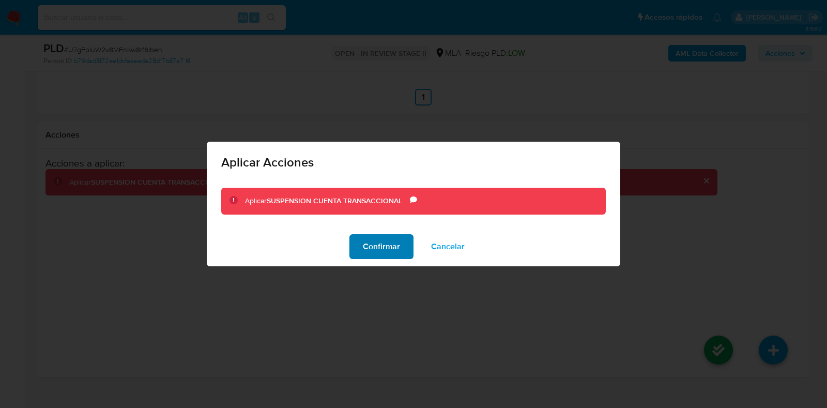
click at [383, 251] on span "Confirmar" at bounding box center [381, 246] width 37 height 23
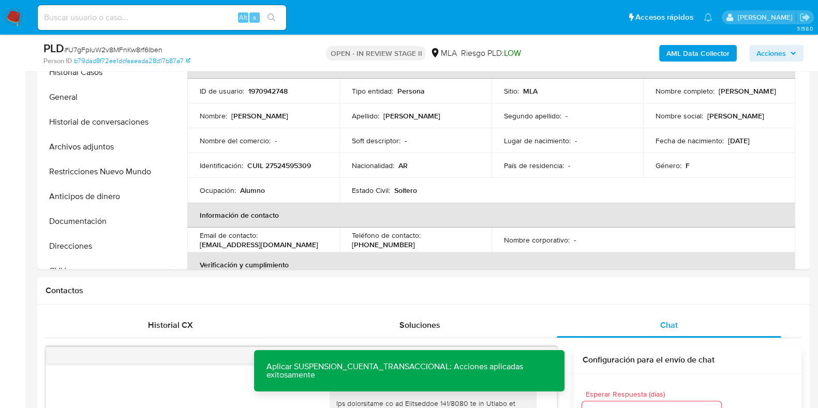
scroll to position [191, 0]
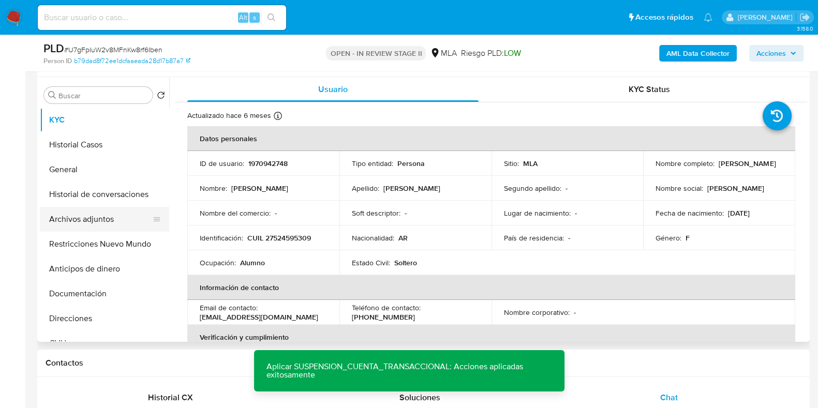
click at [95, 216] on button "Archivos adjuntos" at bounding box center [100, 219] width 121 height 25
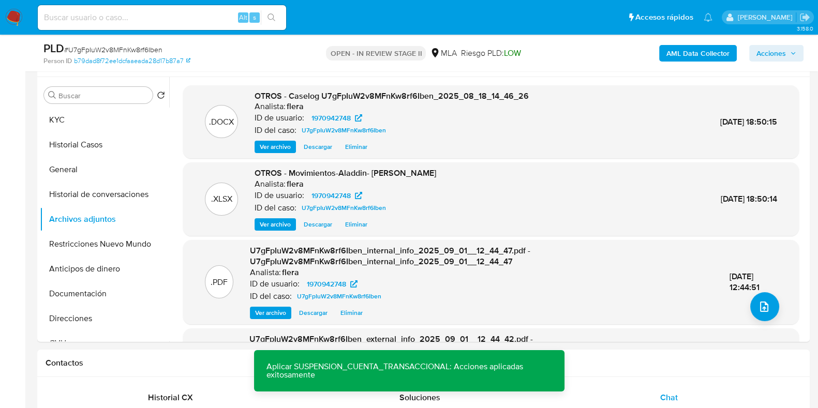
click at [767, 49] on span "Acciones" at bounding box center [770, 53] width 29 height 17
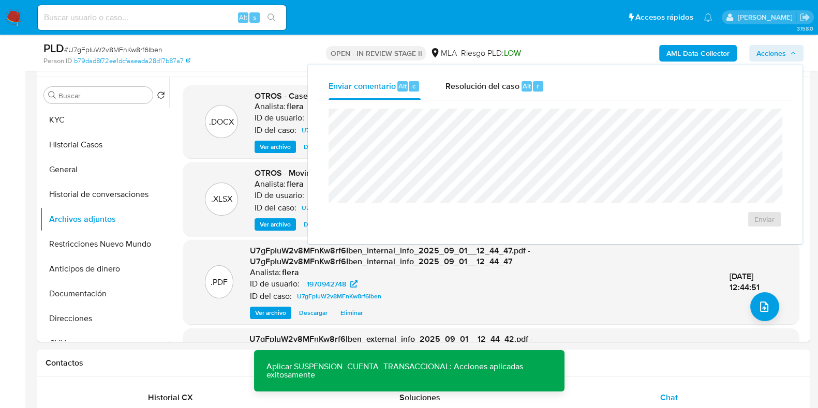
click at [521, 66] on div "Enviar comentario Alt c Resolución del caso Alt r Enviar" at bounding box center [555, 154] width 494 height 179
click at [516, 89] on span "Resolución del caso" at bounding box center [482, 86] width 74 height 12
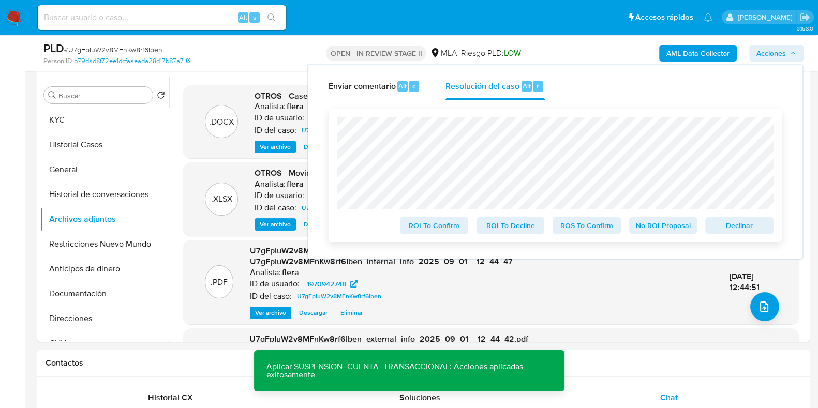
click at [757, 231] on span "Declinar" at bounding box center [739, 225] width 54 height 14
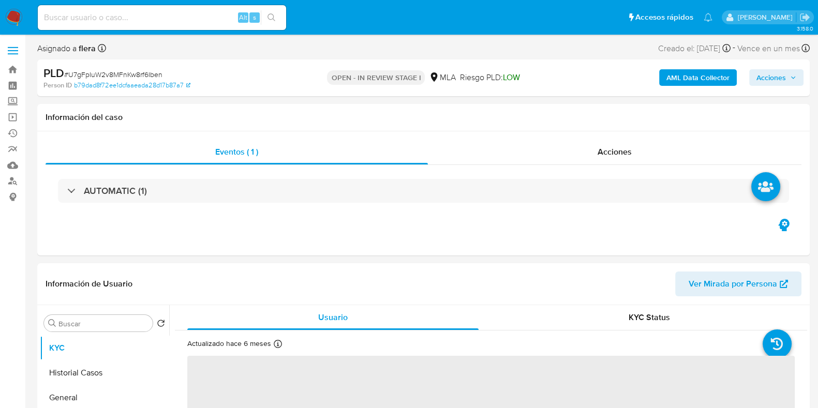
click at [788, 84] on span "Acciones" at bounding box center [776, 77] width 40 height 14
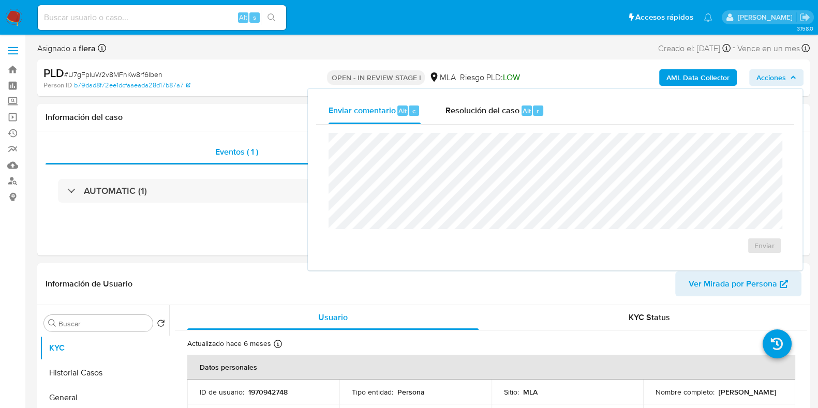
select select "10"
click at [507, 115] on span "Resolución del caso" at bounding box center [482, 110] width 74 height 12
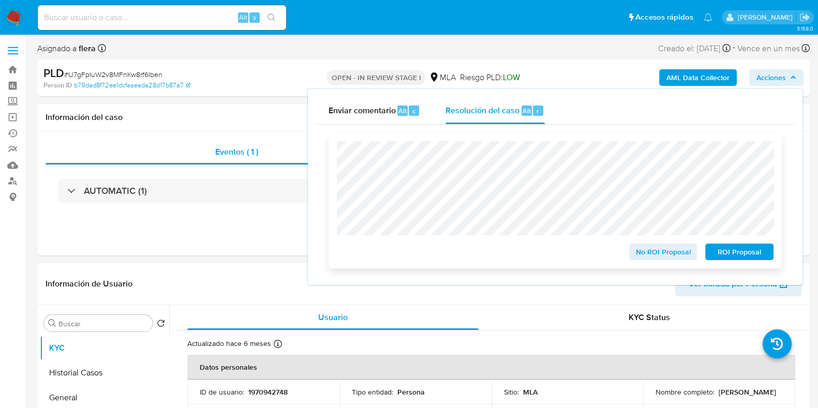
click at [721, 253] on span "ROI Proposal" at bounding box center [739, 252] width 54 height 14
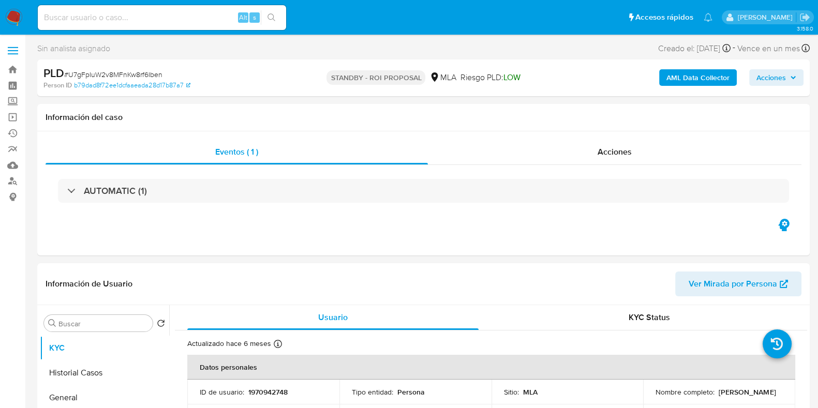
select select "10"
click at [99, 17] on input at bounding box center [162, 17] width 248 height 13
paste input "RWNkENYwHdGJX4FTHnETQA7e"
type input "RWNkENYwHdGJX4FTHnETQA7e"
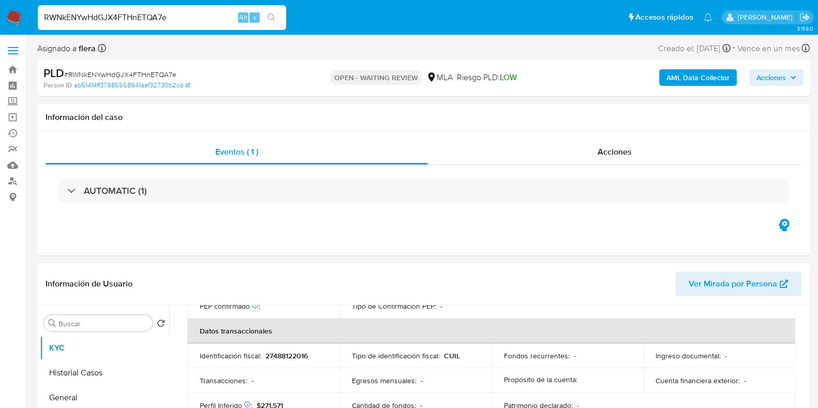
scroll to position [553, 0]
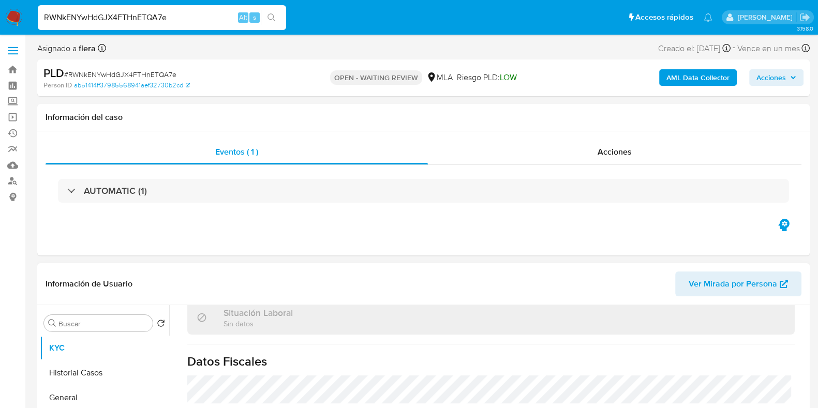
select select "10"
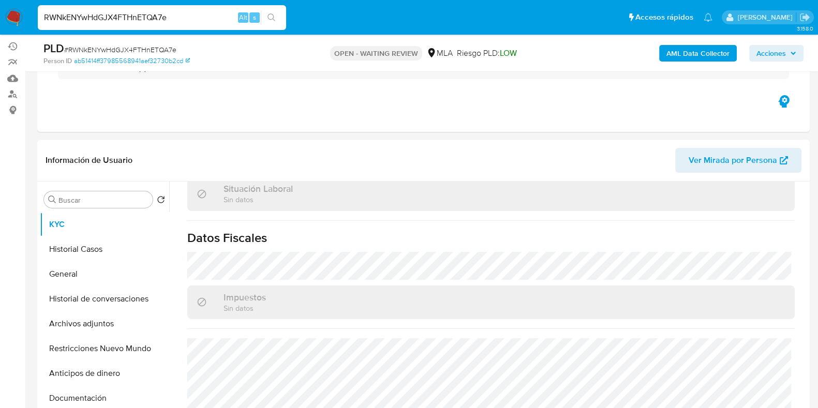
scroll to position [194, 0]
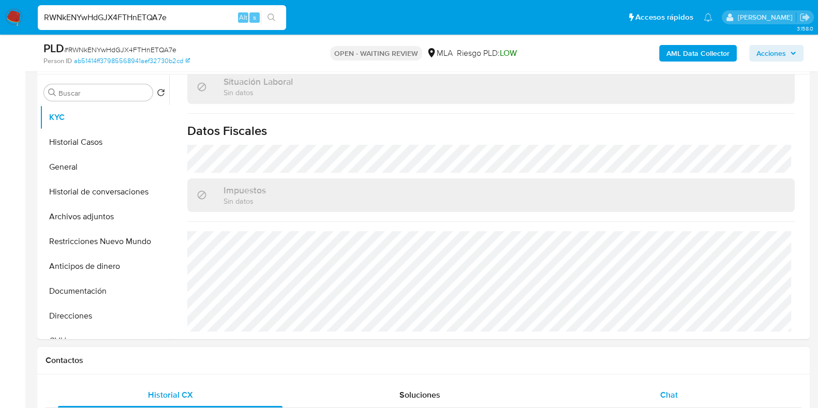
click at [663, 386] on div "Chat" at bounding box center [668, 395] width 224 height 25
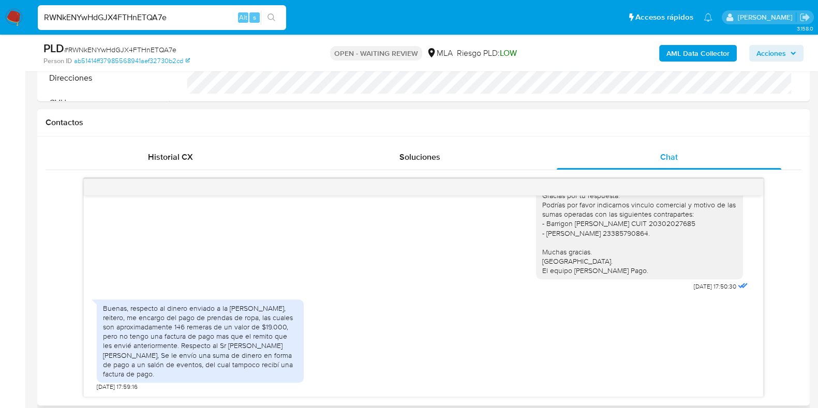
scroll to position [452, 0]
